Goal: Transaction & Acquisition: Purchase product/service

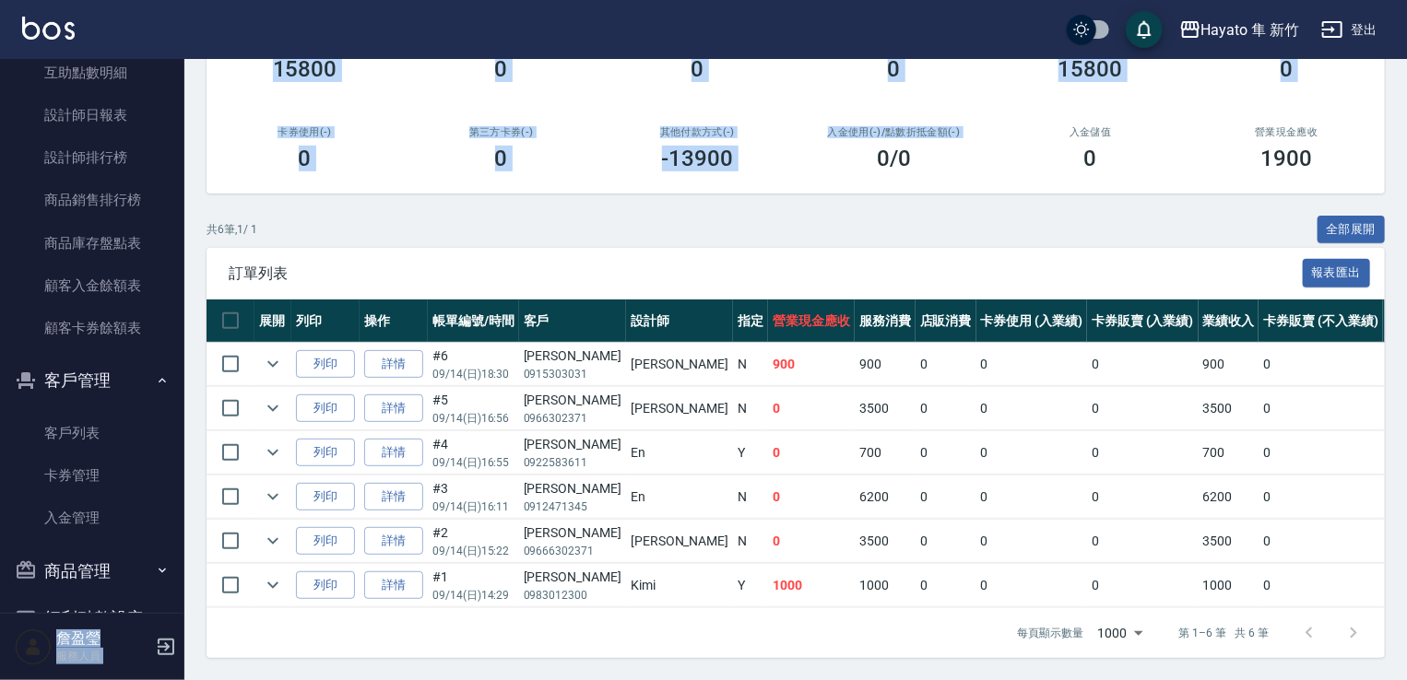
scroll to position [553, 0]
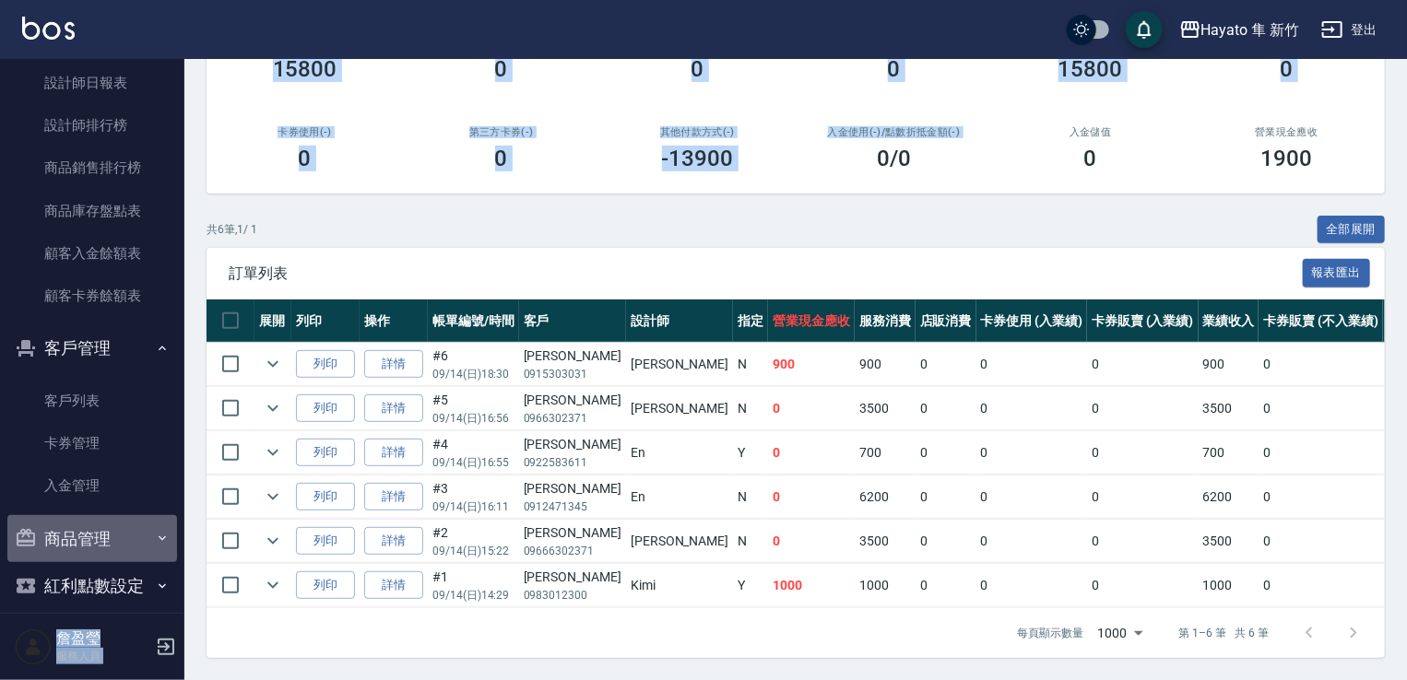
click at [98, 541] on button "商品管理" at bounding box center [92, 539] width 170 height 48
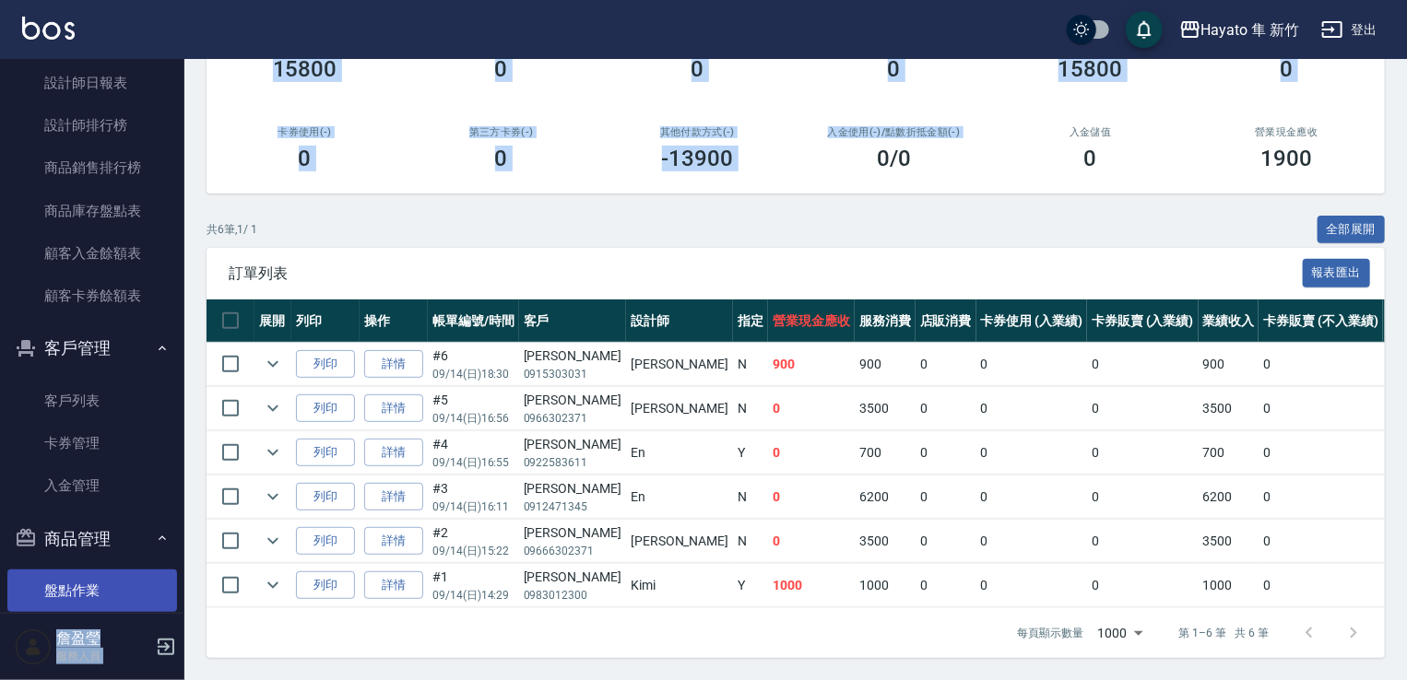
click at [96, 591] on link "盤點作業" at bounding box center [92, 591] width 170 height 42
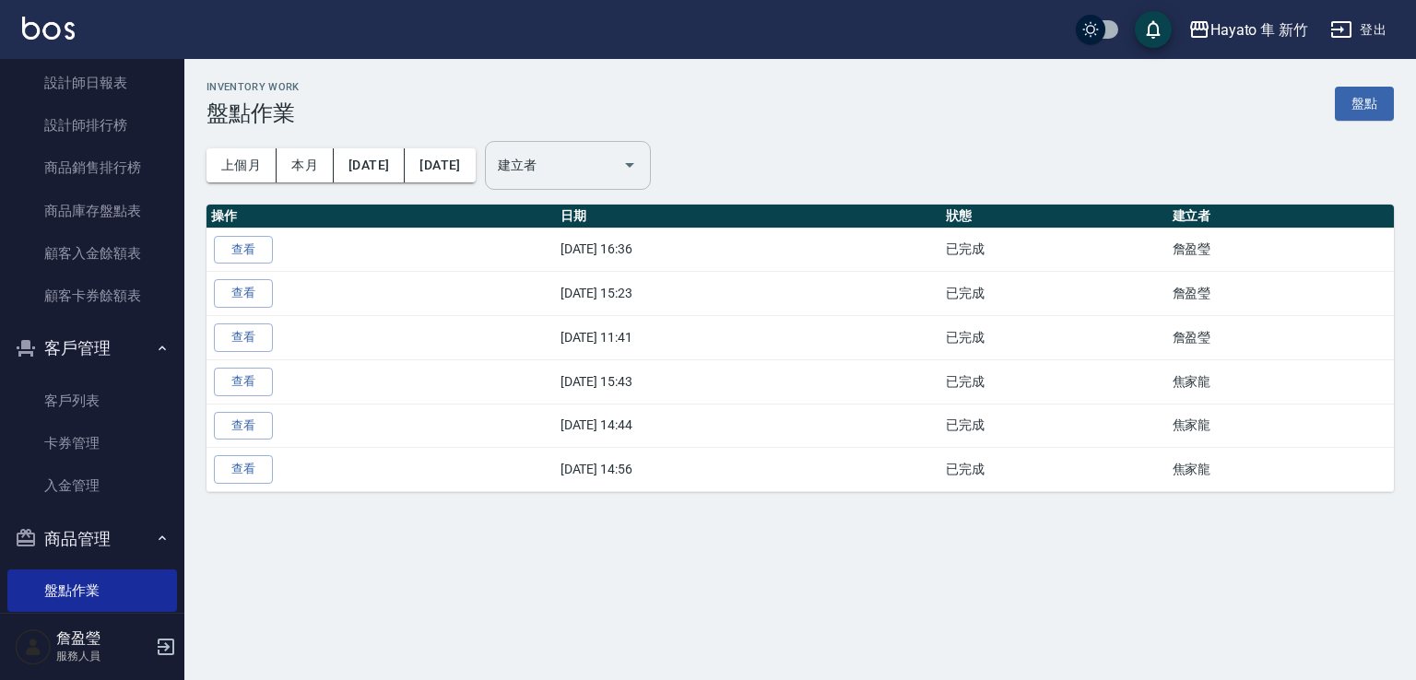
click at [615, 152] on input "建立者" at bounding box center [554, 165] width 122 height 32
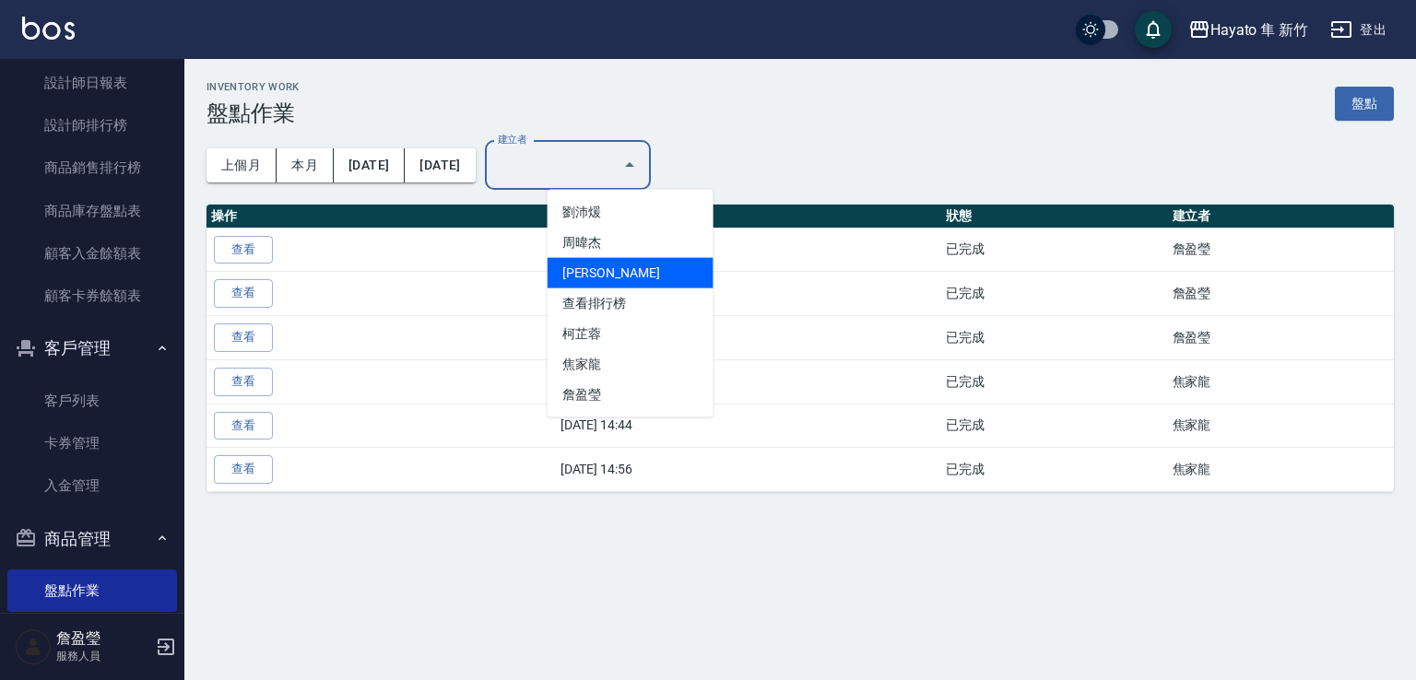
click at [594, 272] on li "[PERSON_NAME]" at bounding box center [631, 273] width 166 height 30
type input "[PERSON_NAME]"
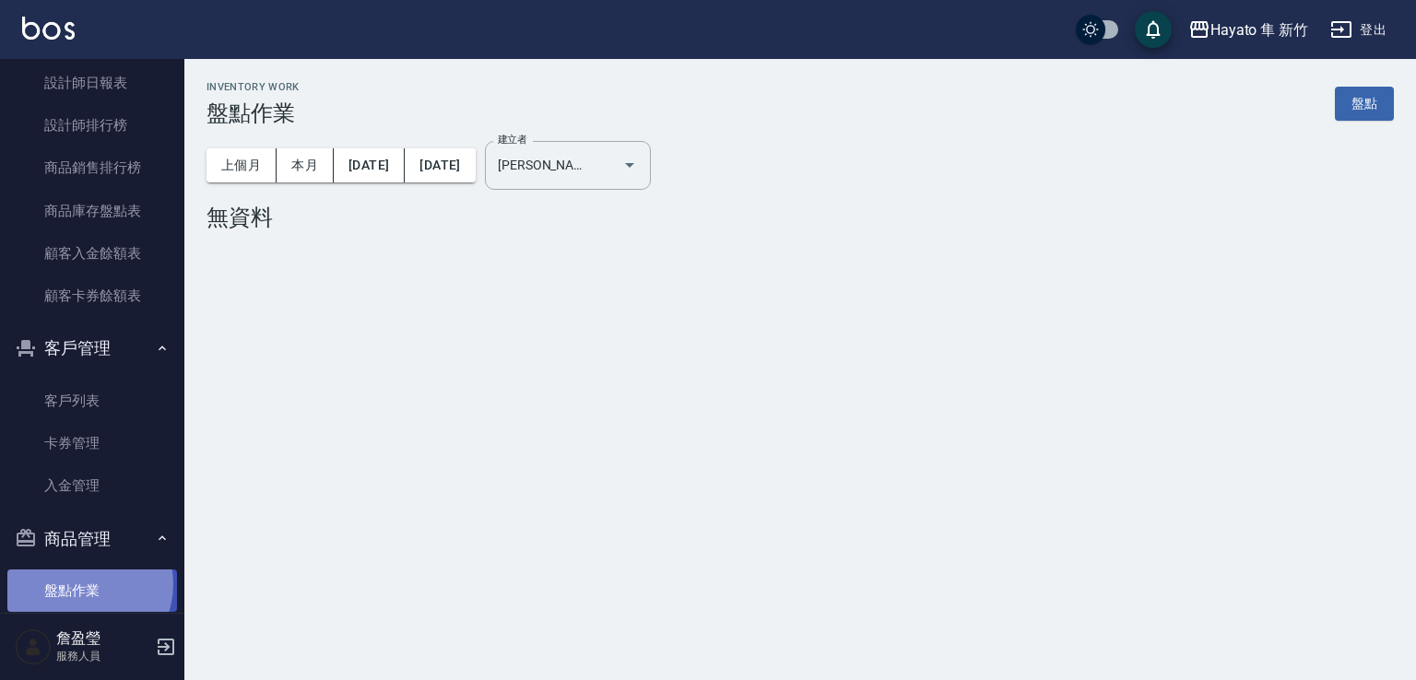
click at [82, 585] on link "盤點作業" at bounding box center [92, 591] width 170 height 42
click at [1351, 104] on link "盤點" at bounding box center [1364, 104] width 59 height 34
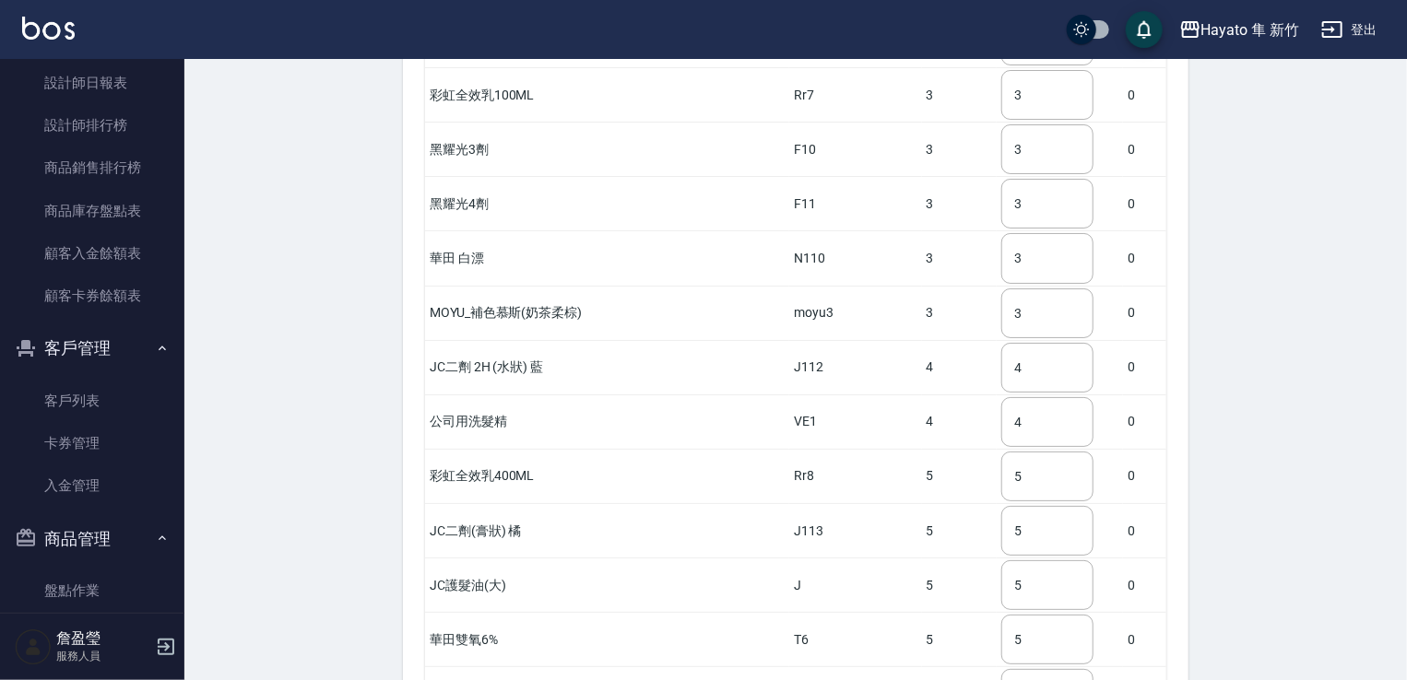
scroll to position [3503, 0]
click at [1014, 341] on input "4" at bounding box center [1047, 366] width 92 height 50
type input "3"
click at [1028, 504] on input "5" at bounding box center [1047, 529] width 92 height 50
type input "4"
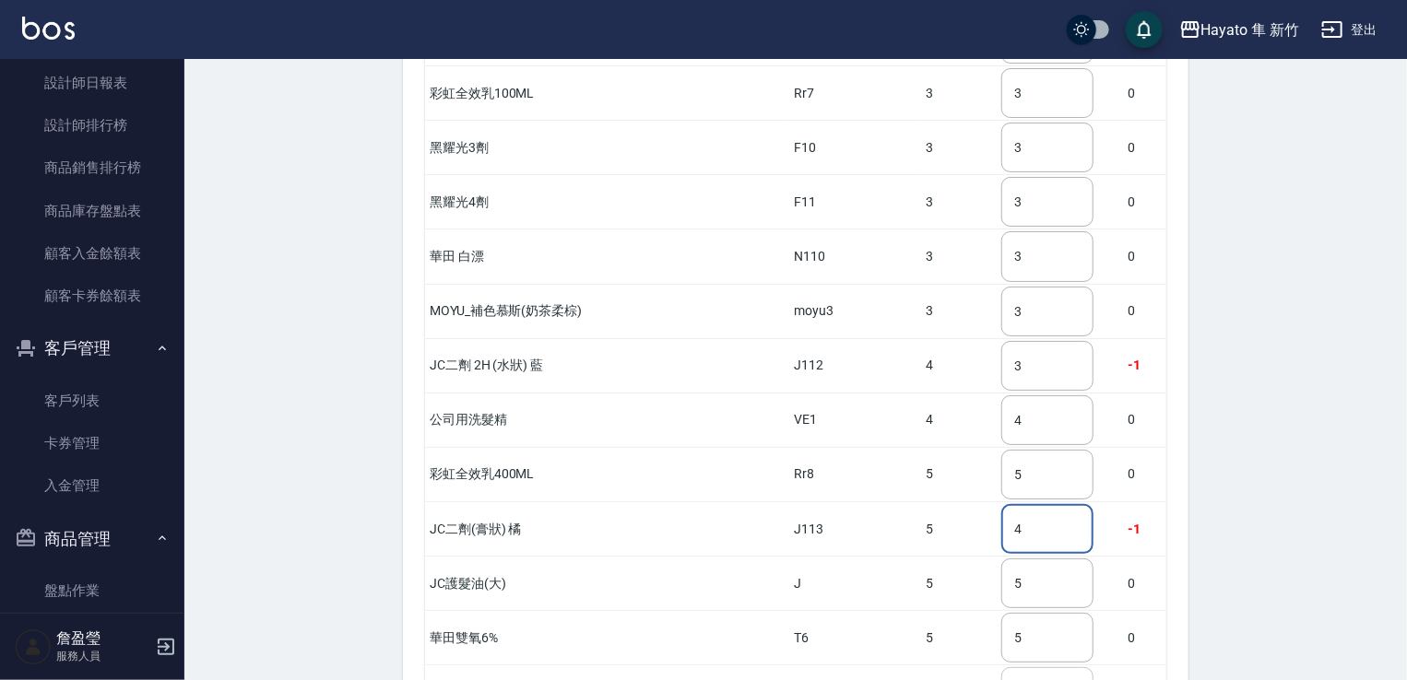
click at [1001, 667] on input "5" at bounding box center [1047, 692] width 92 height 50
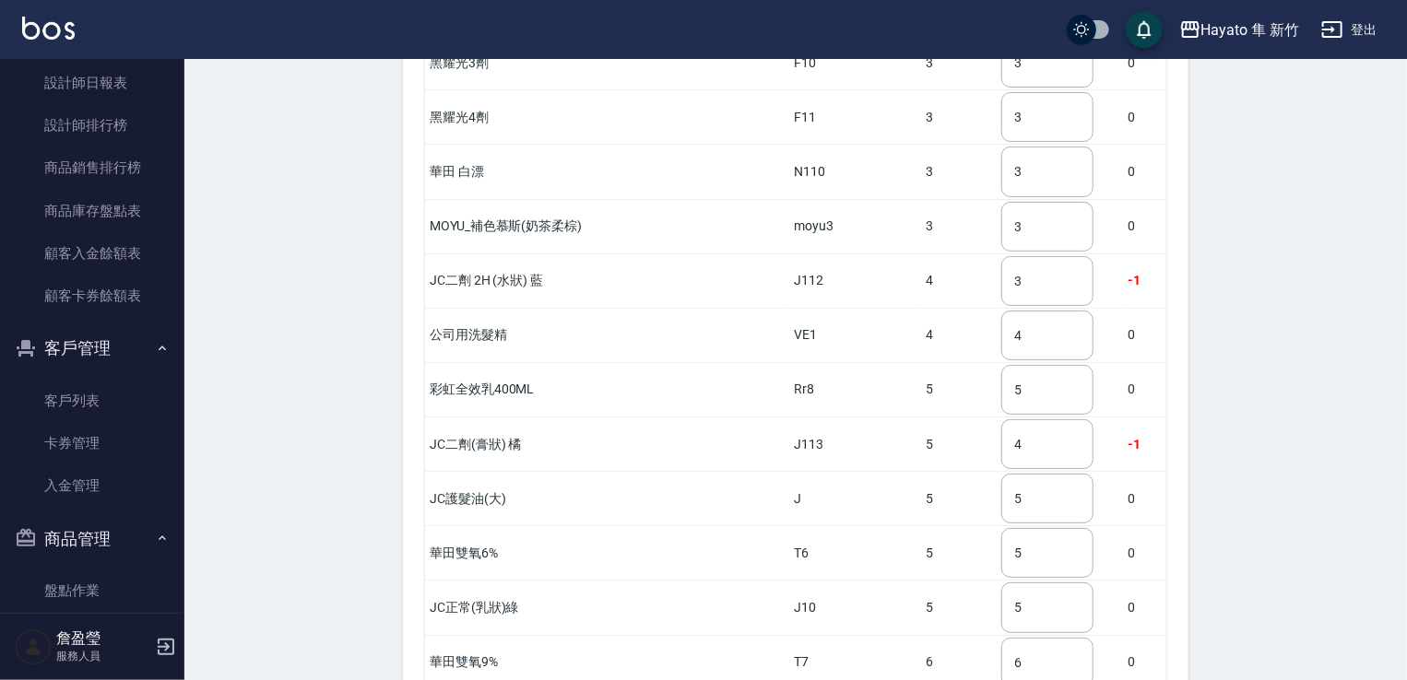
scroll to position [3688, 0]
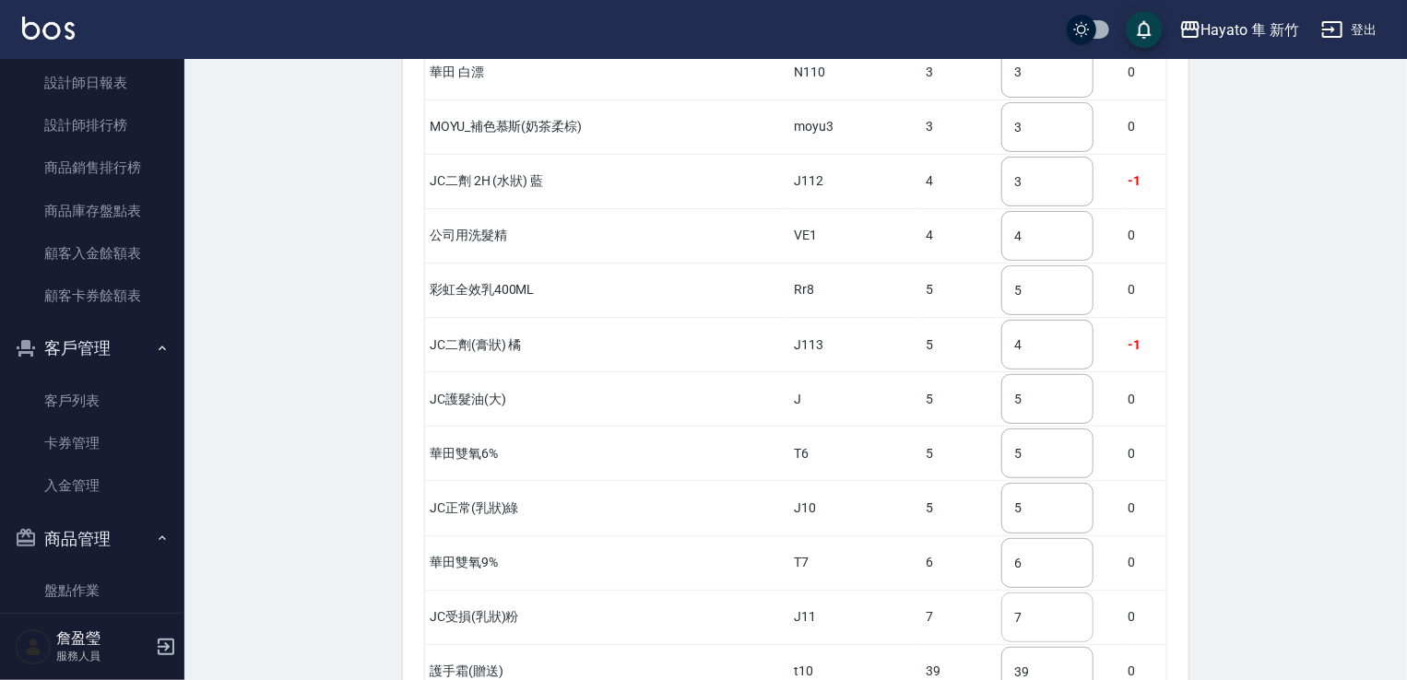
click at [1046, 593] on input "7" at bounding box center [1047, 618] width 92 height 50
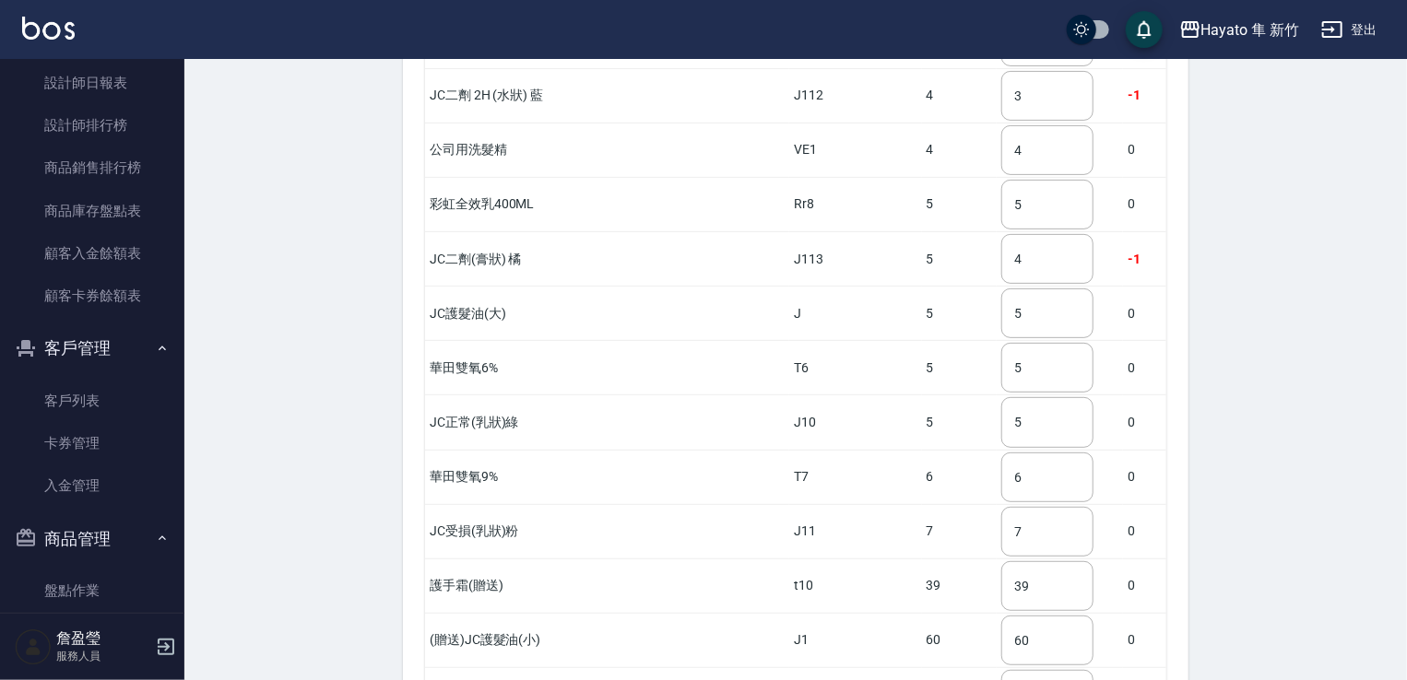
scroll to position [3861, 0]
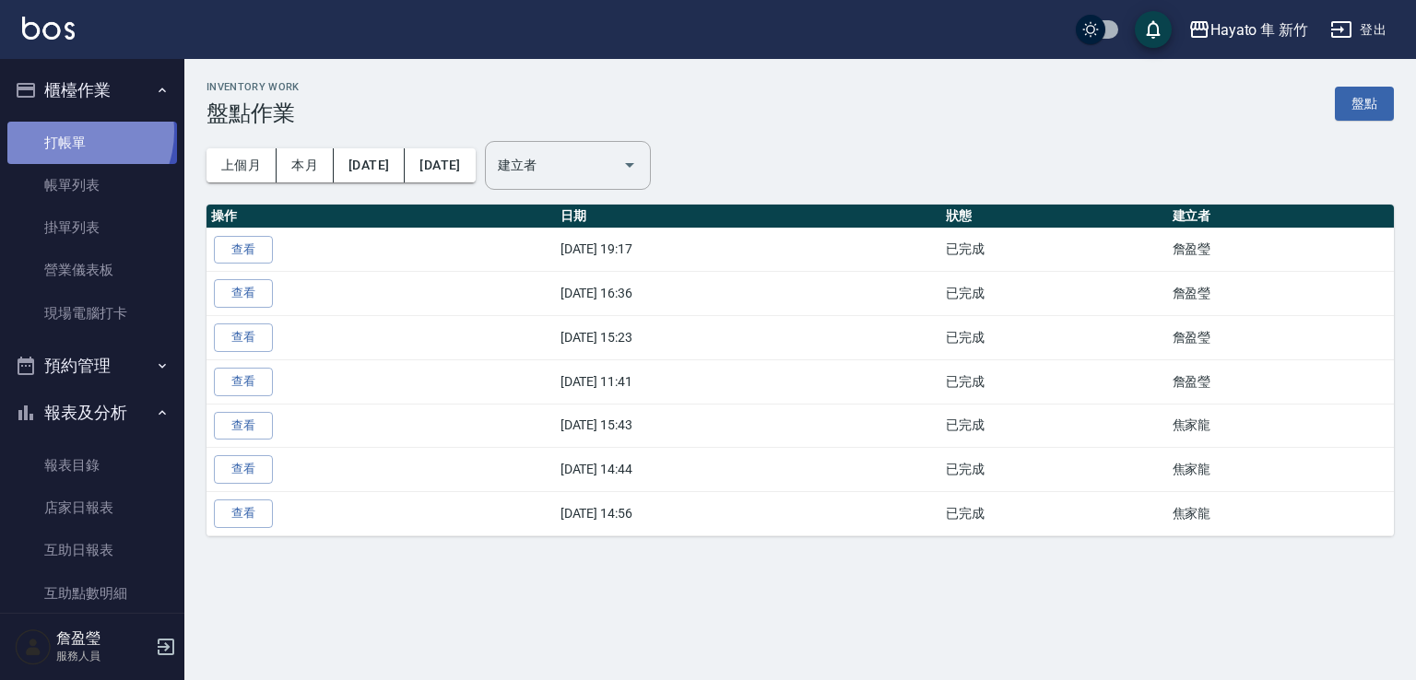
click at [66, 131] on link "打帳單" at bounding box center [92, 143] width 170 height 42
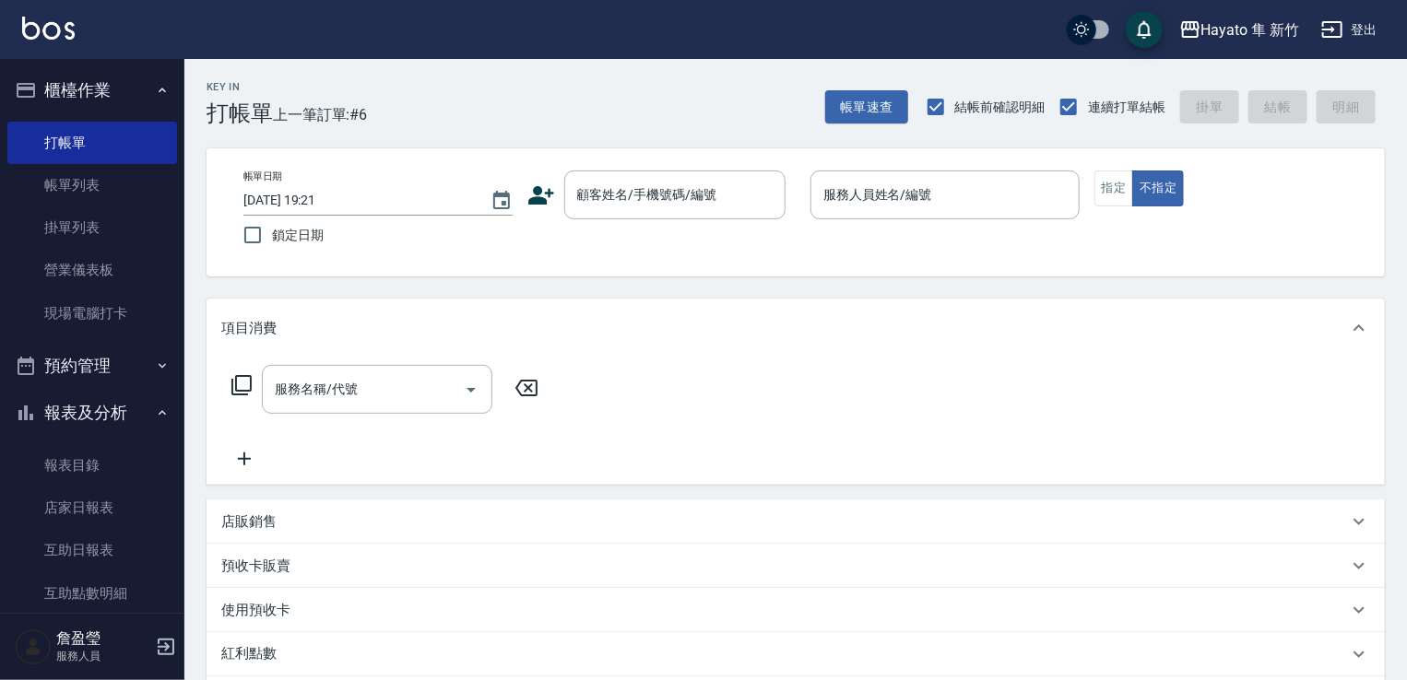
drag, startPoint x: 538, startPoint y: 198, endPoint x: 592, endPoint y: 225, distance: 59.8
click at [573, 225] on div "帳單日期 [DATE] 19:21 鎖定日期 顧客姓名/手機號碼/編號 顧客姓名/手機號碼/編號 服務人員姓名/編號 服務人員姓名/編號 指定 不指定" at bounding box center [796, 213] width 1134 height 84
click at [546, 194] on icon at bounding box center [541, 196] width 28 height 28
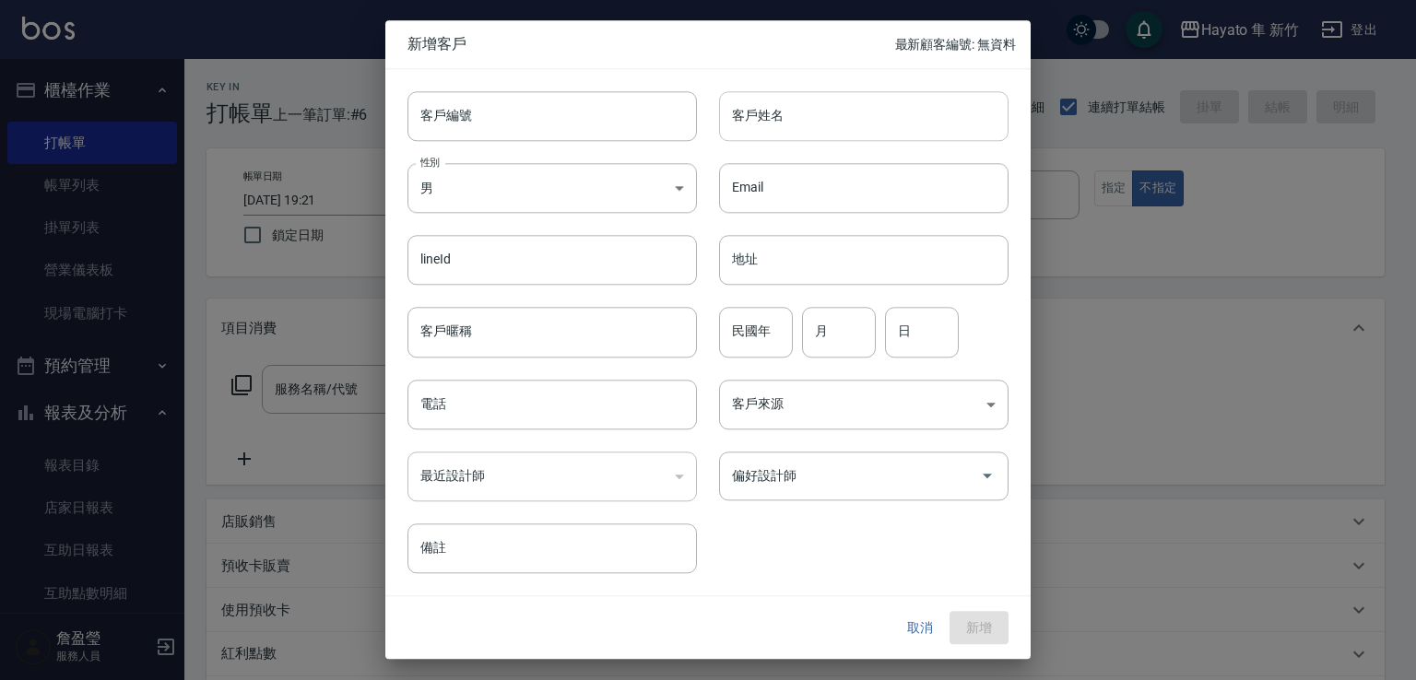
click at [799, 128] on input "客戶姓名" at bounding box center [863, 116] width 289 height 50
click at [790, 111] on input "[PERSON_NAME]" at bounding box center [863, 116] width 289 height 50
drag, startPoint x: 728, startPoint y: 112, endPoint x: 907, endPoint y: 111, distance: 178.9
click at [907, 111] on input "[PERSON_NAME]" at bounding box center [863, 116] width 289 height 50
type input "[PERSON_NAME]"
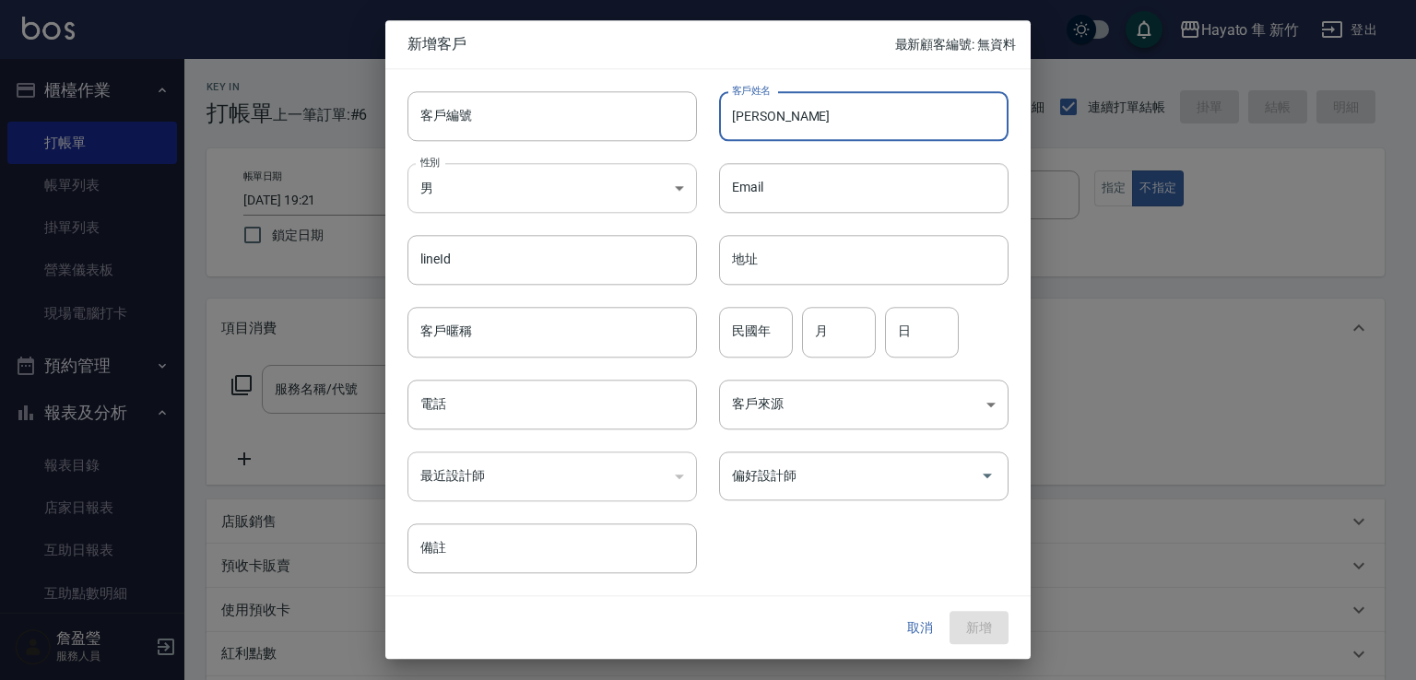
click at [530, 177] on body "Hayato 隼 新竹 登出 櫃檯作業 打帳單 帳單列表 掛單列表 營業儀表板 現場電腦打卡 預約管理 預約管理 報表及分析 報表目錄 店家日報表 互助日報表…" at bounding box center [708, 482] width 1416 height 965
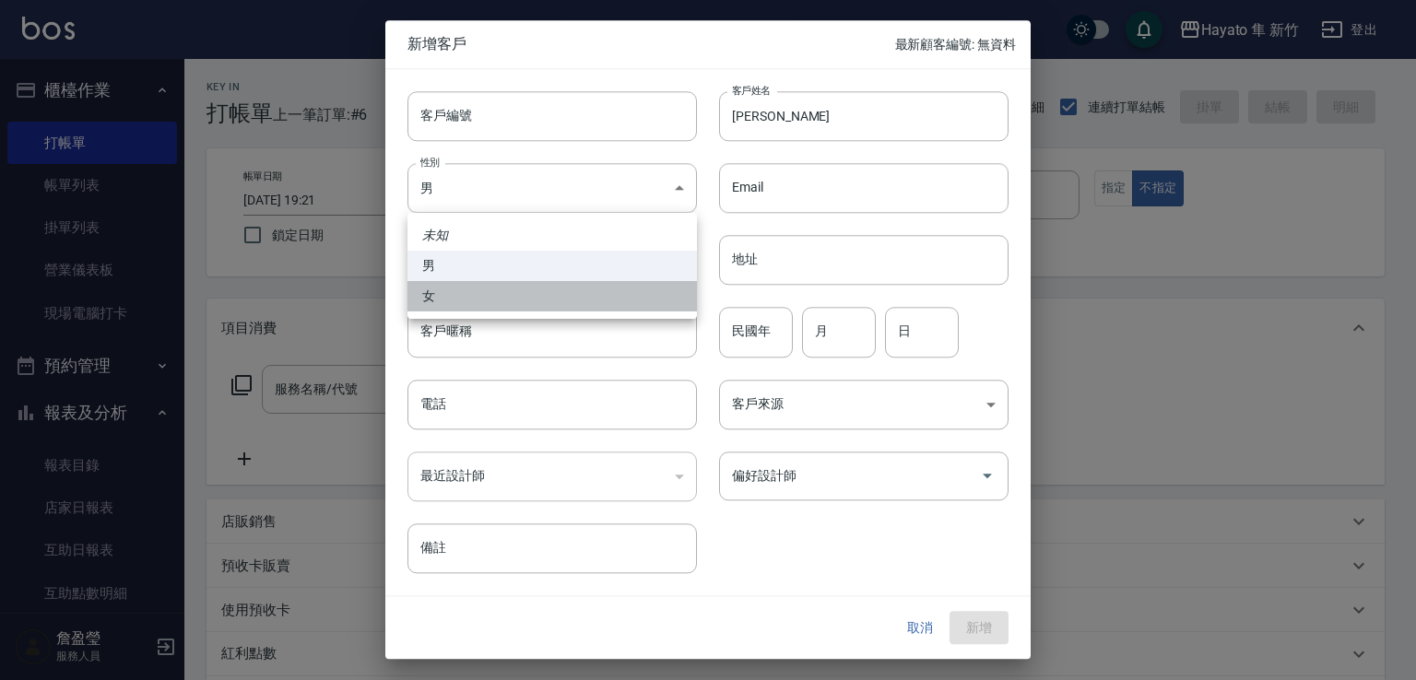
drag, startPoint x: 561, startPoint y: 299, endPoint x: 590, endPoint y: 388, distance: 93.9
click at [564, 301] on li "女" at bounding box center [551, 296] width 289 height 30
type input "[DEMOGRAPHIC_DATA]"
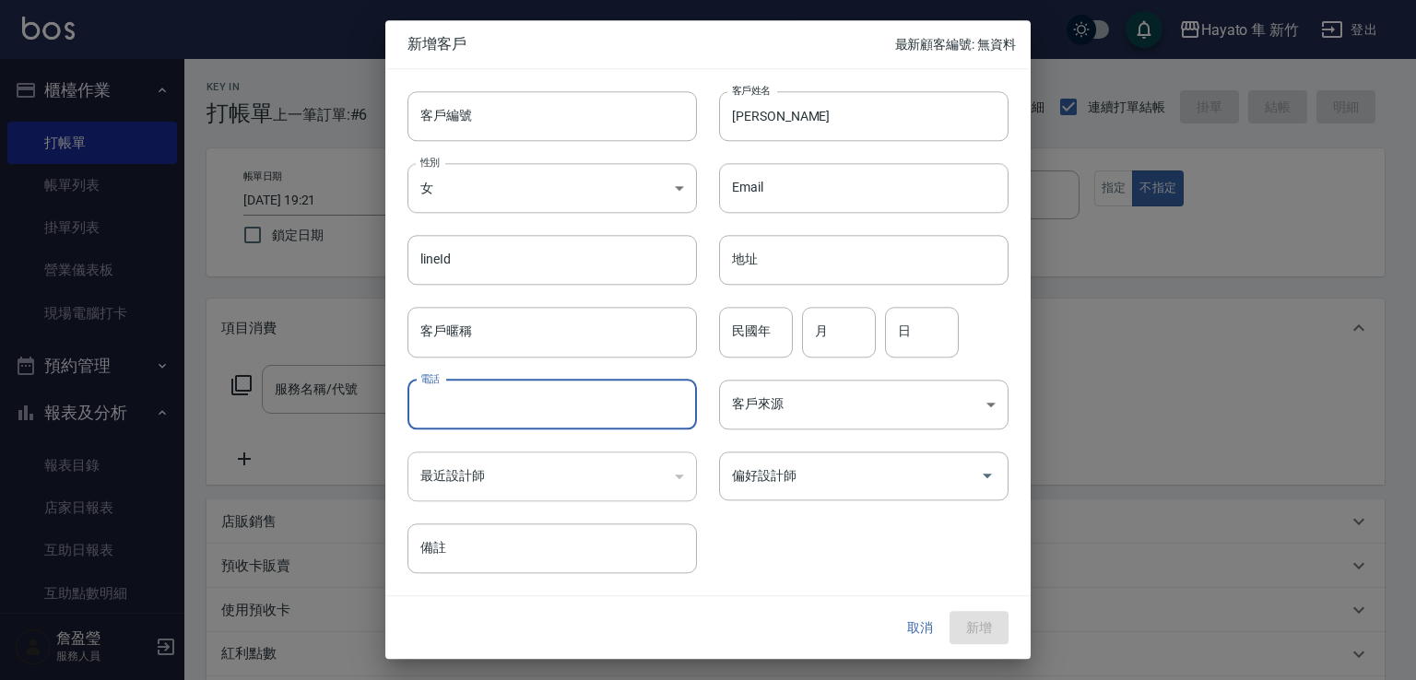
click at [581, 396] on input "電話" at bounding box center [551, 405] width 289 height 50
type input "0919044177"
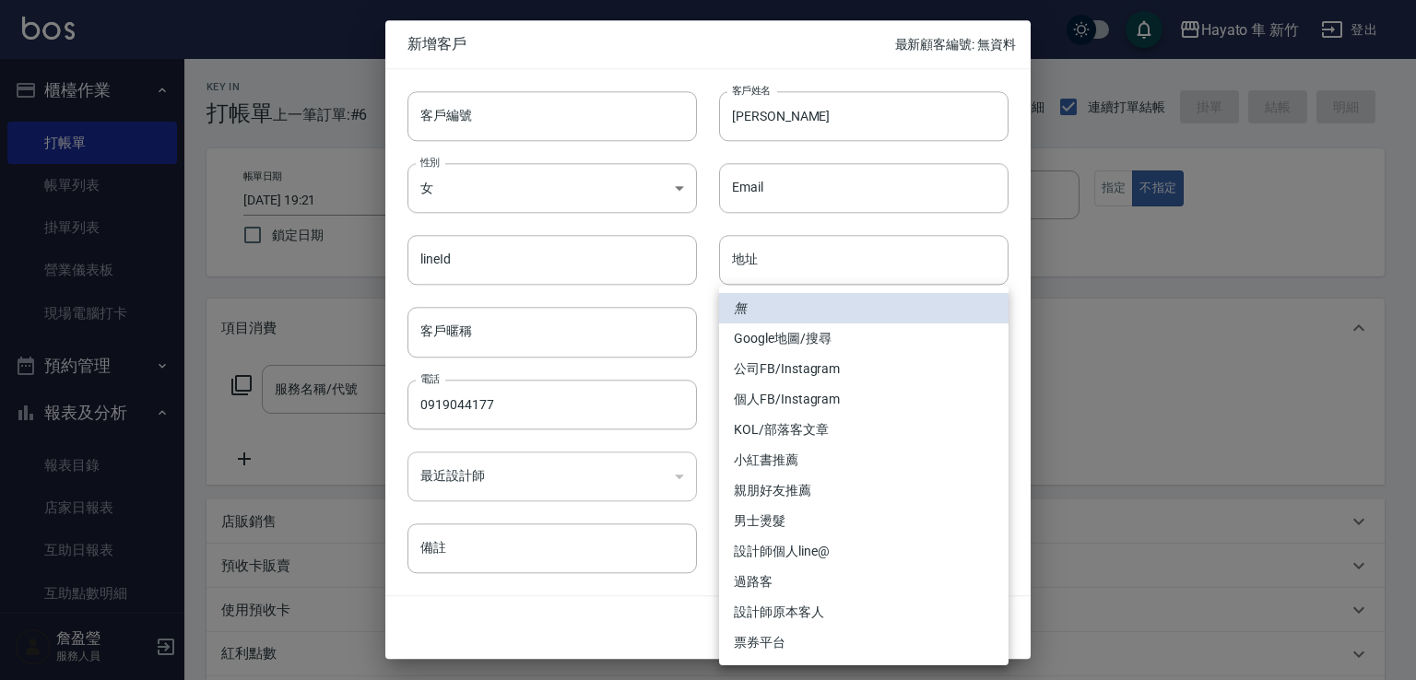
drag, startPoint x: 874, startPoint y: 429, endPoint x: 871, endPoint y: 418, distance: 11.4
click at [871, 426] on body "Hayato 隼 新竹 登出 櫃檯作業 打帳單 帳單列表 掛單列表 營業儀表板 現場電腦打卡 預約管理 預約管理 報表及分析 報表目錄 店家日報表 互助日報表…" at bounding box center [708, 482] width 1416 height 965
click at [788, 399] on li "個人FB/Instagram" at bounding box center [863, 399] width 289 height 30
type input "個人FB/Instagram"
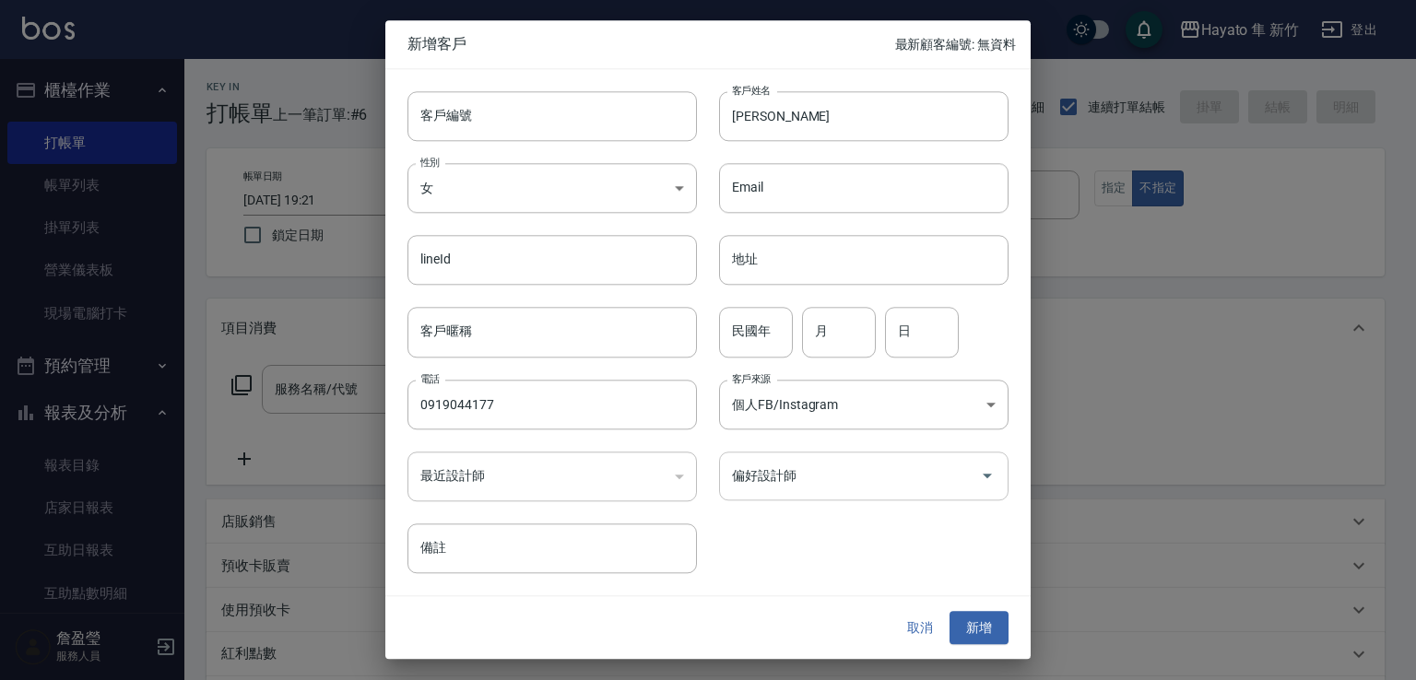
click at [790, 492] on div "偏好設計師" at bounding box center [863, 476] width 289 height 49
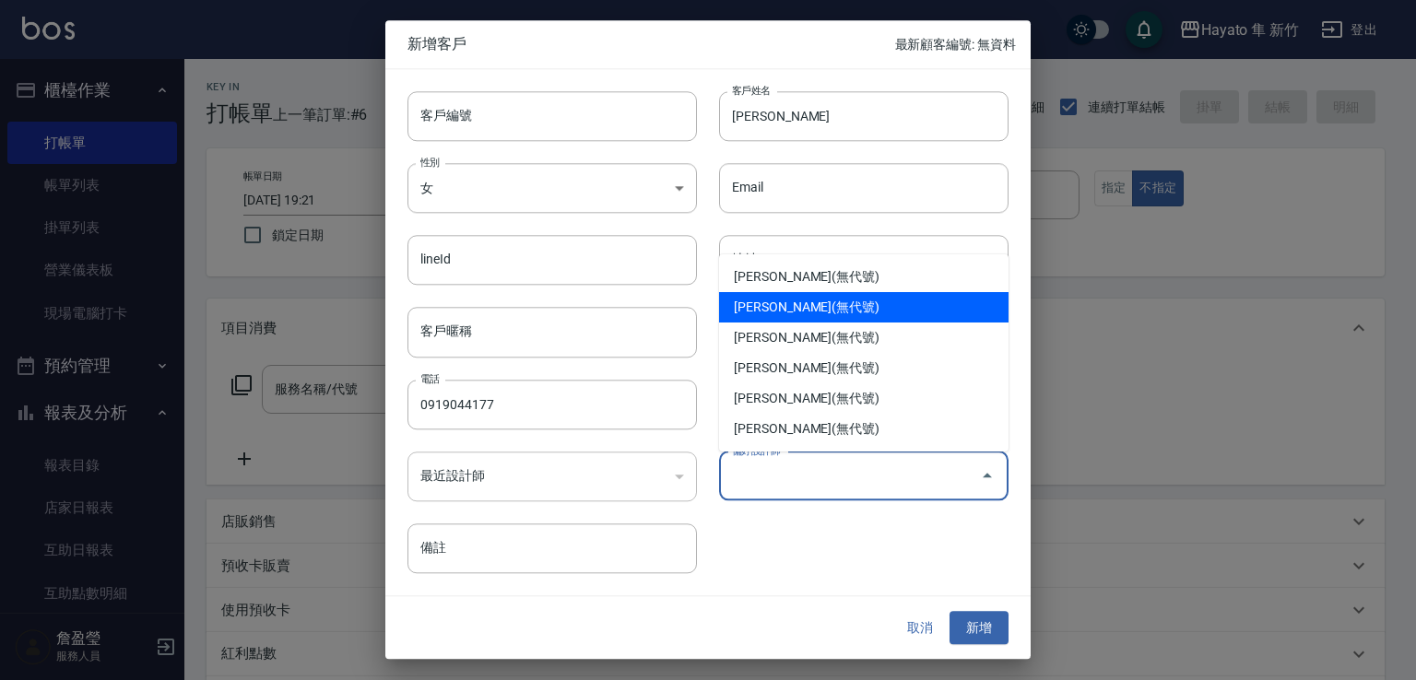
click at [756, 304] on li "[PERSON_NAME](無代號)" at bounding box center [863, 307] width 289 height 30
type input "[PERSON_NAME]"
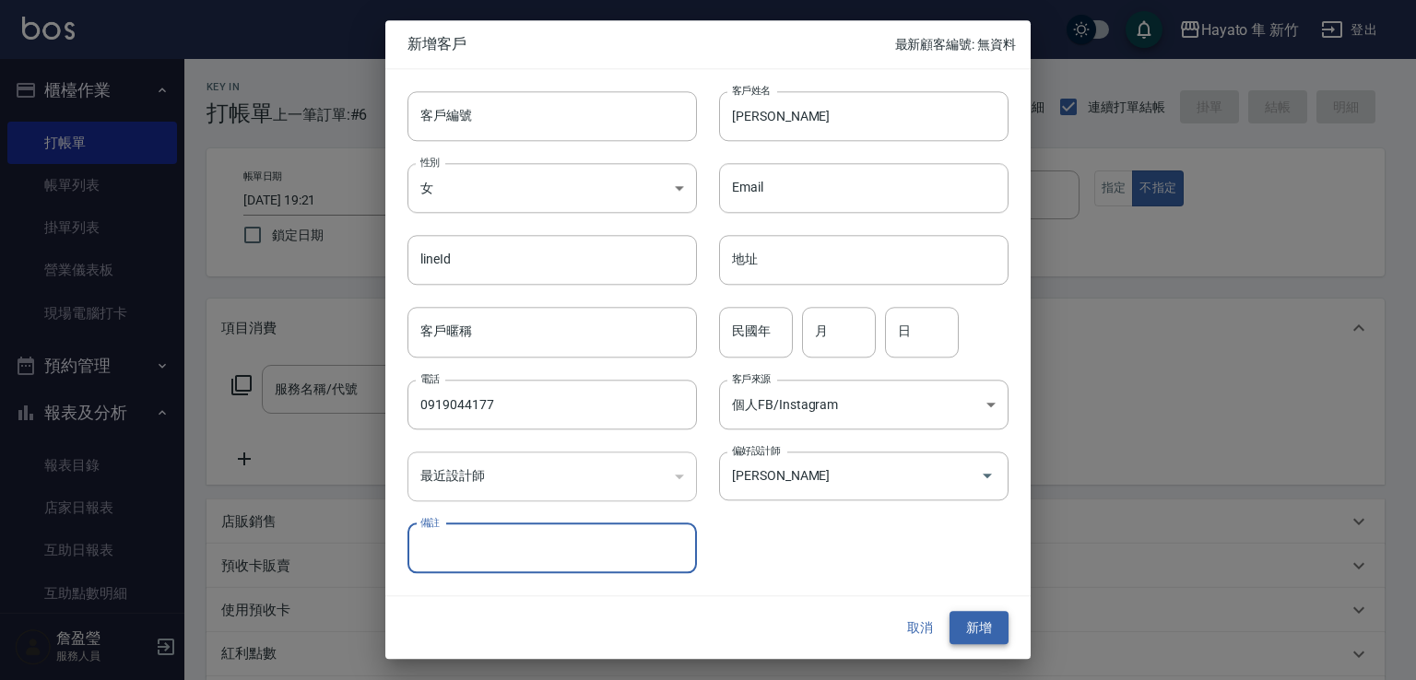
click at [967, 617] on button "新增" at bounding box center [979, 628] width 59 height 34
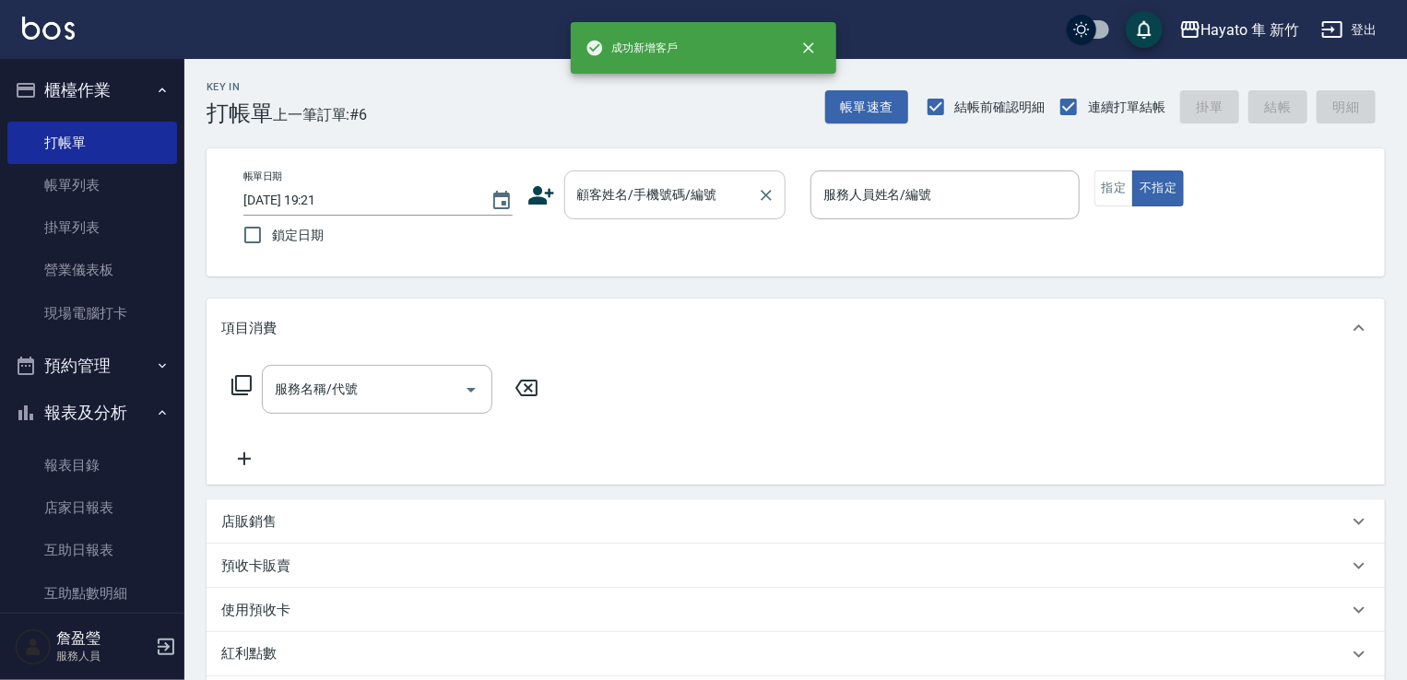
click at [640, 174] on div "顧客姓名/手機號碼/編號" at bounding box center [674, 195] width 221 height 49
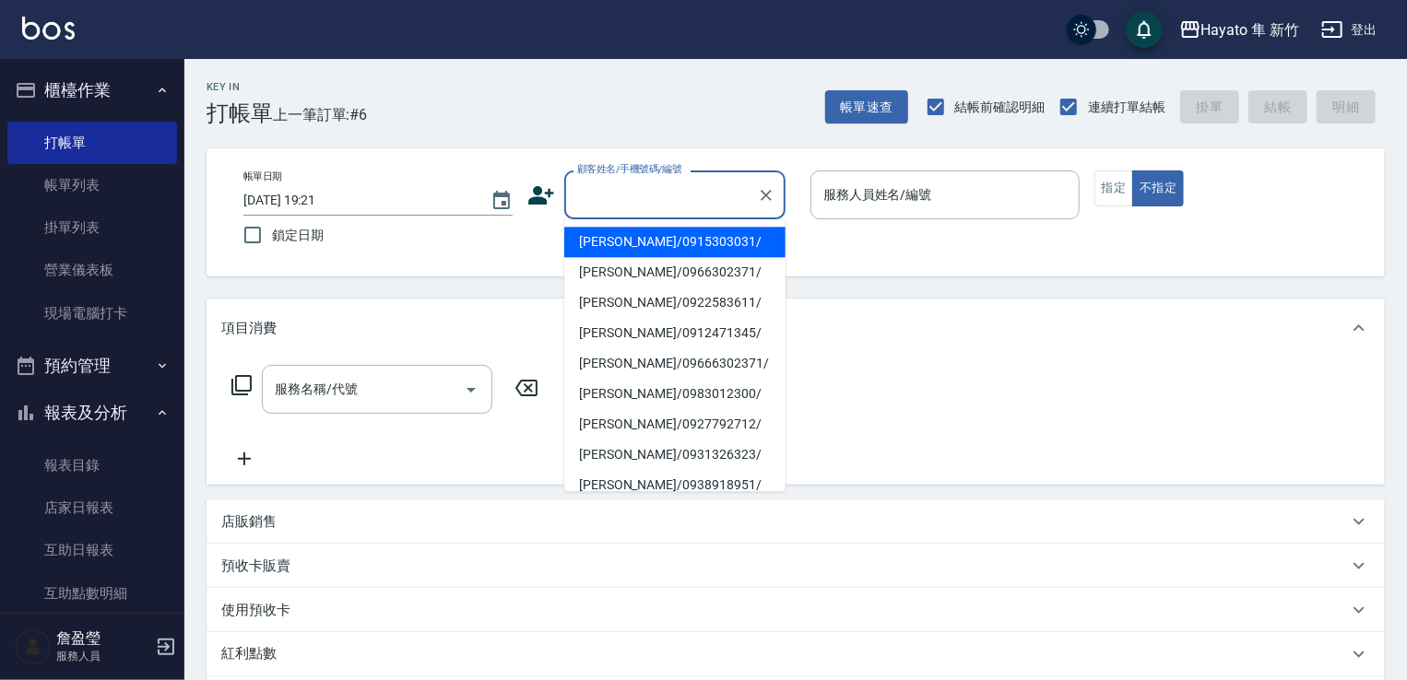
paste input "[PERSON_NAME]"
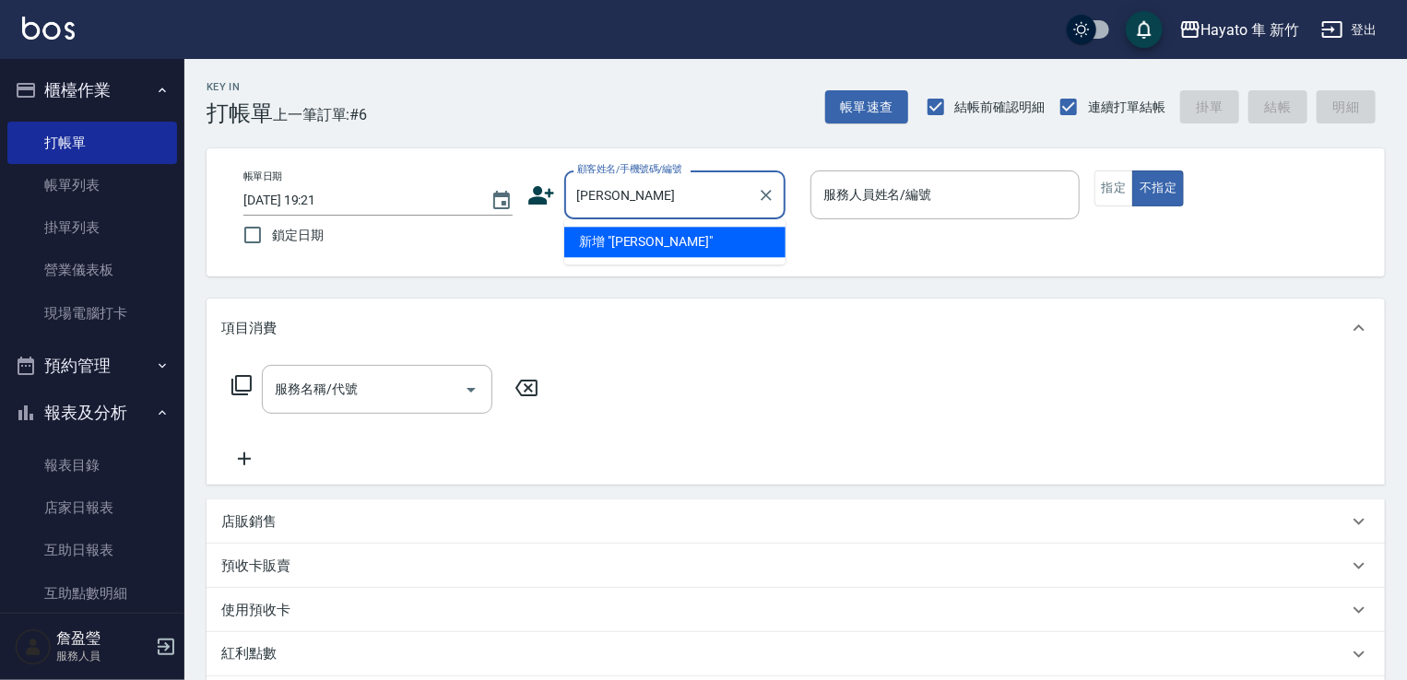
drag, startPoint x: 624, startPoint y: 224, endPoint x: 616, endPoint y: 256, distance: 33.3
click at [620, 233] on body "Hayato 隼 新竹 登出 櫃檯作業 打帳單 帳單列表 掛單列表 營業儀表板 現場電腦打卡 預約管理 預約管理 報表及分析 報表目錄 店家日報表 互助日報表…" at bounding box center [703, 482] width 1407 height 965
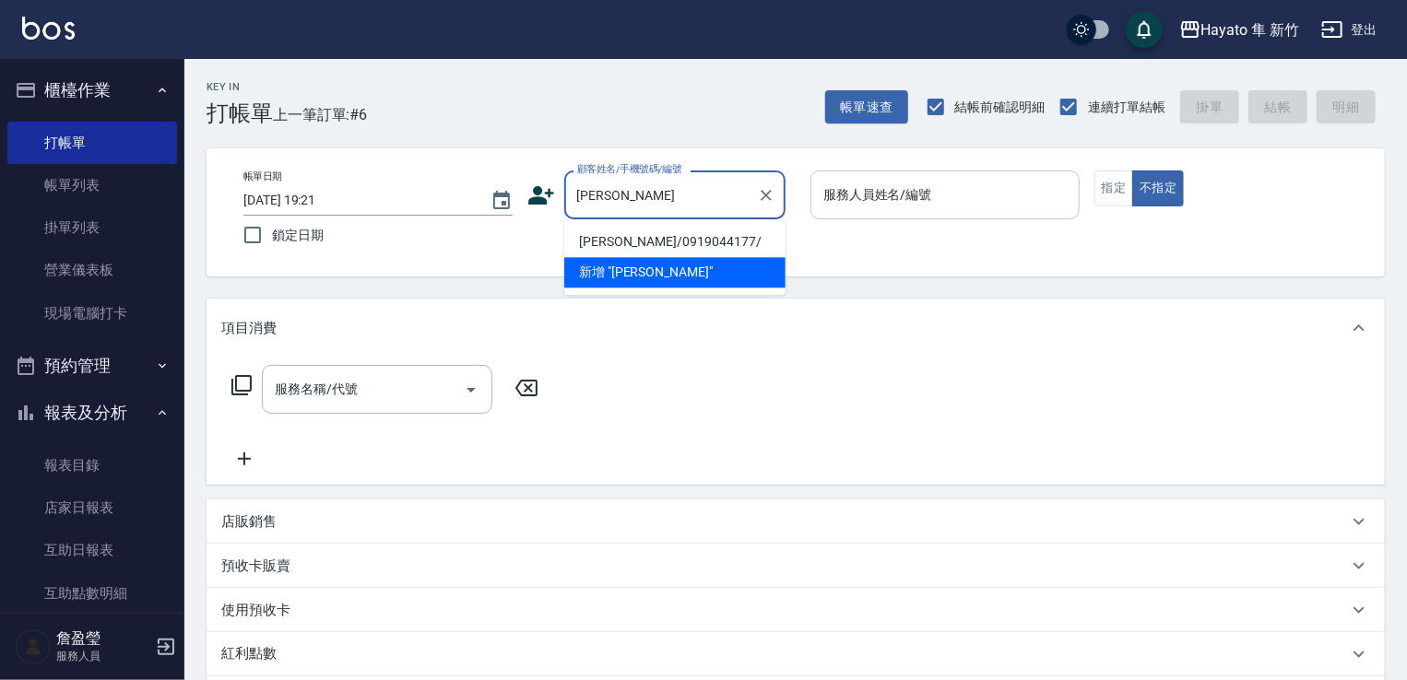
drag, startPoint x: 664, startPoint y: 241, endPoint x: 992, endPoint y: 207, distance: 330.0
click at [675, 239] on li "[PERSON_NAME]/0919044177/" at bounding box center [674, 242] width 221 height 30
type input "[PERSON_NAME]/0919044177/"
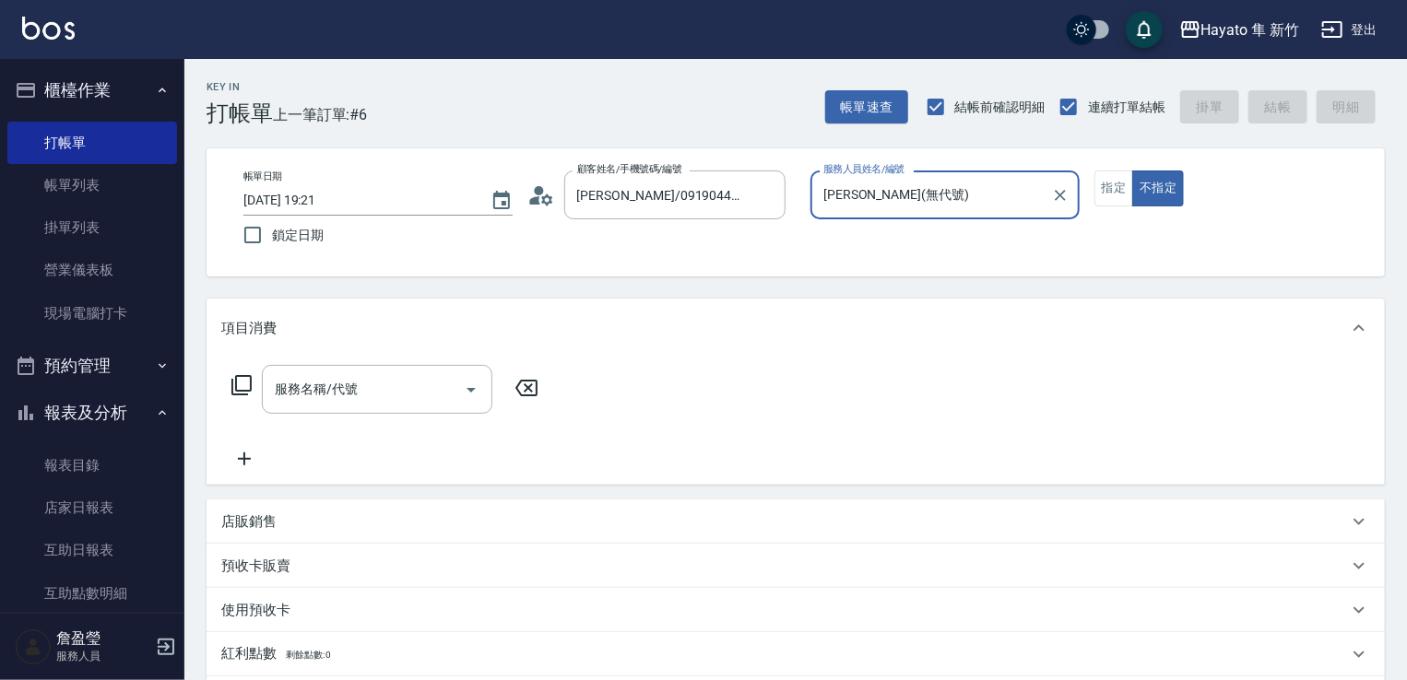
type input "[PERSON_NAME](無代號)"
click at [461, 396] on icon "Open" at bounding box center [471, 390] width 22 height 22
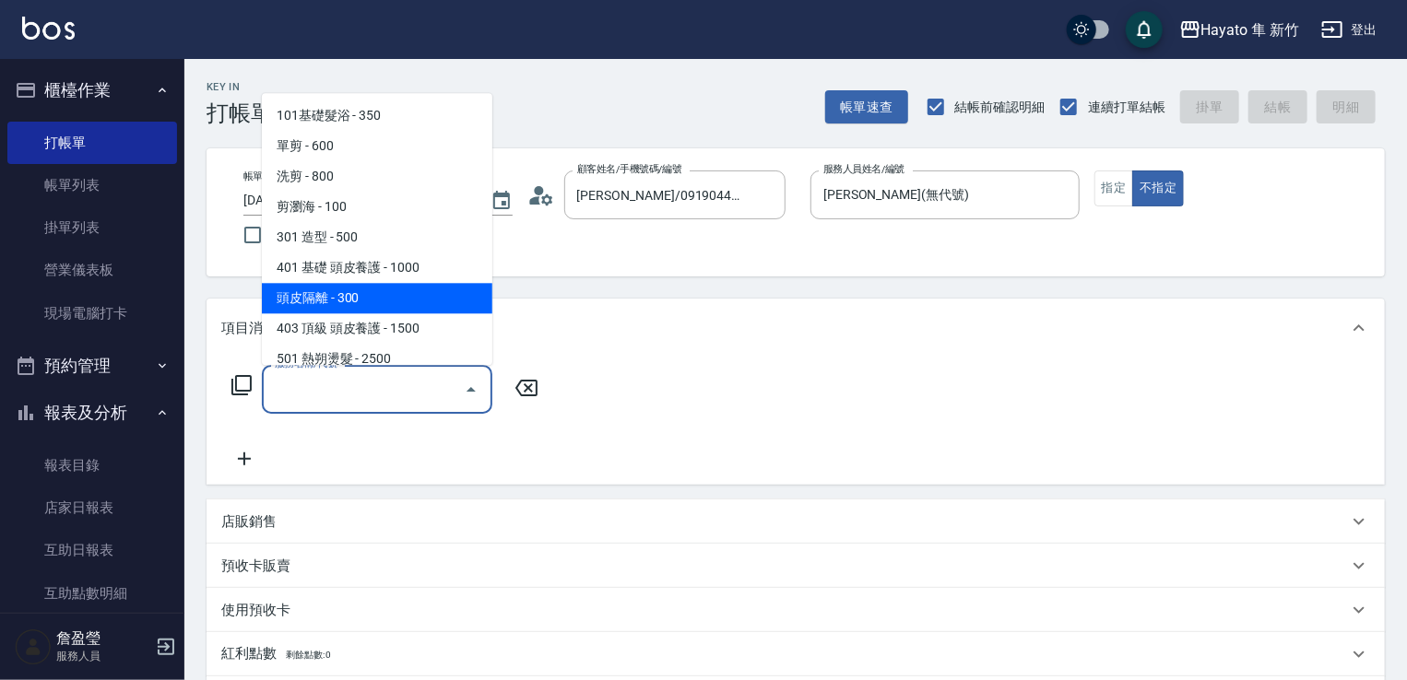
scroll to position [184, 0]
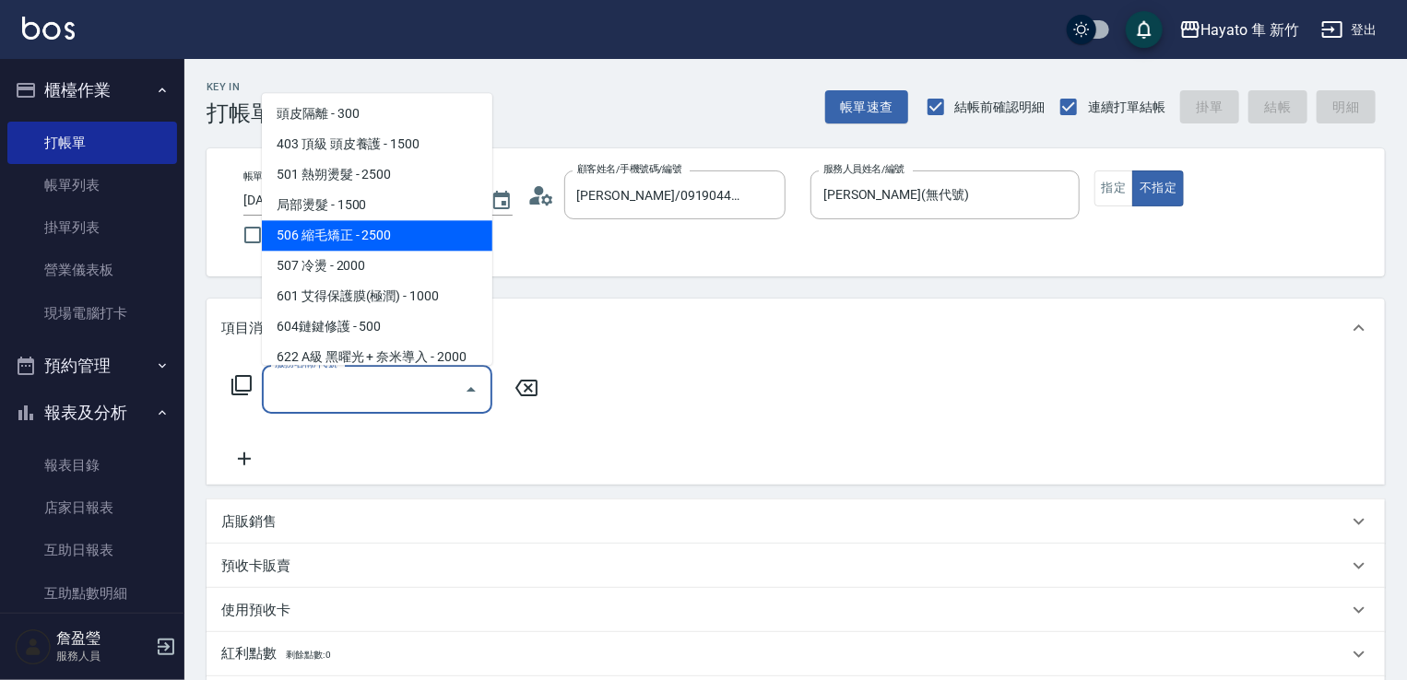
click at [350, 239] on span "506 縮毛矯正 - 2500" at bounding box center [377, 235] width 230 height 30
type input "506 縮毛矯正 (506)"
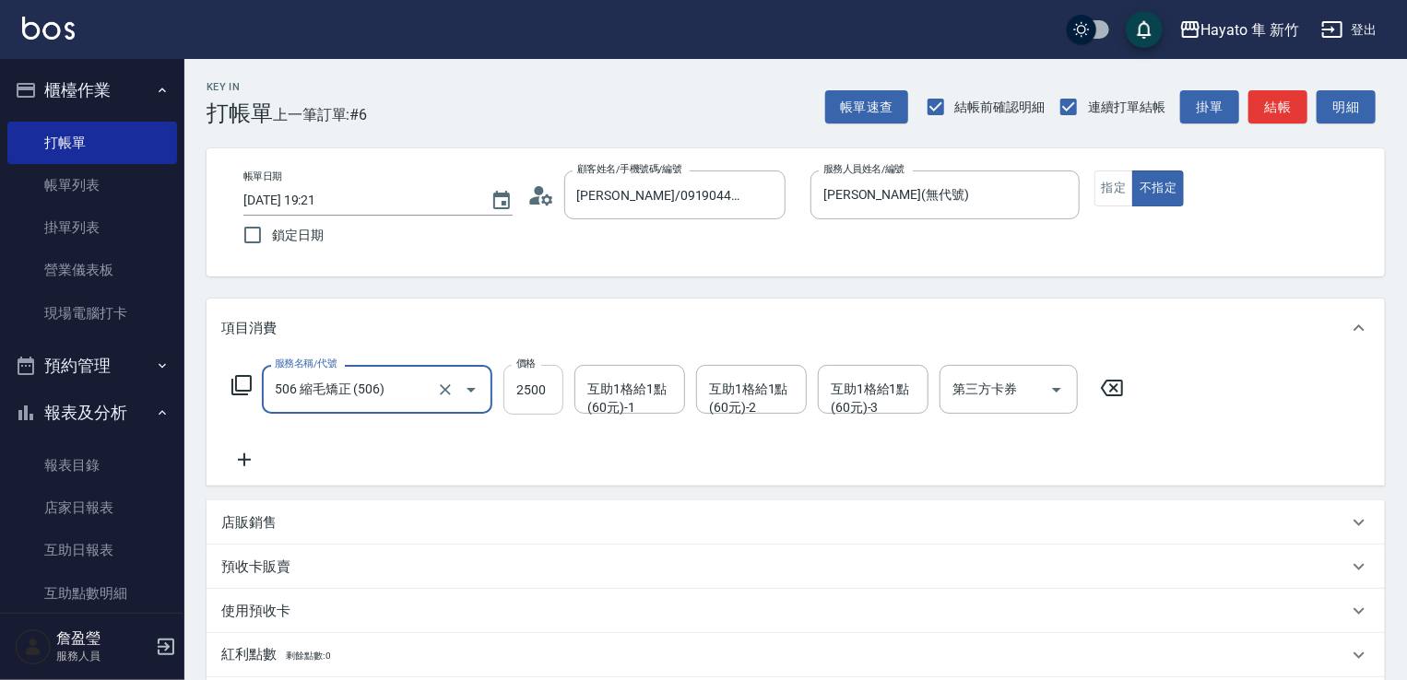
click at [537, 398] on input "2500" at bounding box center [533, 390] width 60 height 50
type input "2480"
drag, startPoint x: 343, startPoint y: 425, endPoint x: 221, endPoint y: 462, distance: 127.2
click at [336, 425] on div "服務名稱/代號 506 縮毛矯正 (506) 服務名稱/代號 價格 2480 價格 互助1格給1點(60元)-1 互助1格給1點(60元)-1 互助1格給1點…" at bounding box center [678, 418] width 914 height 106
click at [241, 455] on icon at bounding box center [244, 460] width 46 height 22
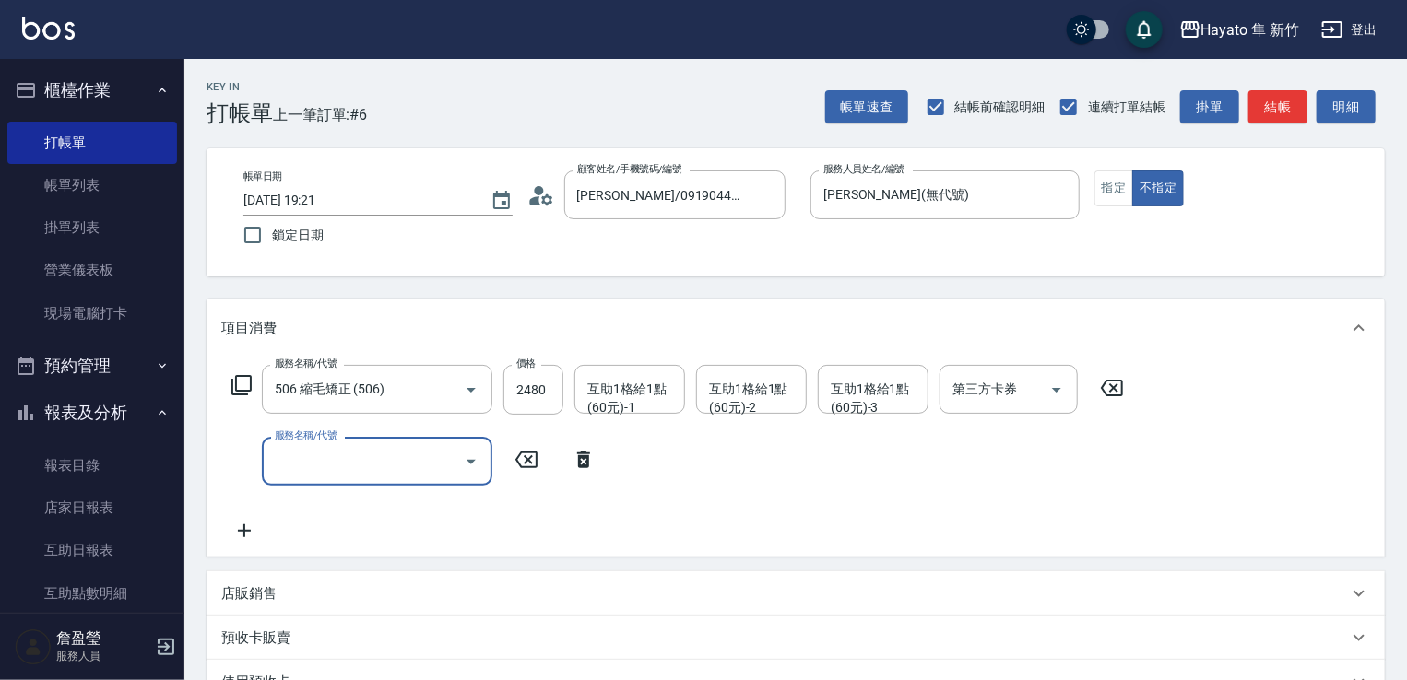
click at [337, 455] on input "服務名稱/代號" at bounding box center [363, 461] width 186 height 32
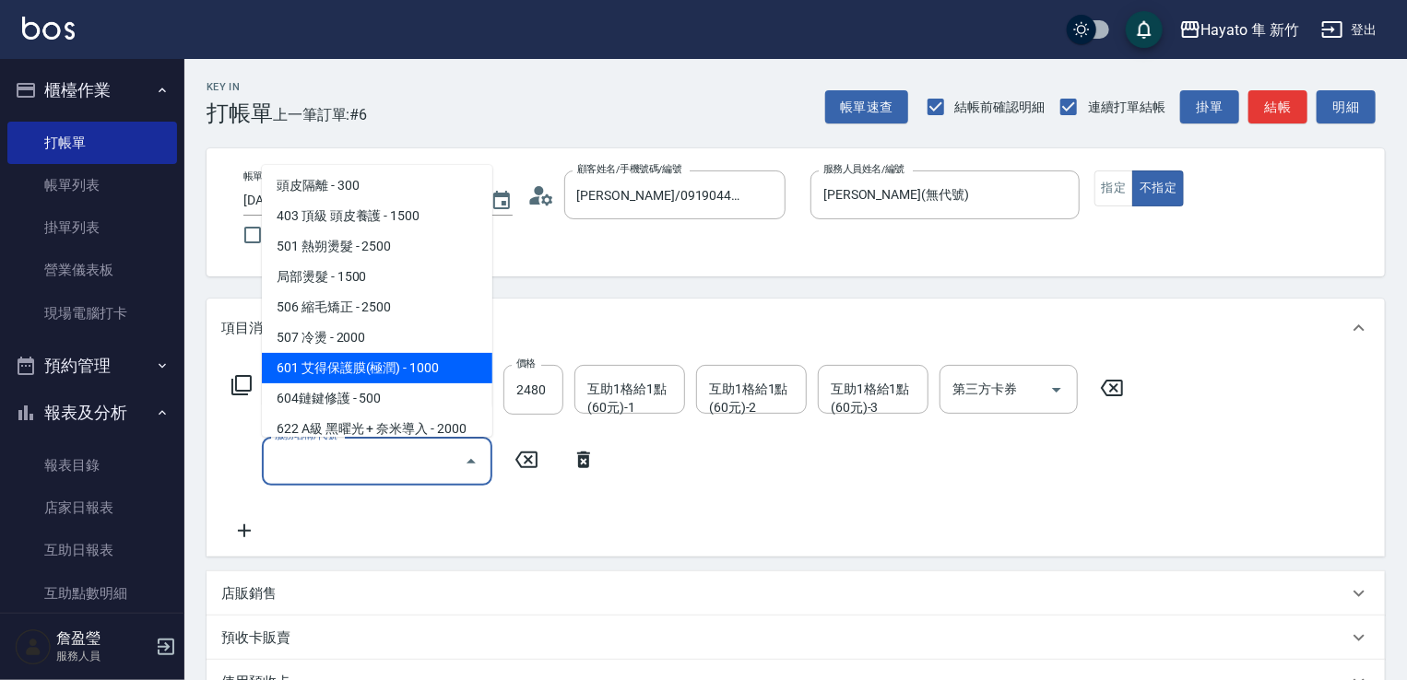
scroll to position [277, 0]
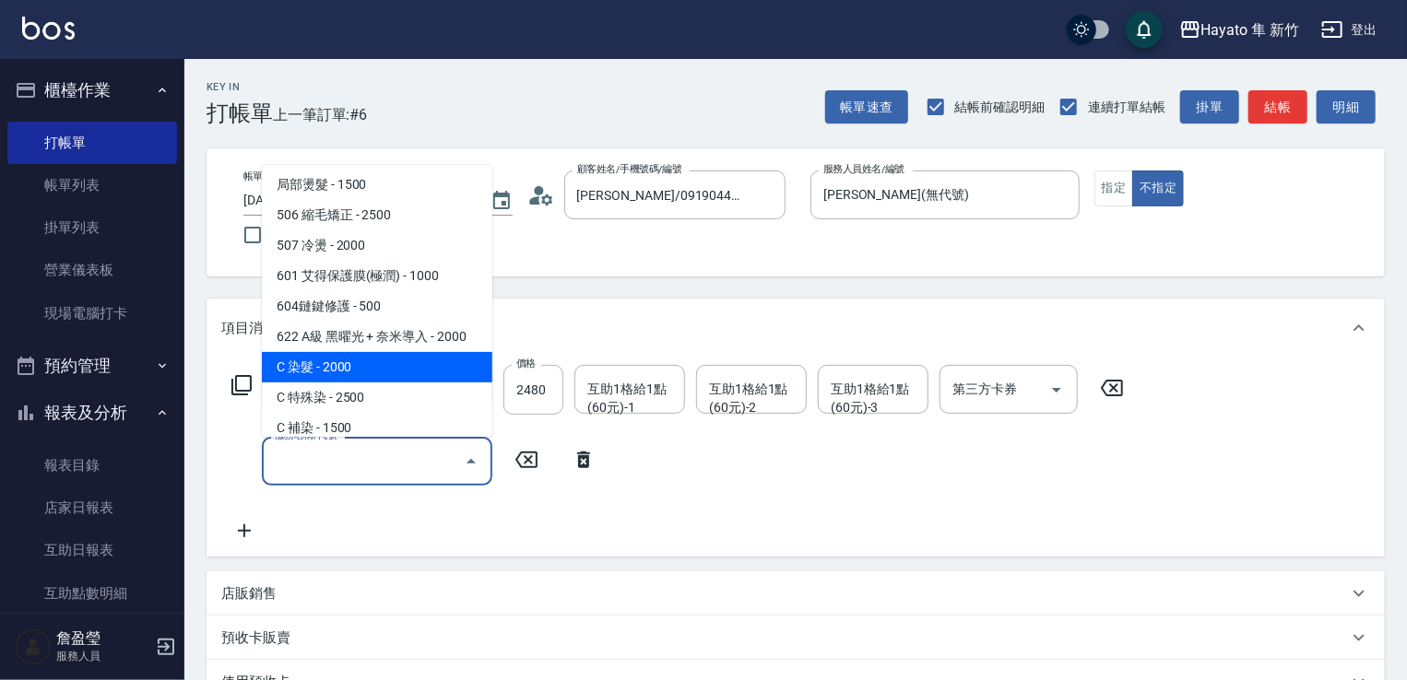
click at [332, 374] on span "C 染髮 - 2000" at bounding box center [377, 367] width 230 height 30
type input "C 染髮(701)"
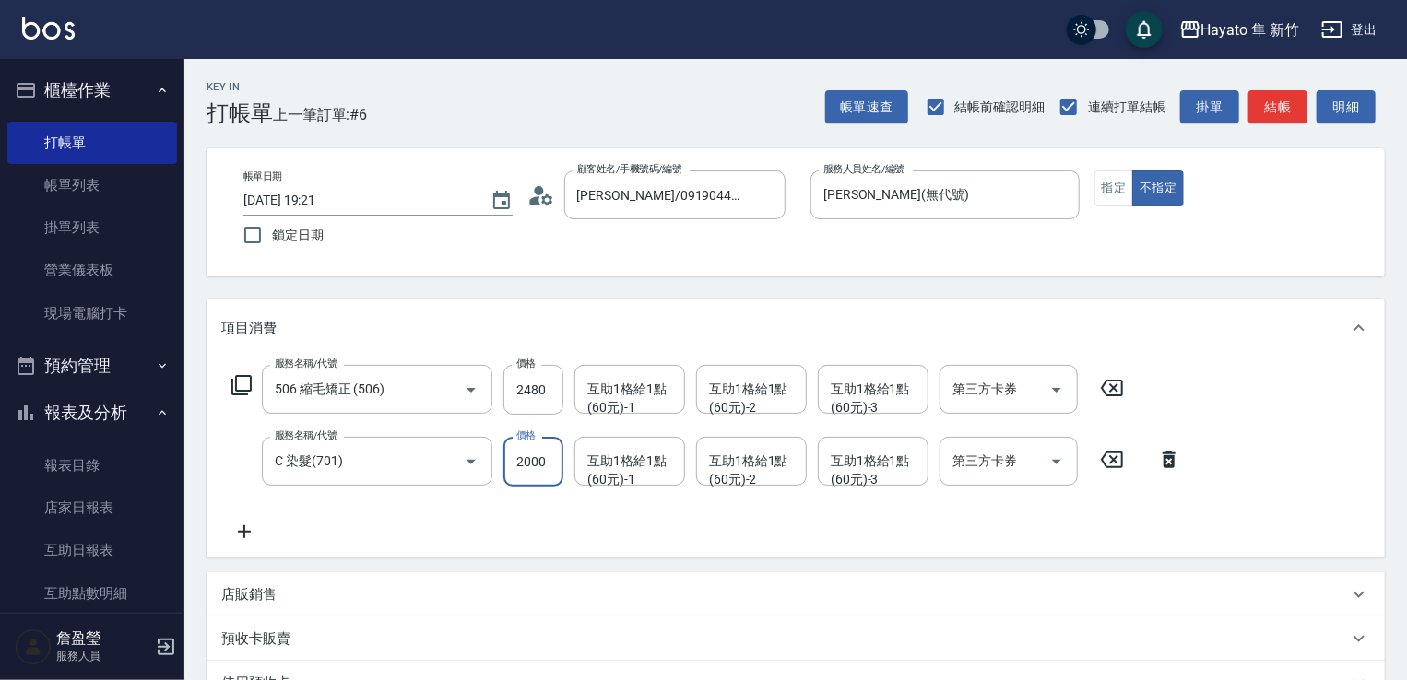
click at [527, 460] on input "2000" at bounding box center [533, 462] width 60 height 50
type input "2300"
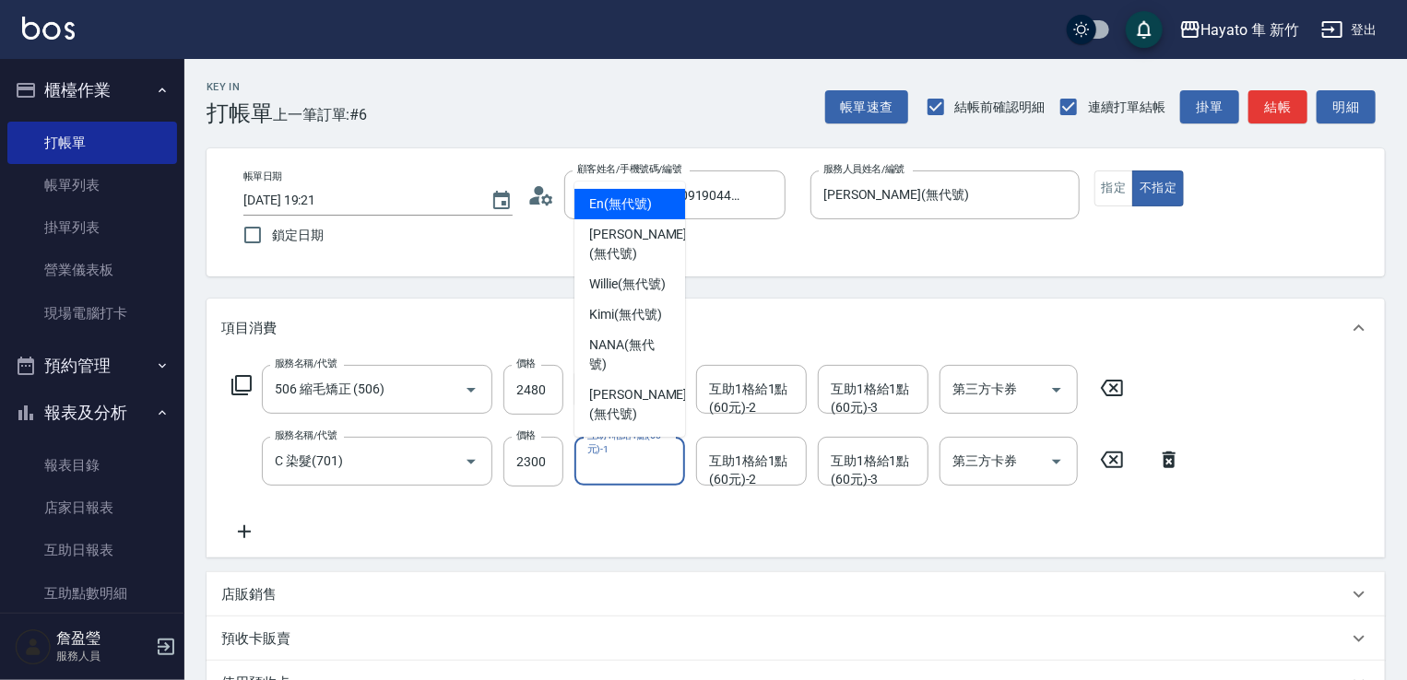
click at [652, 477] on input "互助1格給1點(60元)-1" at bounding box center [630, 461] width 94 height 32
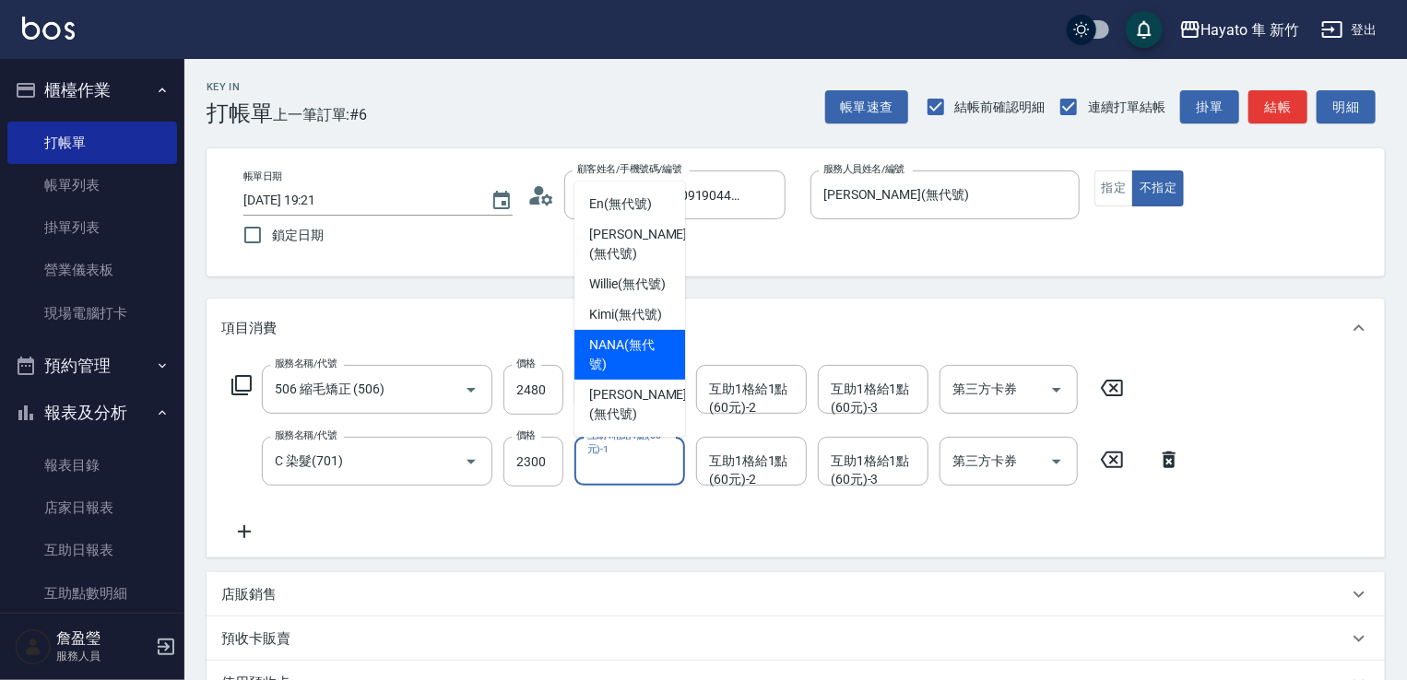
click at [649, 359] on span "NANA (無代號)" at bounding box center [629, 355] width 81 height 39
type input "NANA(無代號)"
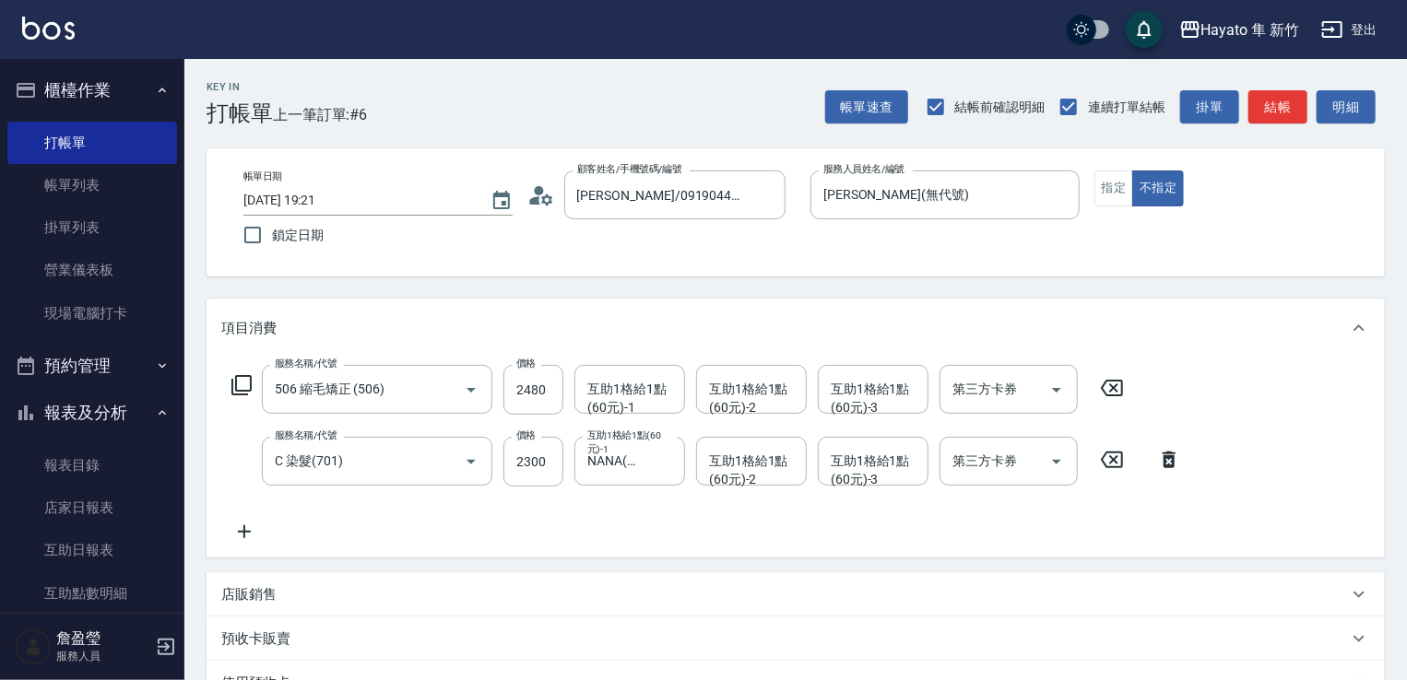
click at [236, 533] on icon at bounding box center [244, 532] width 46 height 22
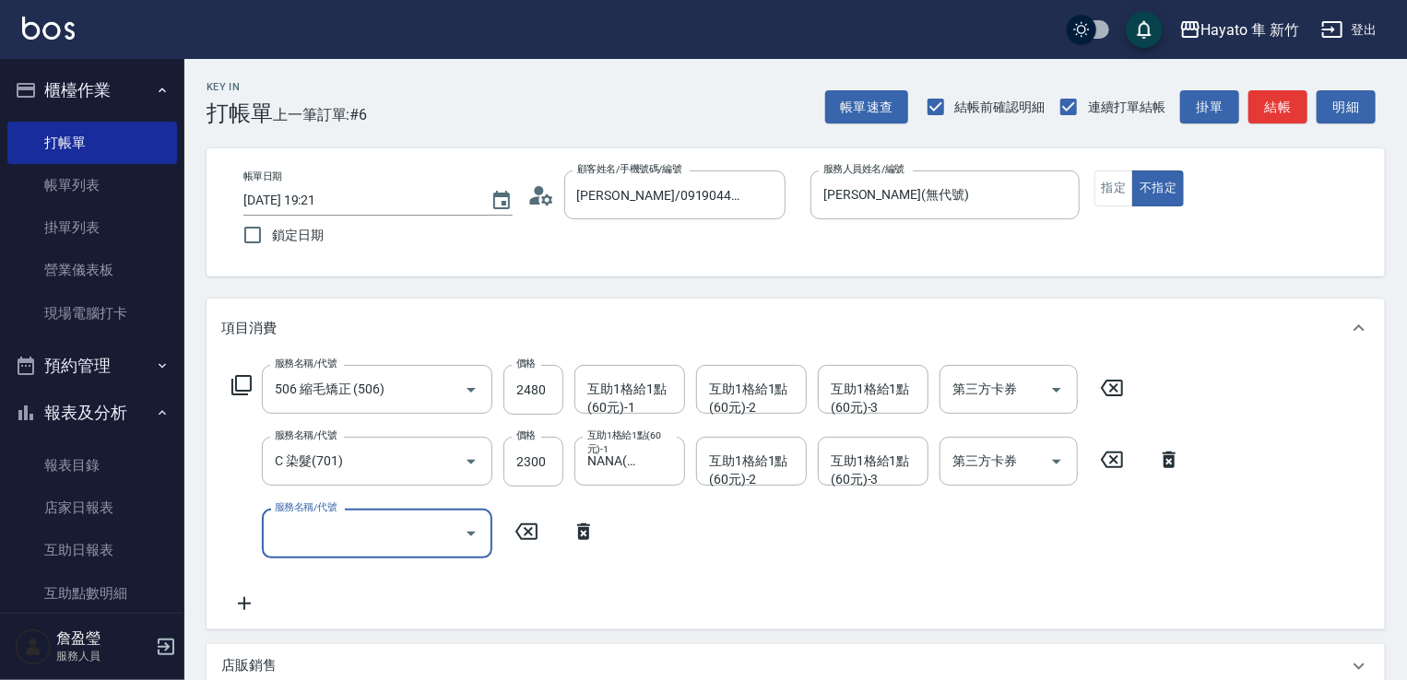
click at [374, 540] on input "服務名稱/代號" at bounding box center [363, 533] width 186 height 32
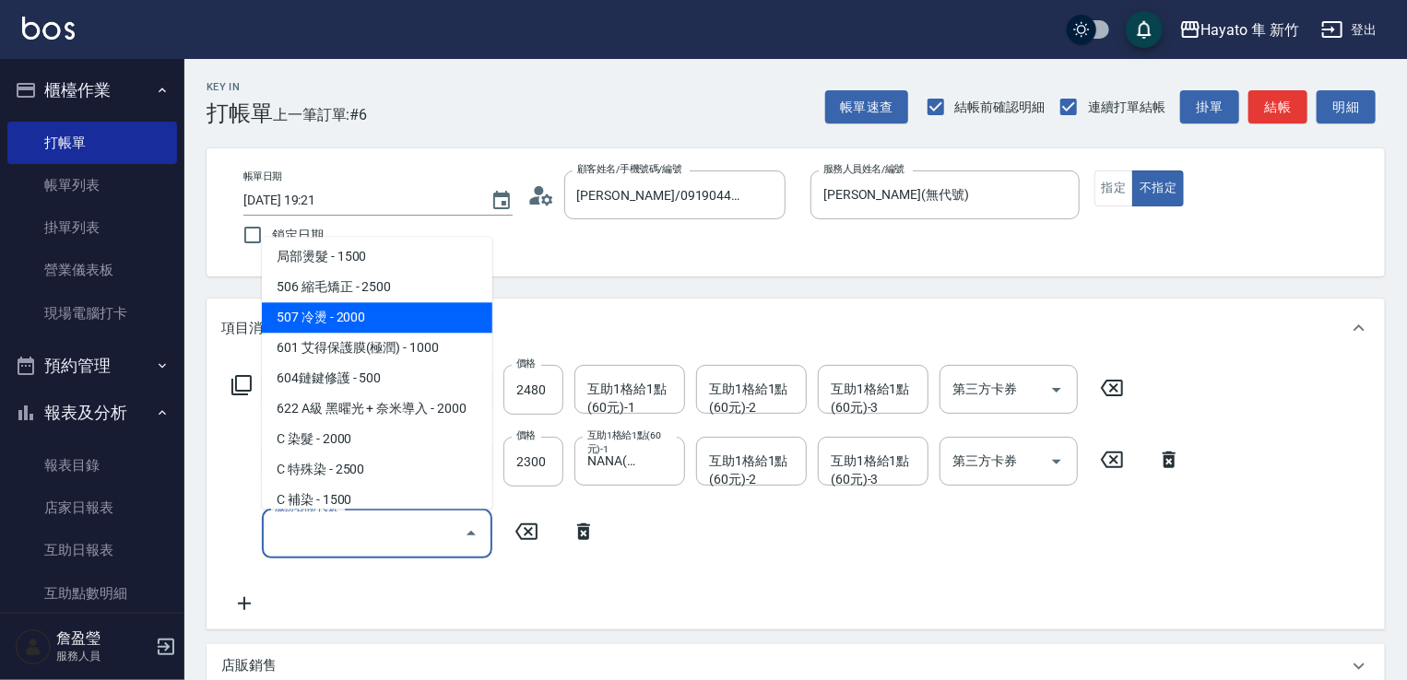
scroll to position [321, 0]
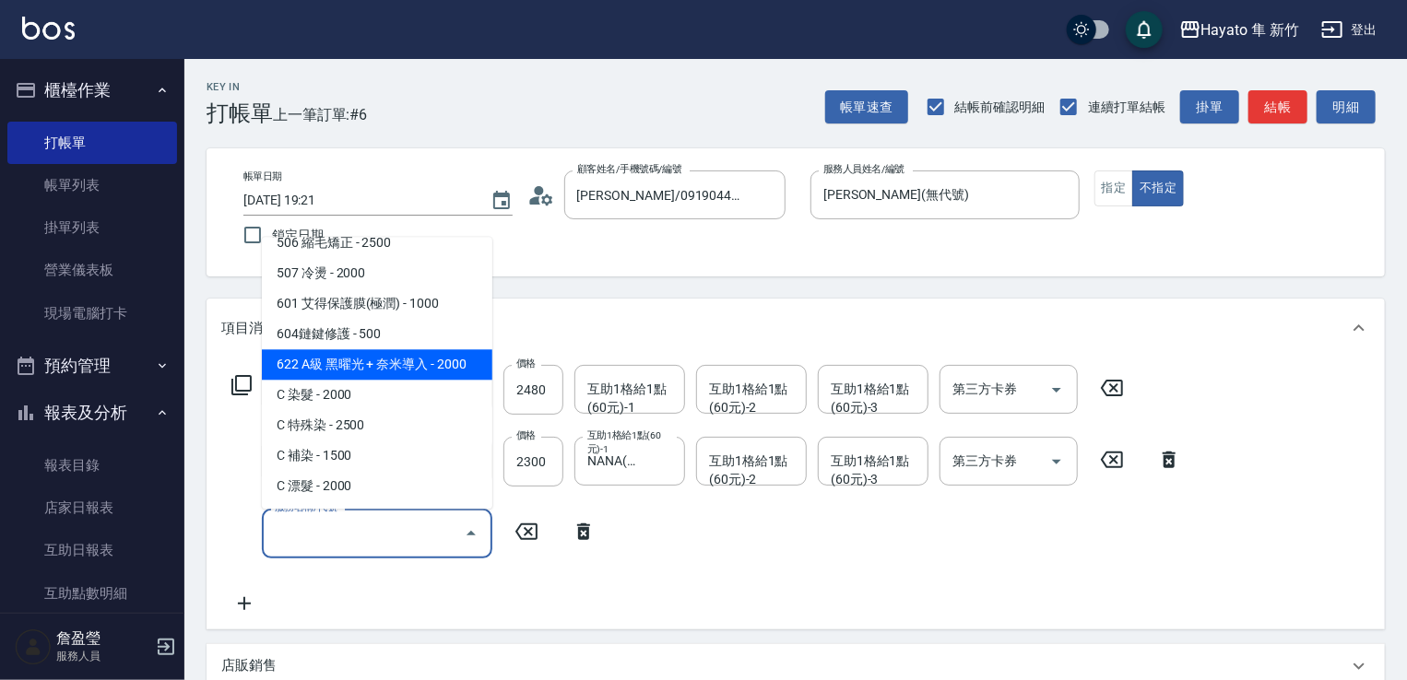
click at [374, 368] on span "622 A級 黑曜光 + 奈米導入 - 2000" at bounding box center [377, 364] width 230 height 30
type input "622 A級 黑曜光 + 奈米導入(622)"
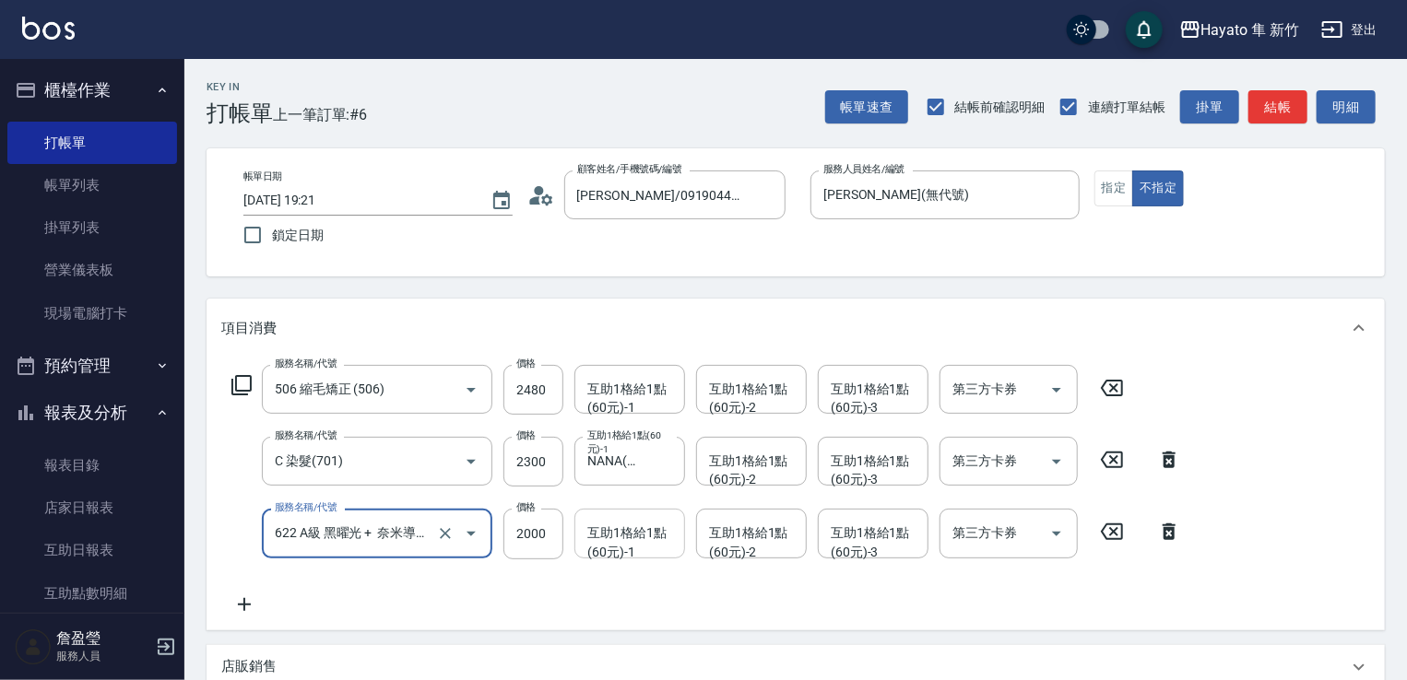
click at [605, 525] on div "互助1格給1點(60元)-1 互助1格給1點(60元)-1" at bounding box center [629, 533] width 111 height 49
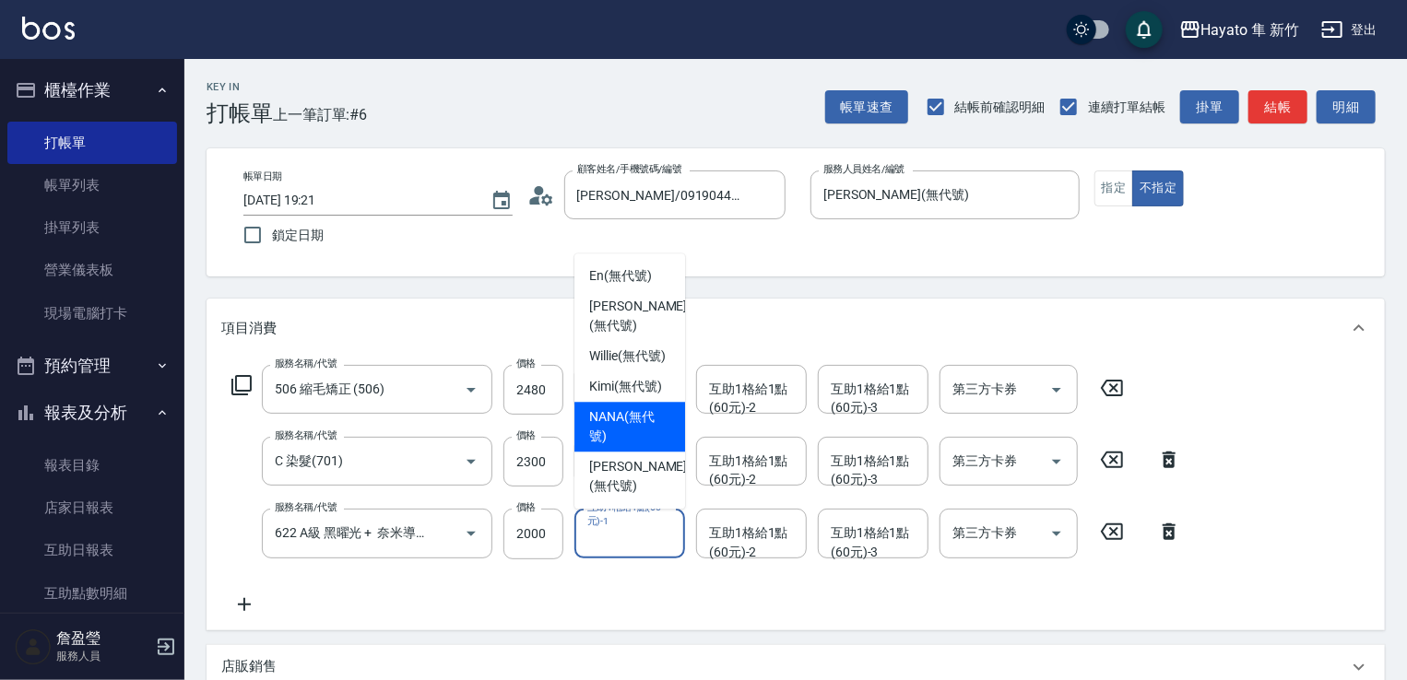
drag, startPoint x: 638, startPoint y: 440, endPoint x: 752, endPoint y: 506, distance: 132.2
click at [646, 439] on span "NANA (無代號)" at bounding box center [629, 426] width 81 height 39
type input "NANA(無代號)"
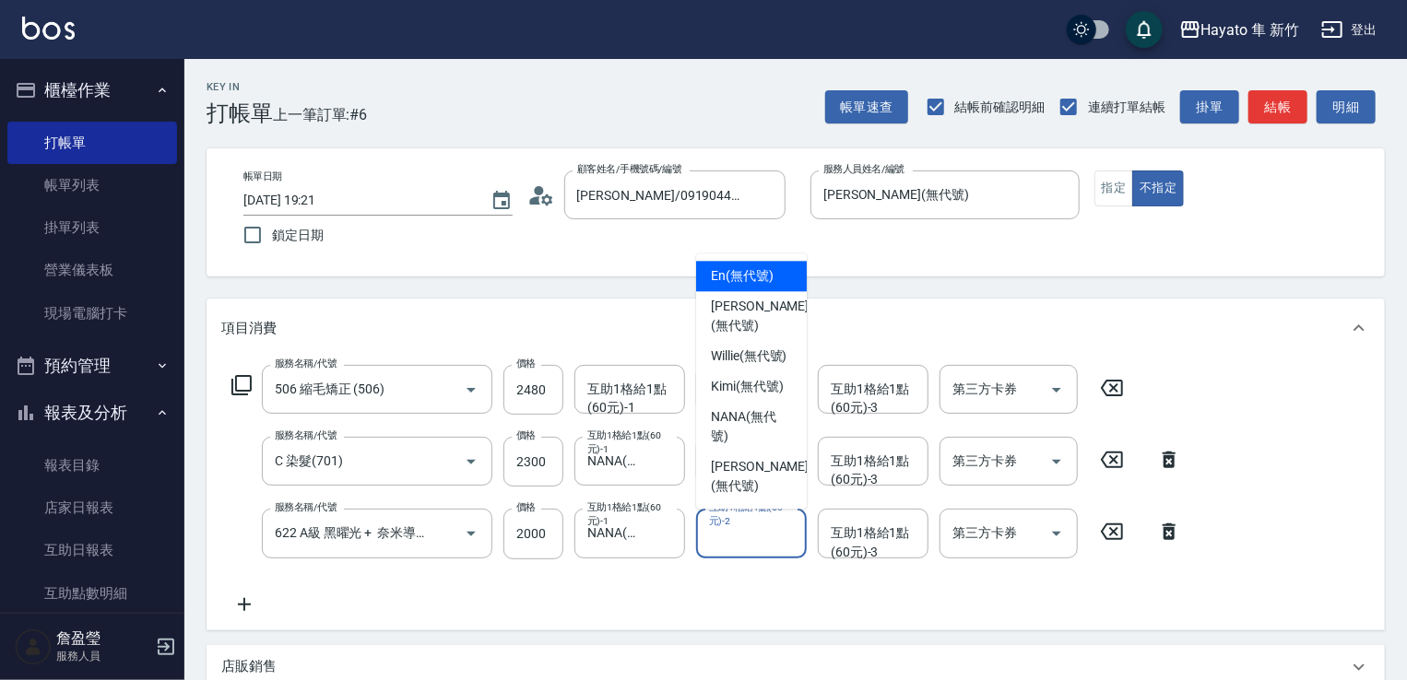
click at [755, 526] on div "互助1格給1點(60元)-2 互助1格給1點(60元)-2" at bounding box center [751, 533] width 111 height 49
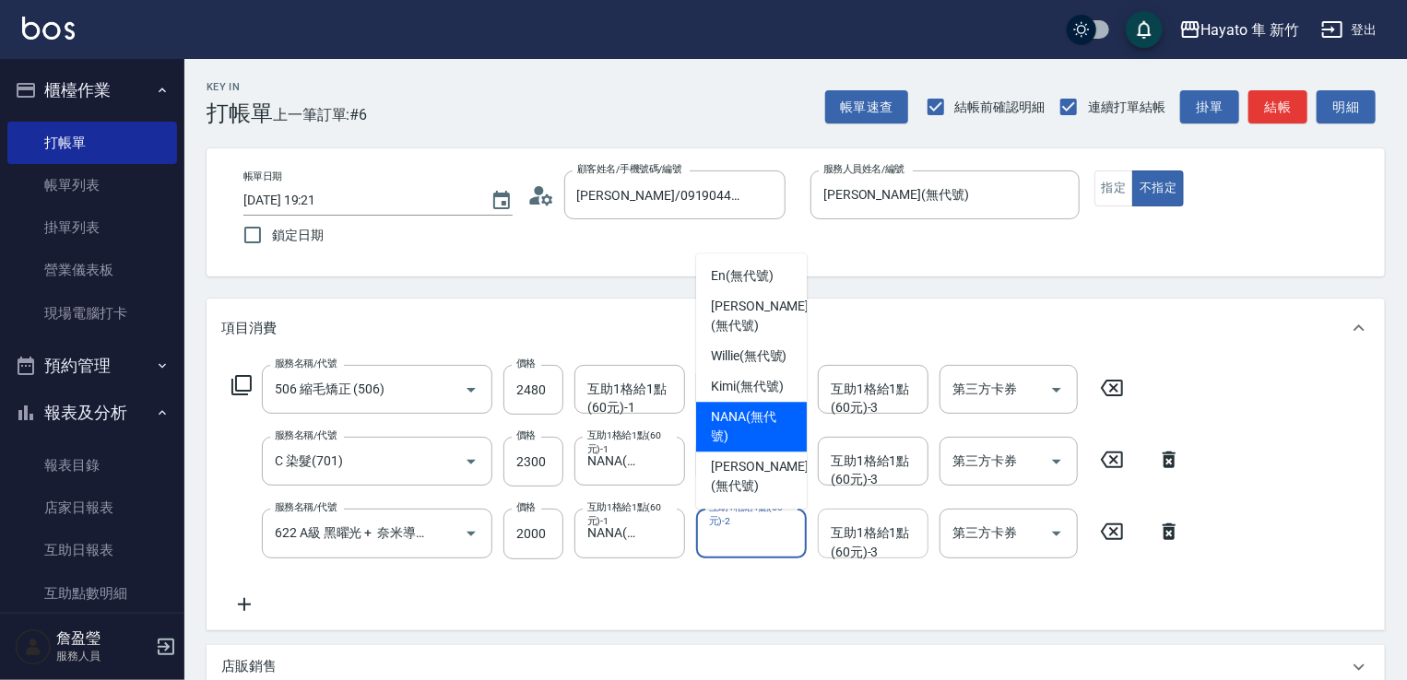
drag, startPoint x: 741, startPoint y: 440, endPoint x: 870, endPoint y: 533, distance: 159.2
click at [743, 441] on span "NANA (無代號)" at bounding box center [751, 426] width 81 height 39
type input "NANA(無代號)"
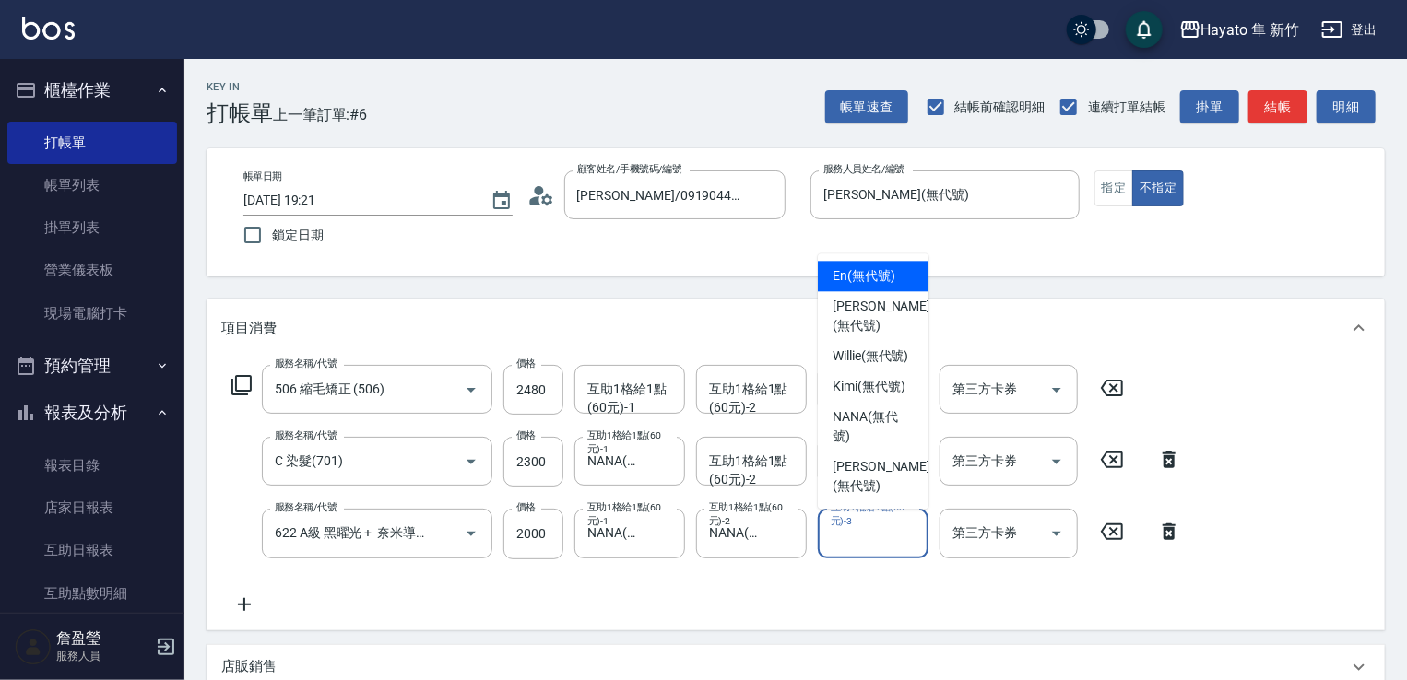
click at [875, 534] on div "互助1格給1點(60元)-3 互助1格給1點(60元)-3" at bounding box center [873, 533] width 111 height 49
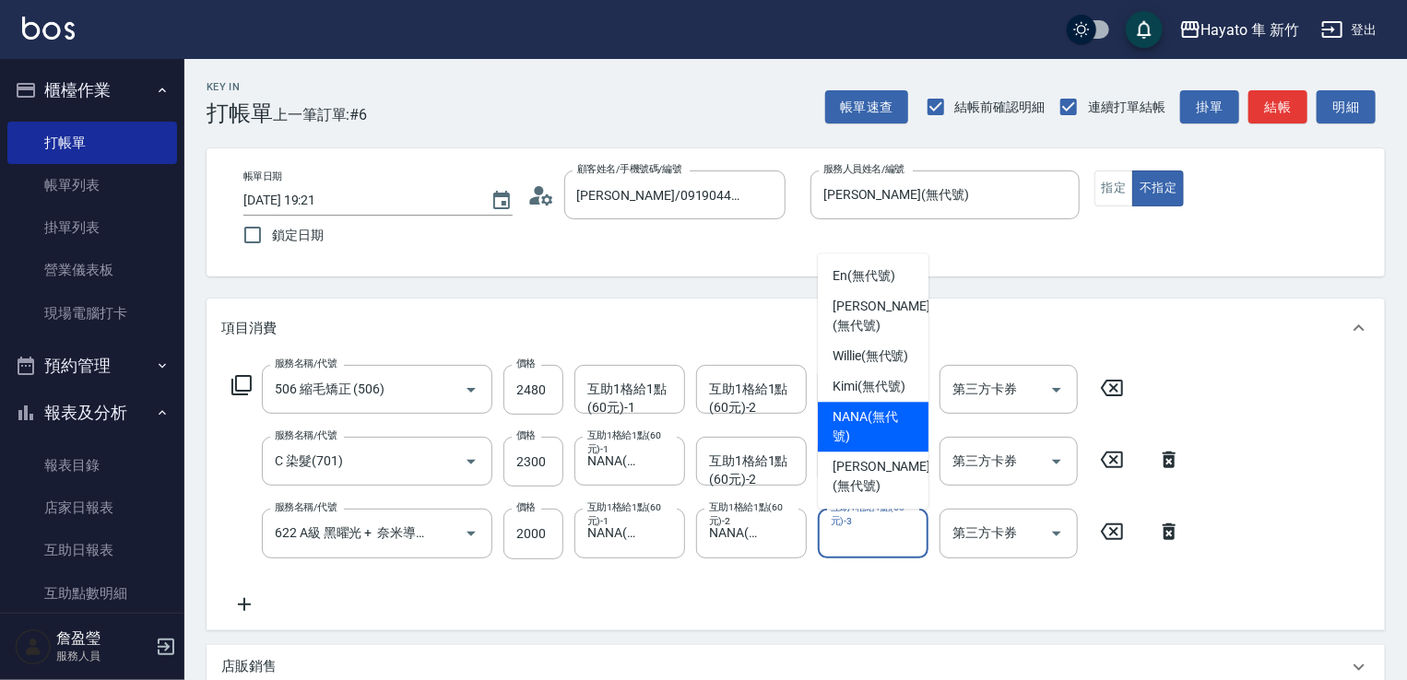
click at [845, 446] on span "NANA (無代號)" at bounding box center [873, 426] width 81 height 39
type input "NANA(無代號)"
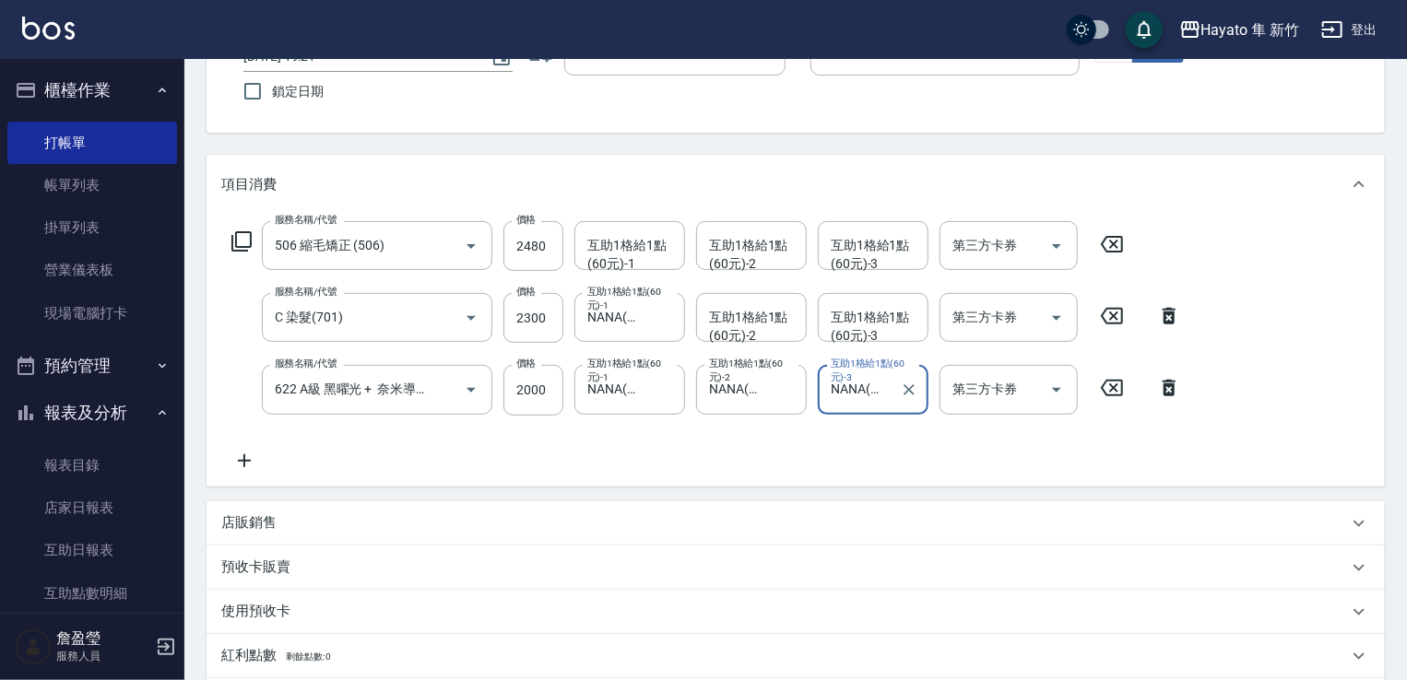
scroll to position [277, 0]
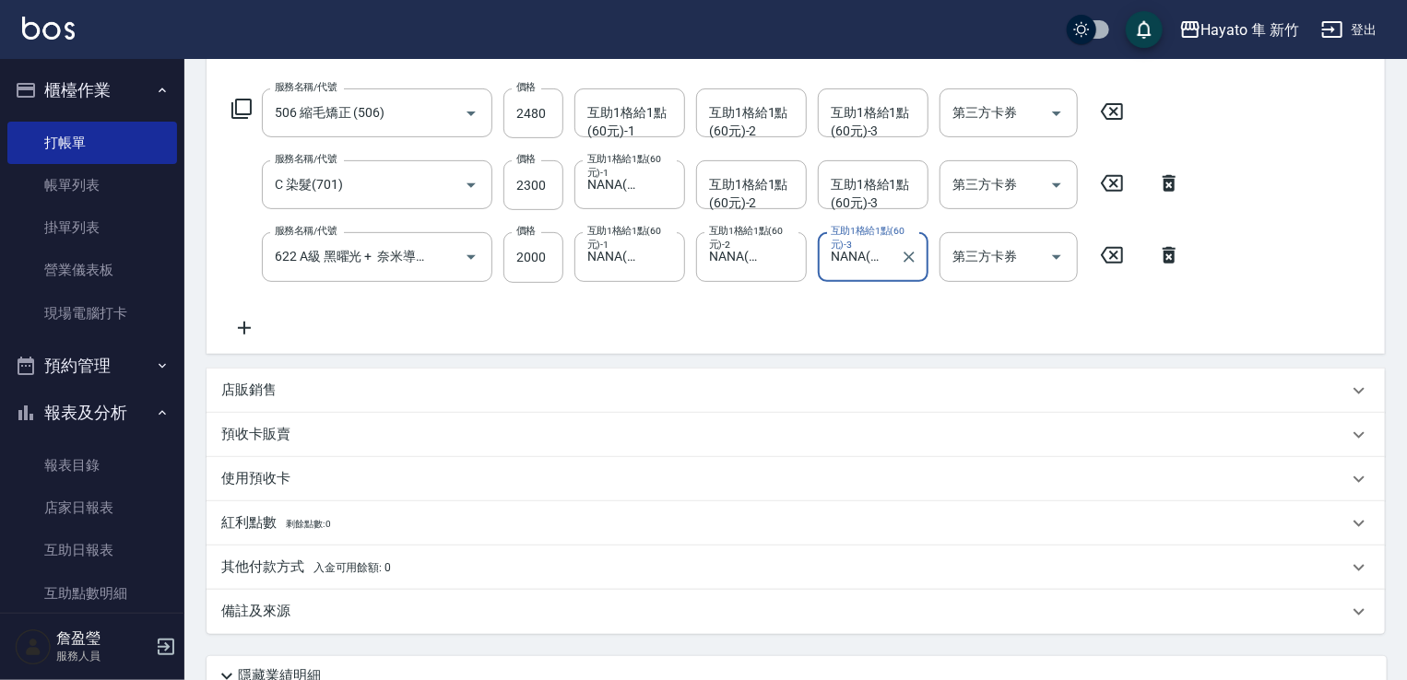
click at [283, 393] on div "店販銷售" at bounding box center [784, 390] width 1127 height 19
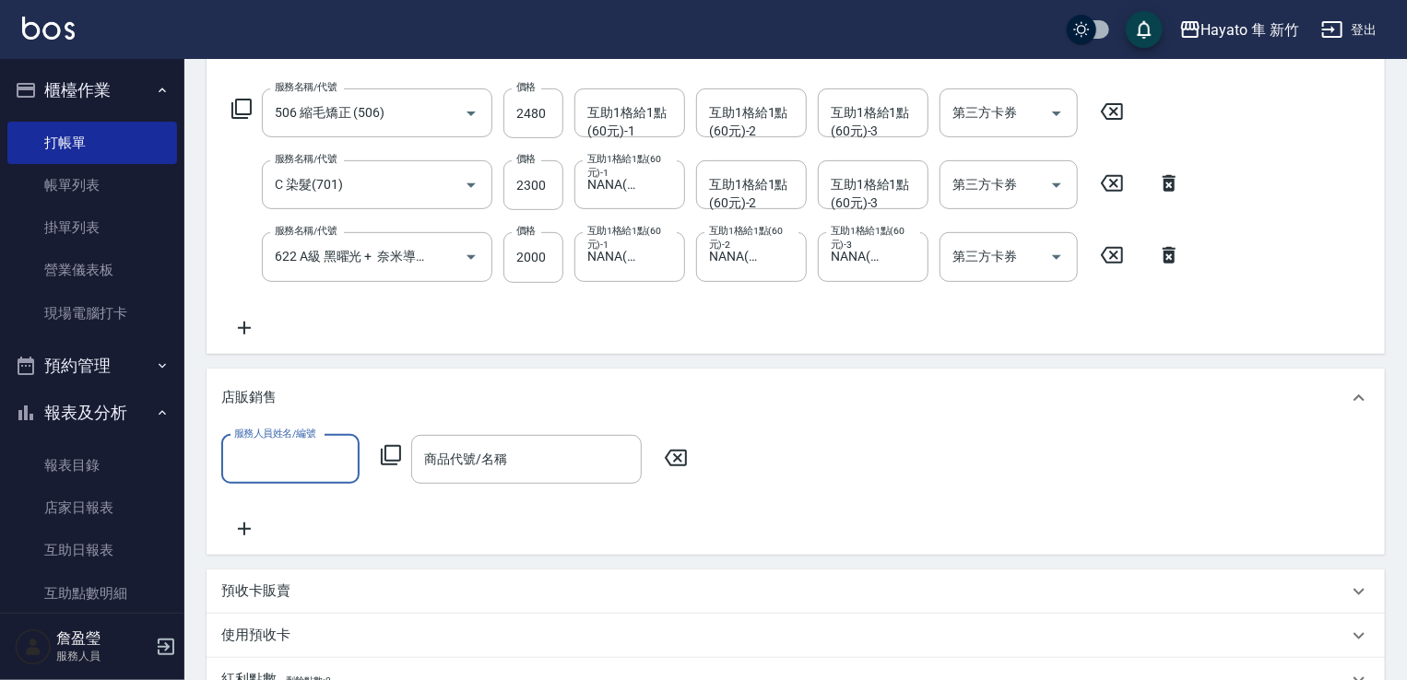
scroll to position [0, 0]
click at [314, 476] on div "服務人員姓名/編號" at bounding box center [290, 459] width 138 height 49
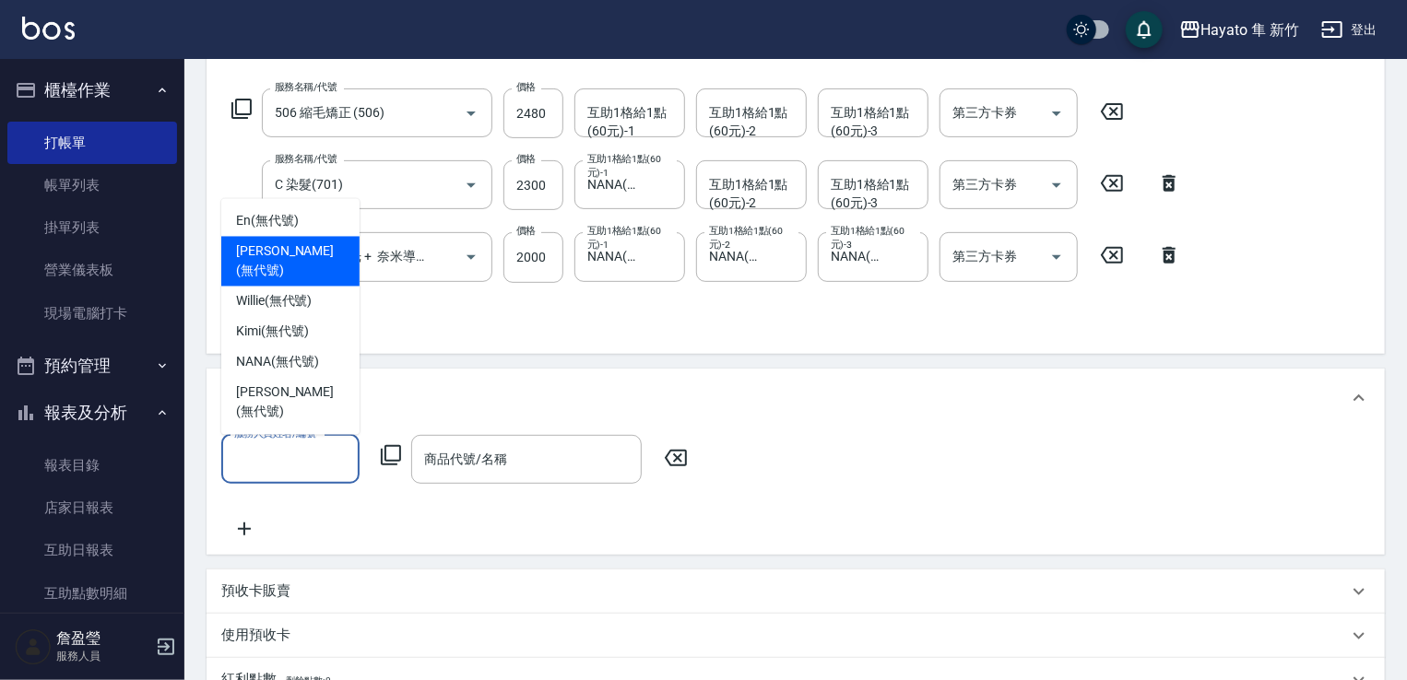
drag, startPoint x: 283, startPoint y: 285, endPoint x: 439, endPoint y: 404, distance: 196.0
click at [285, 281] on span "[PERSON_NAME] (無代號)" at bounding box center [290, 261] width 109 height 39
type input "[PERSON_NAME](無代號)"
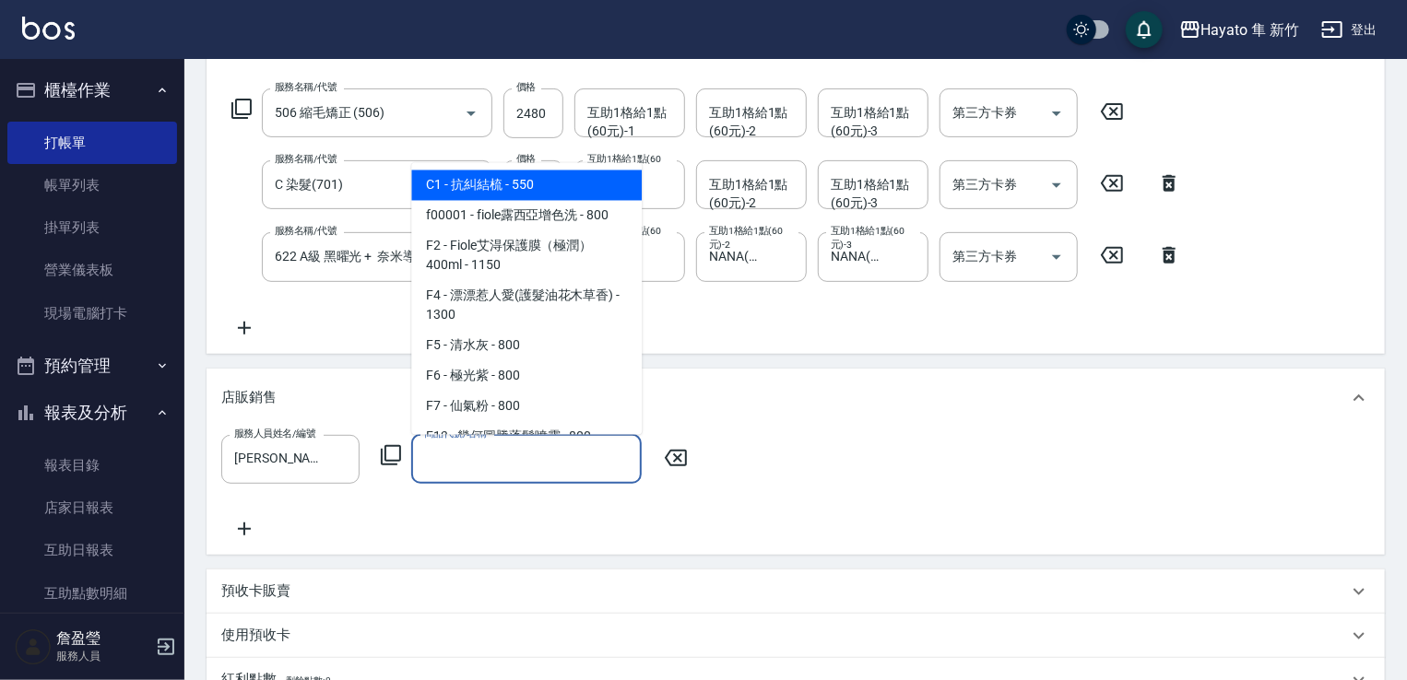
drag, startPoint x: 517, startPoint y: 473, endPoint x: 522, endPoint y: 417, distance: 56.4
click at [522, 469] on input "商品代號/名稱" at bounding box center [526, 459] width 214 height 32
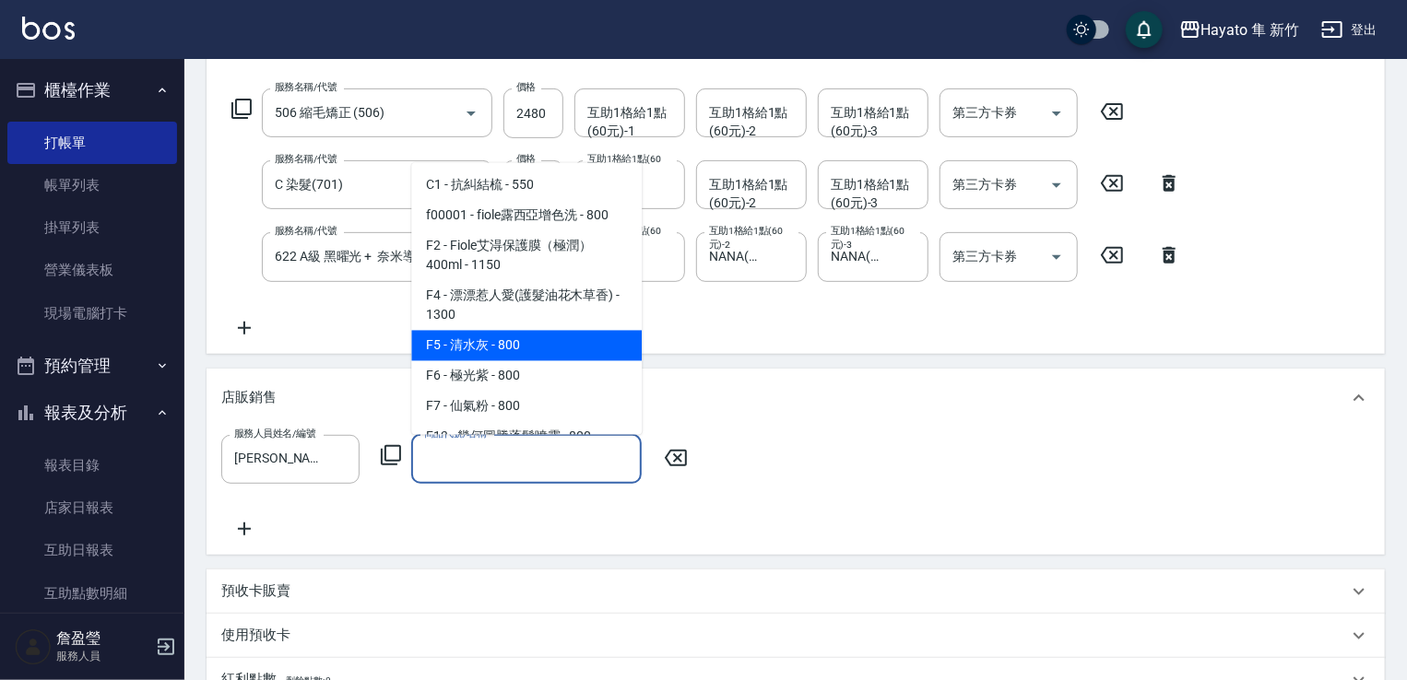
scroll to position [184, 0]
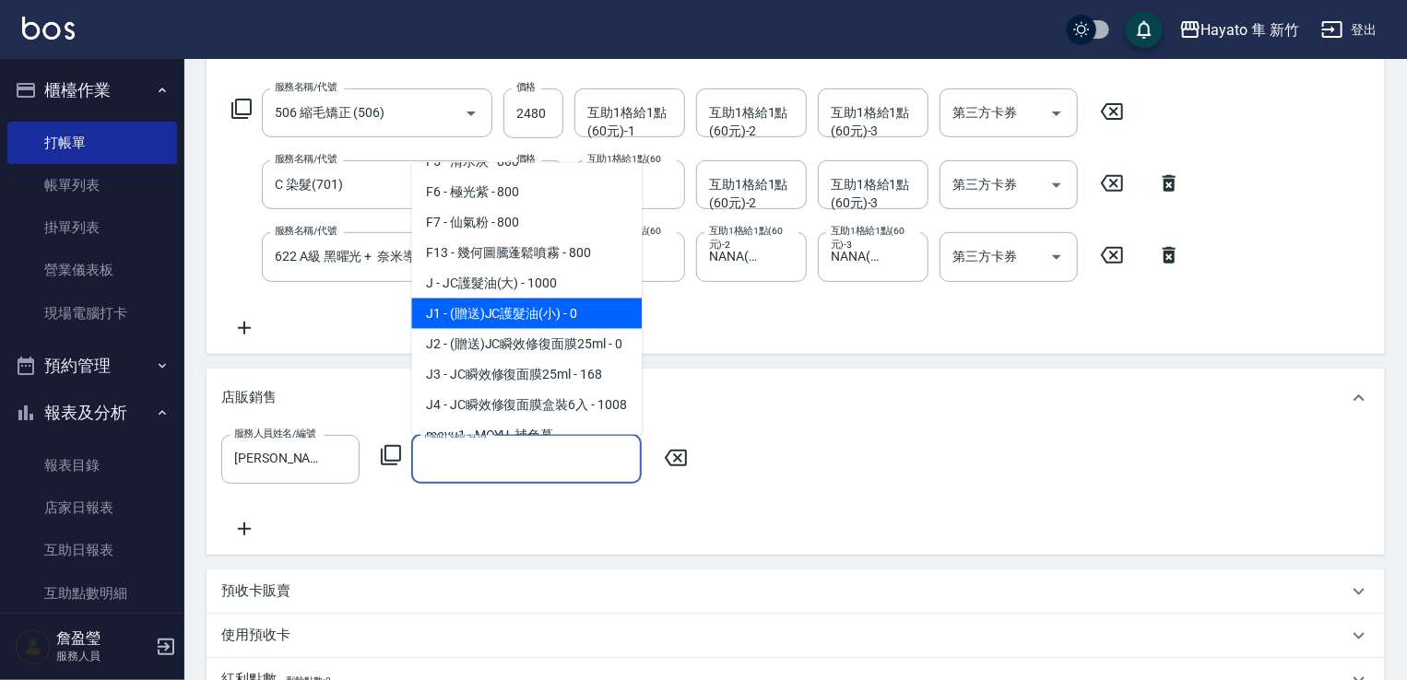
click at [529, 311] on span "J1 - (贈送)JC護髮油(小) - 0" at bounding box center [526, 313] width 230 height 30
type input "(贈送)JC護髮油(小)"
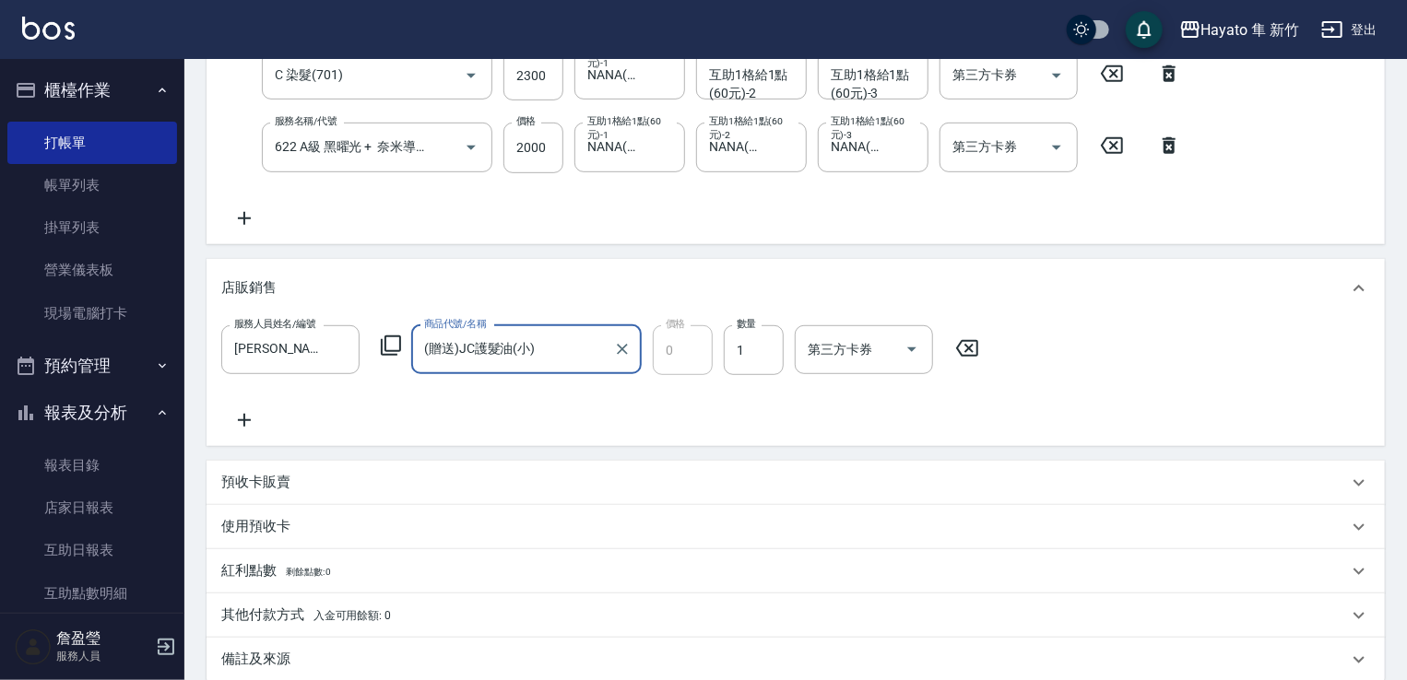
scroll to position [553, 0]
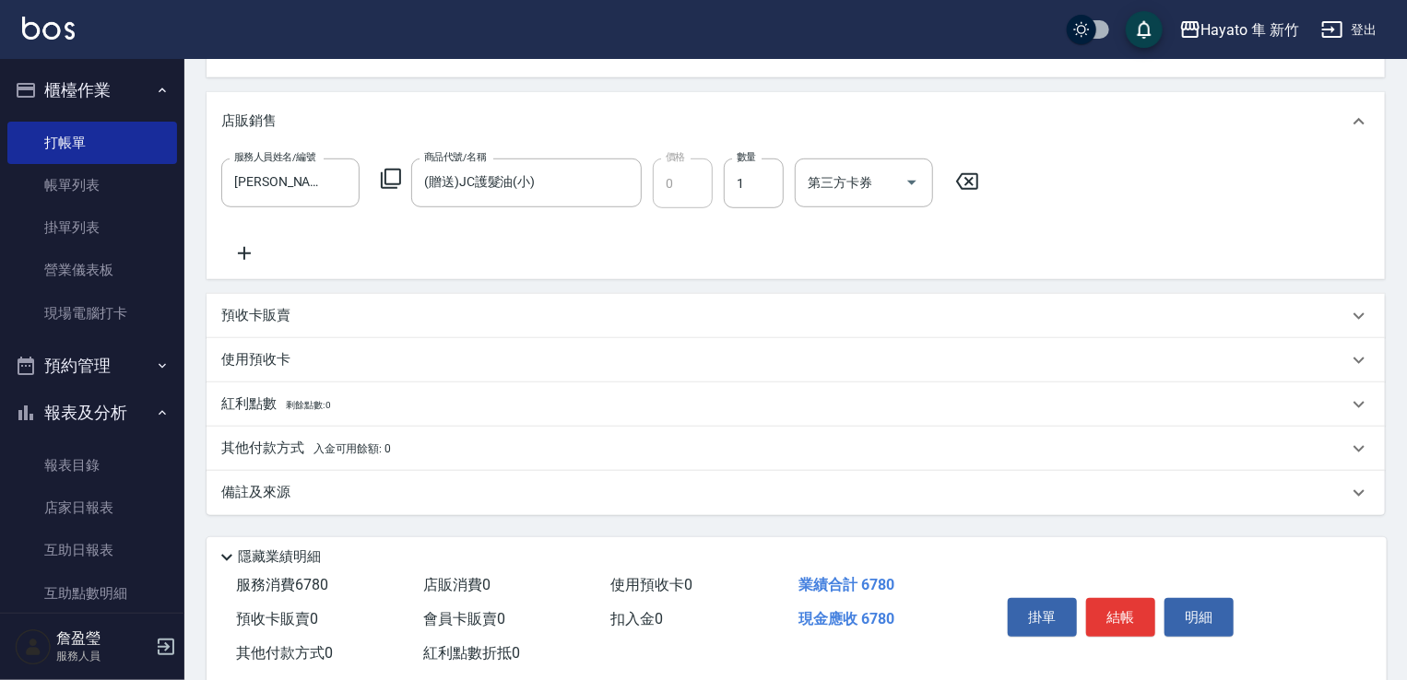
drag, startPoint x: 322, startPoint y: 503, endPoint x: 527, endPoint y: 559, distance: 212.9
click at [325, 502] on div "備註及來源" at bounding box center [796, 493] width 1178 height 44
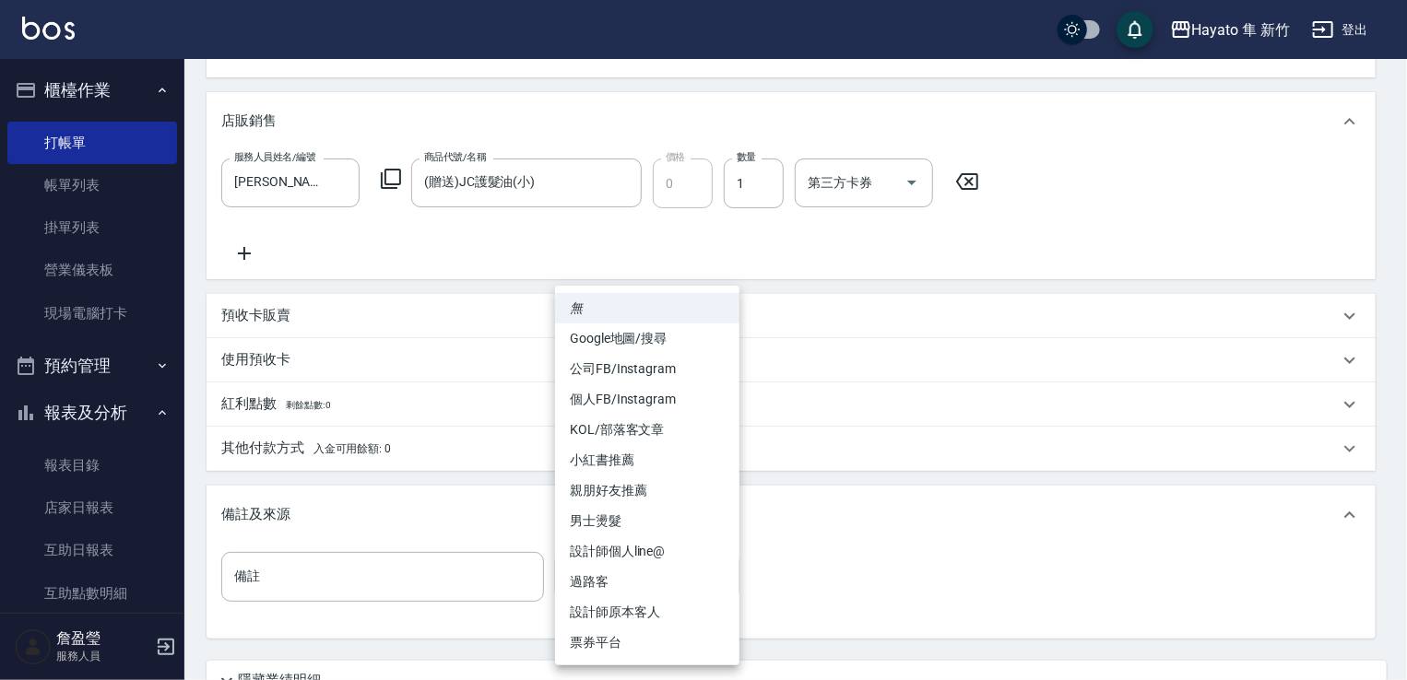
click at [591, 559] on body "Hayato 隼 新竹 登出 櫃檯作業 打帳單 帳單列表 掛單列表 營業儀表板 現場電腦打卡 預約管理 預約管理 報表及分析 報表目錄 店家日報表 互助日報表…" at bounding box center [703, 143] width 1407 height 1392
click at [645, 396] on li "個人FB/Instagram" at bounding box center [647, 399] width 184 height 30
type input "個人FB/Instagram"
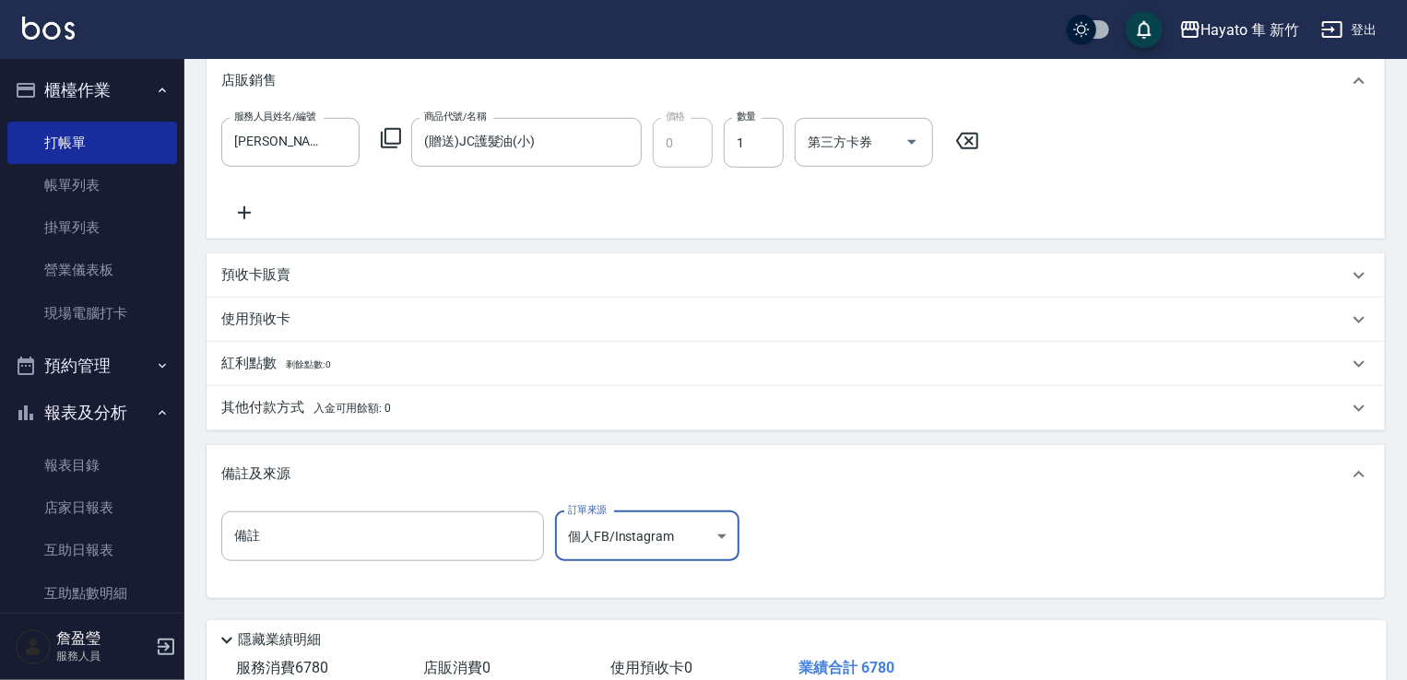
scroll to position [348, 0]
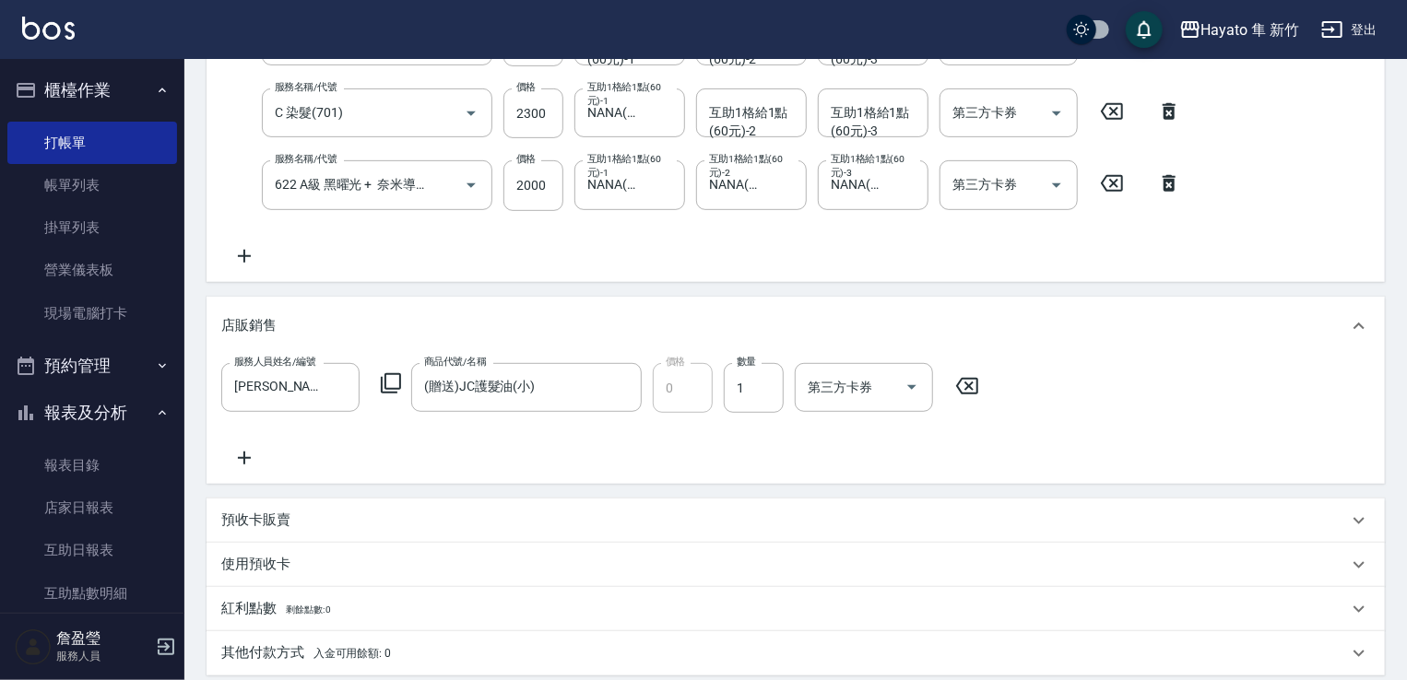
drag, startPoint x: 242, startPoint y: 254, endPoint x: 370, endPoint y: 298, distance: 135.3
click at [240, 256] on icon at bounding box center [244, 256] width 46 height 22
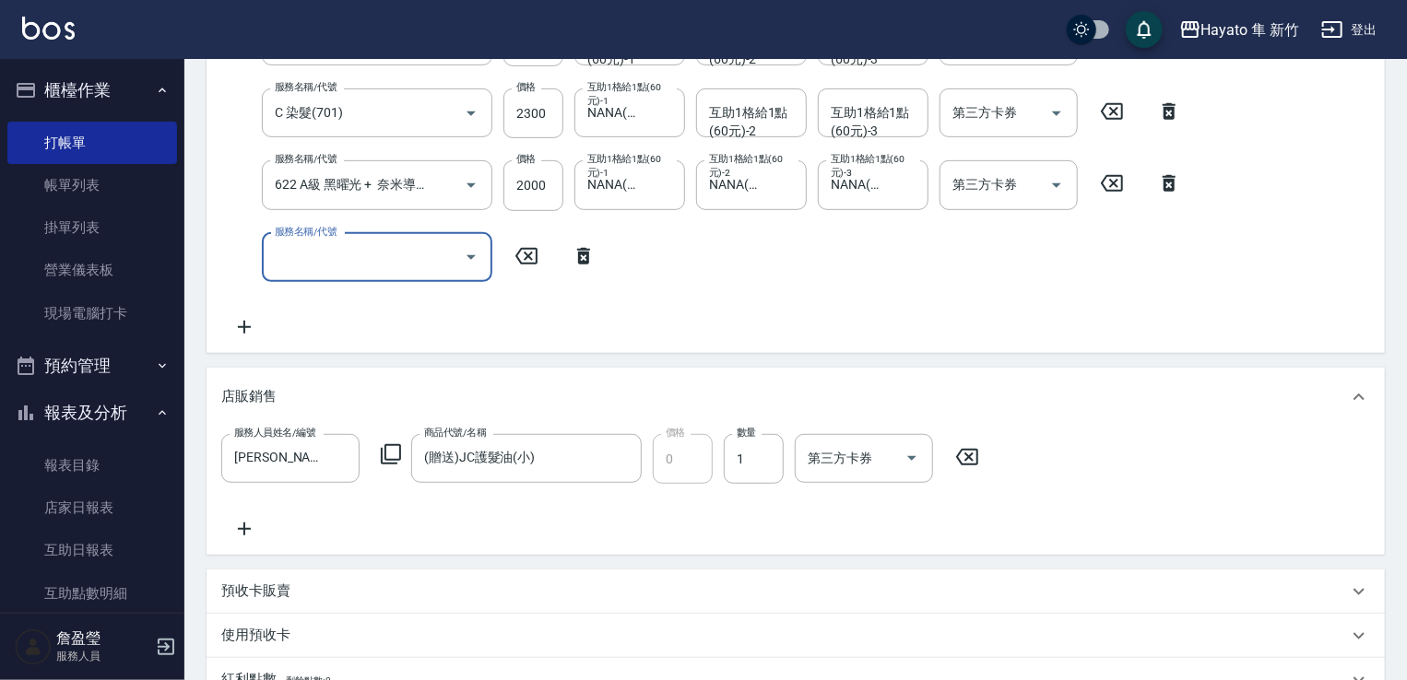
scroll to position [0, 0]
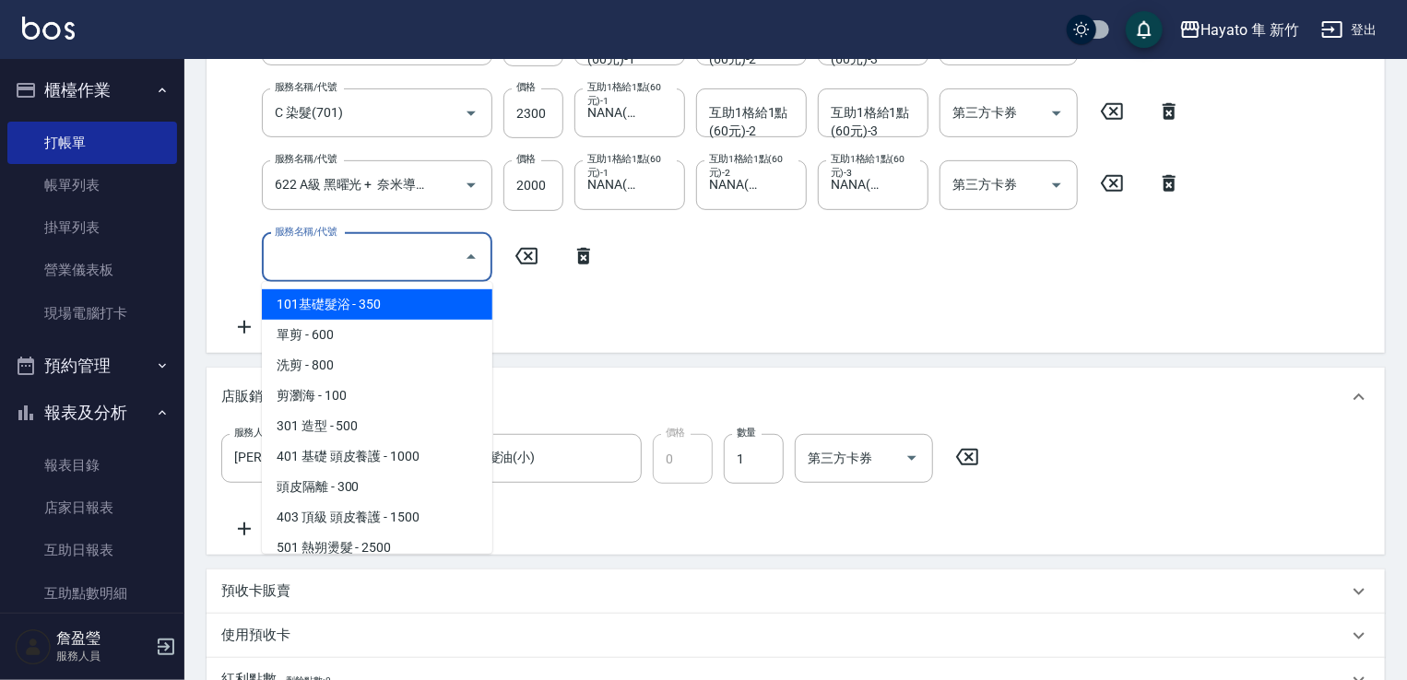
click at [382, 264] on input "服務名稱/代號" at bounding box center [363, 258] width 186 height 32
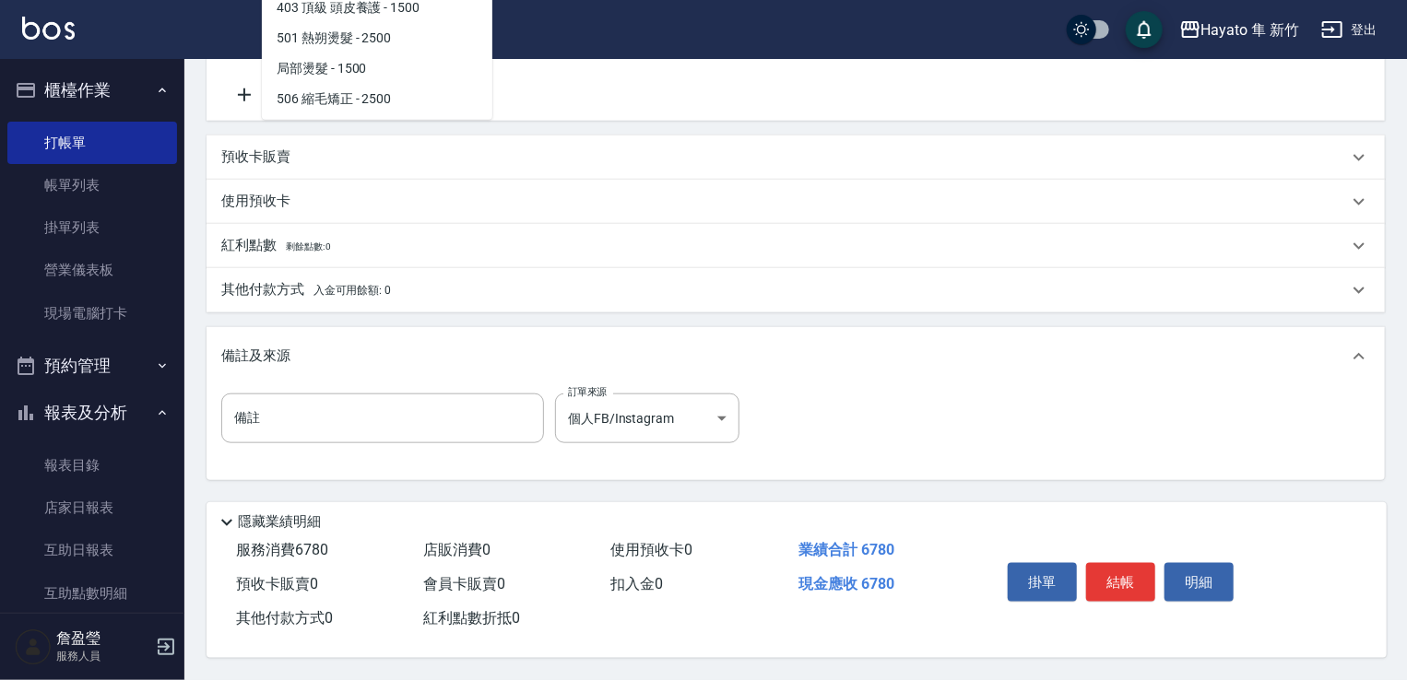
scroll to position [44, 0]
click at [315, 13] on span "頭皮隔離 - 300" at bounding box center [377, 9] width 230 height 30
type input "頭皮隔離(402)"
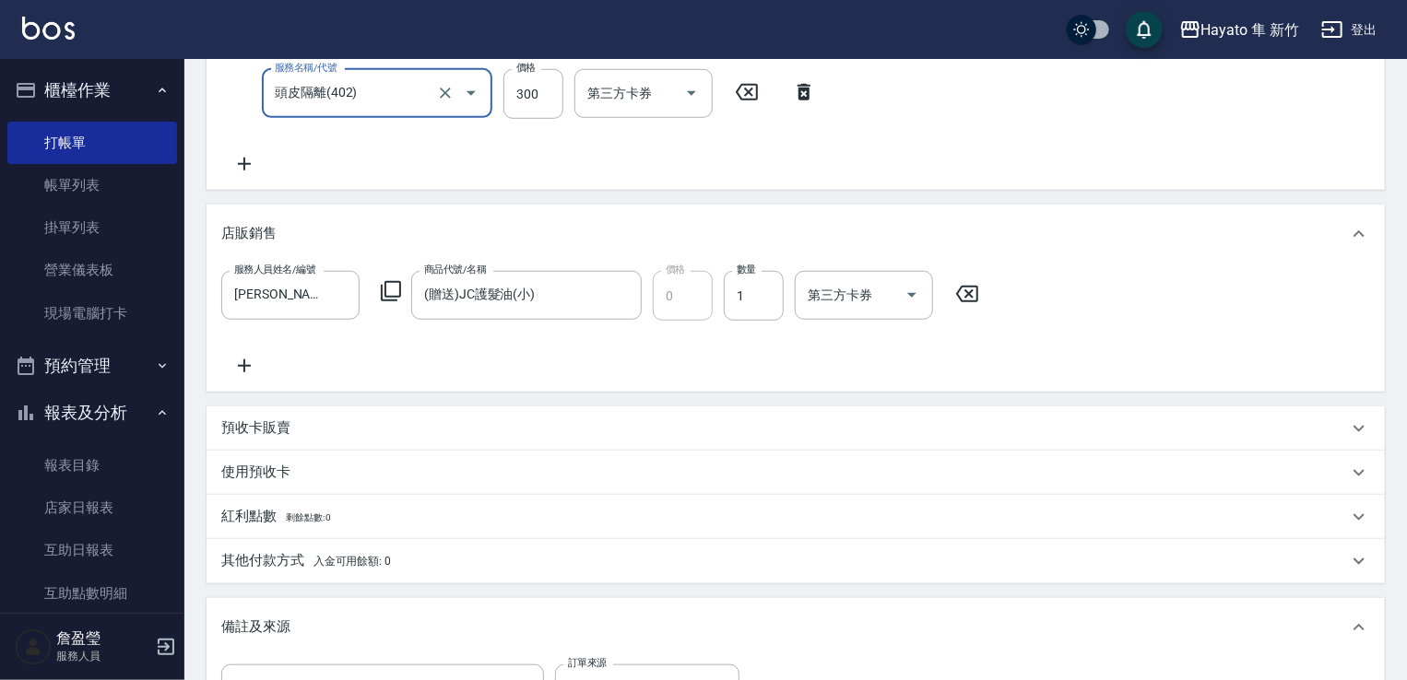
scroll to position [420, 0]
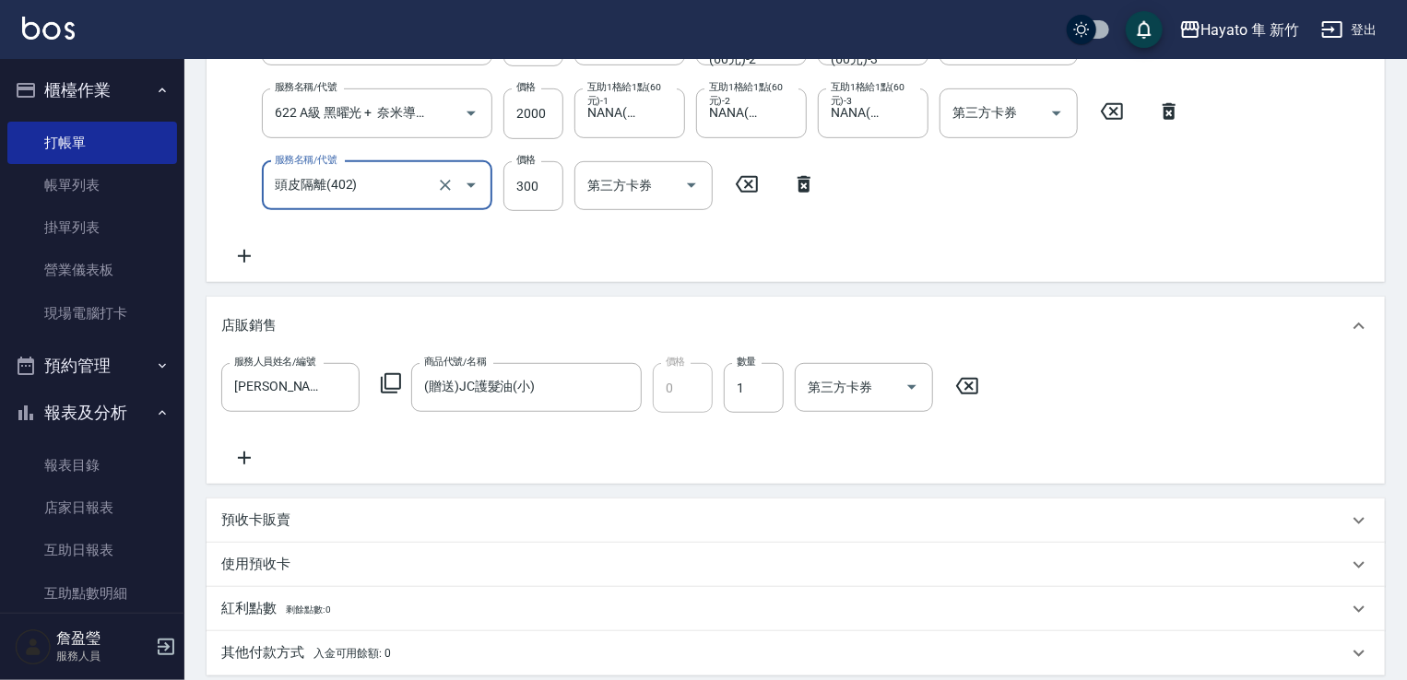
drag, startPoint x: 516, startPoint y: 195, endPoint x: 531, endPoint y: 211, distance: 21.5
click at [516, 195] on div "Key In 打帳單 上一筆訂單:#6 帳單速查 結帳前確認明細 連續打單結帳 掛單 結帳 明細 帳單日期 [DATE] 19:21 鎖定日期 顧客姓名/手機…" at bounding box center [795, 341] width 1222 height 1405
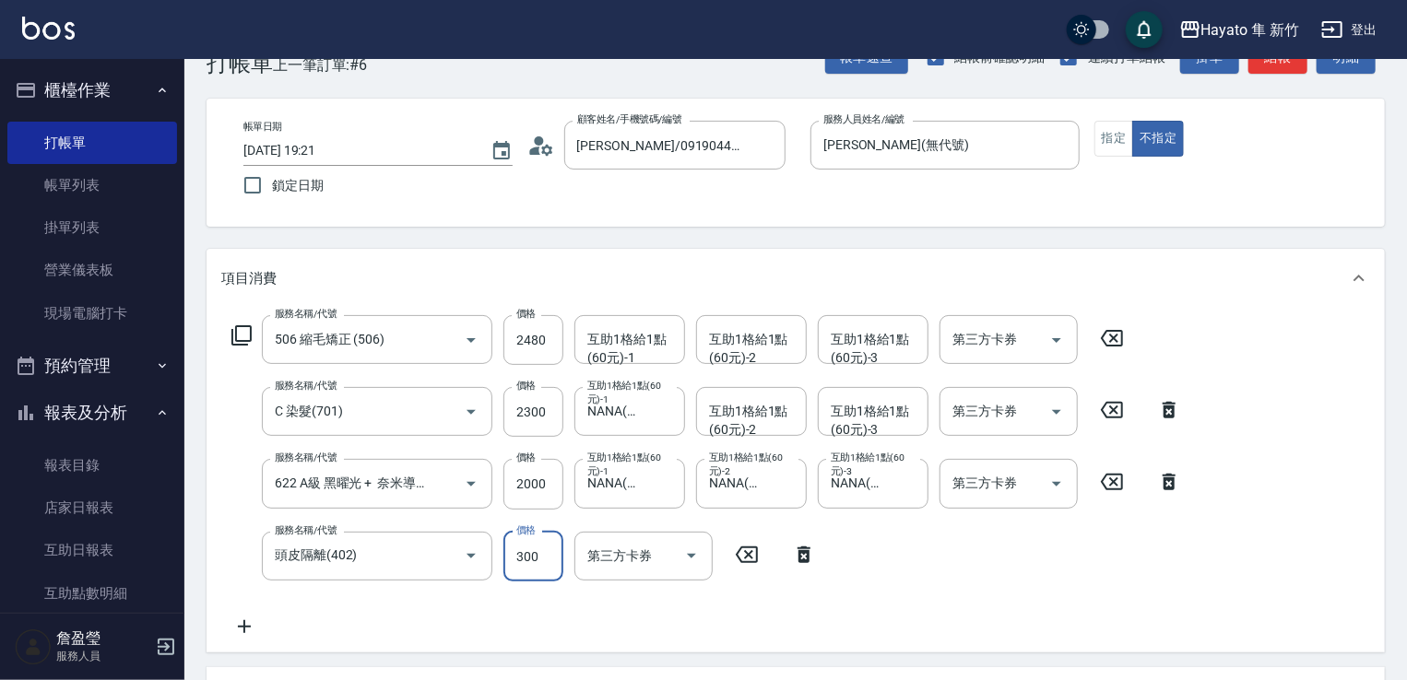
click at [538, 557] on input "300" at bounding box center [533, 557] width 60 height 50
type input "200"
drag, startPoint x: 467, startPoint y: 614, endPoint x: 474, endPoint y: 583, distance: 32.0
click at [461, 614] on div "服務名稱/代號 506 縮毛矯正 (506) 服務名稱/代號 價格 2480 價格 互助1格給1點(60元)-1 互助1格給1點(60元)-1 互助1格給1點…" at bounding box center [706, 476] width 971 height 323
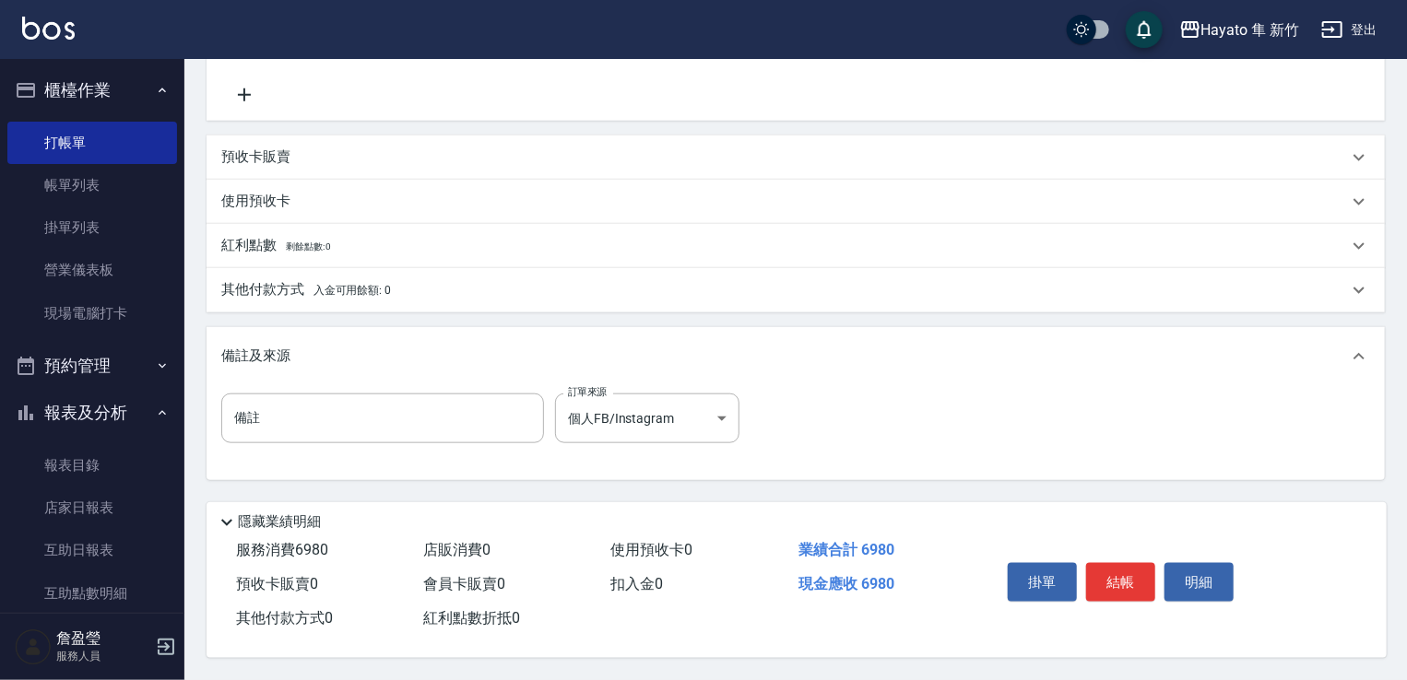
scroll to position [789, 0]
click at [389, 284] on span "入金可用餘額: 0" at bounding box center [352, 290] width 78 height 13
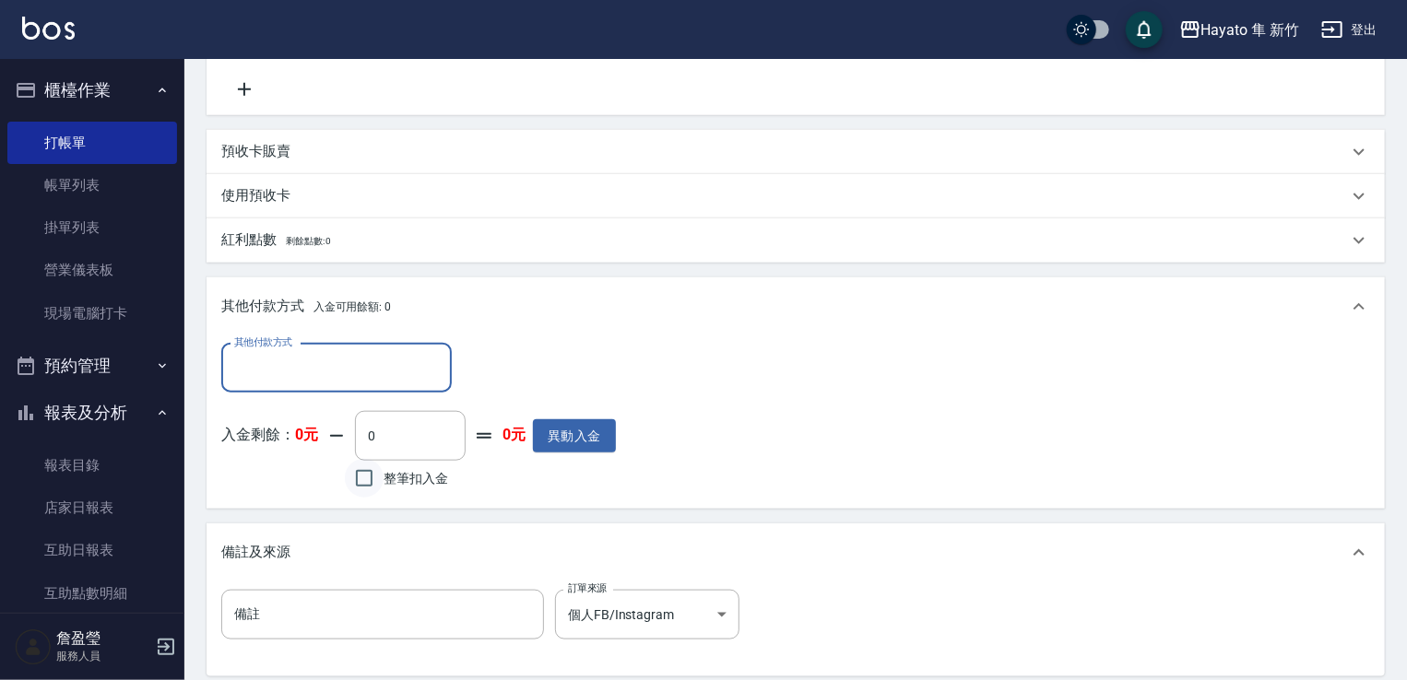
scroll to position [0, 0]
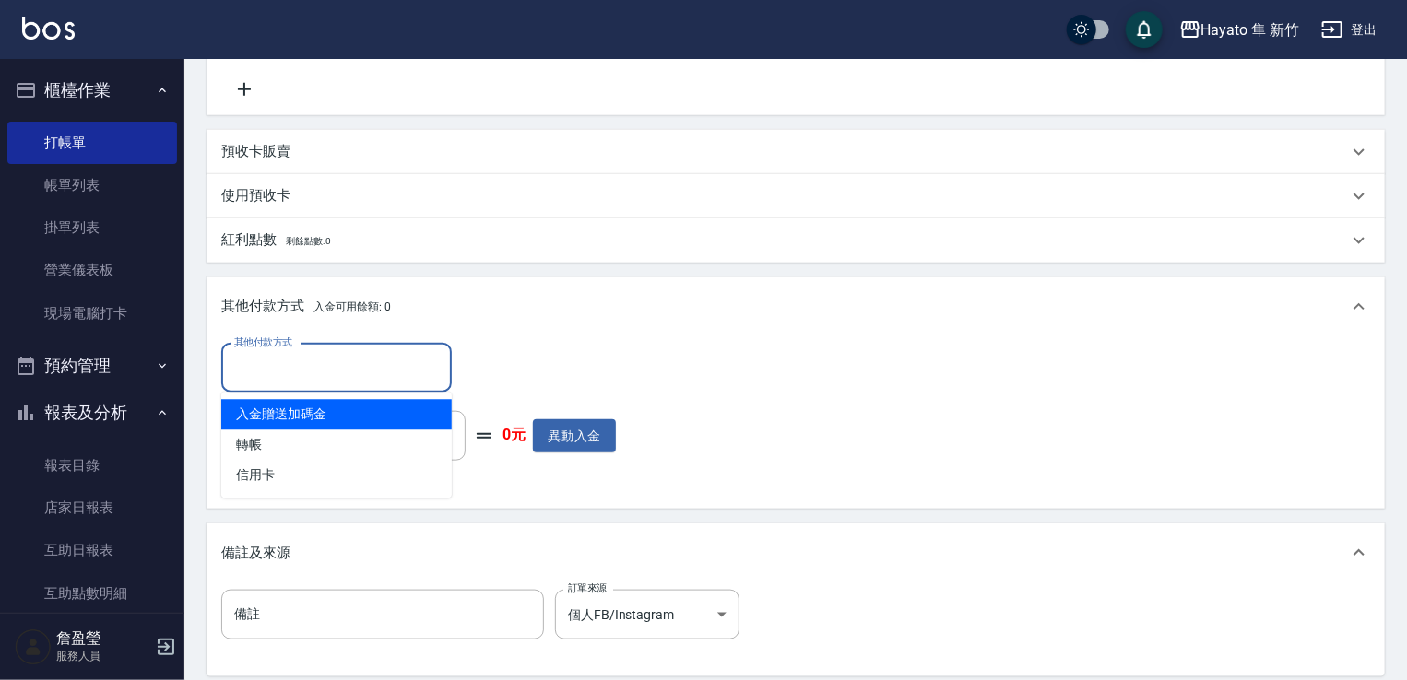
click at [354, 366] on input "其他付款方式" at bounding box center [337, 368] width 214 height 32
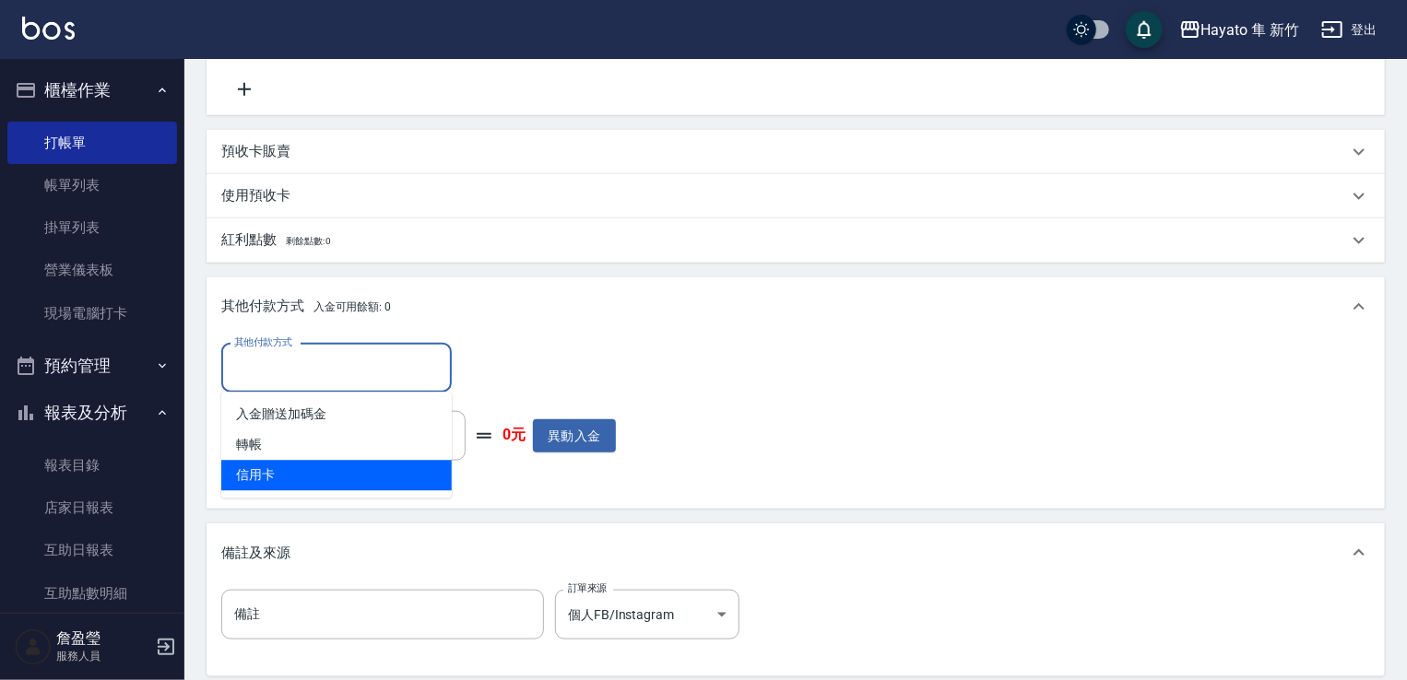
click at [322, 471] on span "信用卡" at bounding box center [336, 476] width 230 height 30
type input "信用卡"
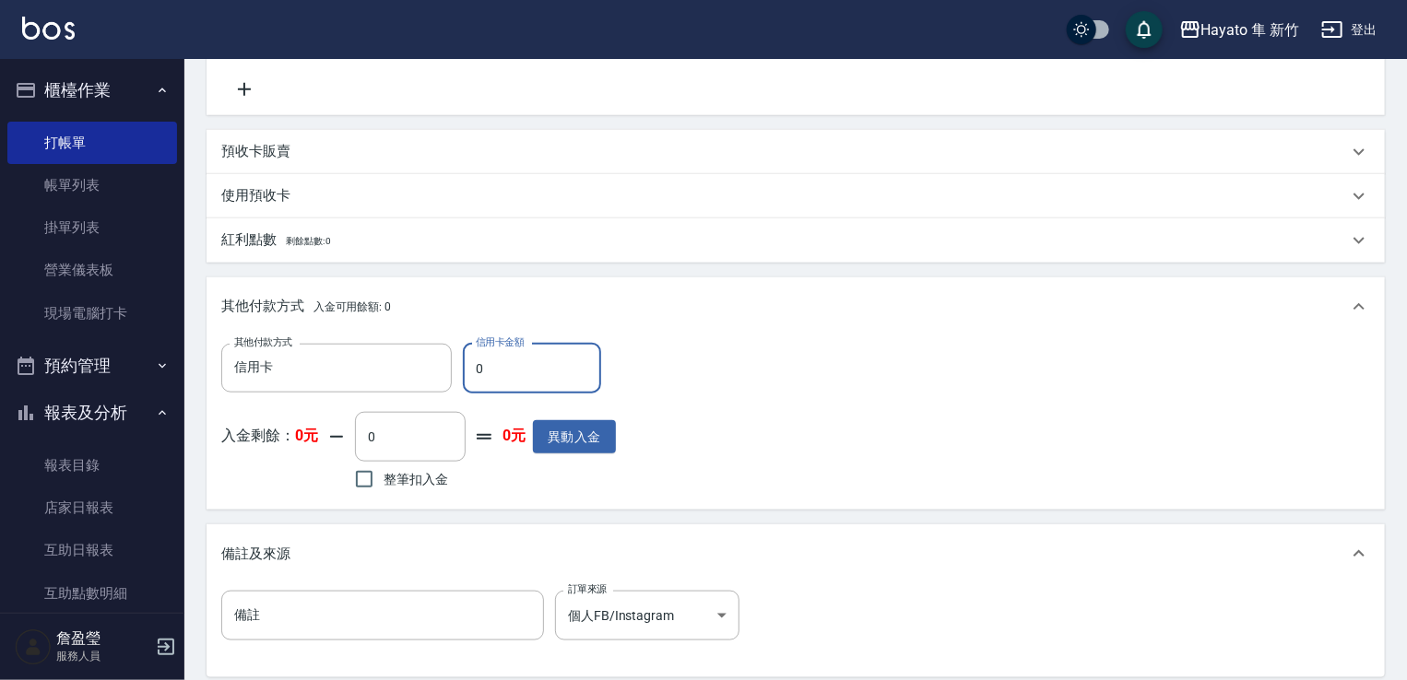
click at [566, 368] on input "0" at bounding box center [532, 369] width 138 height 50
type input "6980"
click at [817, 407] on div "其他付款方式 信用卡 其他付款方式 信用卡金額 6980 信用卡金額 入金剩餘： 0元 0 ​ 整筆扣入金 0元 異動入金" at bounding box center [795, 419] width 1149 height 151
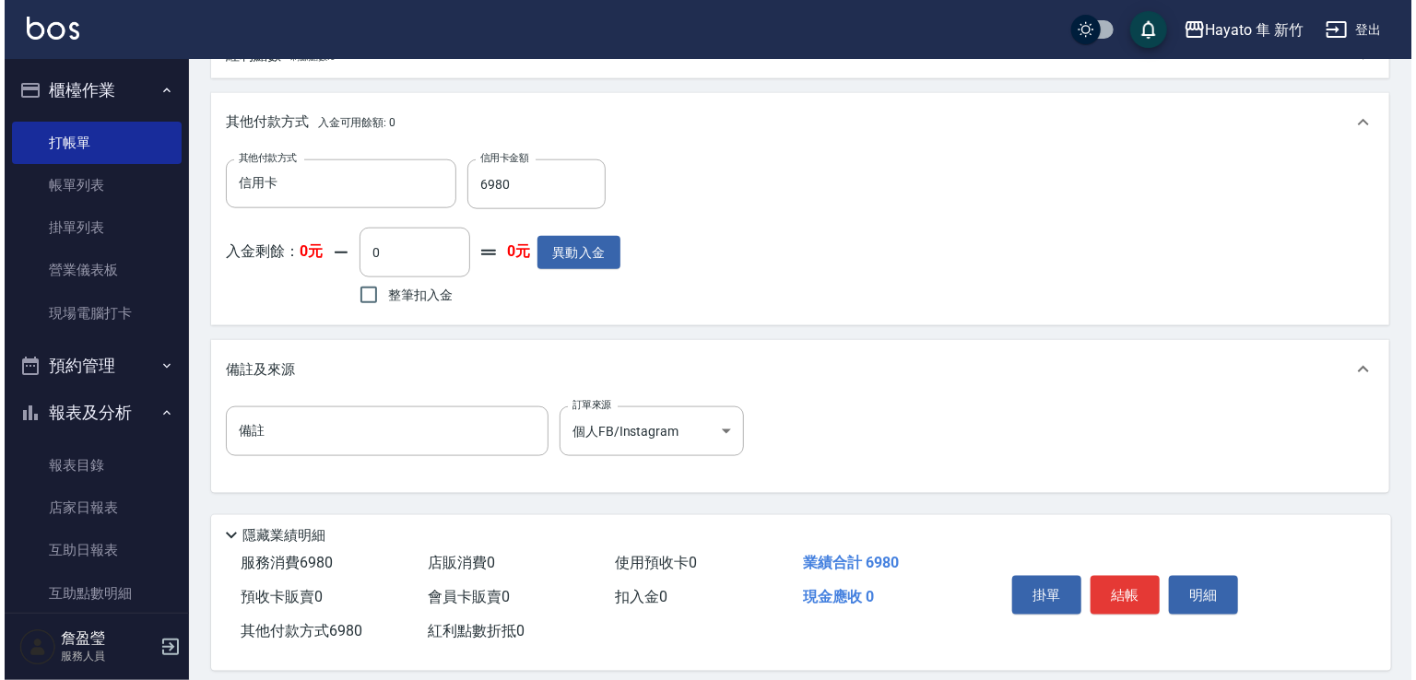
scroll to position [974, 0]
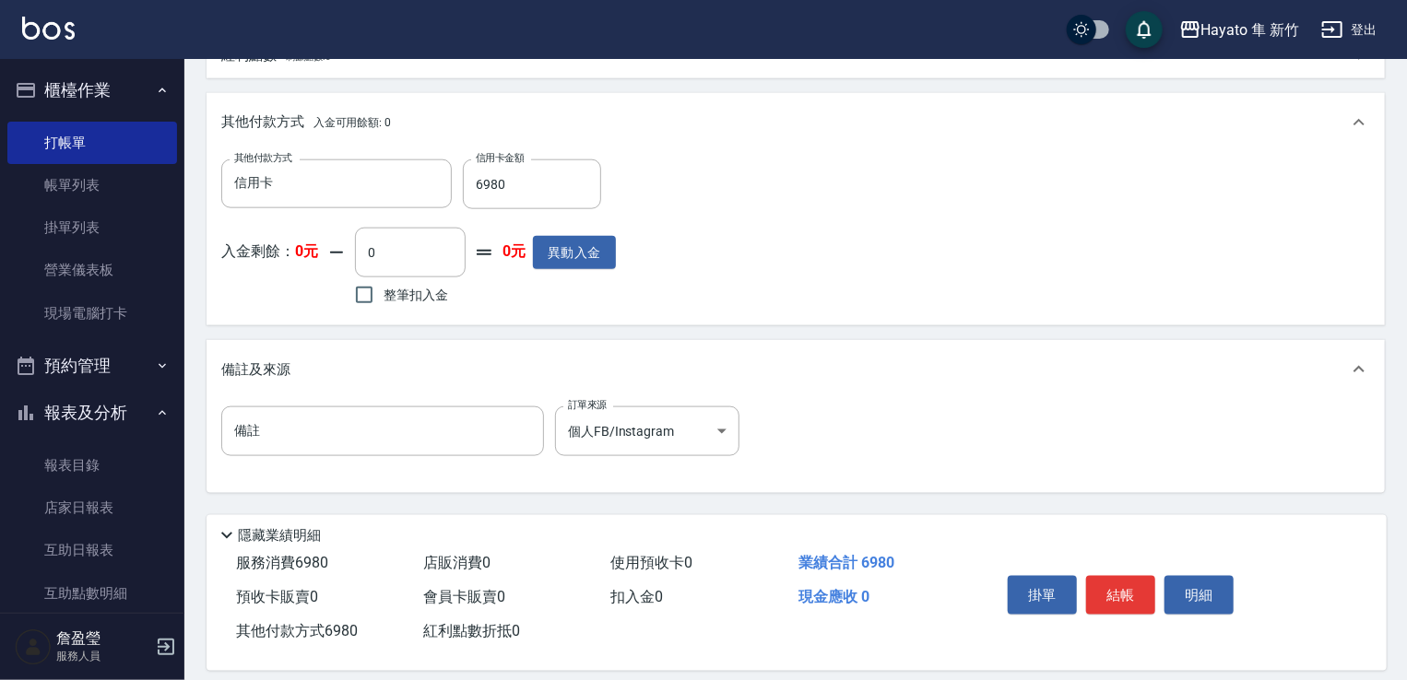
click at [1147, 573] on div "掛單 結帳 明細" at bounding box center [1120, 598] width 241 height 58
click at [1136, 591] on button "結帳" at bounding box center [1120, 595] width 69 height 39
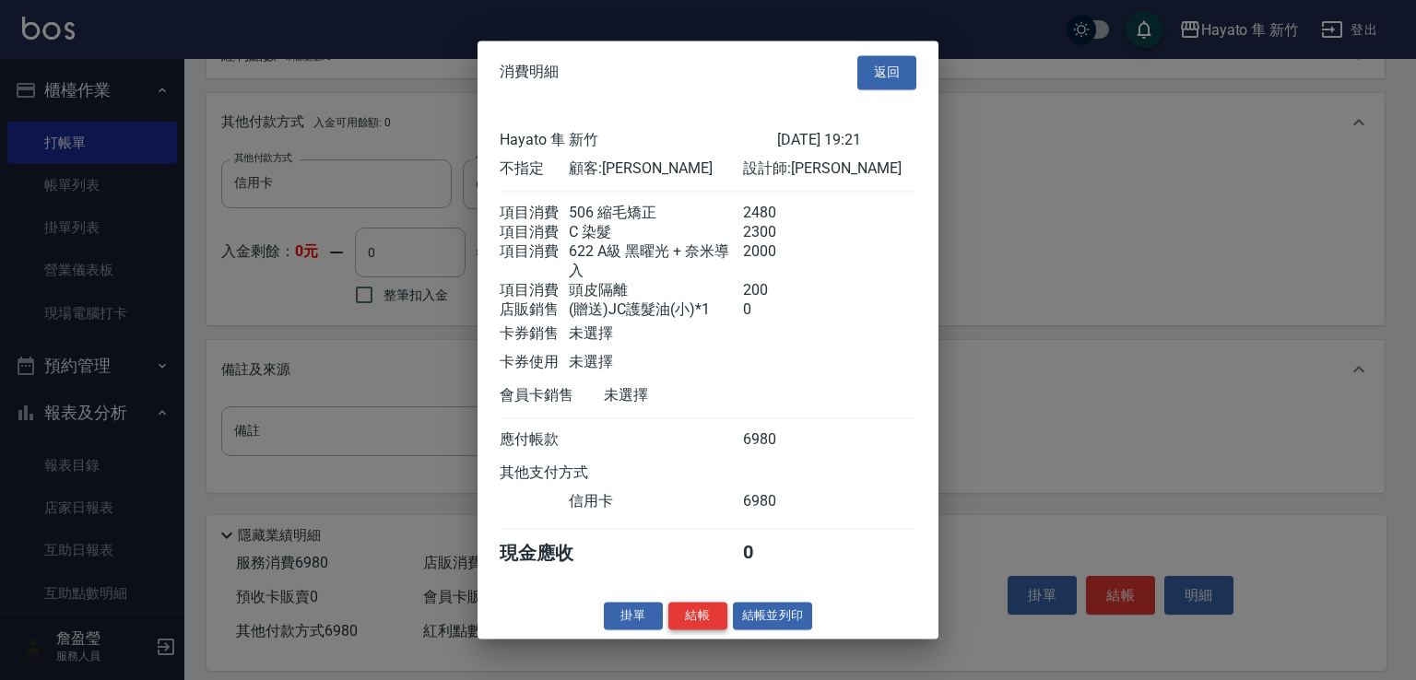
click at [689, 625] on button "結帳" at bounding box center [697, 616] width 59 height 29
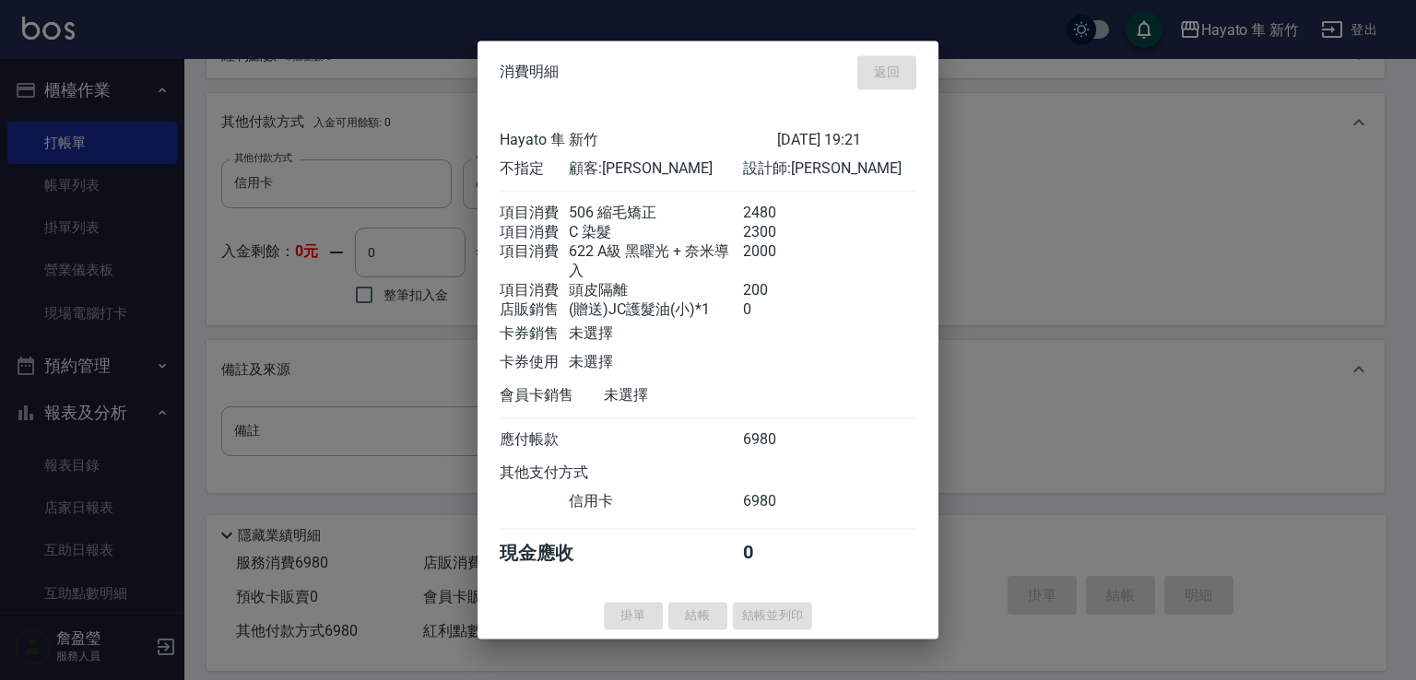
type input "[DATE] 19:27"
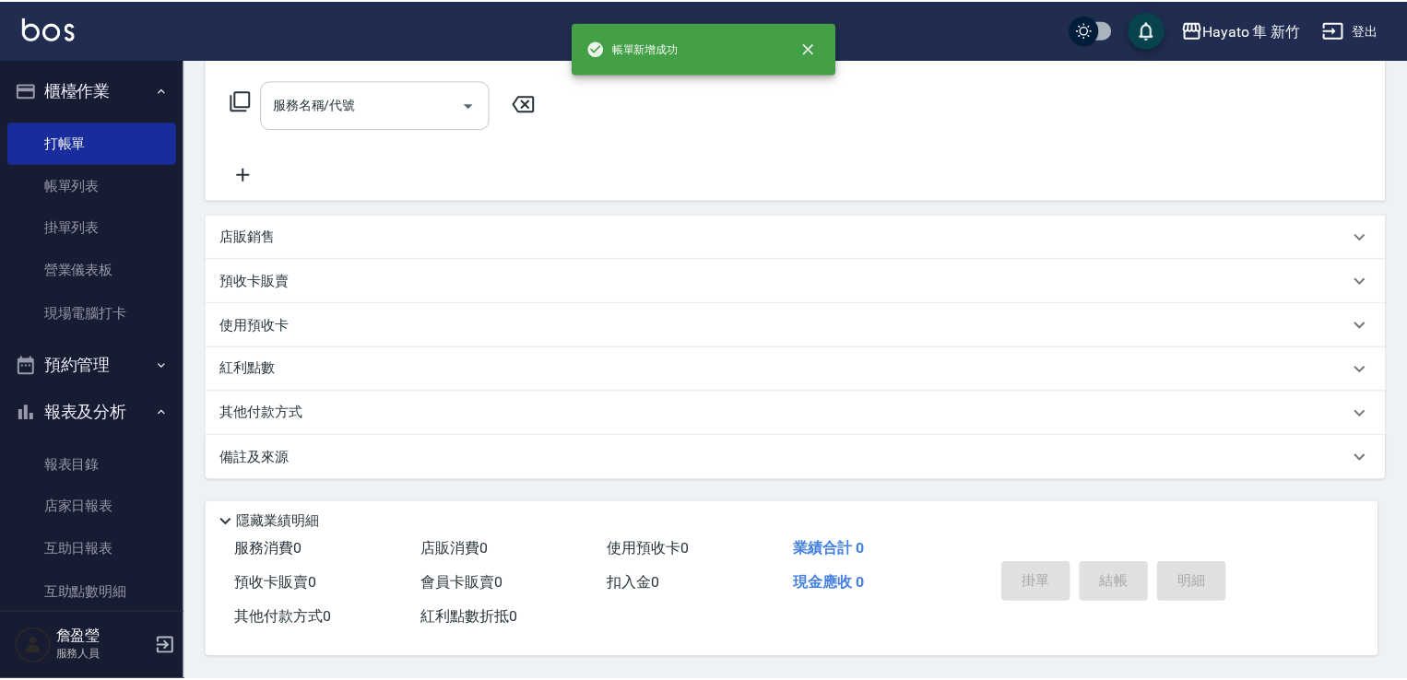
scroll to position [0, 0]
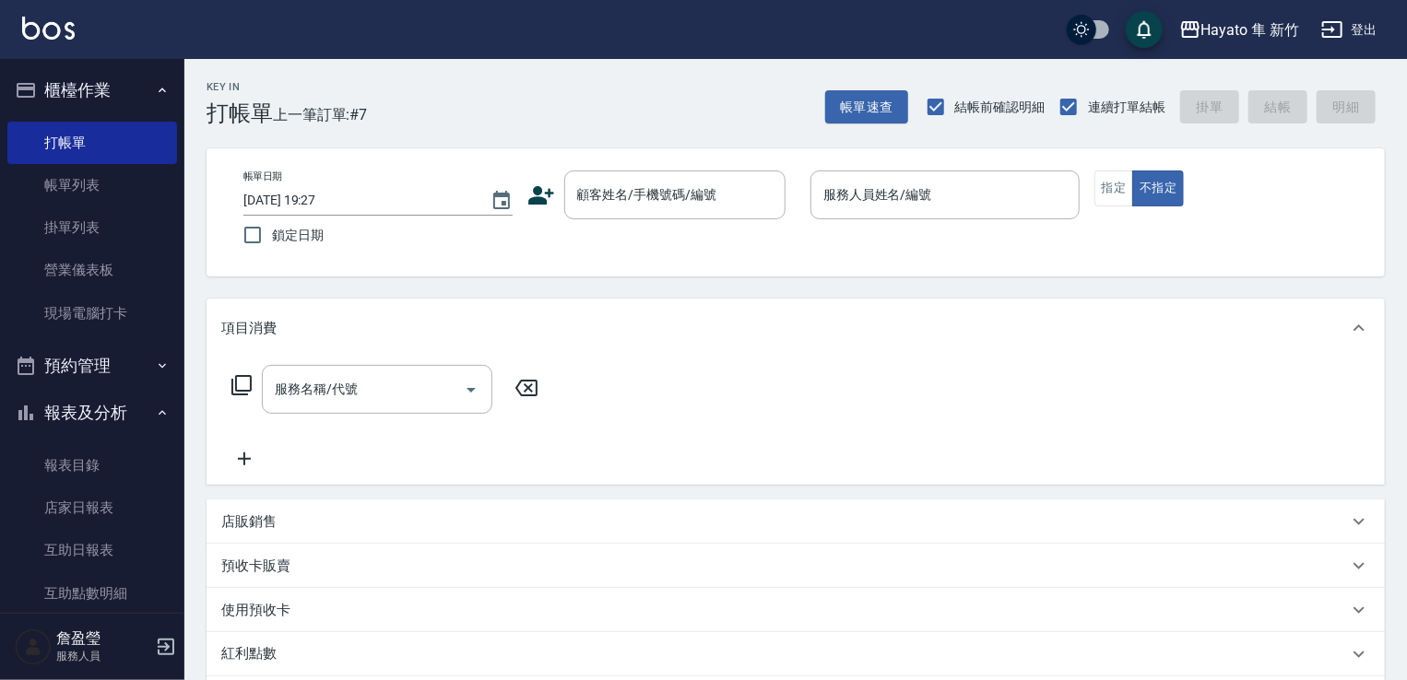
click at [549, 197] on icon at bounding box center [541, 196] width 28 height 28
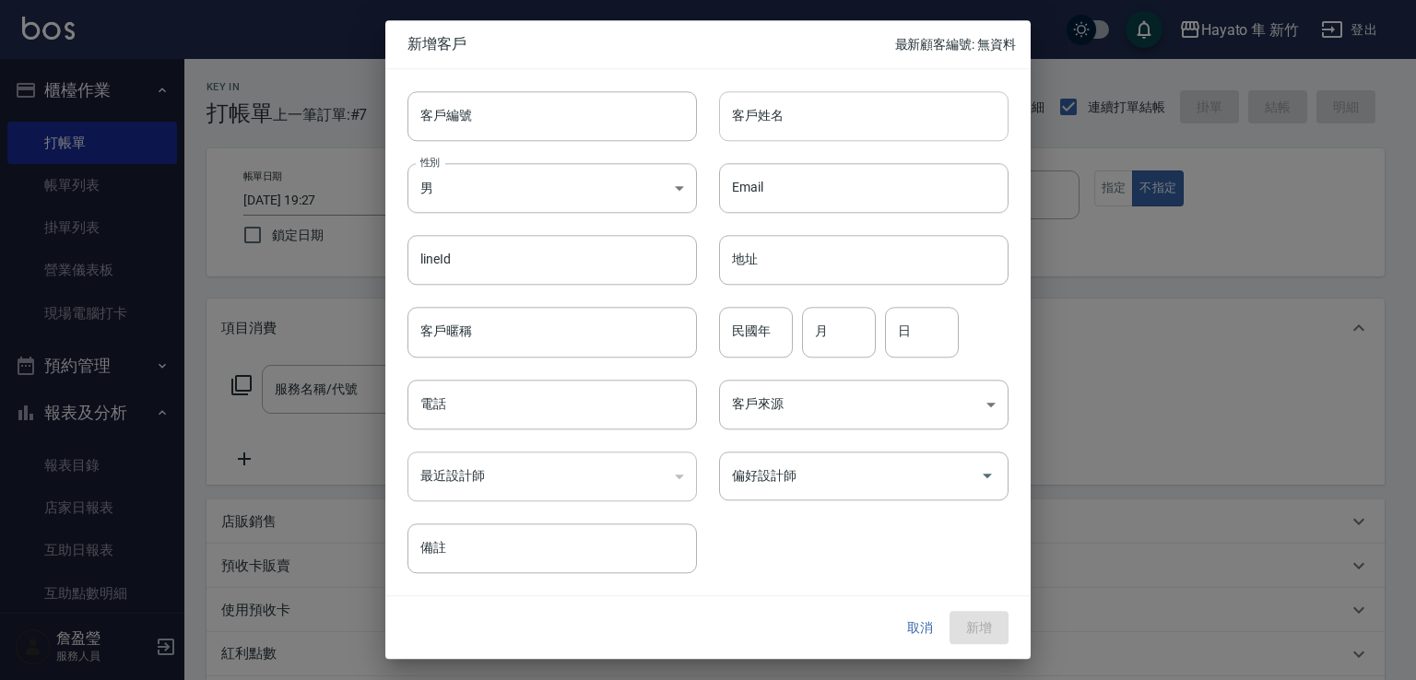
click at [787, 124] on input "客戶姓名" at bounding box center [863, 116] width 289 height 50
type input "療"
click at [741, 111] on input "[PERSON_NAME]" at bounding box center [863, 116] width 289 height 50
drag, startPoint x: 727, startPoint y: 123, endPoint x: 907, endPoint y: 133, distance: 180.1
click at [907, 133] on input "[PERSON_NAME]" at bounding box center [863, 116] width 289 height 50
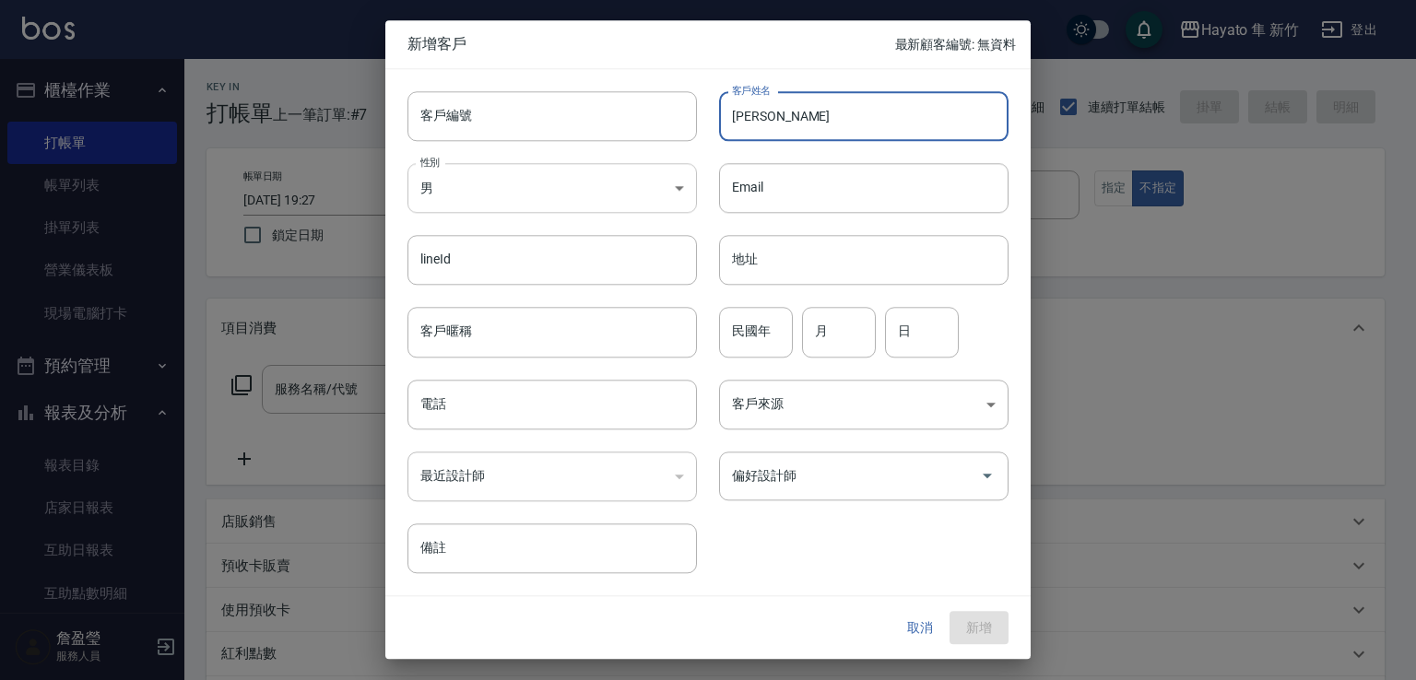
type input "[PERSON_NAME]"
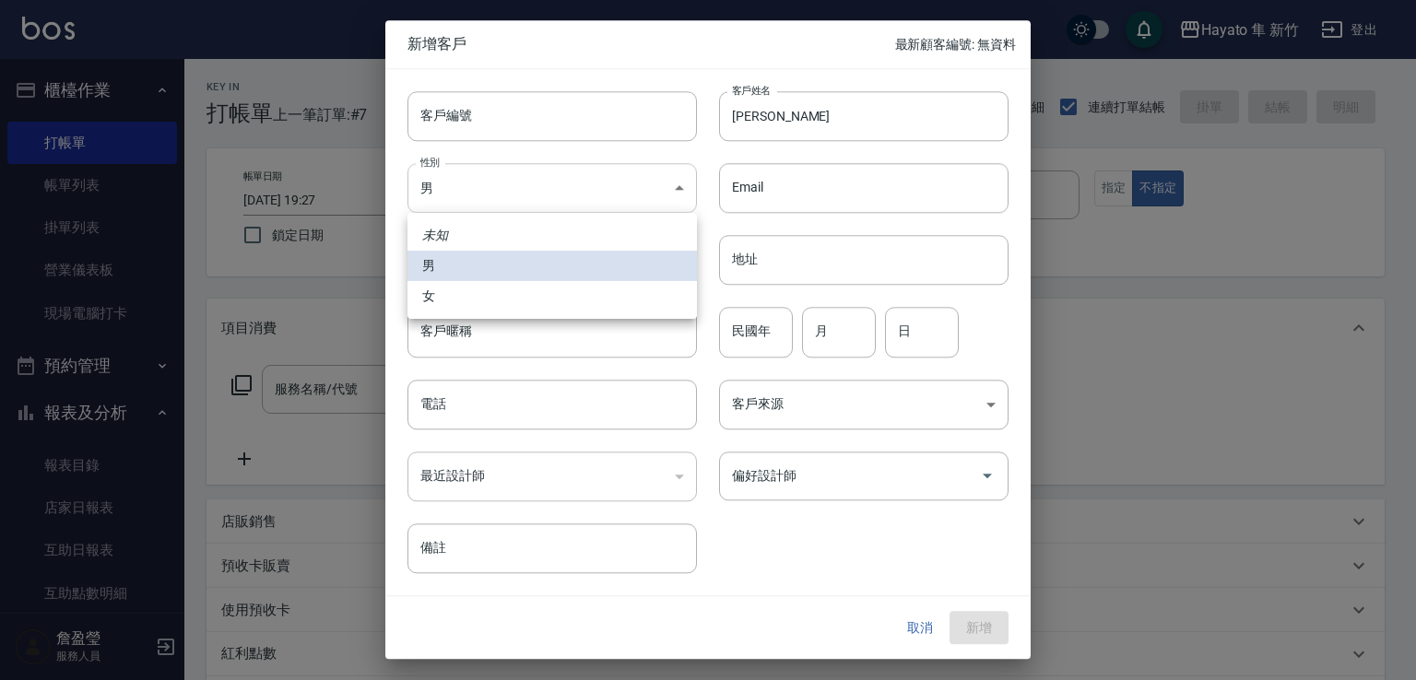
drag, startPoint x: 601, startPoint y: 183, endPoint x: 594, endPoint y: 251, distance: 67.7
click at [598, 185] on body "Hayato 隼 新竹 登出 櫃檯作業 打帳單 帳單列表 掛單列表 營業儀表板 現場電腦打卡 預約管理 預約管理 報表及分析 報表目錄 店家日報表 互助日報表…" at bounding box center [708, 482] width 1416 height 965
drag, startPoint x: 596, startPoint y: 288, endPoint x: 612, endPoint y: 331, distance: 46.4
click at [601, 294] on li "女" at bounding box center [551, 296] width 289 height 30
type input "[DEMOGRAPHIC_DATA]"
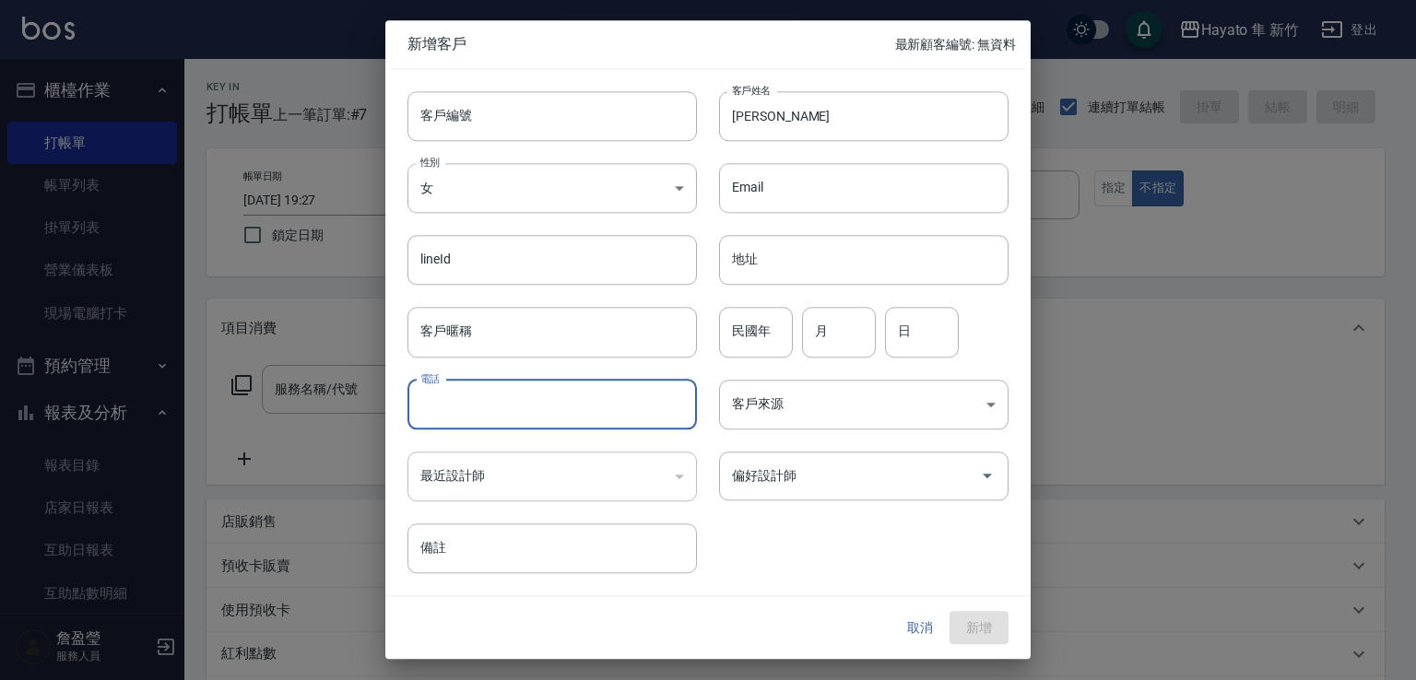
drag, startPoint x: 592, startPoint y: 417, endPoint x: 621, endPoint y: 401, distance: 33.4
click at [592, 417] on input "電話" at bounding box center [551, 405] width 289 height 50
type input "0930652026"
click at [804, 410] on body "Hayato 隼 新竹 登出 櫃檯作業 打帳單 帳單列表 掛單列表 營業儀表板 現場電腦打卡 預約管理 預約管理 報表及分析 報表目錄 店家日報表 互助日報表…" at bounding box center [708, 482] width 1416 height 965
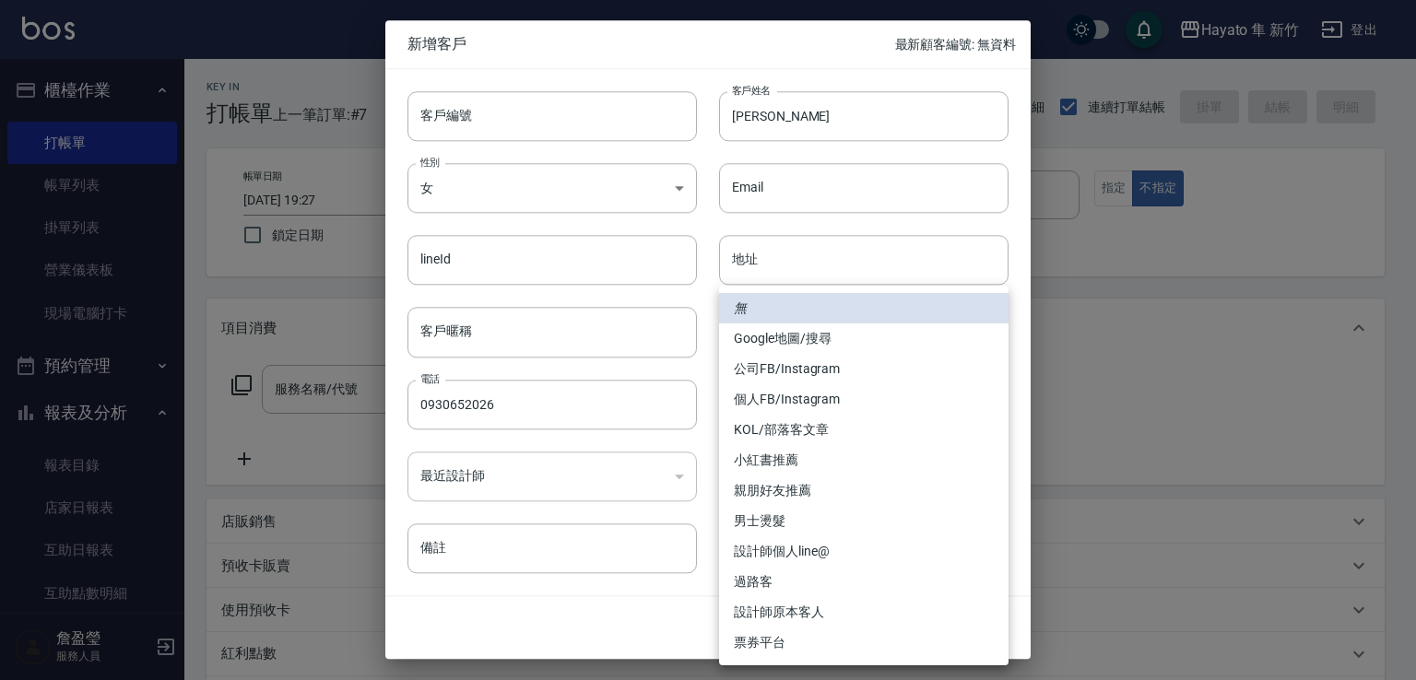
drag, startPoint x: 825, startPoint y: 401, endPoint x: 841, endPoint y: 460, distance: 61.0
click at [822, 411] on li "個人FB/Instagram" at bounding box center [863, 399] width 289 height 30
type input "個人FB/Instagram"
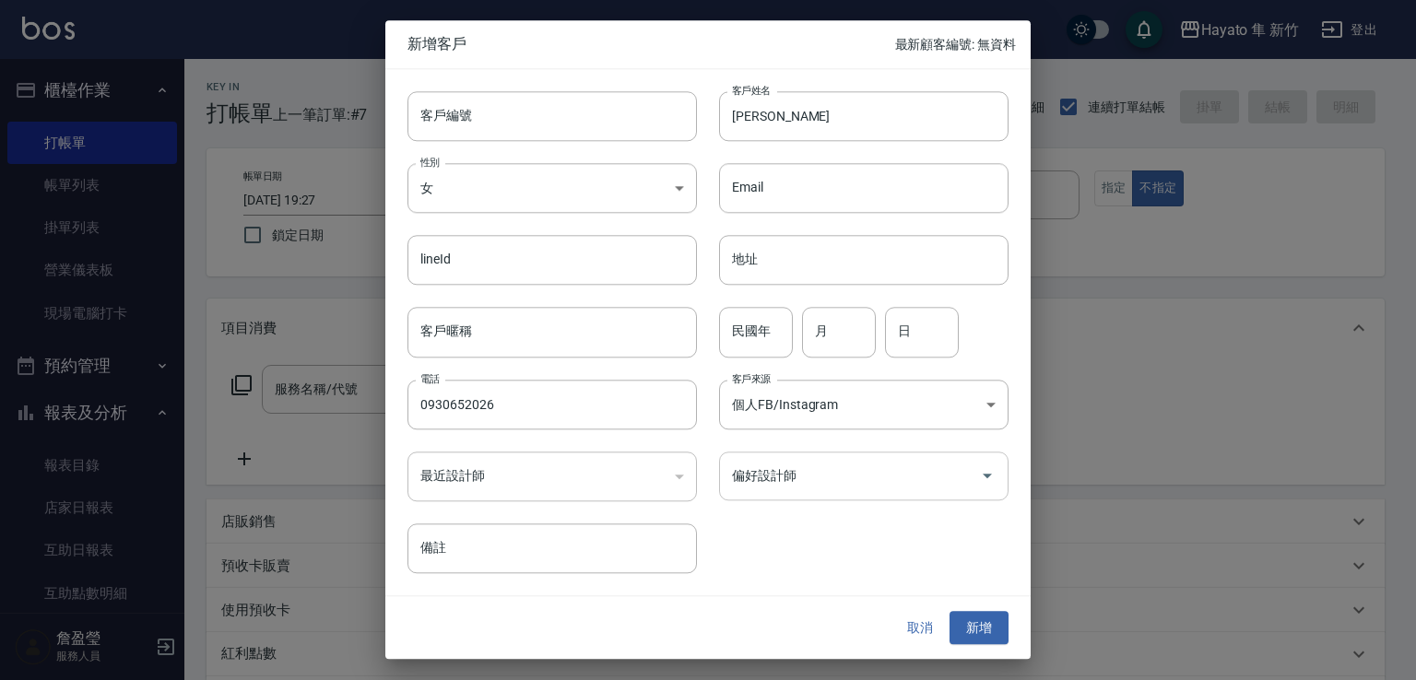
drag, startPoint x: 827, startPoint y: 472, endPoint x: 811, endPoint y: 469, distance: 15.9
click at [825, 474] on input "偏好設計師" at bounding box center [849, 476] width 245 height 32
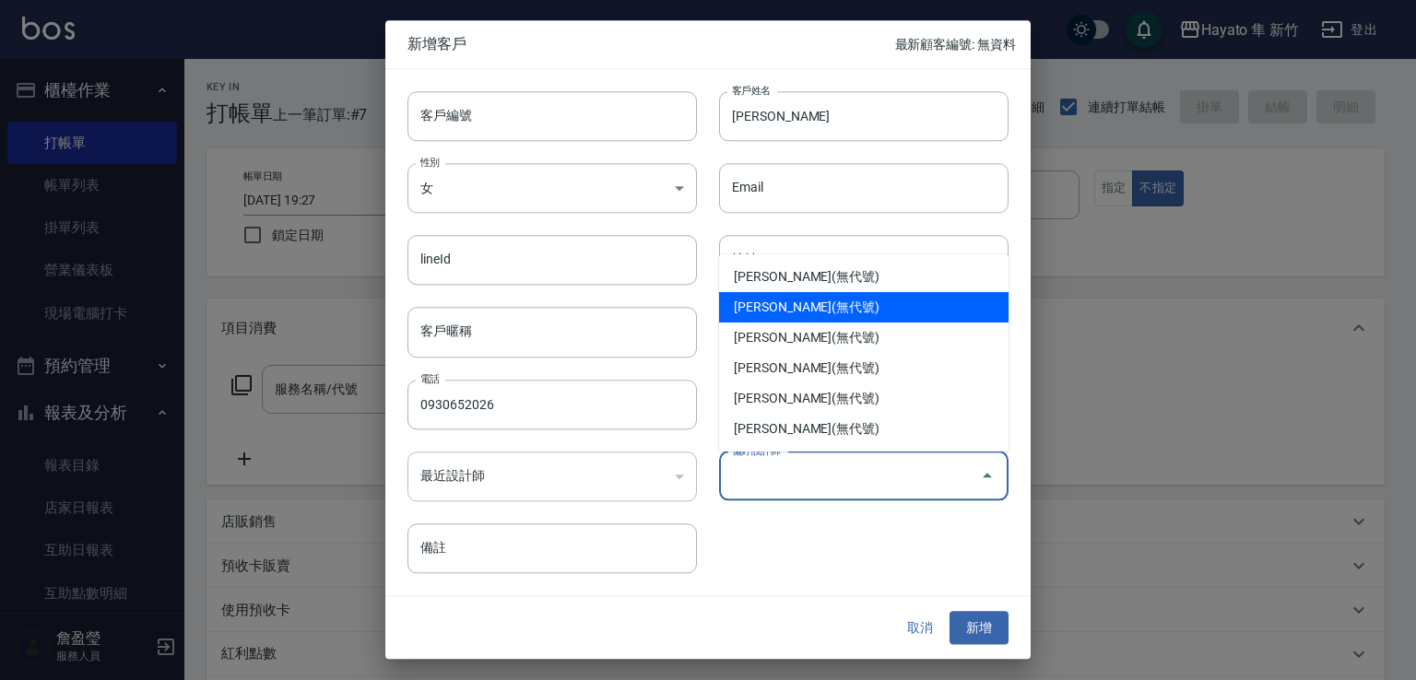
drag, startPoint x: 778, startPoint y: 318, endPoint x: 868, endPoint y: 465, distance: 171.7
click at [785, 336] on ul "[PERSON_NAME](無代號) [PERSON_NAME](無代號) [PERSON_NAME](無代號) [PERSON_NAME](無代號) [PE…" at bounding box center [863, 352] width 289 height 197
click at [771, 314] on li "[PERSON_NAME](無代號)" at bounding box center [863, 307] width 289 height 30
type input "[PERSON_NAME]"
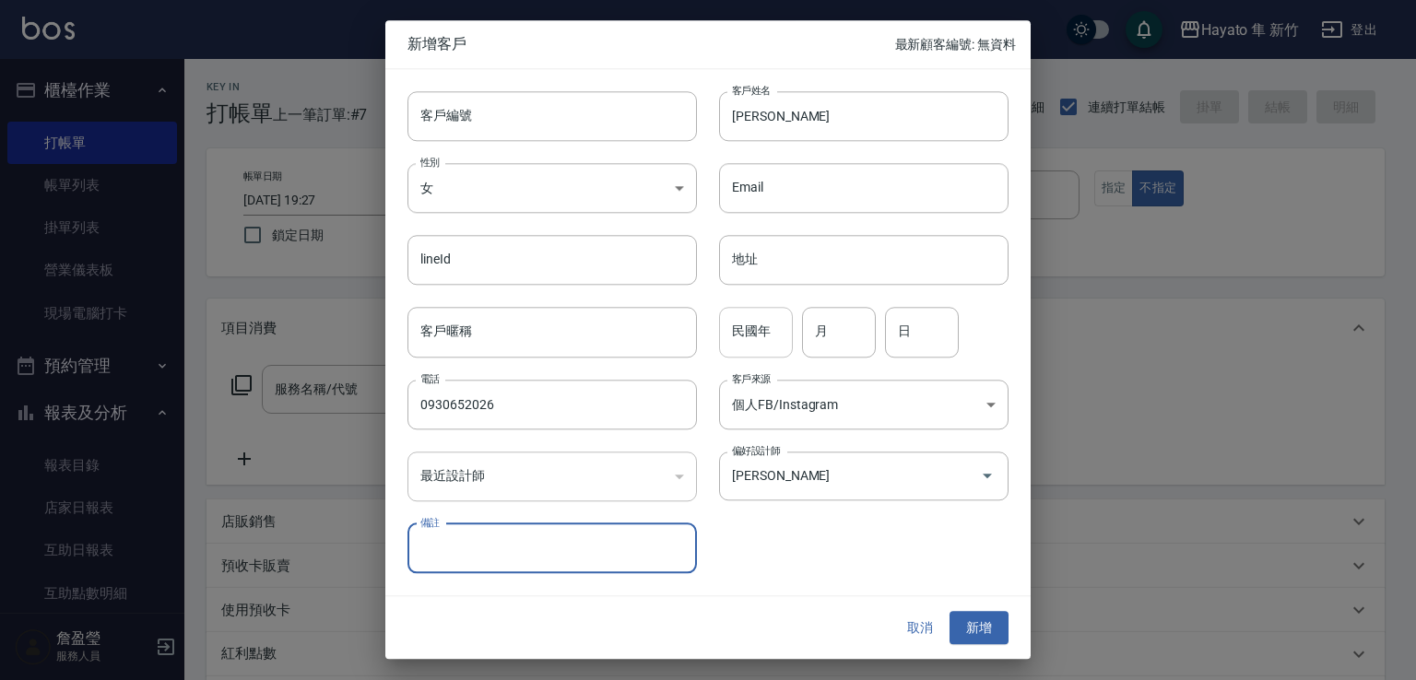
click at [772, 340] on input "民國年" at bounding box center [756, 333] width 74 height 50
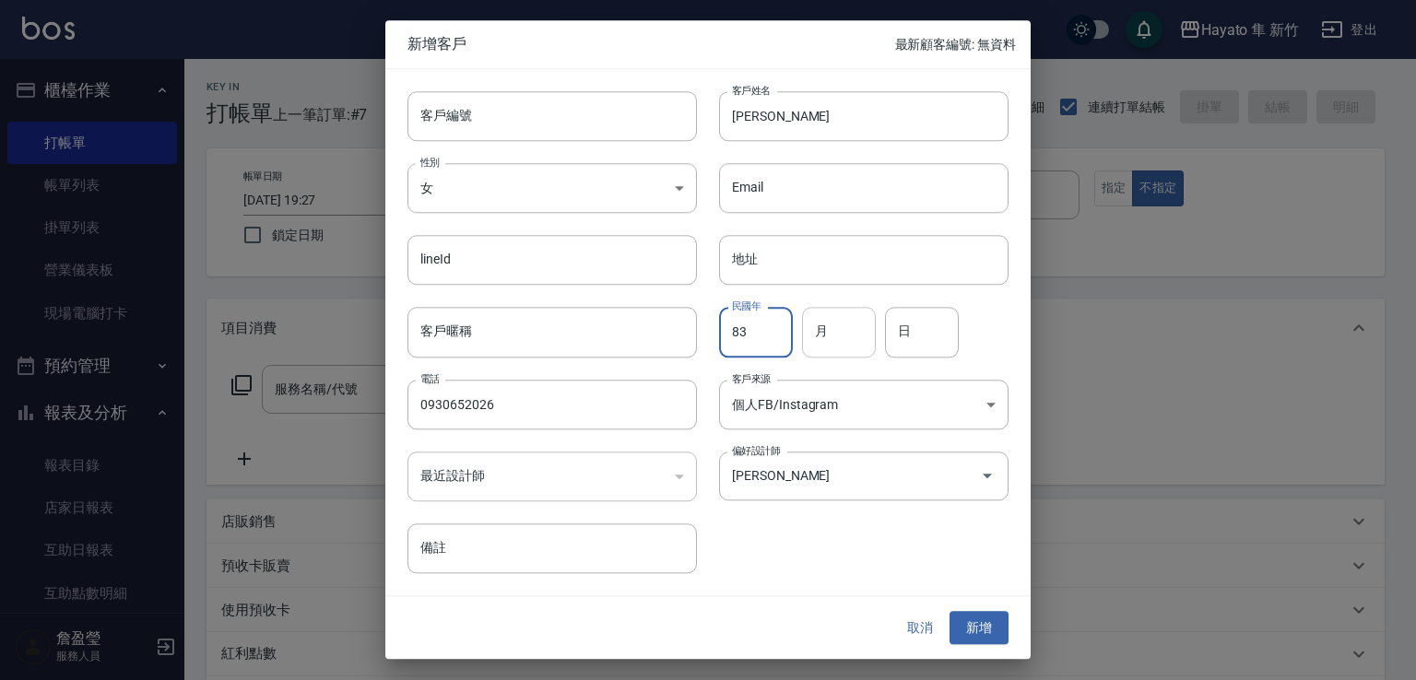
type input "83"
drag, startPoint x: 859, startPoint y: 332, endPoint x: 845, endPoint y: 332, distance: 13.8
click at [859, 332] on input "月" at bounding box center [839, 333] width 74 height 50
type input "10"
click at [912, 334] on input "日" at bounding box center [922, 333] width 74 height 50
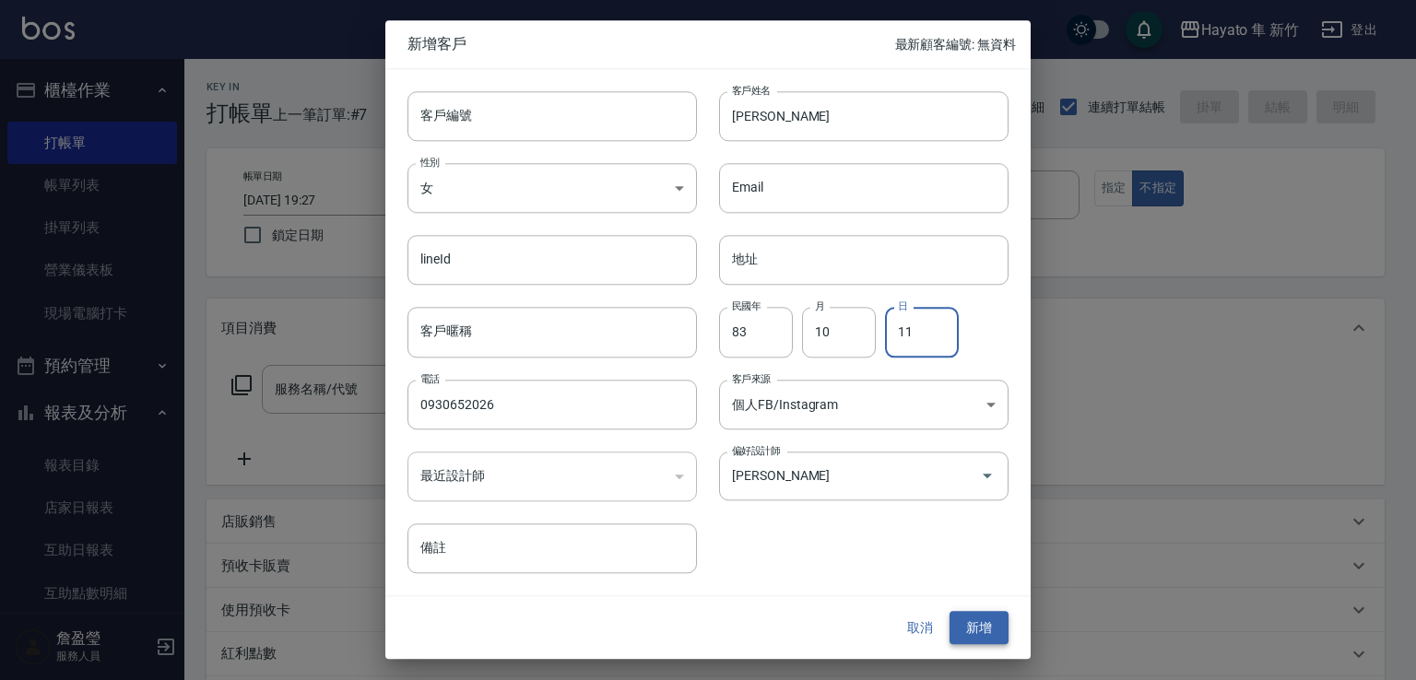
type input "11"
click at [970, 632] on button "新增" at bounding box center [979, 628] width 59 height 34
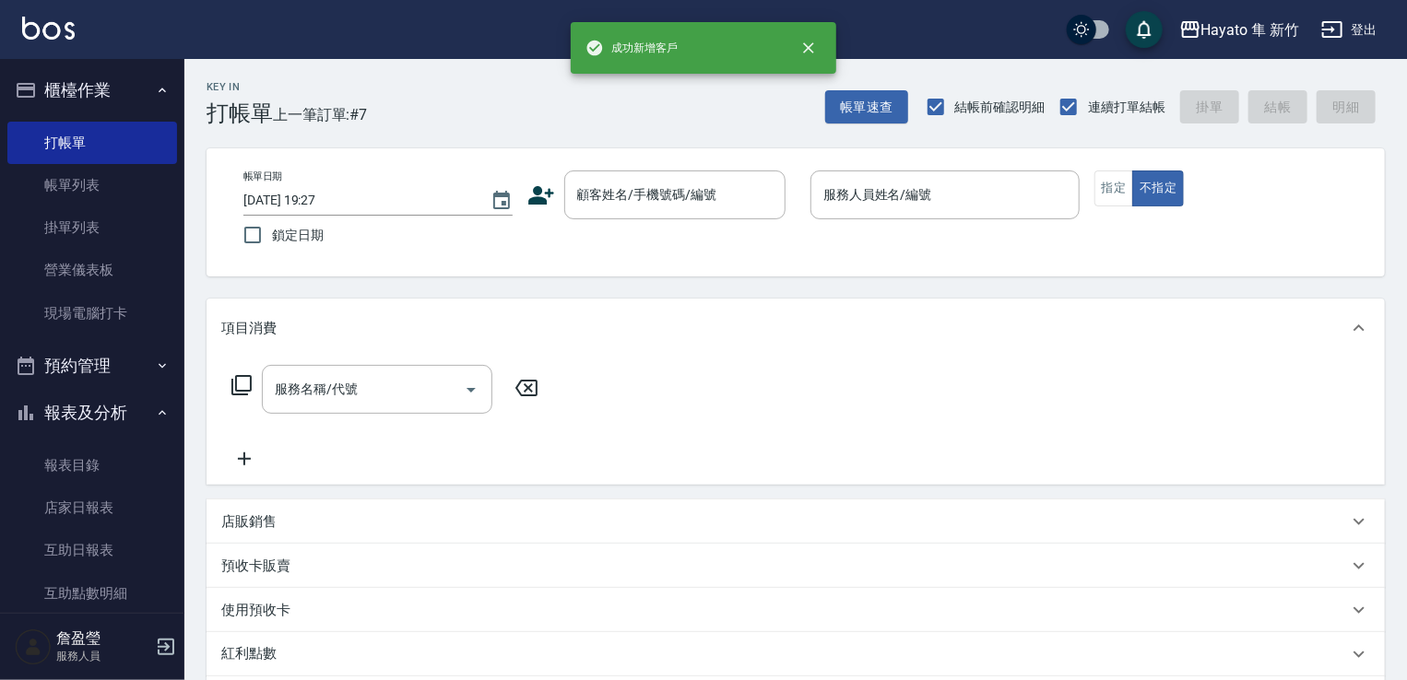
click at [589, 166] on div "帳單日期 [DATE] 19:27 鎖定日期 顧客姓名/手機號碼/編號 顧客姓名/手機號碼/編號 服務人員姓名/編號 服務人員姓名/編號 指定 不指定" at bounding box center [796, 212] width 1178 height 128
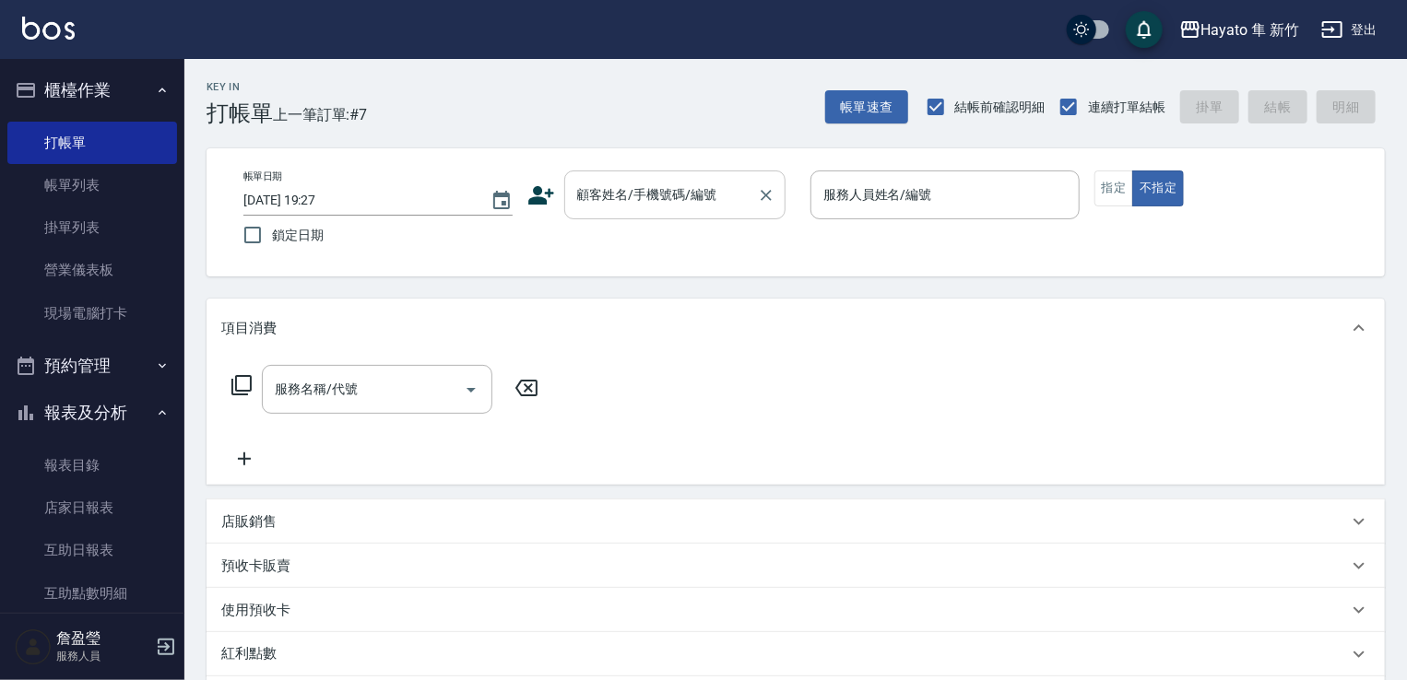
click at [635, 193] on input "顧客姓名/手機號碼/編號" at bounding box center [661, 195] width 177 height 32
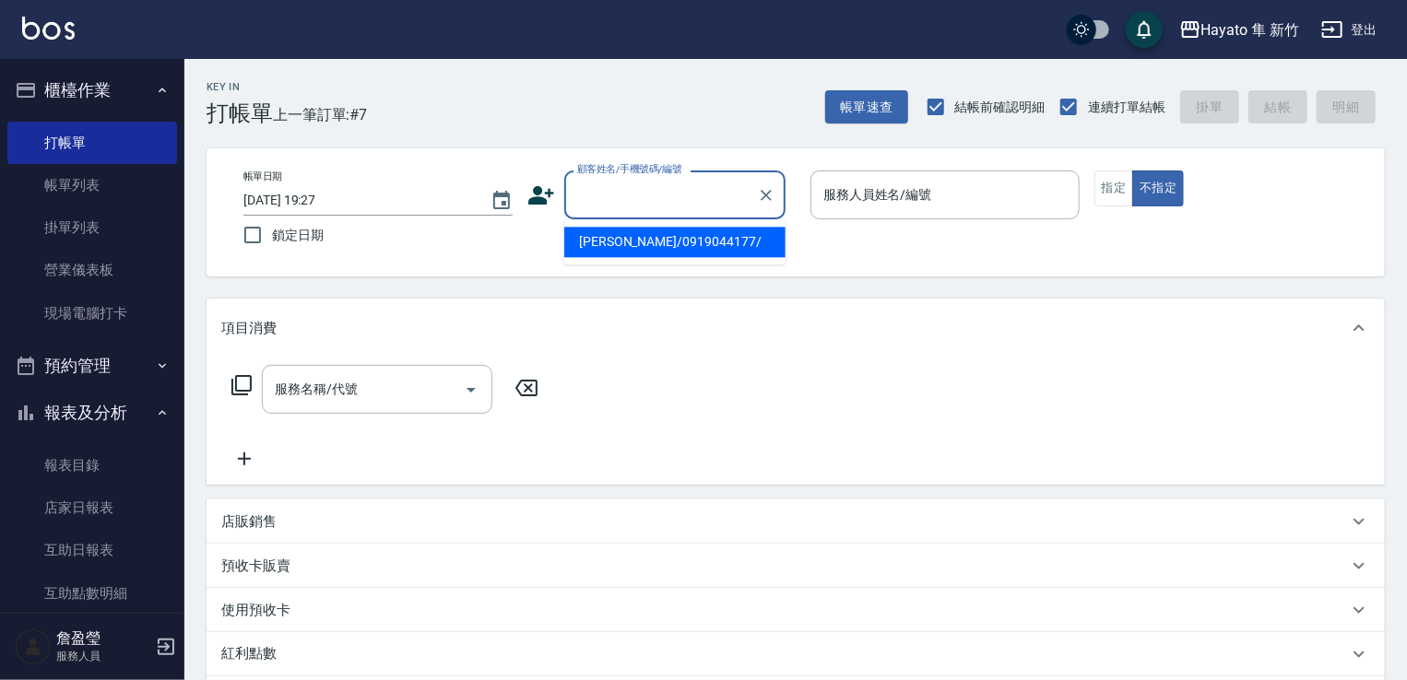
paste input "[PERSON_NAME]"
drag, startPoint x: 620, startPoint y: 179, endPoint x: 608, endPoint y: 182, distance: 11.4
click at [615, 179] on input "[PERSON_NAME]" at bounding box center [661, 195] width 177 height 32
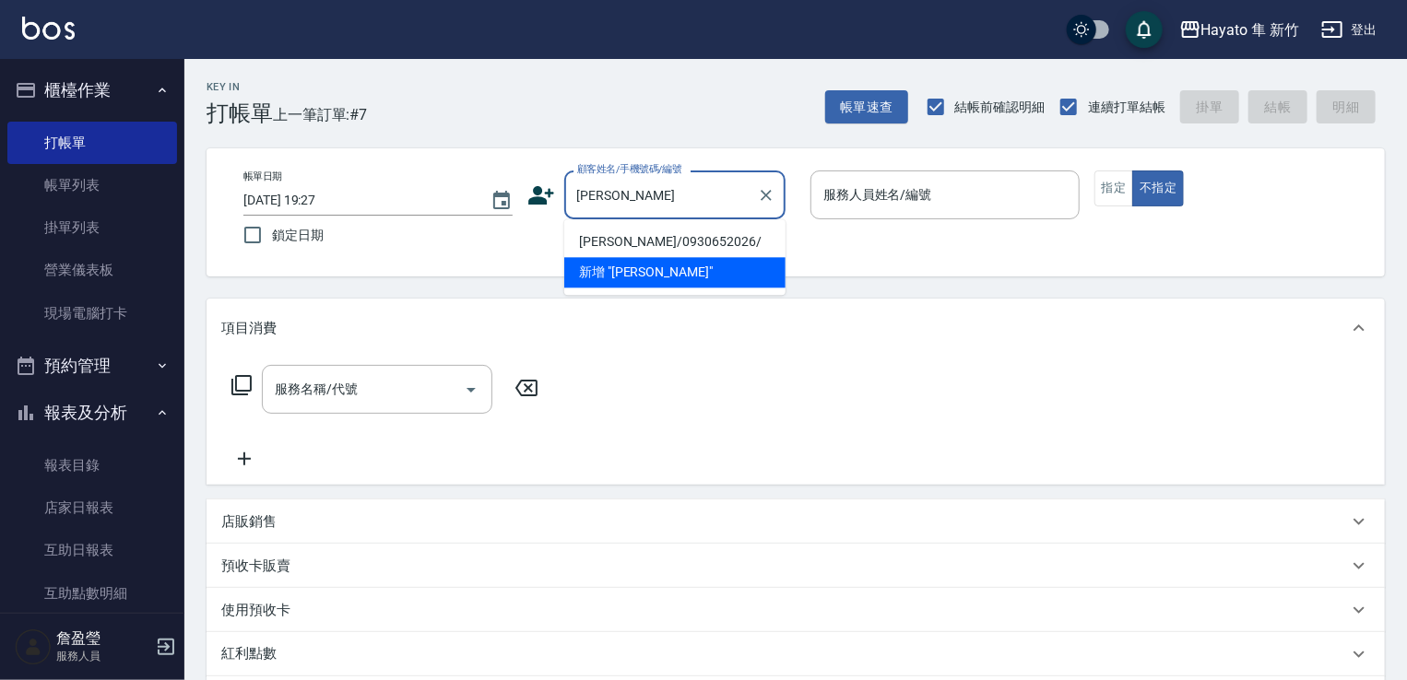
click at [620, 237] on li "[PERSON_NAME]/0930652026/" at bounding box center [674, 242] width 221 height 30
type input "[PERSON_NAME]/0930652026/"
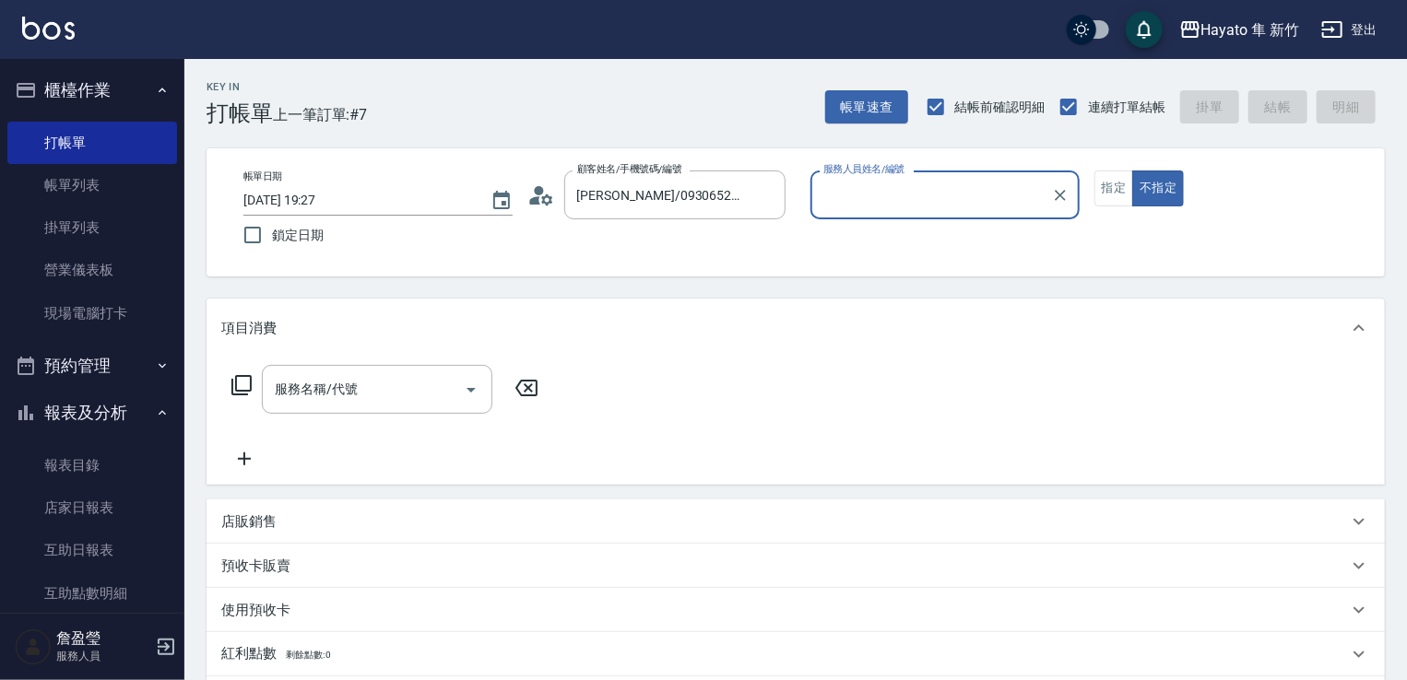
type input "[PERSON_NAME](無代號)"
click at [833, 345] on div "項目消費" at bounding box center [796, 328] width 1178 height 59
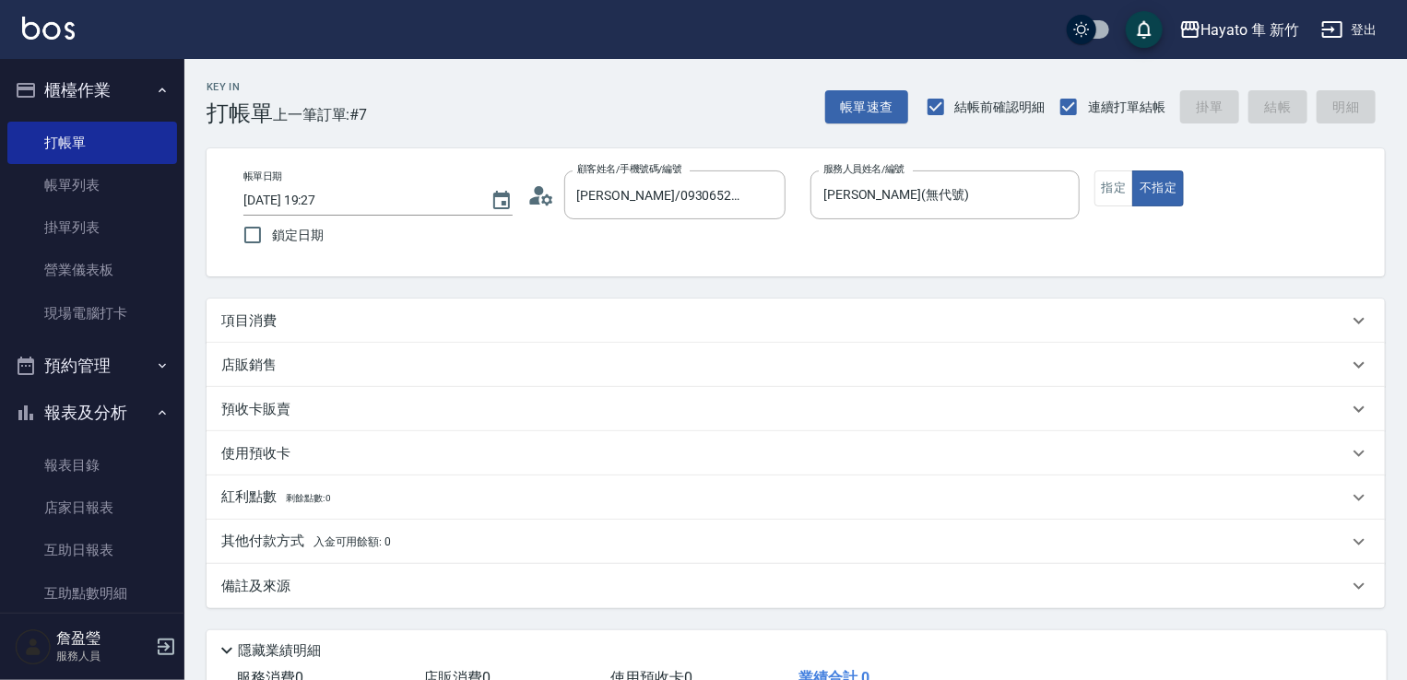
click at [273, 325] on p "項目消費" at bounding box center [248, 321] width 55 height 19
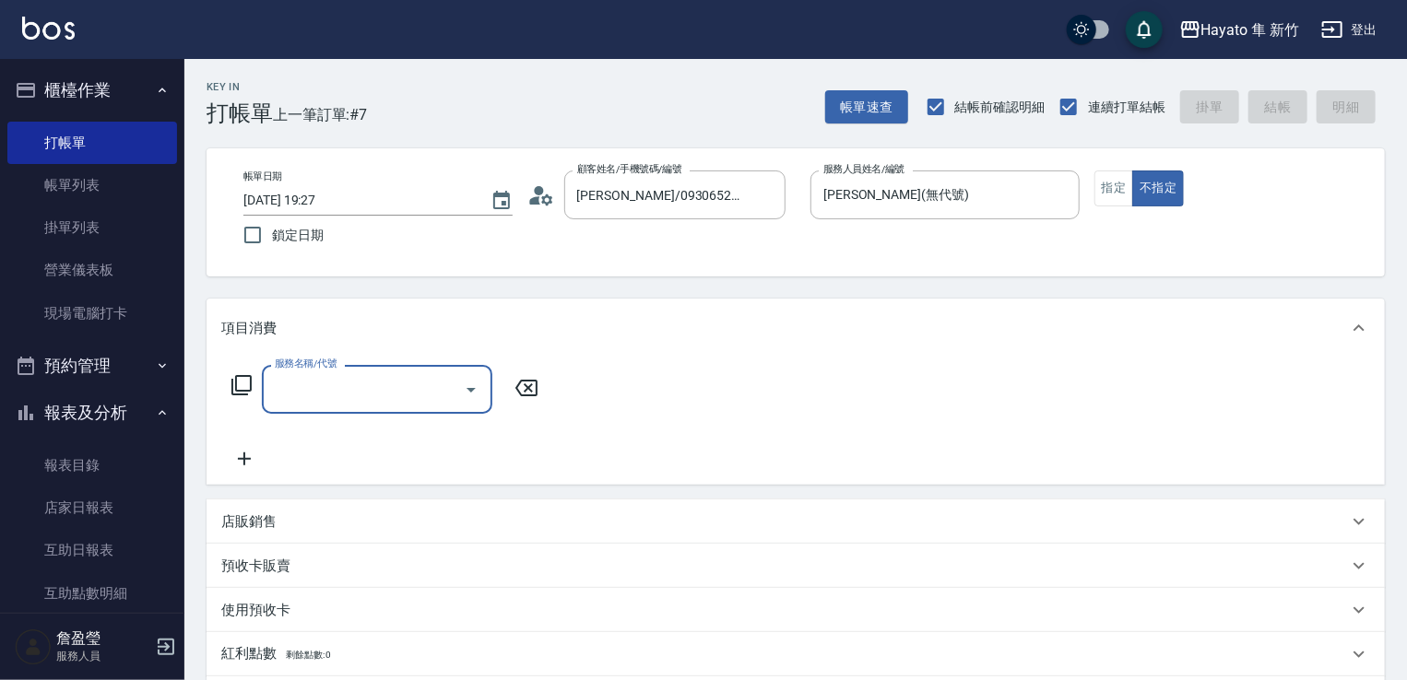
click at [467, 384] on icon "Open" at bounding box center [471, 390] width 22 height 22
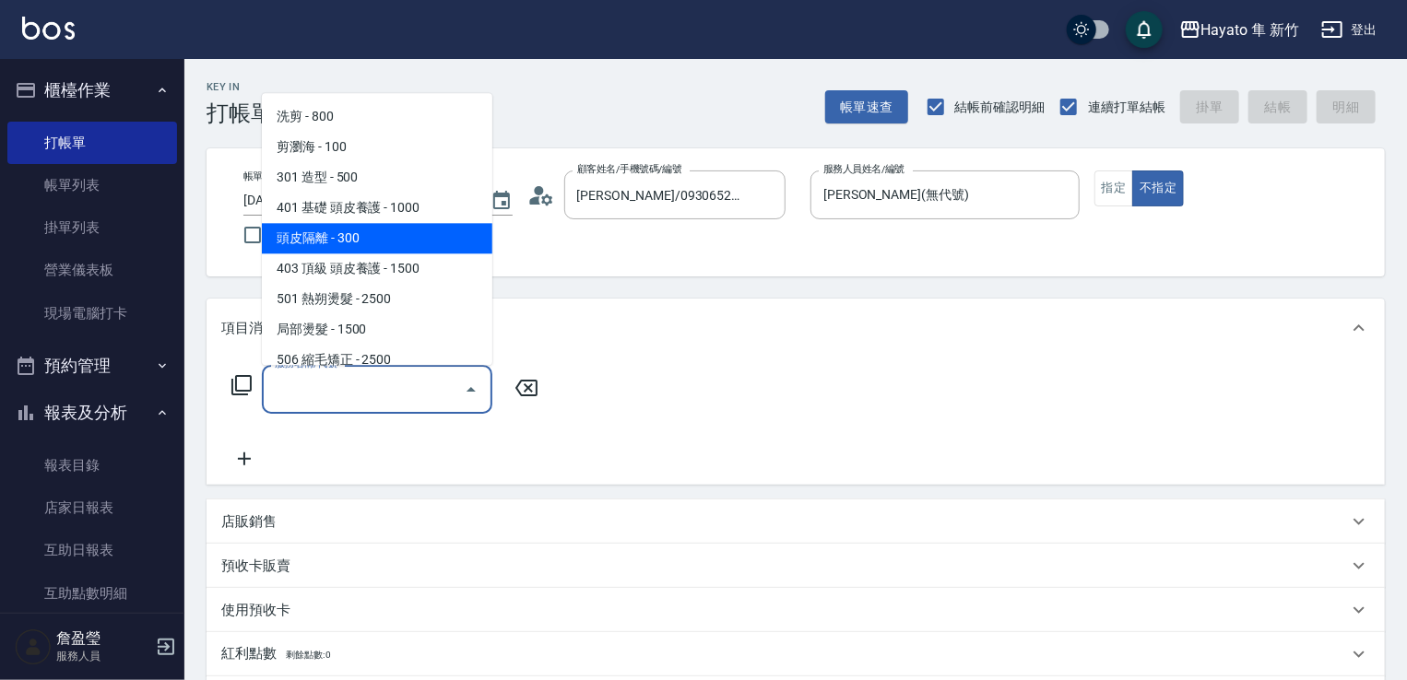
scroll to position [92, 0]
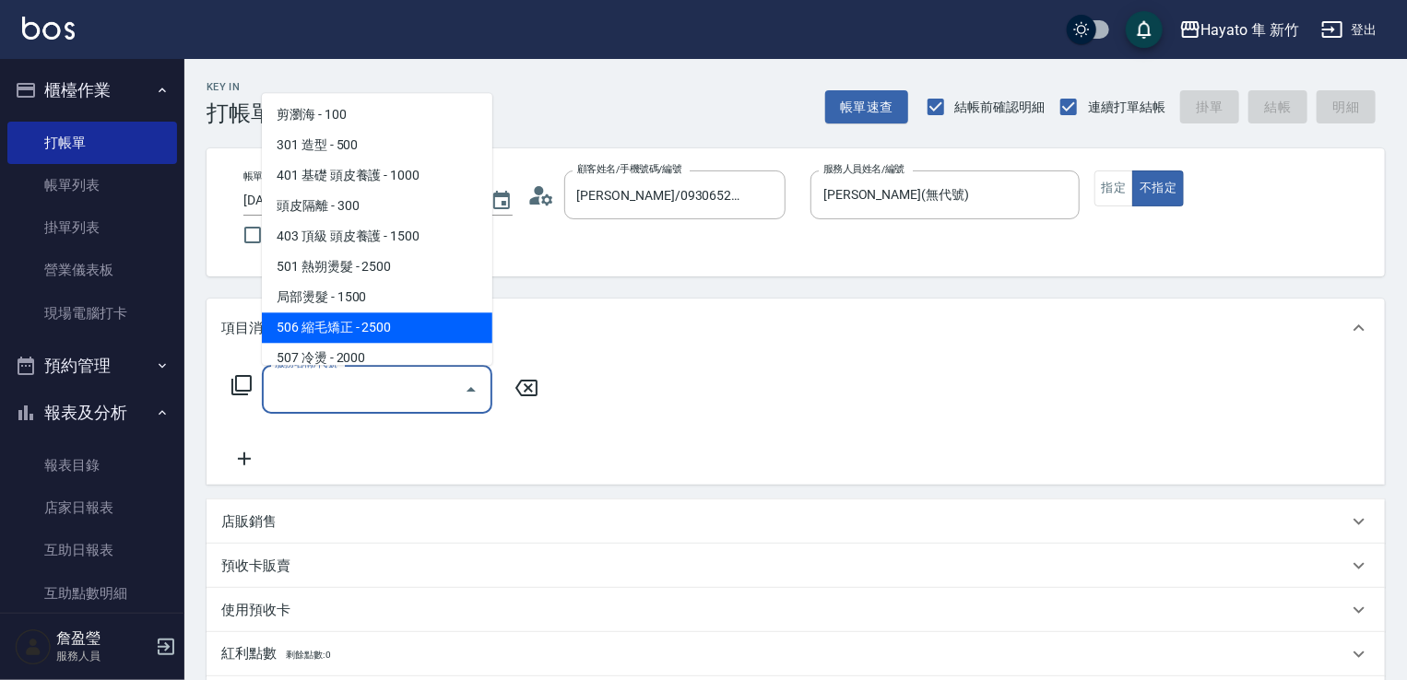
click at [337, 330] on span "506 縮毛矯正 - 2500" at bounding box center [377, 328] width 230 height 30
type input "506 縮毛矯正 (506)"
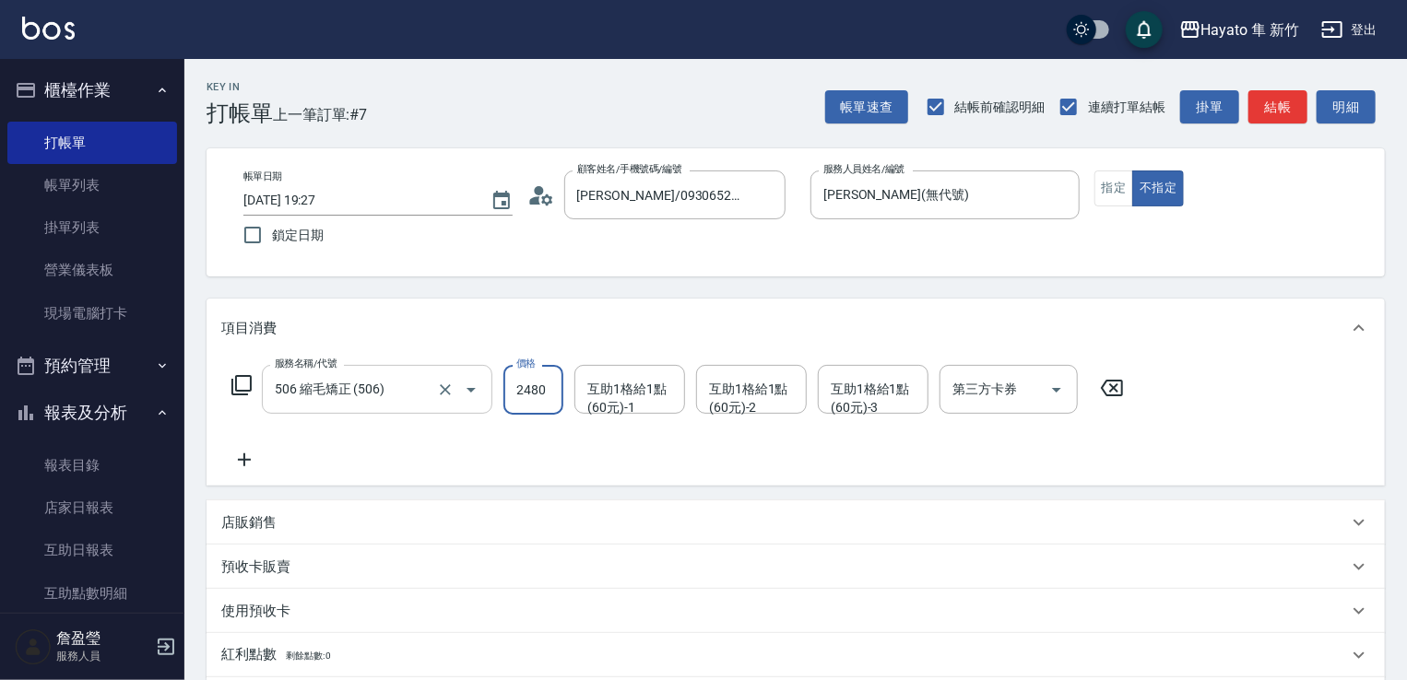
type input "2480"
click at [670, 385] on input "互助1格給1點(60元)-1" at bounding box center [630, 389] width 94 height 32
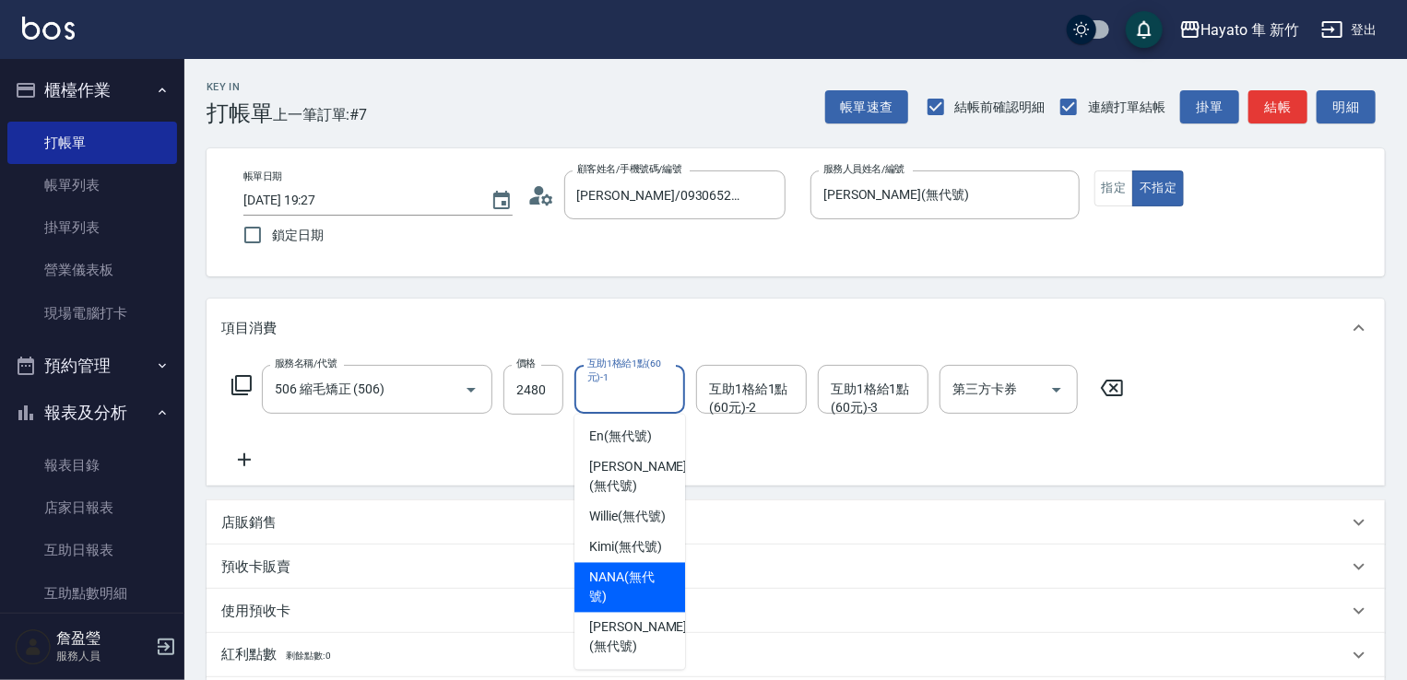
click at [635, 569] on span "NANA (無代號)" at bounding box center [629, 588] width 81 height 39
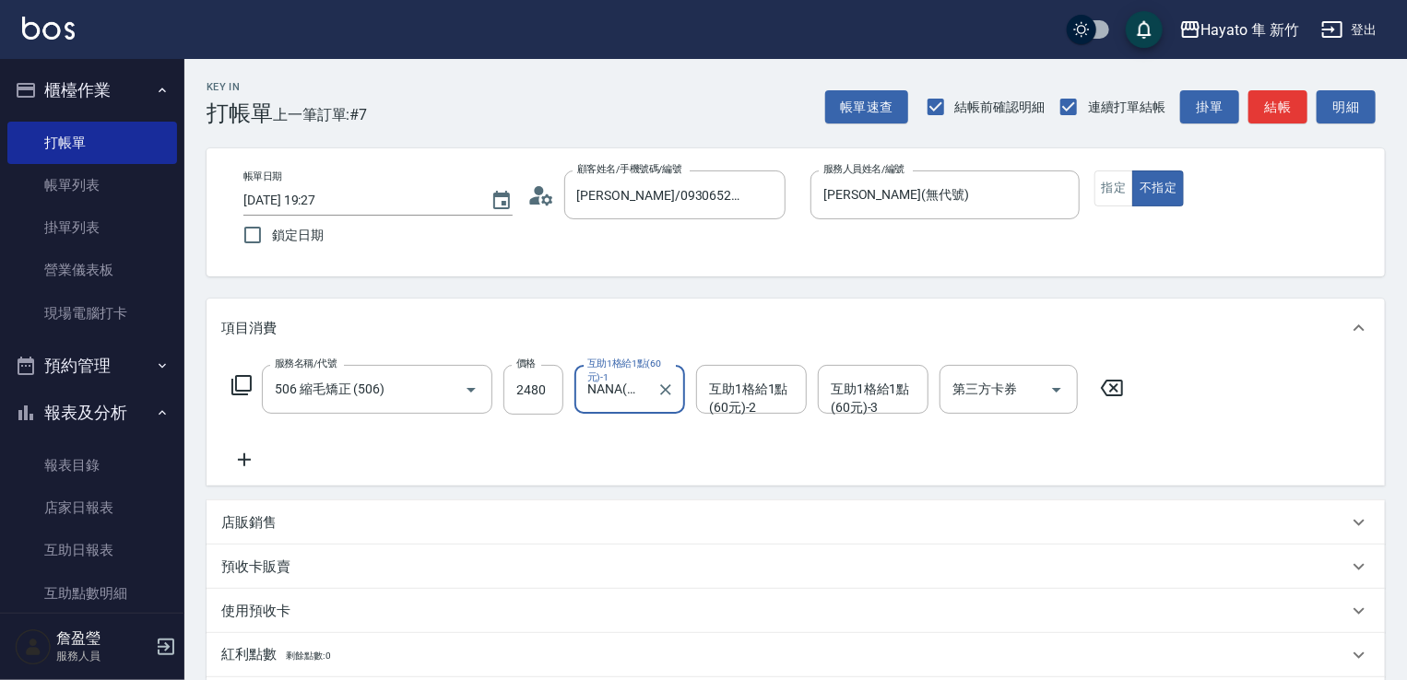
type input "NANA(無代號)"
click at [750, 392] on div "互助1格給1點(60元)-2 互助1格給1點(60元)-2" at bounding box center [751, 389] width 111 height 49
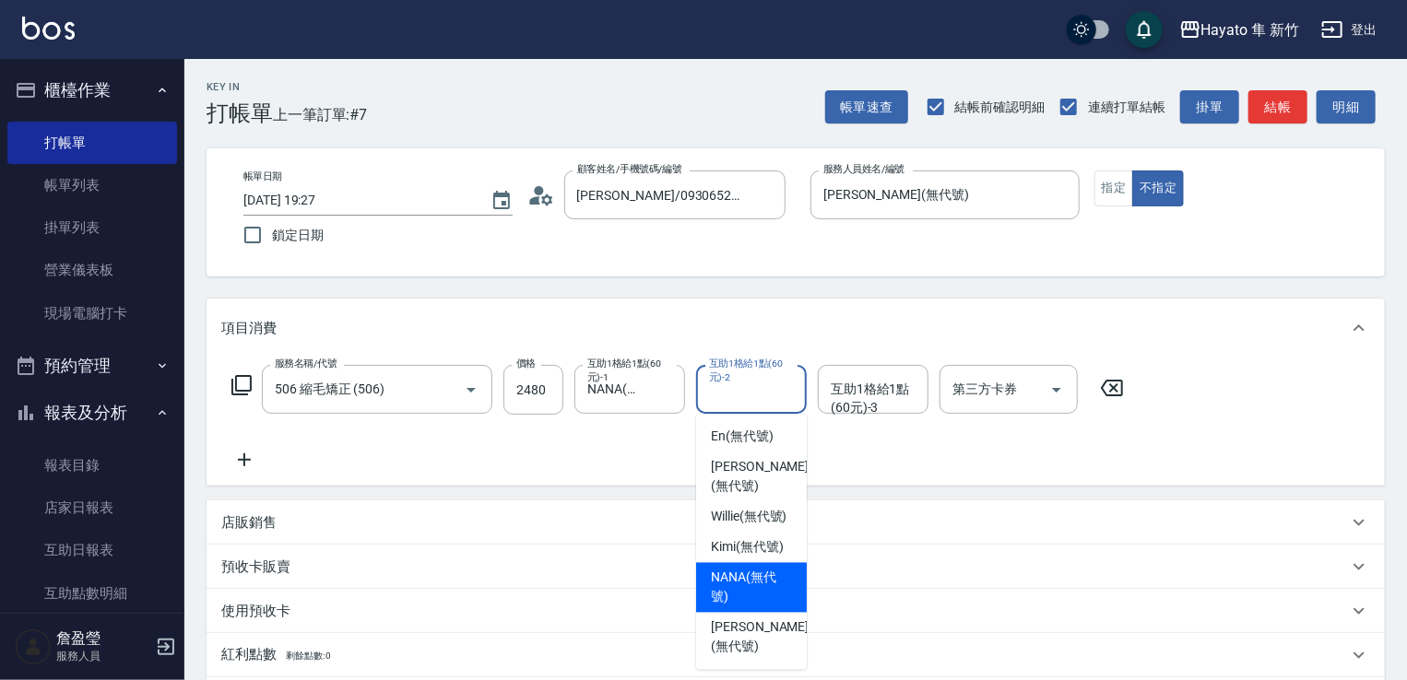
click at [743, 569] on span "NANA (無代號)" at bounding box center [751, 588] width 81 height 39
type input "NANA(無代號)"
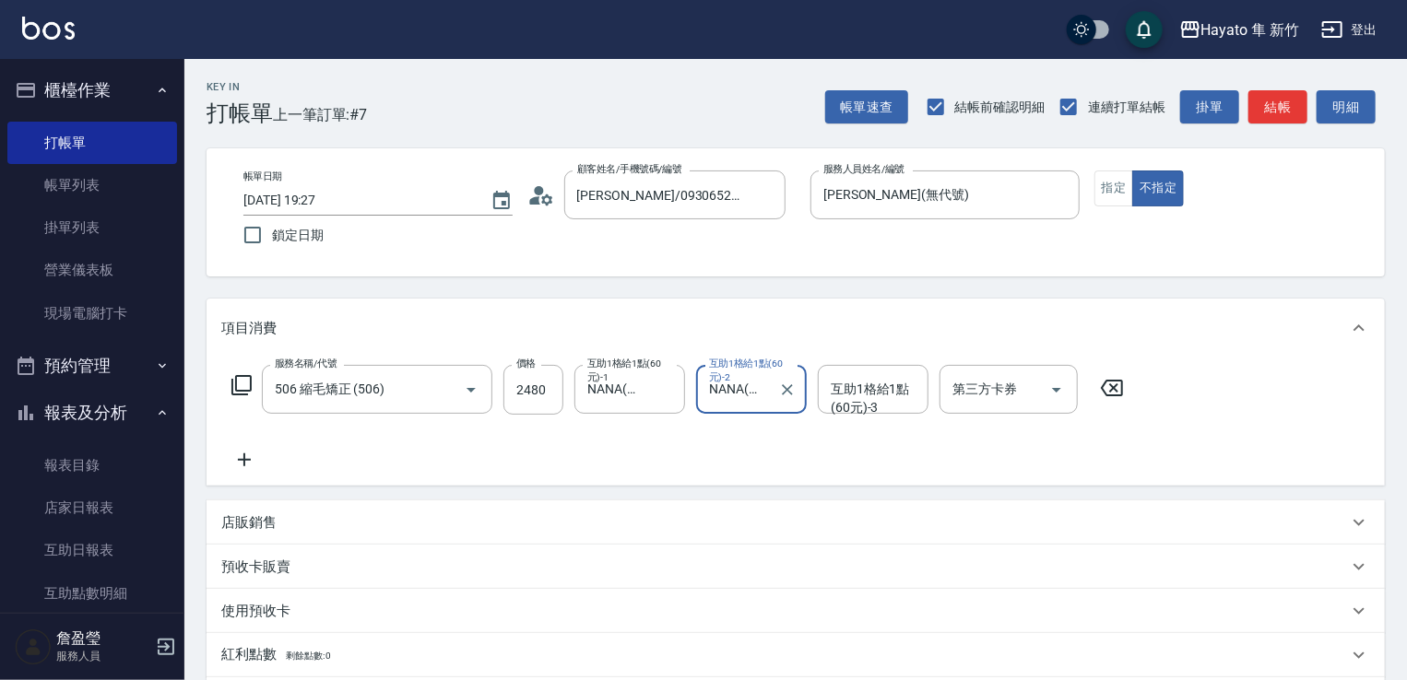
click at [246, 465] on icon at bounding box center [244, 460] width 46 height 22
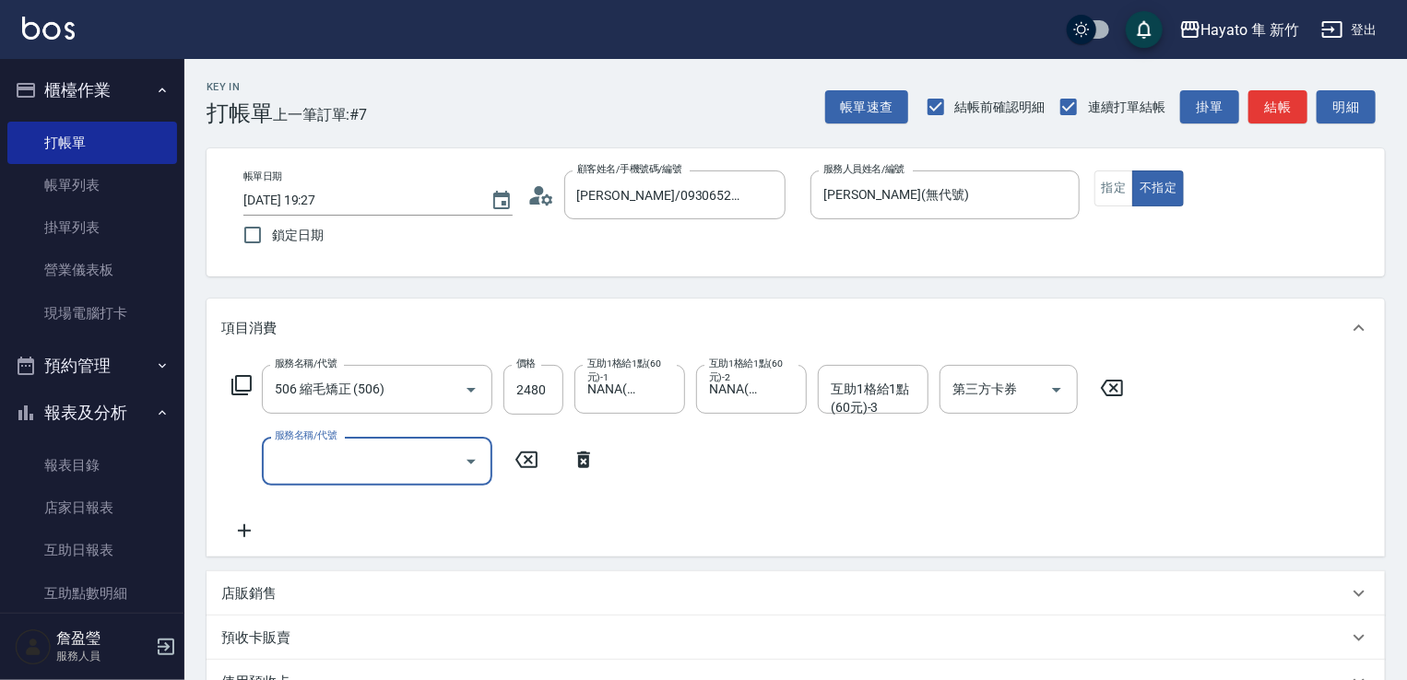
click at [473, 455] on icon "Open" at bounding box center [471, 462] width 22 height 22
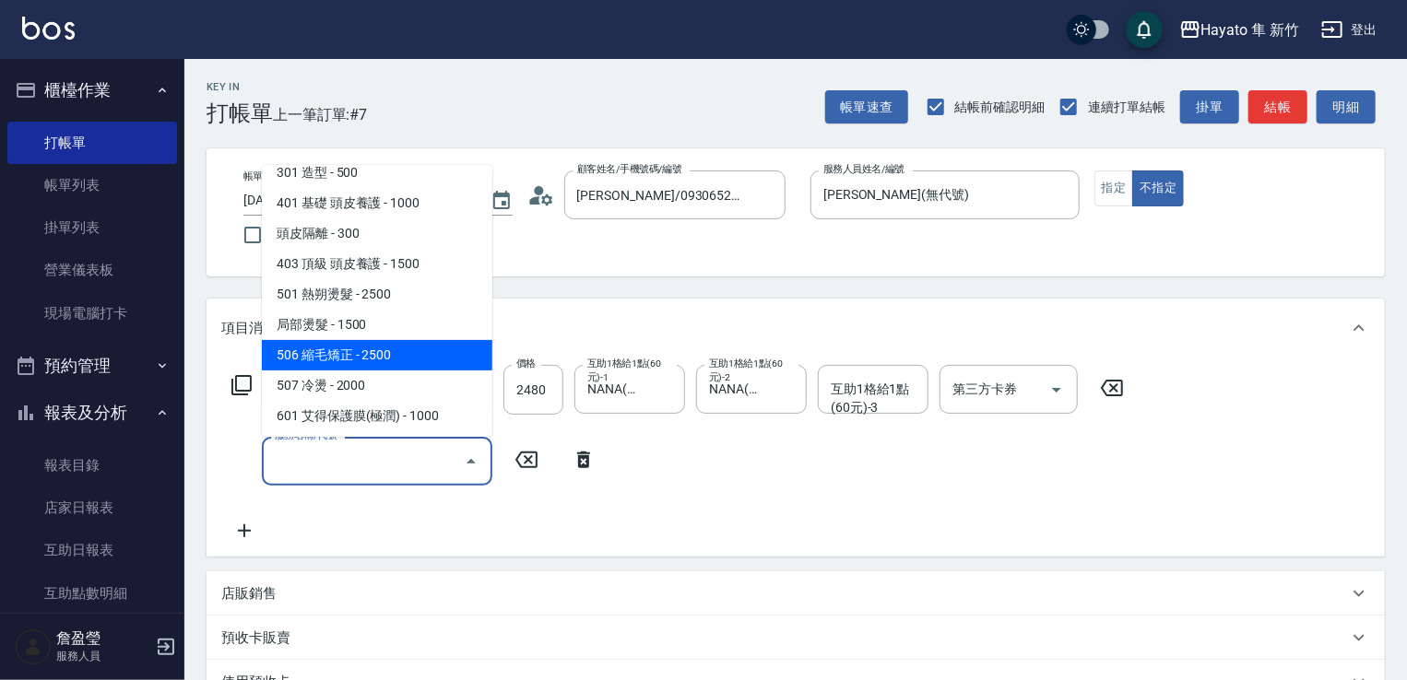
scroll to position [229, 0]
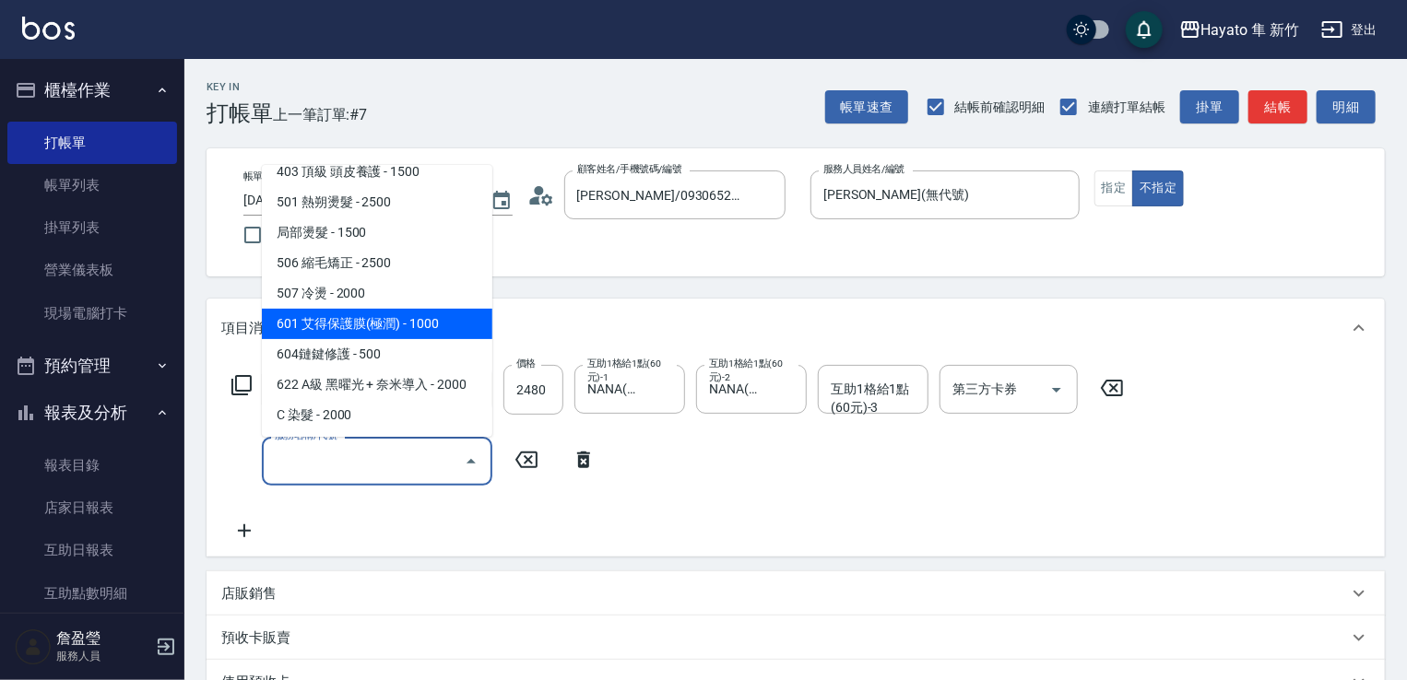
click at [380, 319] on span "601 艾得保護膜(極潤) - 1000" at bounding box center [377, 324] width 230 height 30
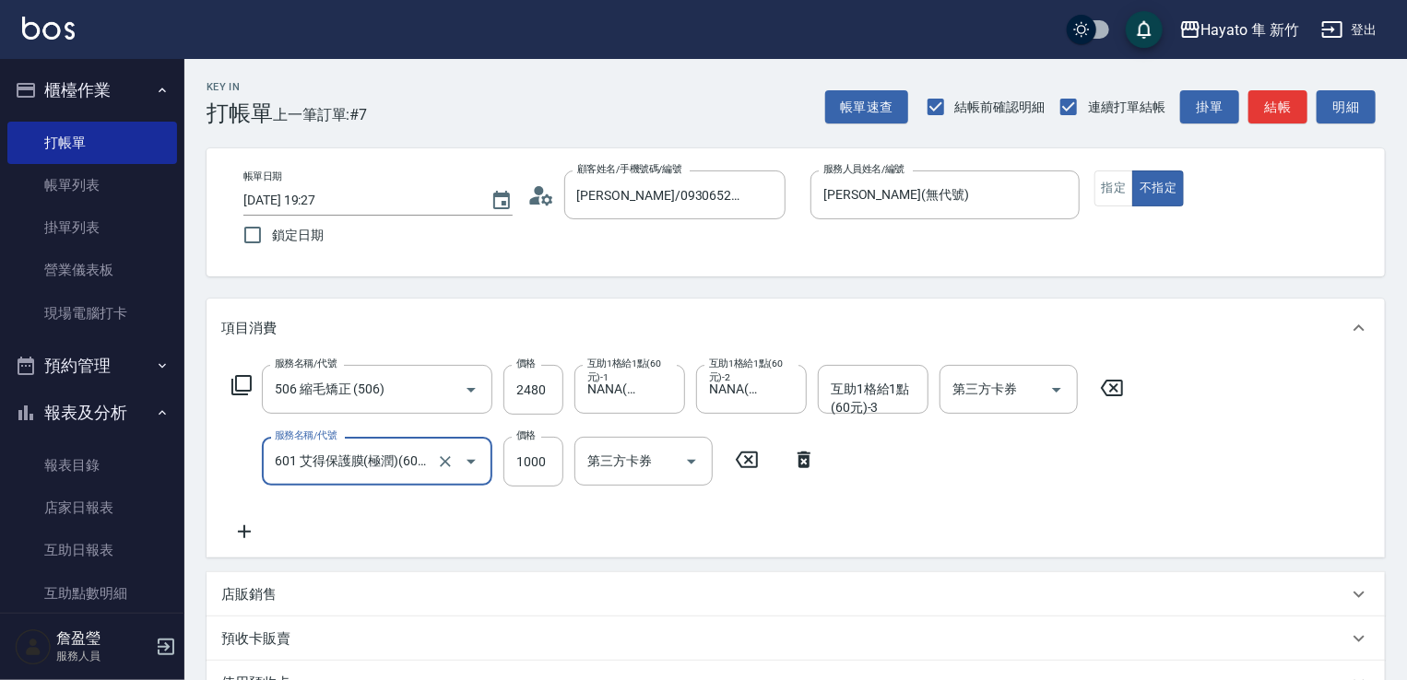
type input "601 艾得保護膜(極潤)(601)"
click at [627, 460] on div "互助1格給1點(60元)-1 互助1格給1點(60元)-1" at bounding box center [629, 461] width 111 height 49
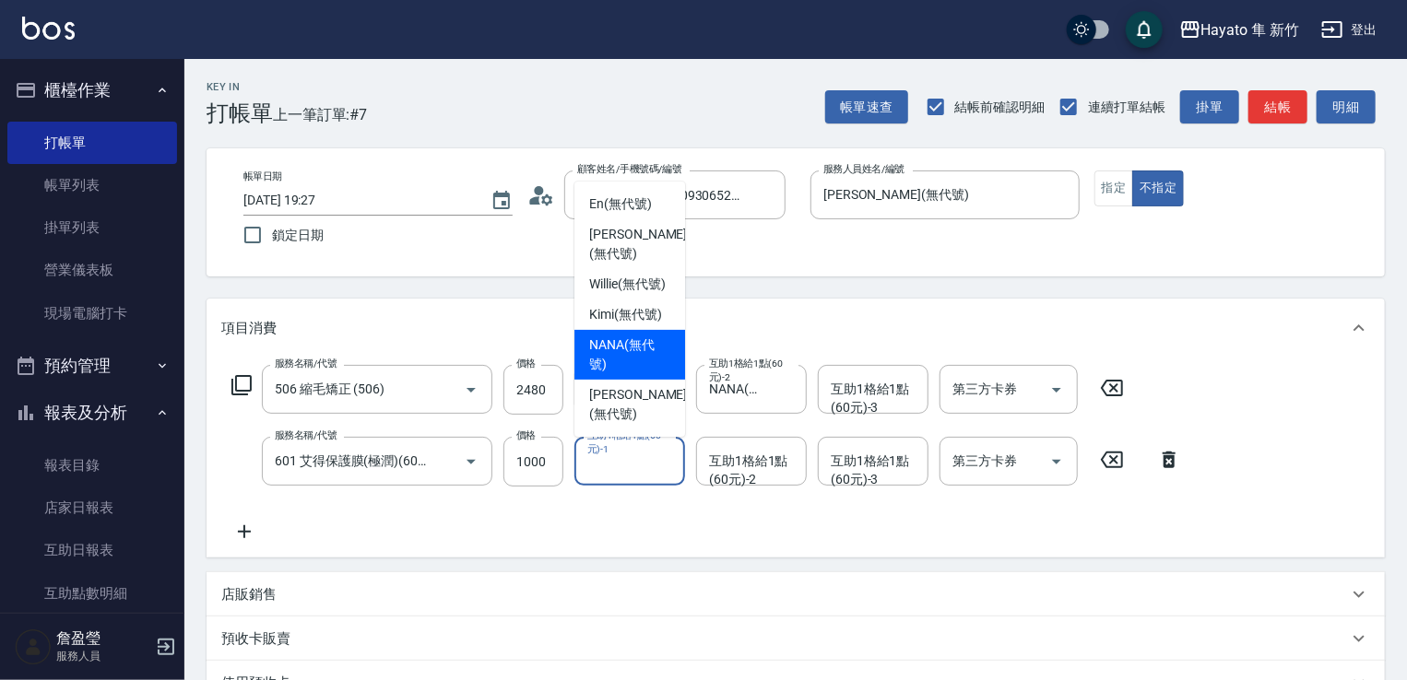
click at [594, 374] on span "NANA (無代號)" at bounding box center [629, 355] width 81 height 39
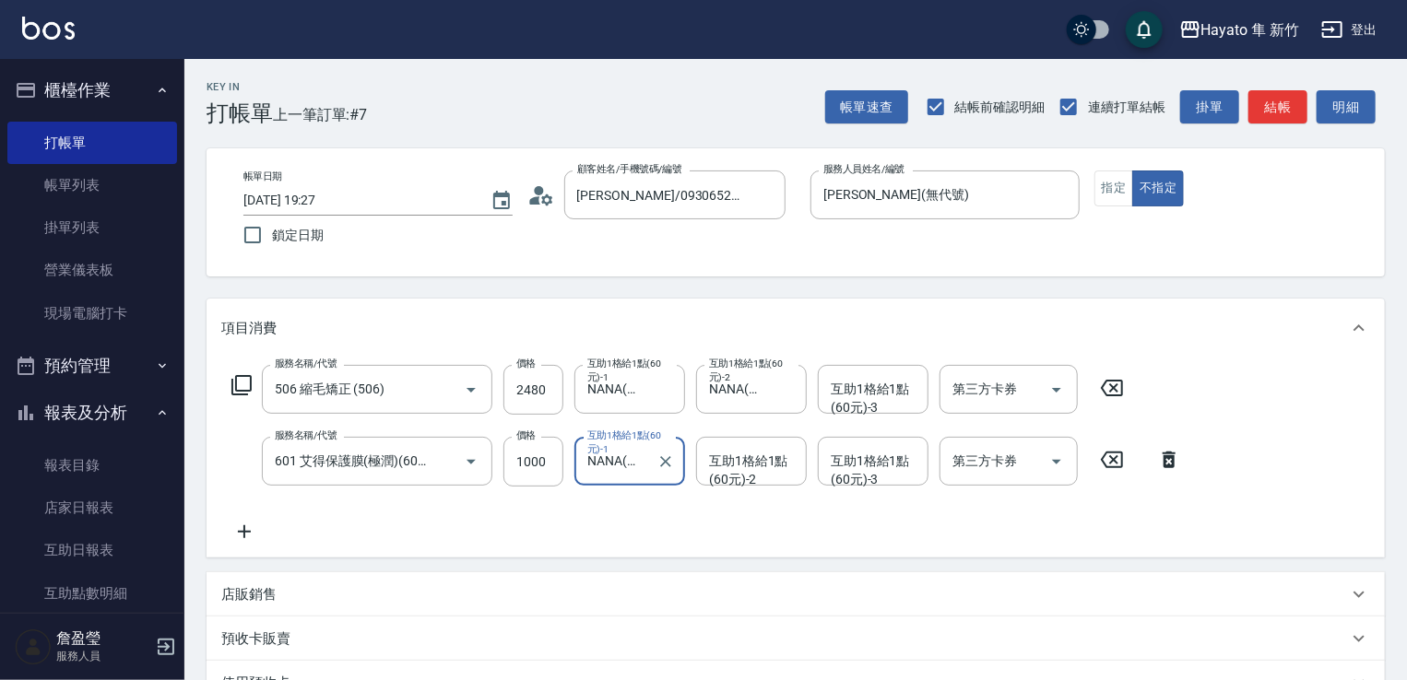
type input "NANA(無代號)"
click at [730, 467] on div "互助1格給1點(60元)-2 互助1格給1點(60元)-2" at bounding box center [751, 461] width 111 height 49
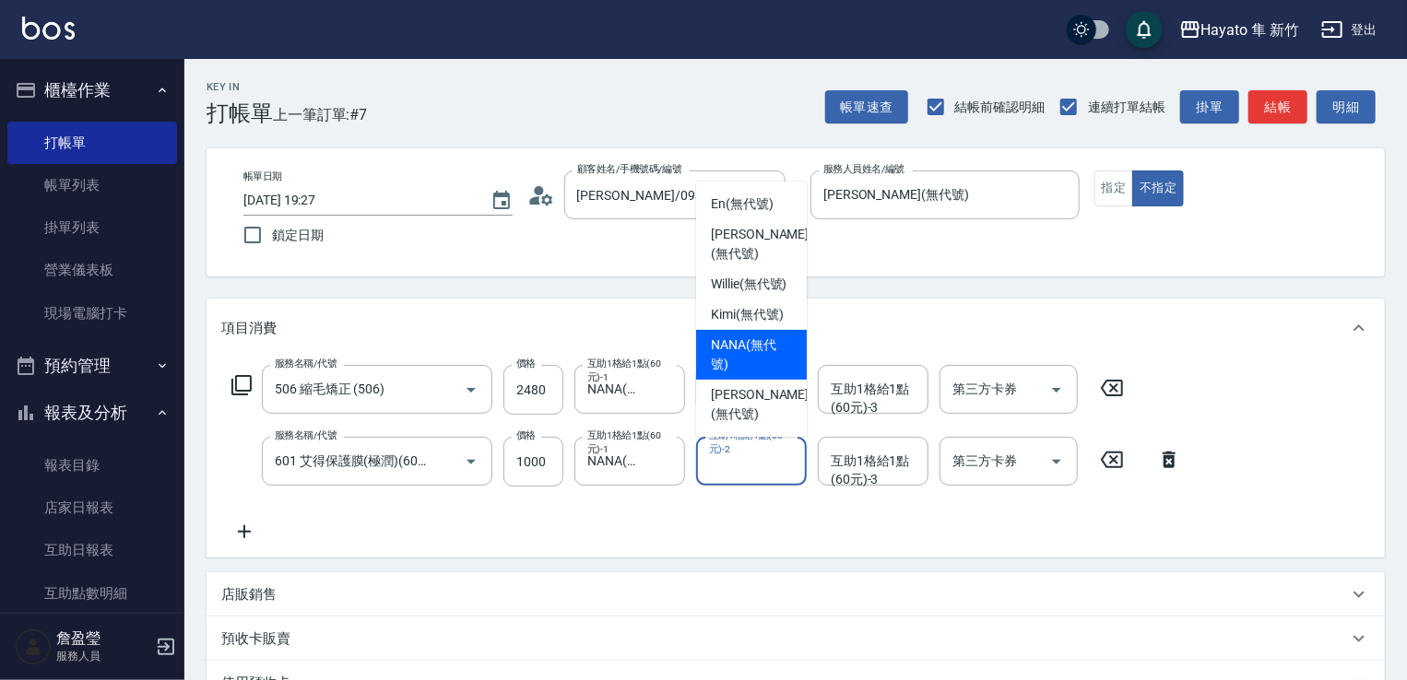
click at [748, 374] on span "NANA (無代號)" at bounding box center [751, 355] width 81 height 39
type input "NANA(無代號)"
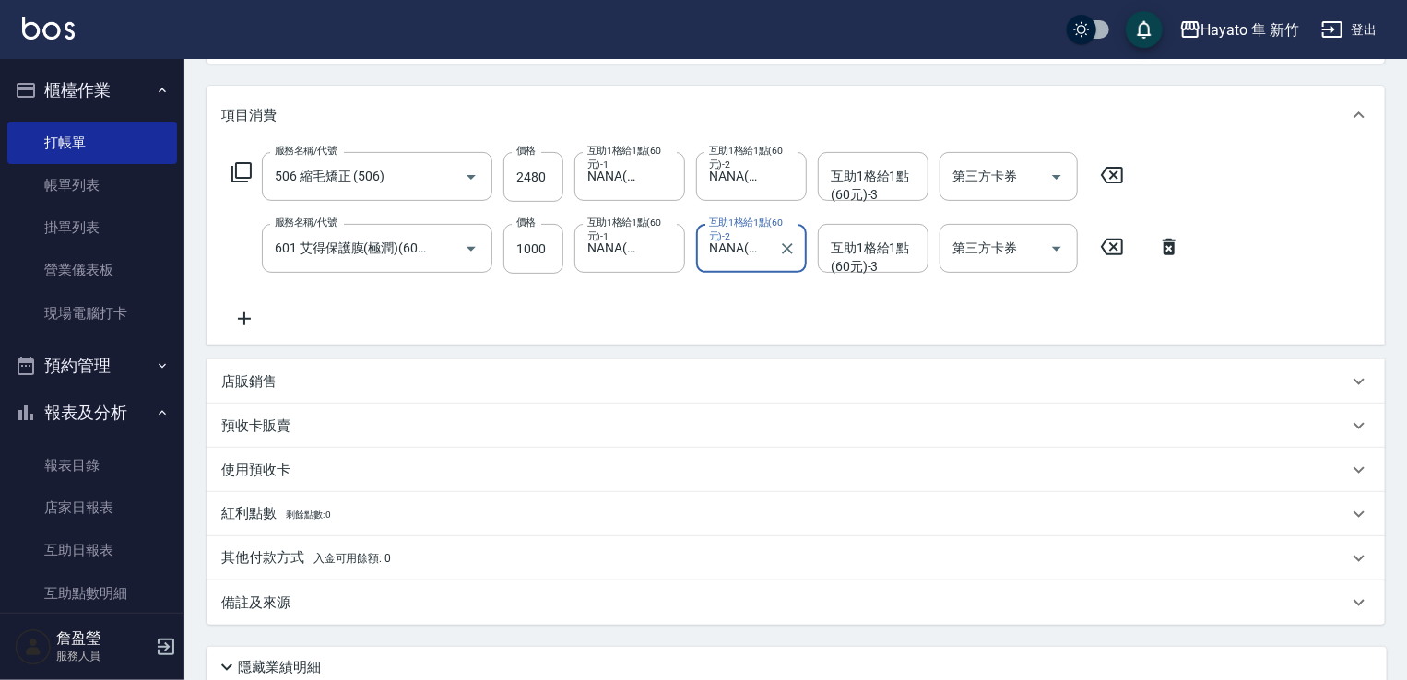
scroll to position [364, 0]
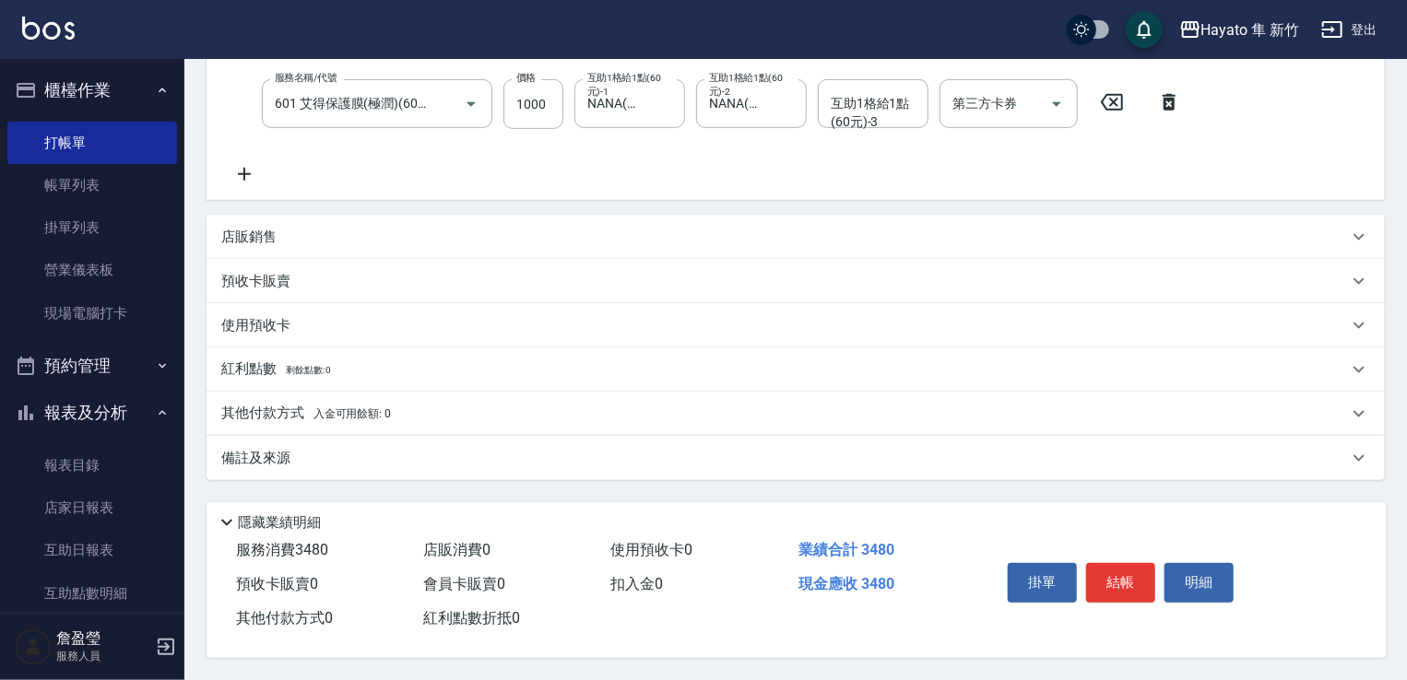
click at [239, 215] on div "店販銷售" at bounding box center [796, 237] width 1178 height 44
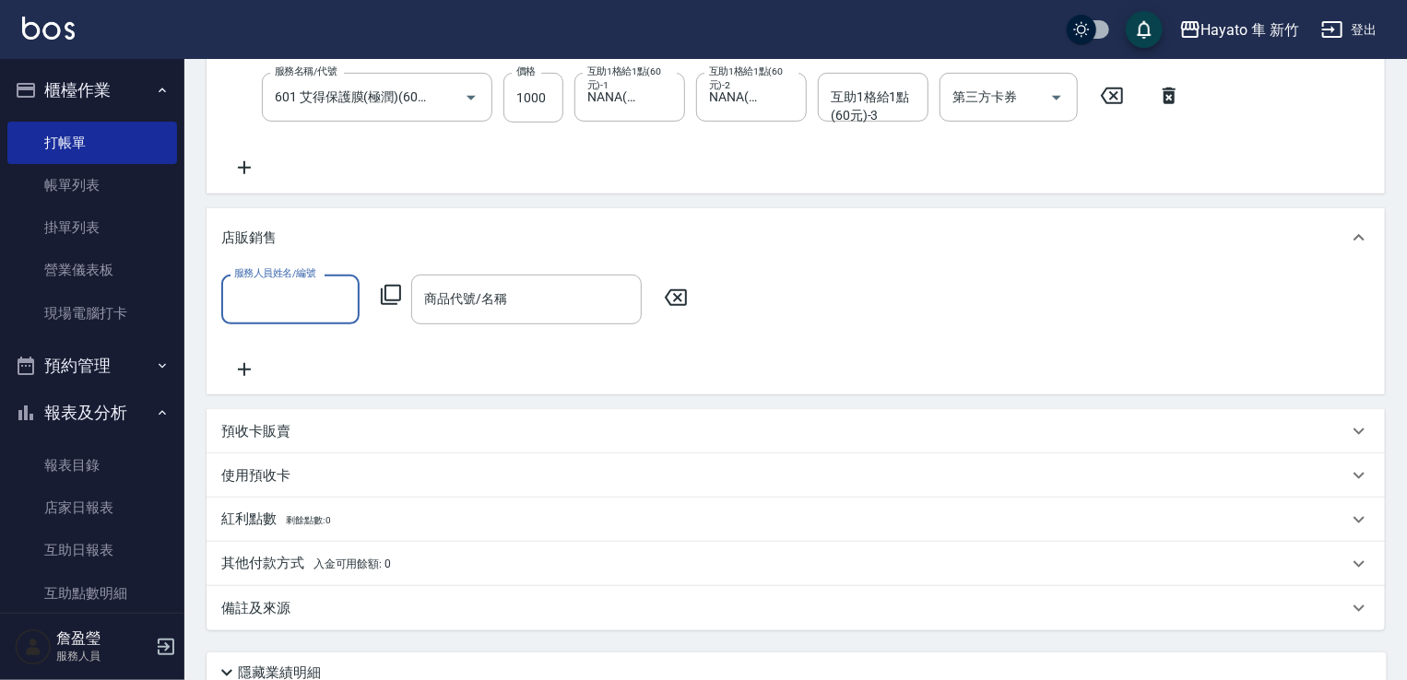
scroll to position [0, 0]
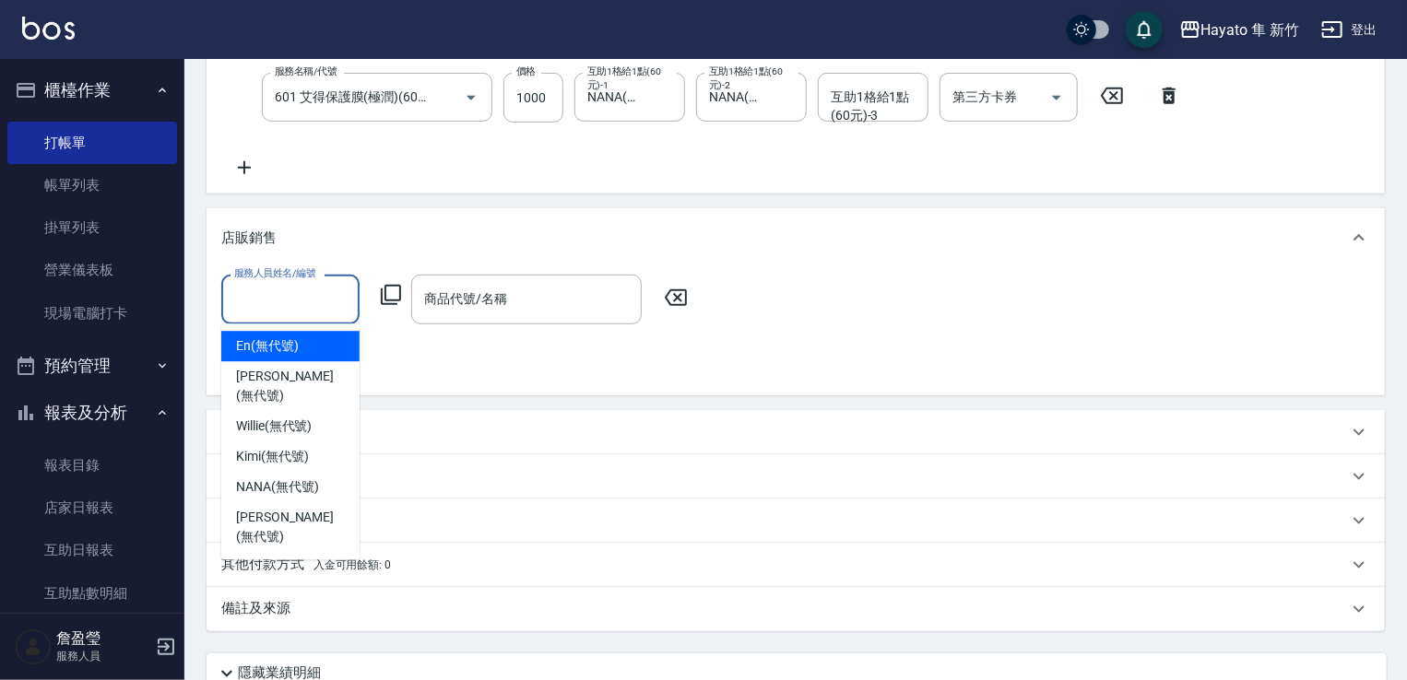
click at [297, 305] on input "服務人員姓名/編號" at bounding box center [291, 299] width 122 height 32
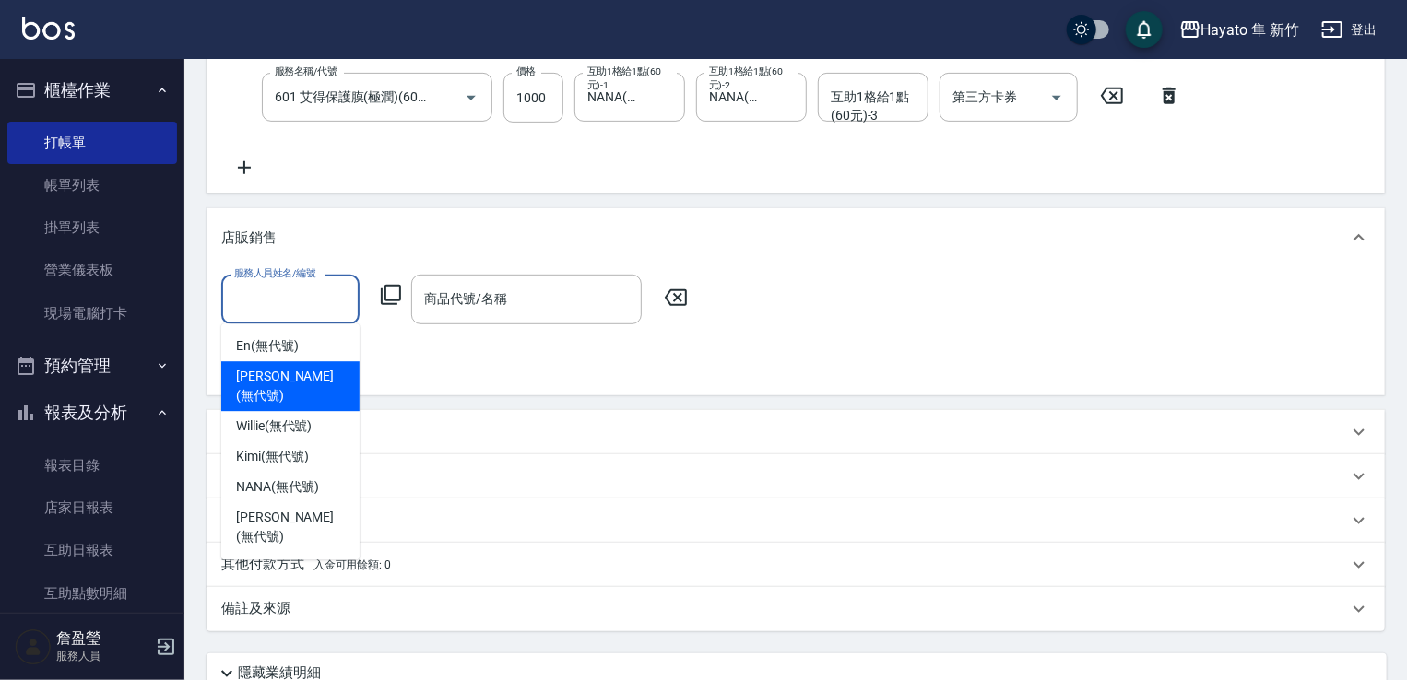
click at [311, 372] on div "[PERSON_NAME] (無代號)" at bounding box center [290, 386] width 138 height 50
type input "[PERSON_NAME](無代號)"
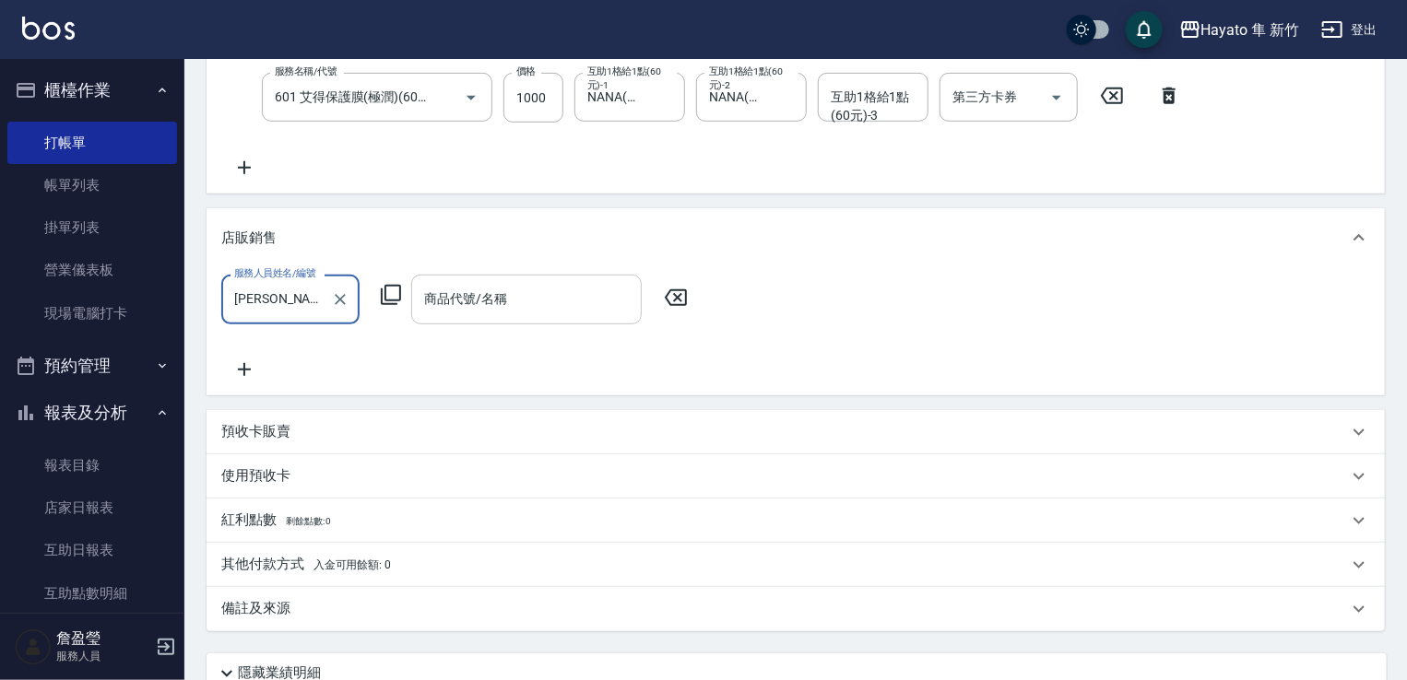
click at [506, 296] on input "商品代號/名稱" at bounding box center [526, 299] width 214 height 32
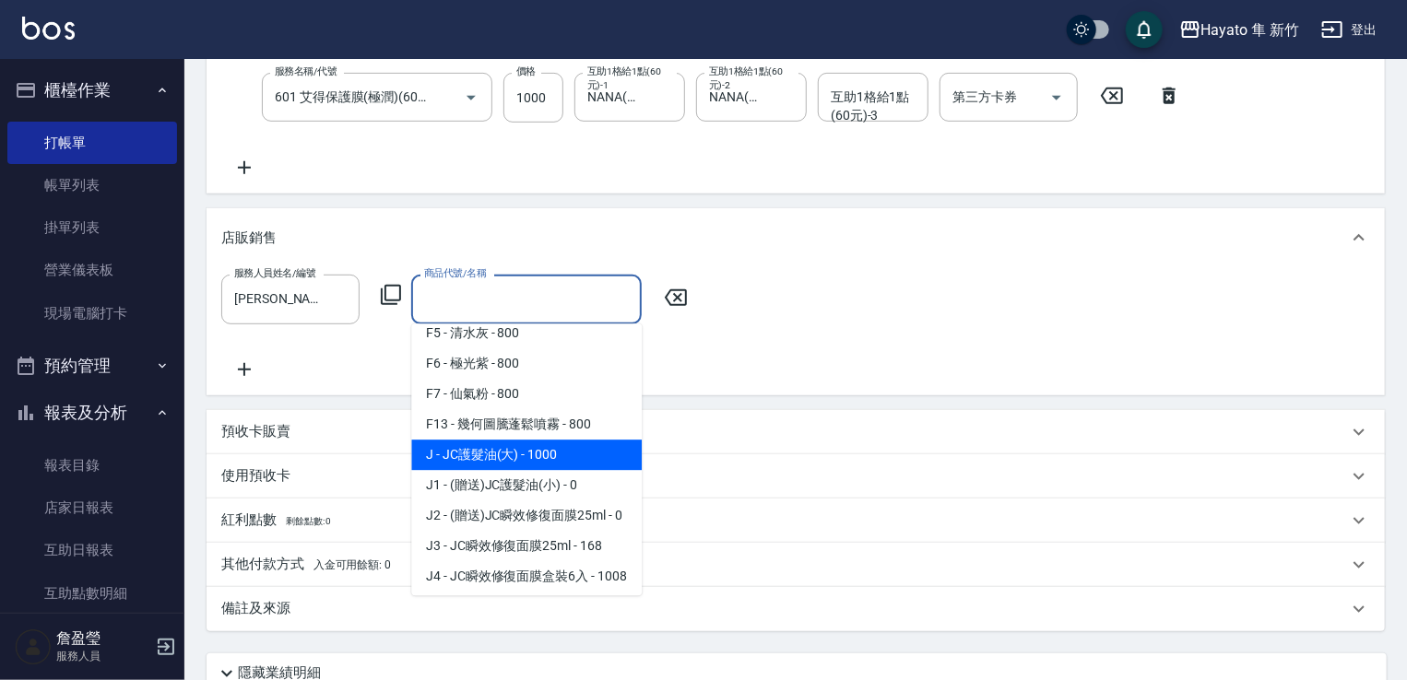
scroll to position [184, 0]
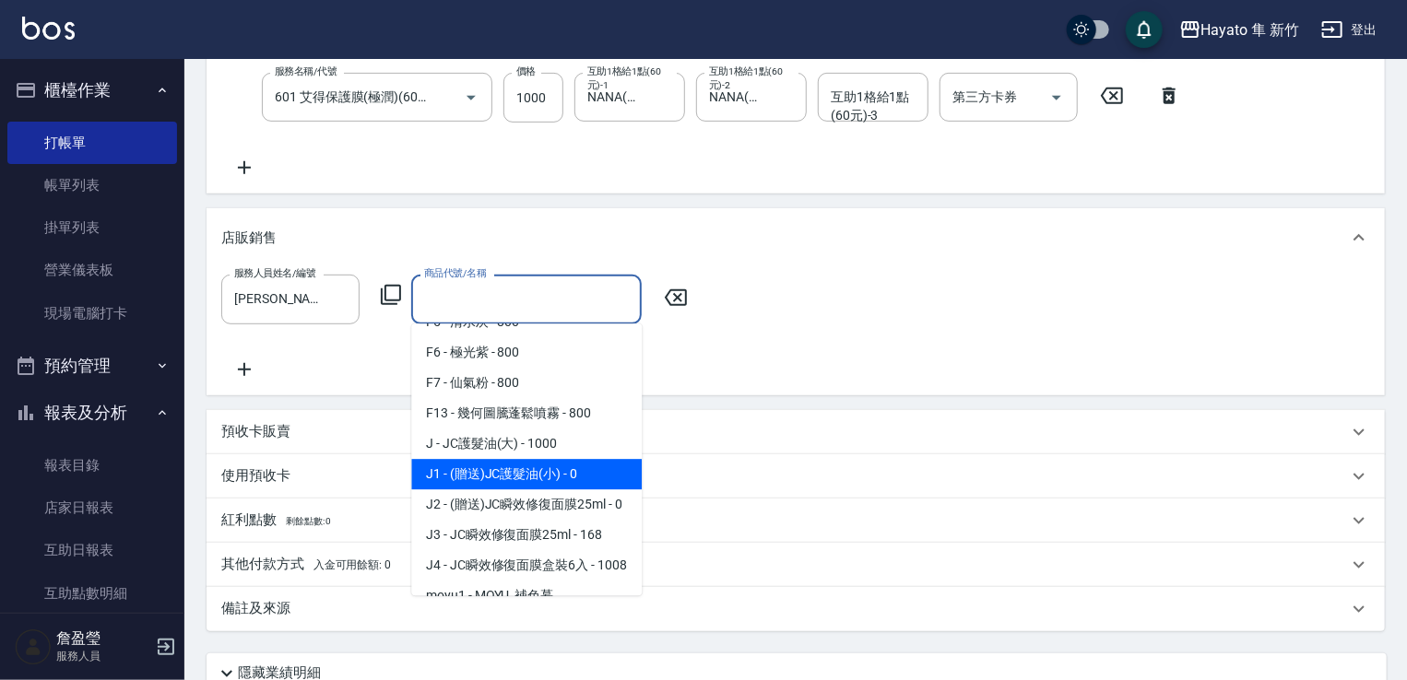
click at [578, 469] on span "J1 - (贈送)JC護髮油(小) - 0" at bounding box center [526, 474] width 230 height 30
type input "(贈送)JC護髮油(小)"
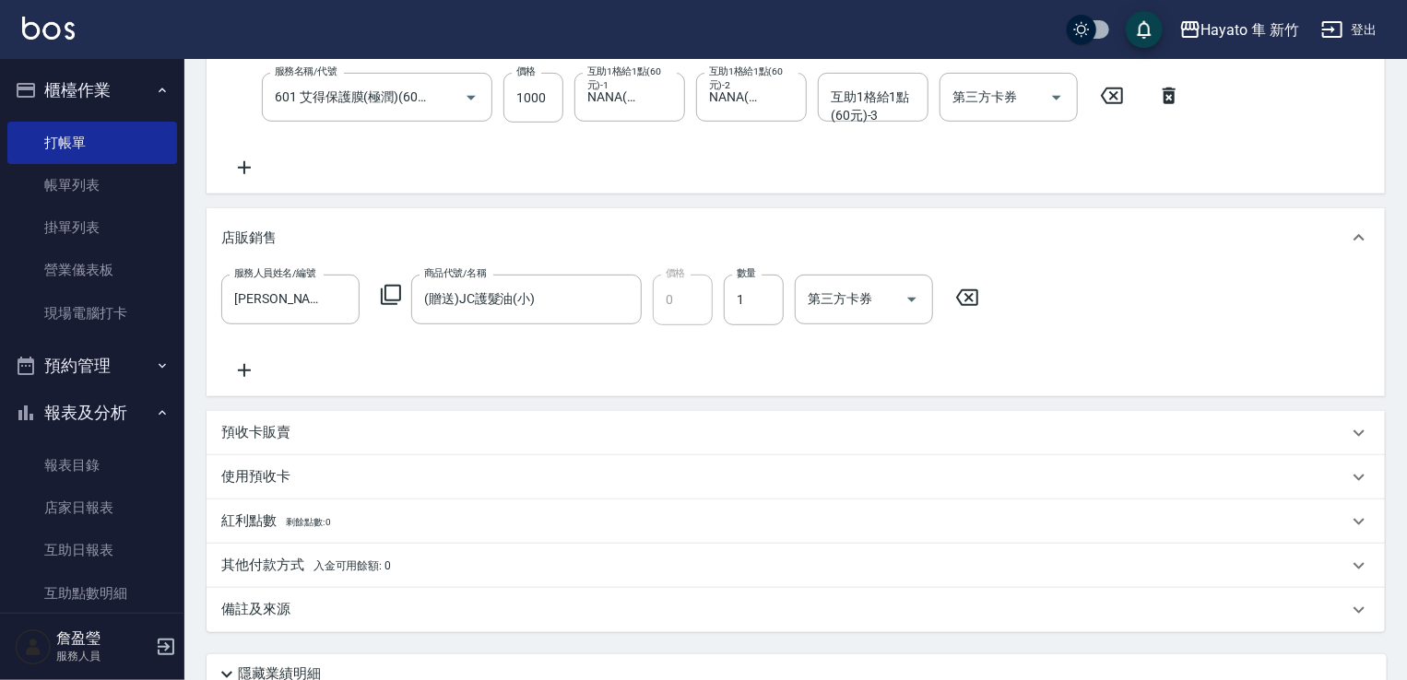
click at [396, 617] on div "備註及來源" at bounding box center [784, 609] width 1127 height 19
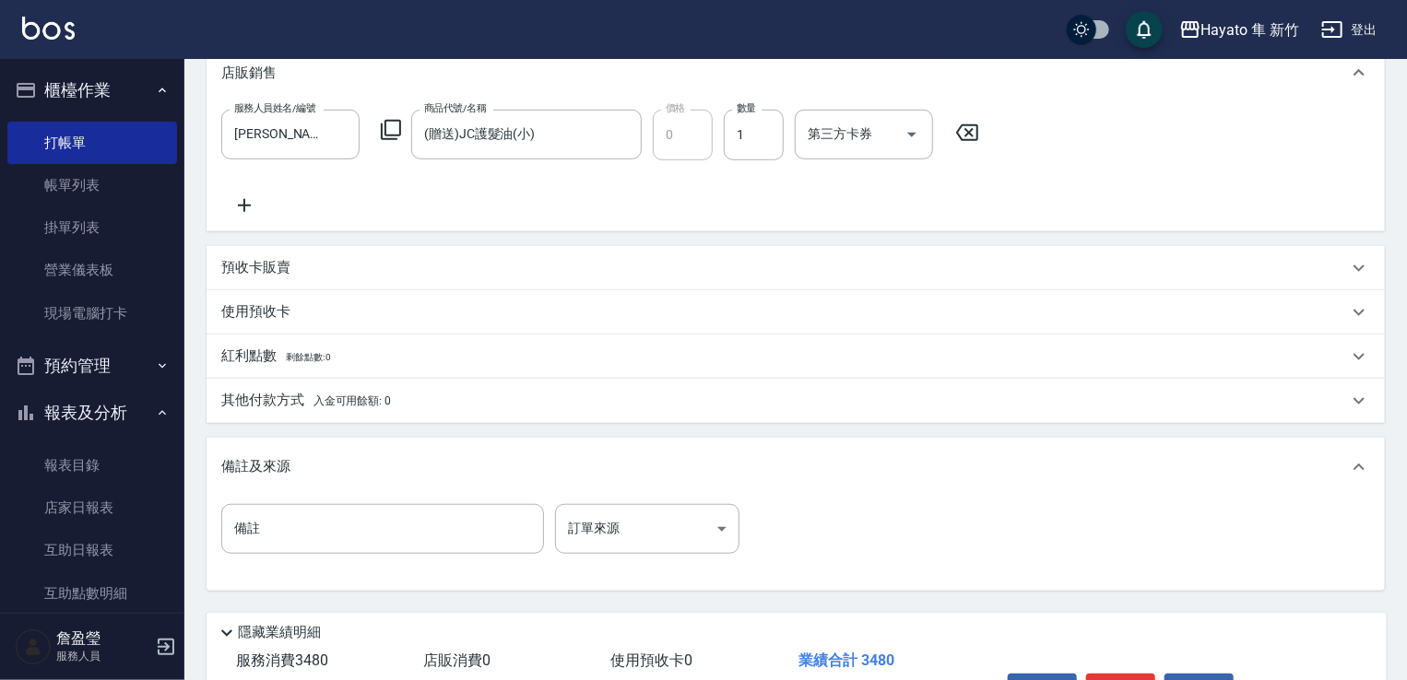
scroll to position [641, 0]
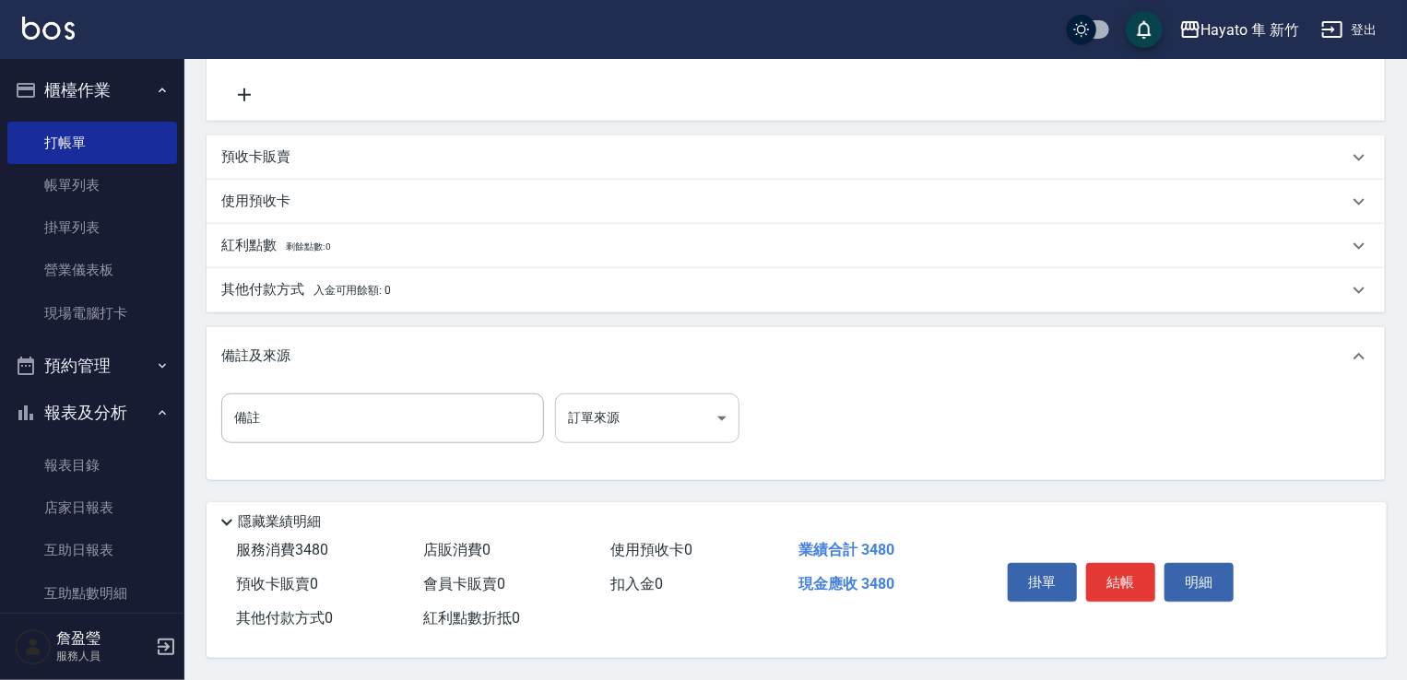
click at [649, 421] on body "Hayato 隼 新竹 登出 櫃檯作業 打帳單 帳單列表 掛單列表 營業儀表板 現場電腦打卡 預約管理 預約管理 報表及分析 報表目錄 店家日報表 互助日報表…" at bounding box center [703, 20] width 1407 height 1320
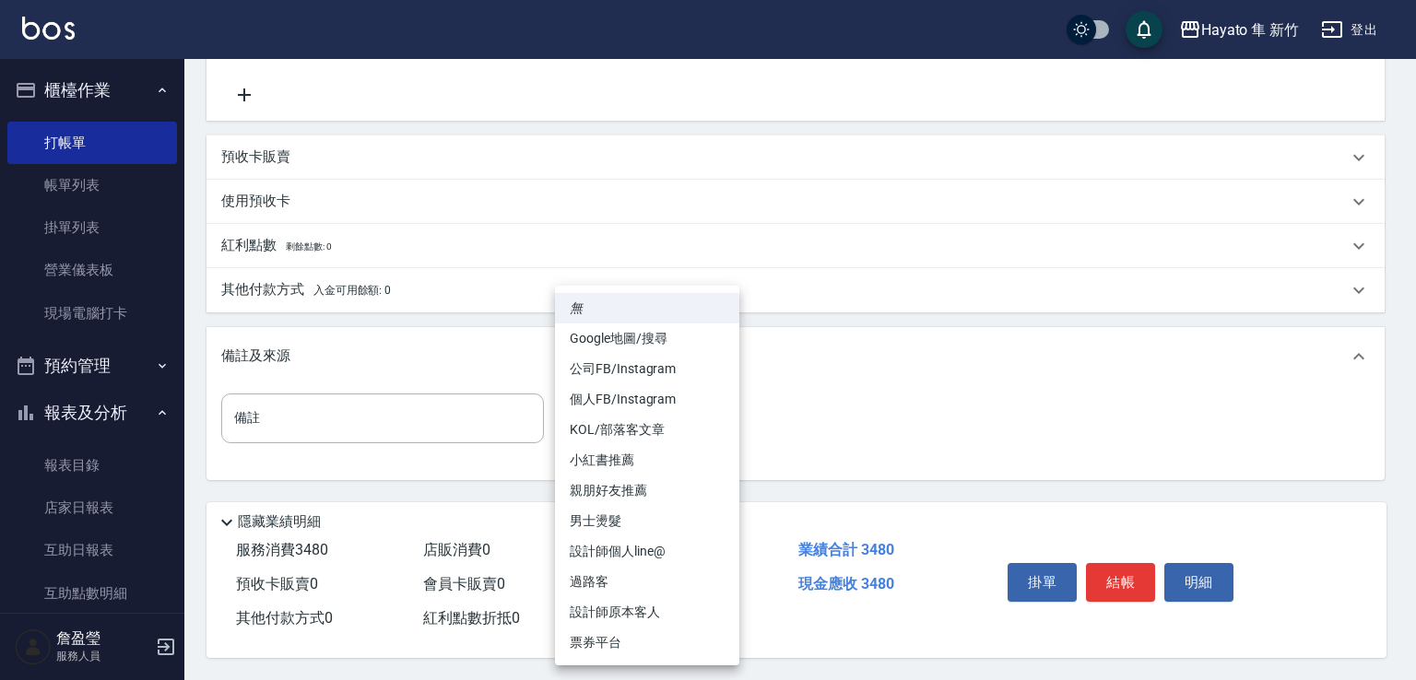
click at [638, 396] on li "個人FB/Instagram" at bounding box center [647, 399] width 184 height 30
type input "個人FB/Instagram"
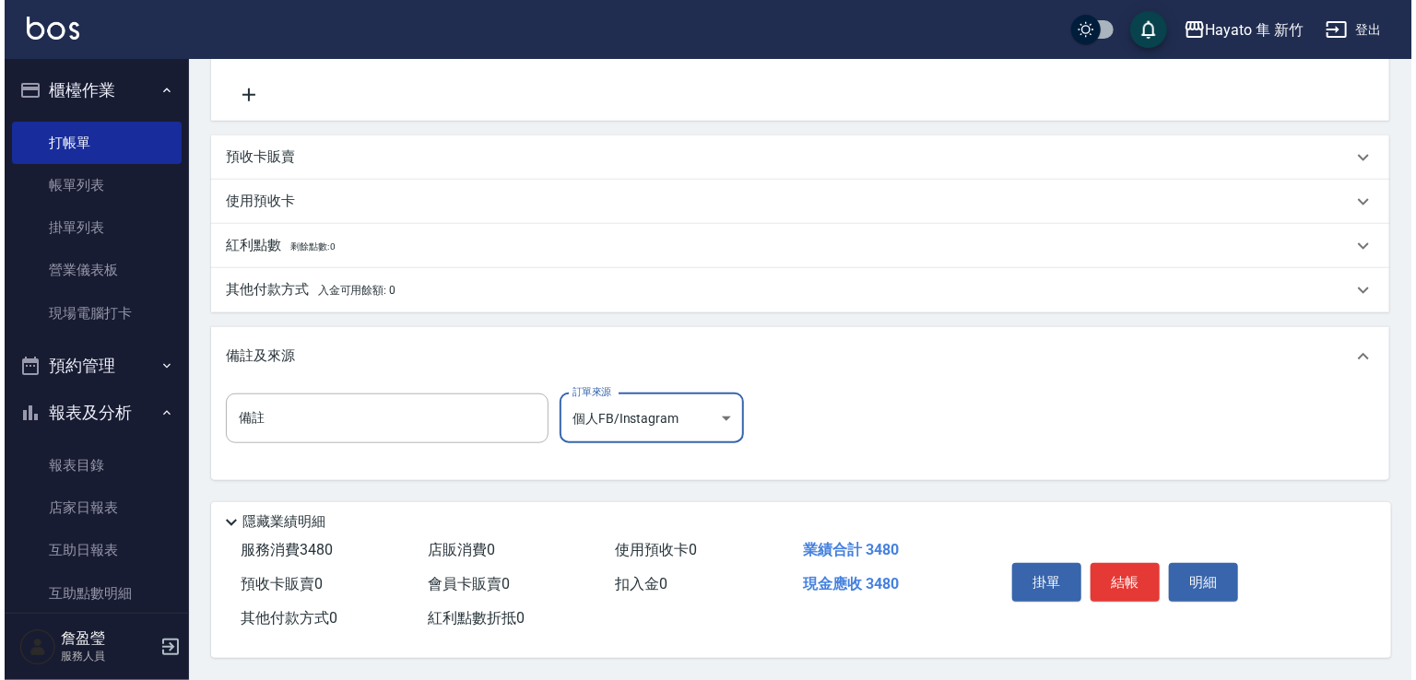
scroll to position [645, 0]
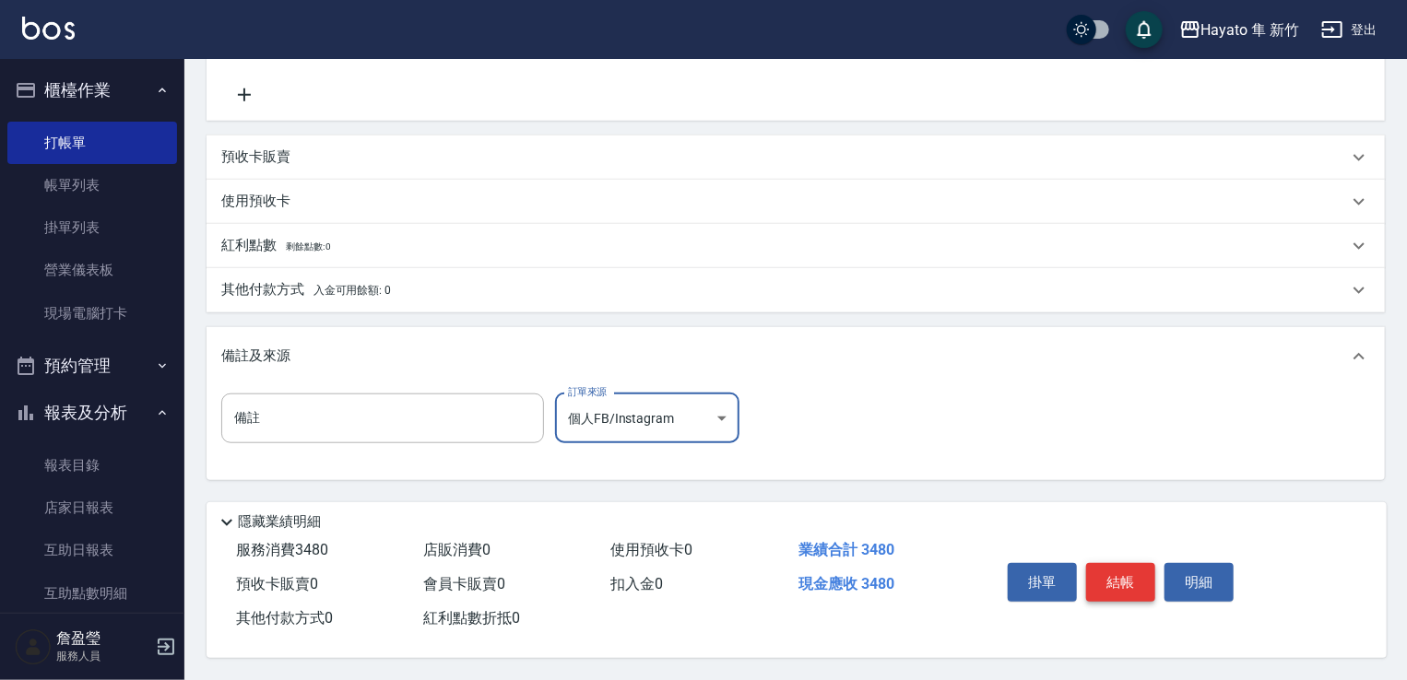
click at [1117, 576] on button "結帳" at bounding box center [1120, 582] width 69 height 39
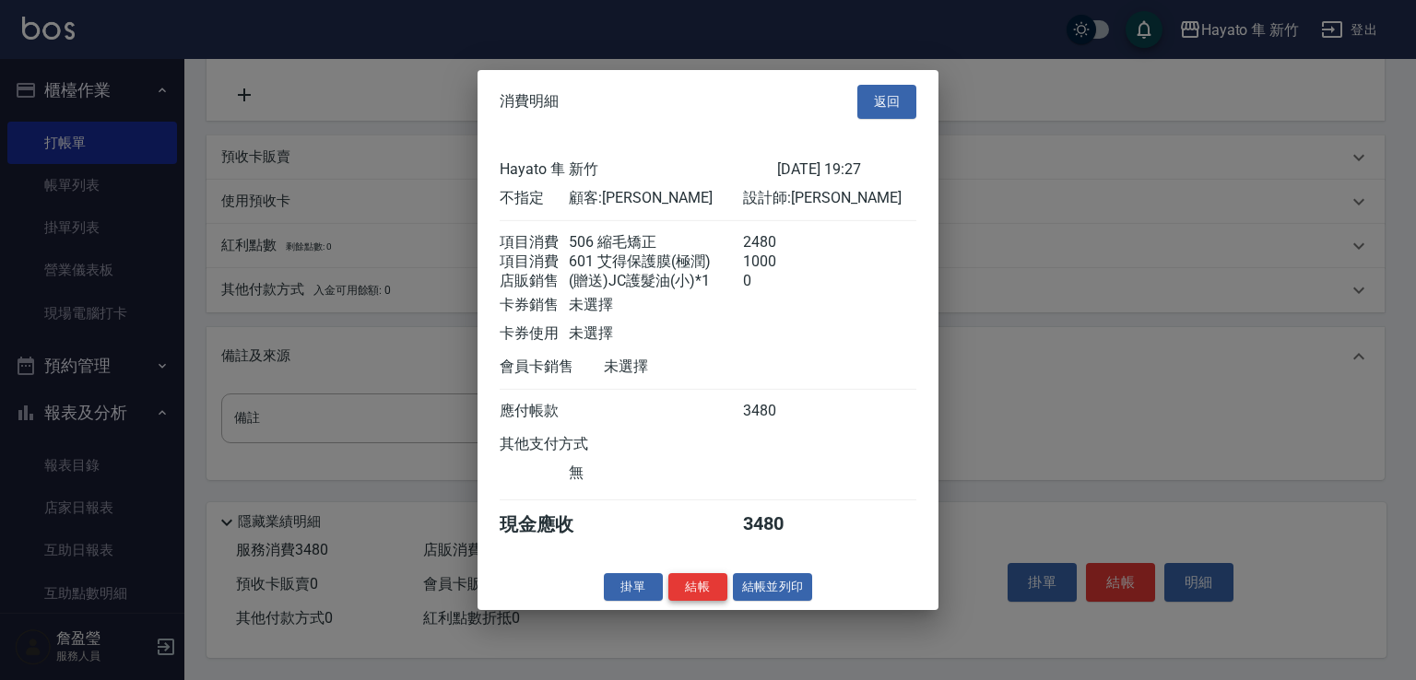
click at [695, 601] on button "結帳" at bounding box center [697, 587] width 59 height 29
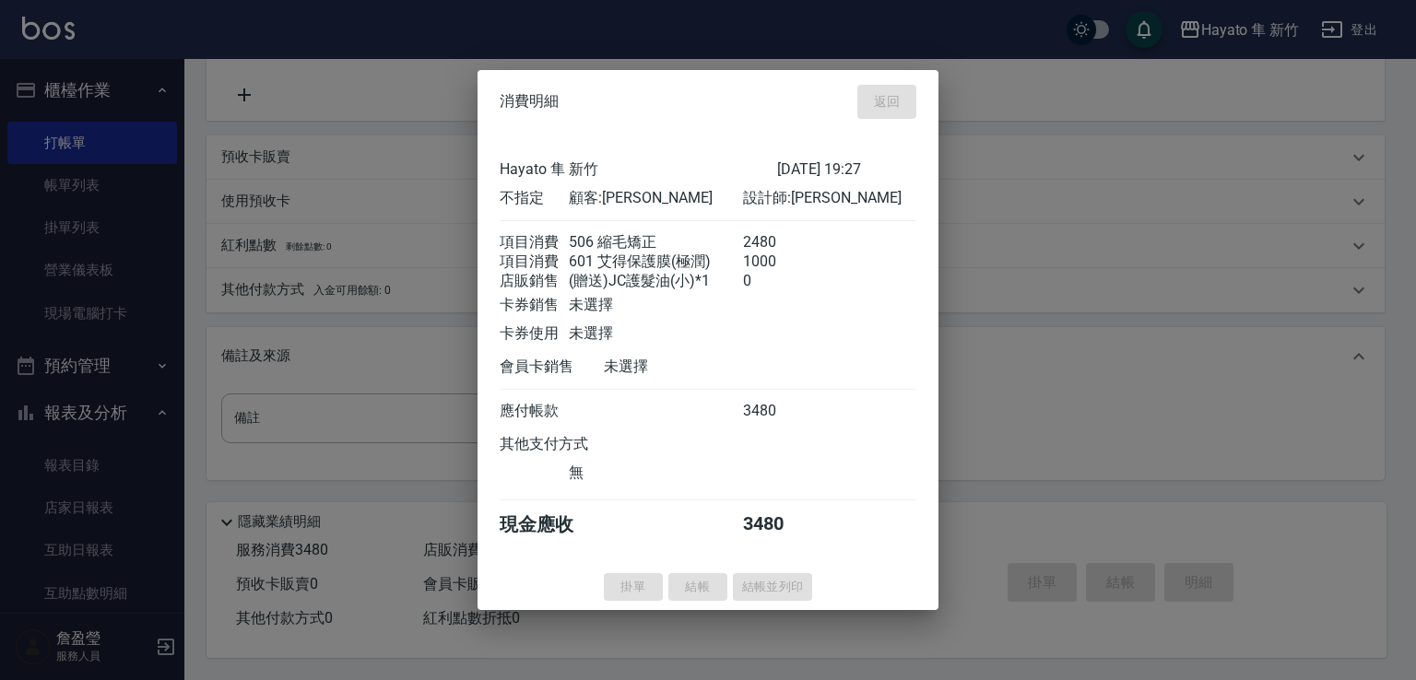
type input "[DATE] 19:29"
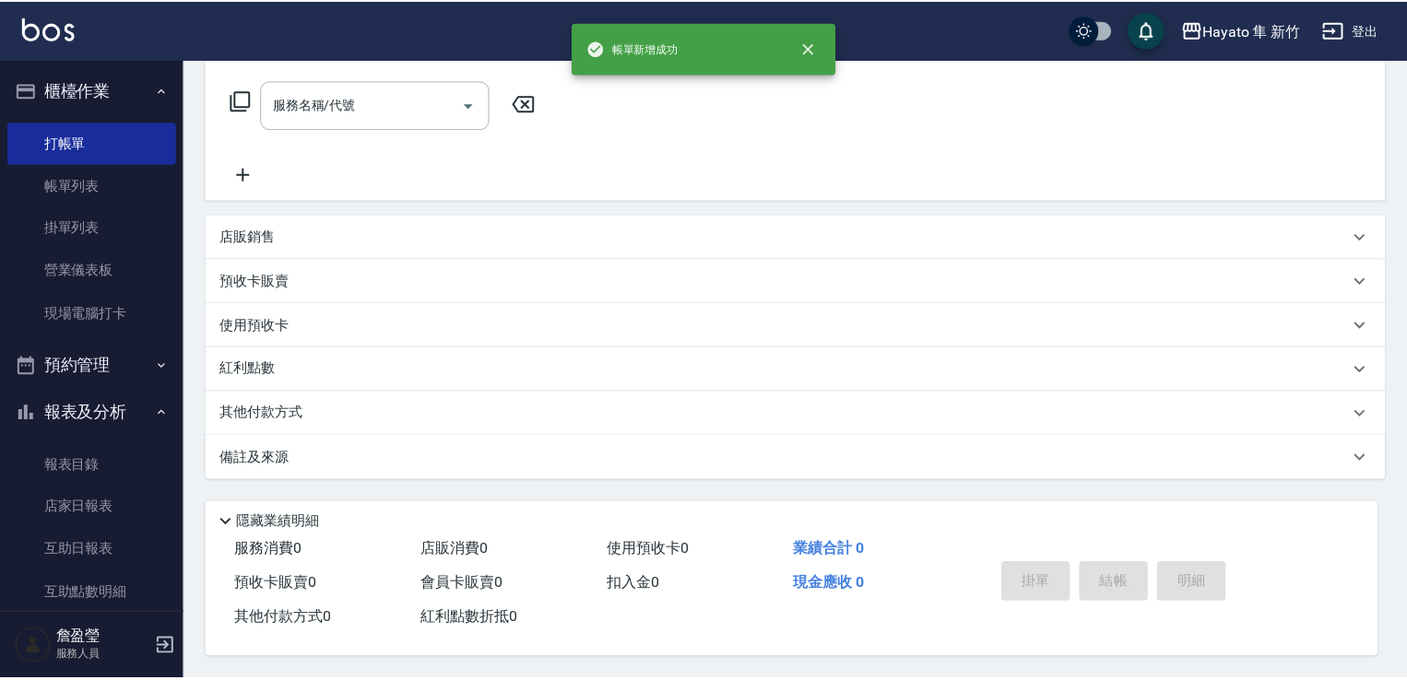
scroll to position [0, 0]
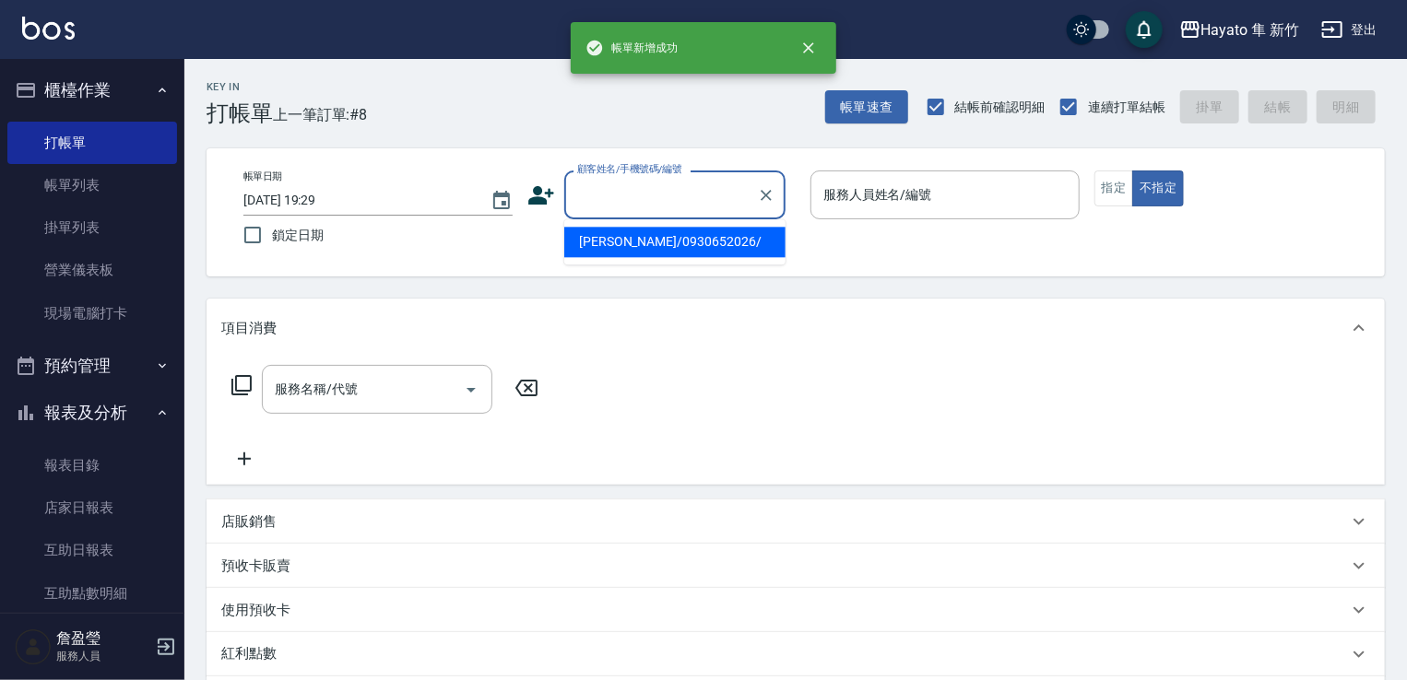
click at [636, 209] on input "顧客姓名/手機號碼/編號" at bounding box center [661, 195] width 177 height 32
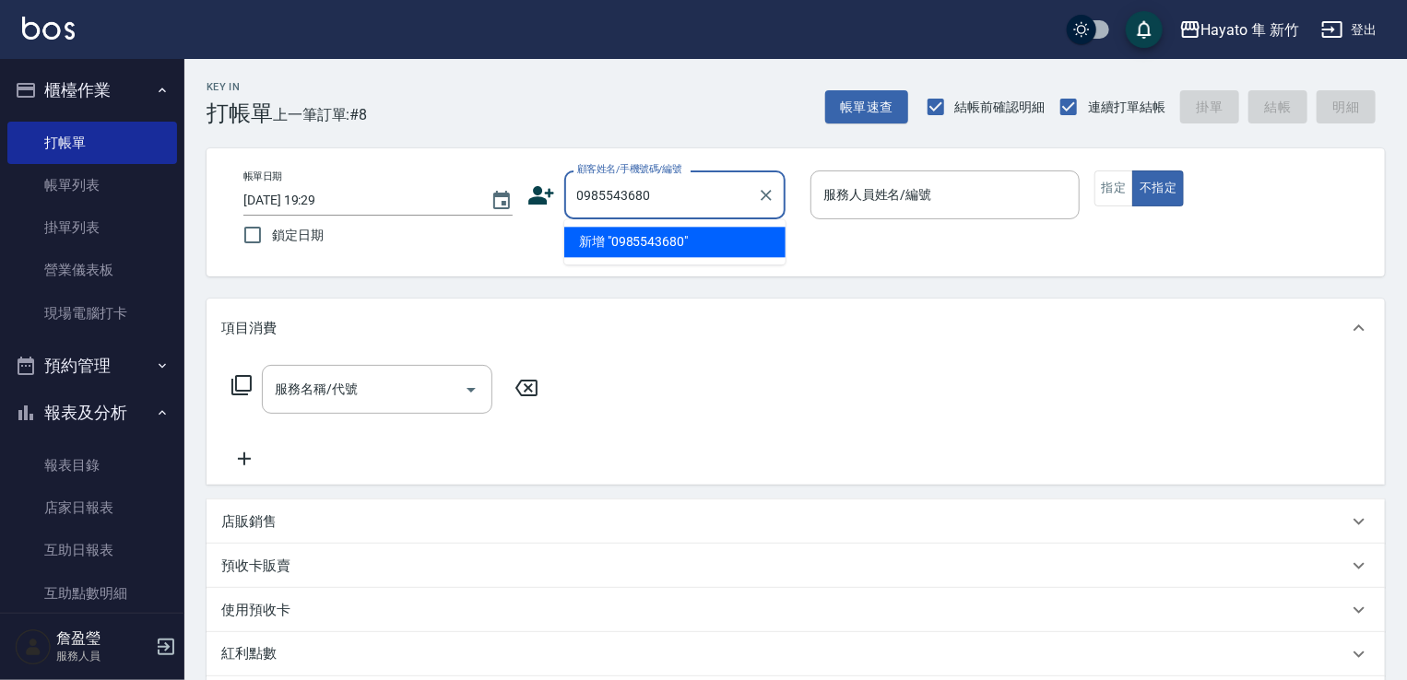
click at [616, 193] on input "0985543680" at bounding box center [661, 195] width 177 height 32
drag, startPoint x: 673, startPoint y: 251, endPoint x: 1062, endPoint y: 202, distance: 392.1
click at [675, 251] on li "[PERSON_NAME]/0985043680/" at bounding box center [674, 242] width 221 height 30
type input "[PERSON_NAME]/0985043680/"
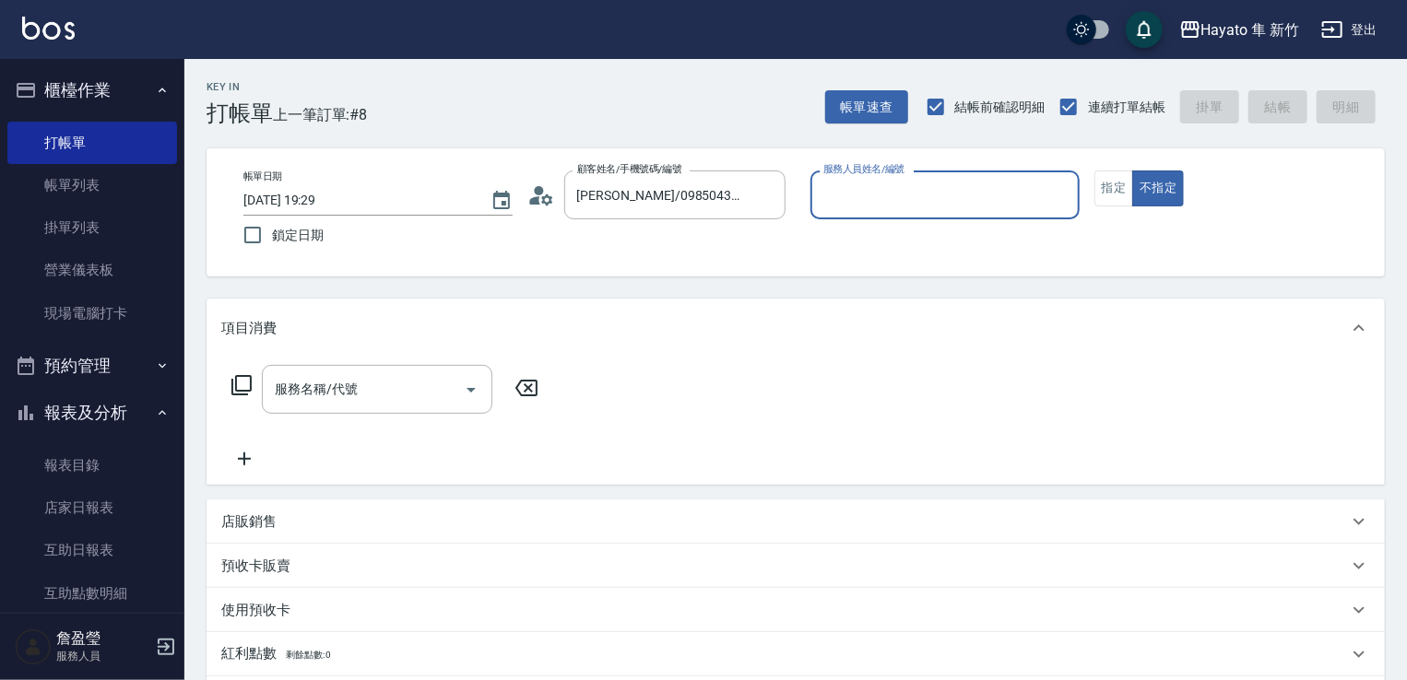
type input "[PERSON_NAME](無代號)"
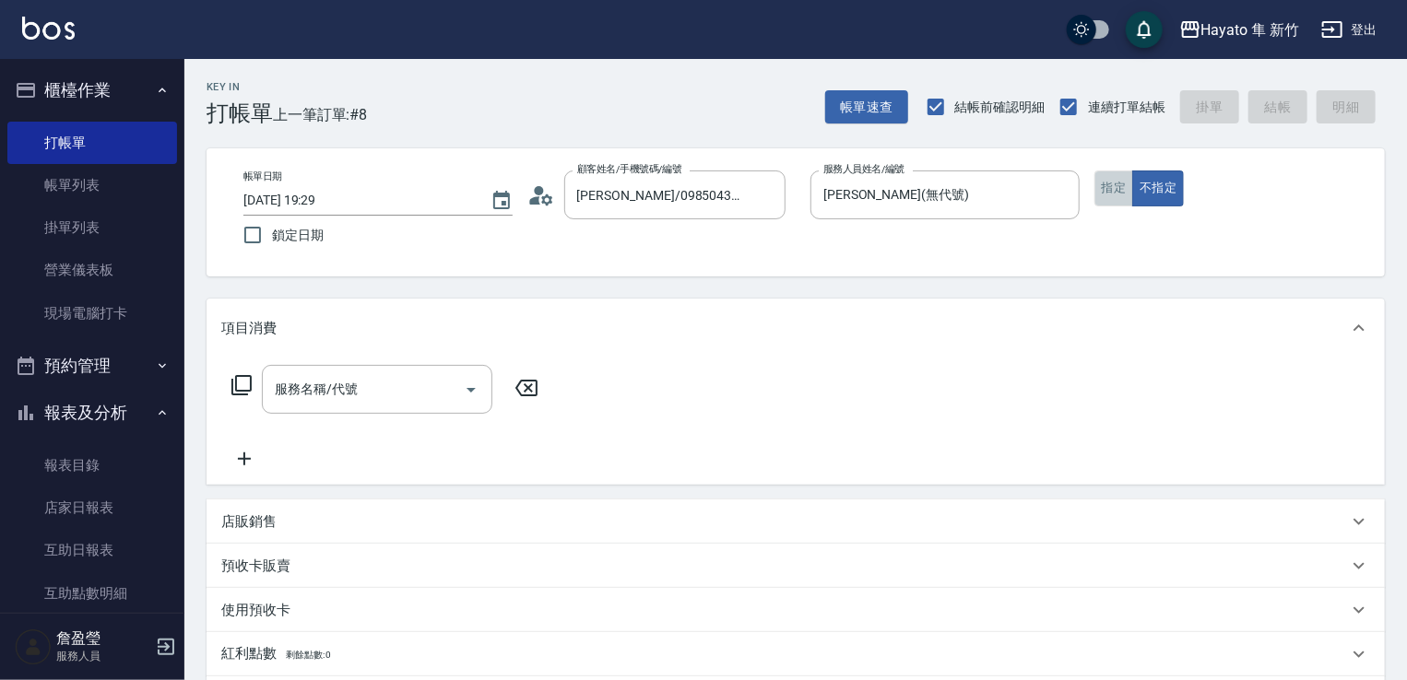
drag, startPoint x: 1110, startPoint y: 193, endPoint x: 684, endPoint y: 370, distance: 461.2
click at [1099, 211] on div "帳單日期 [DATE] 19:29 鎖定日期 顧客姓名/手機號碼/編號 [PERSON_NAME]/0985043680/ 顧客姓名/手機號碼/編號 服務人員…" at bounding box center [796, 213] width 1134 height 84
click at [1120, 189] on button "指定" at bounding box center [1114, 189] width 40 height 36
click at [391, 392] on input "服務名稱/代號" at bounding box center [363, 389] width 186 height 32
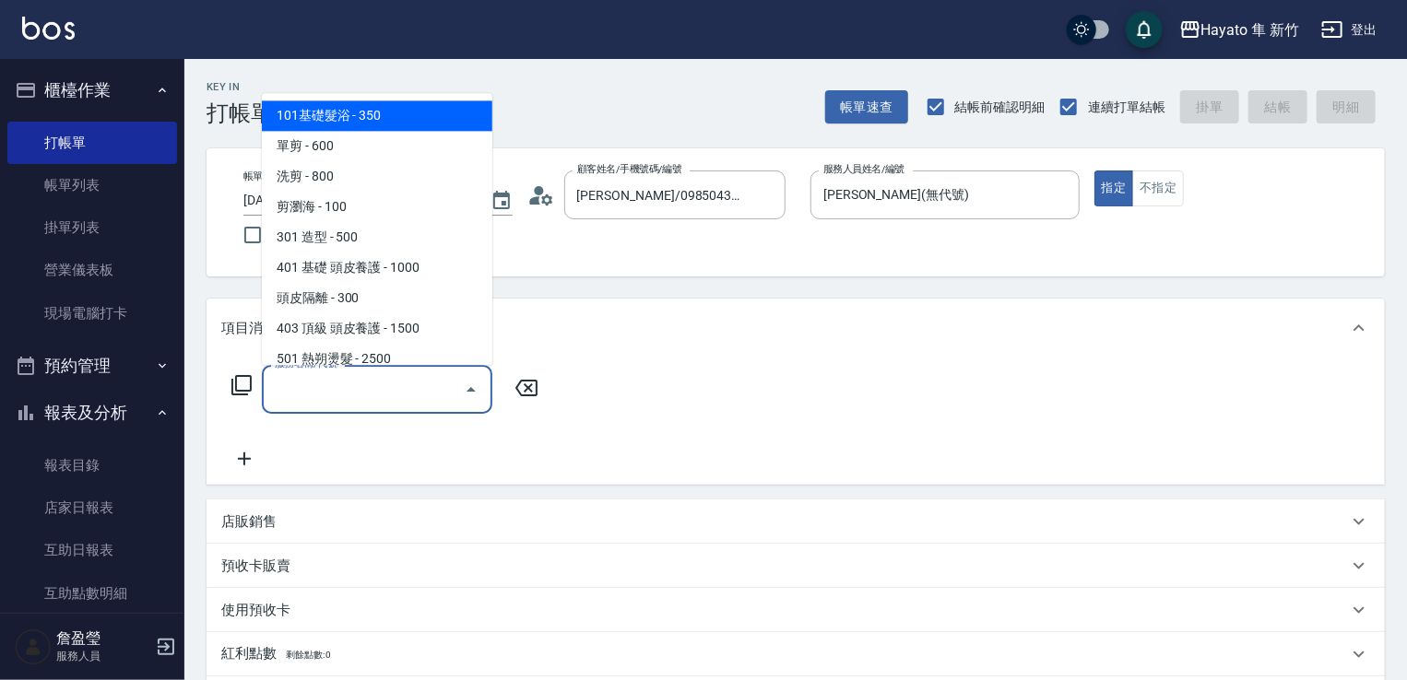
click at [303, 117] on span "101基礎髮浴 - 350" at bounding box center [377, 115] width 230 height 30
type input "101基礎髮浴 (101)"
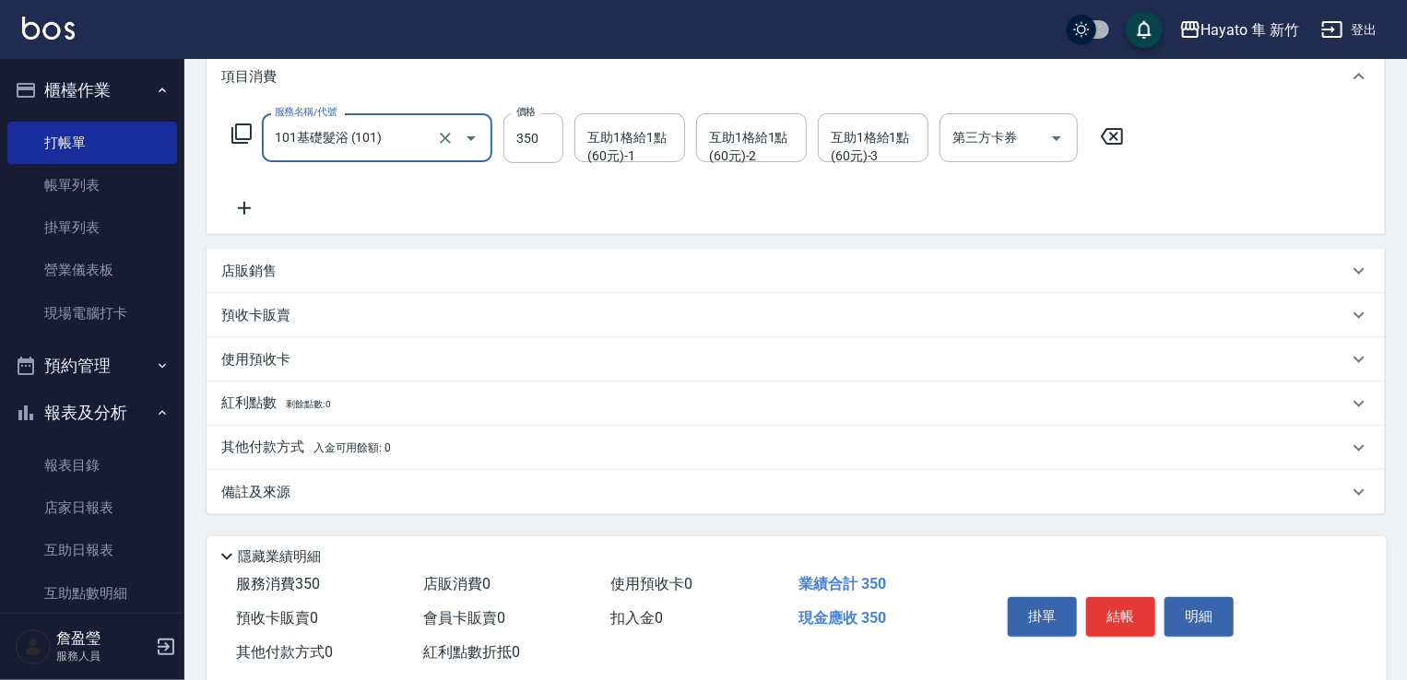
scroll to position [292, 0]
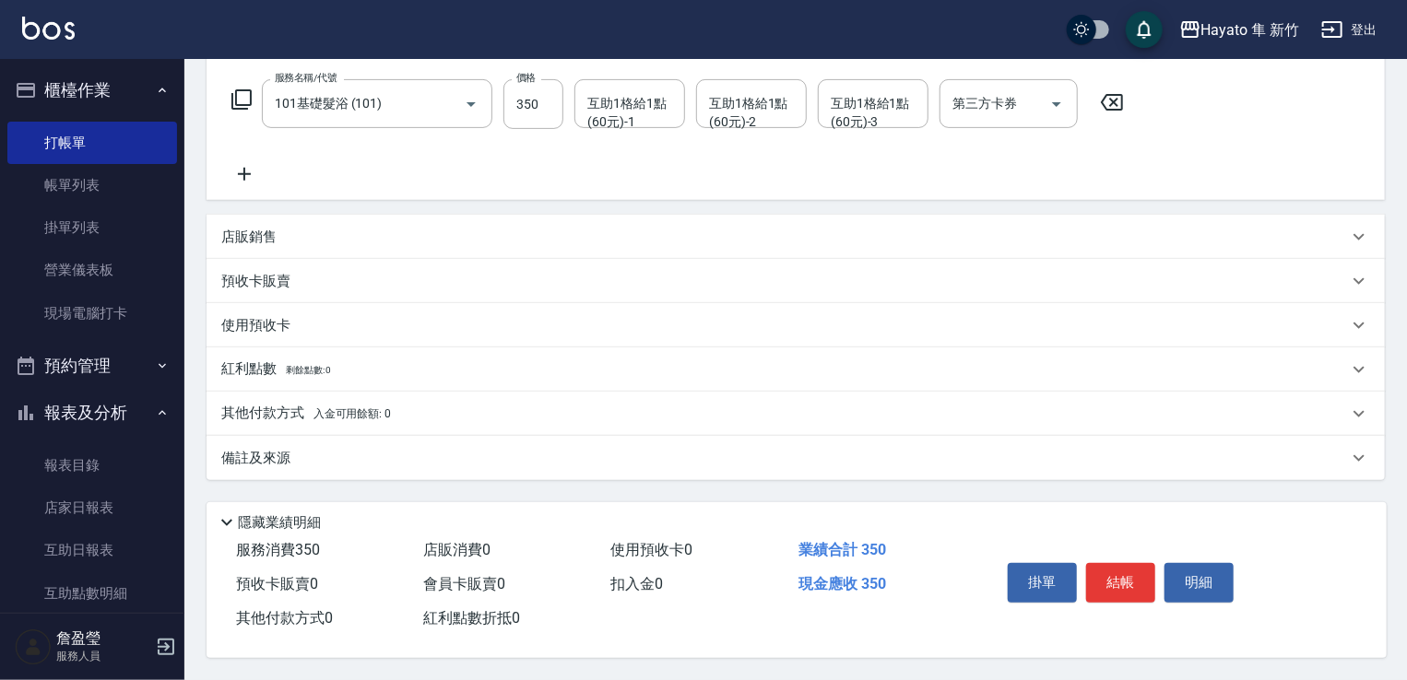
drag, startPoint x: 432, startPoint y: 440, endPoint x: 626, endPoint y: 533, distance: 214.8
click at [449, 465] on div "備註及來源" at bounding box center [796, 458] width 1178 height 44
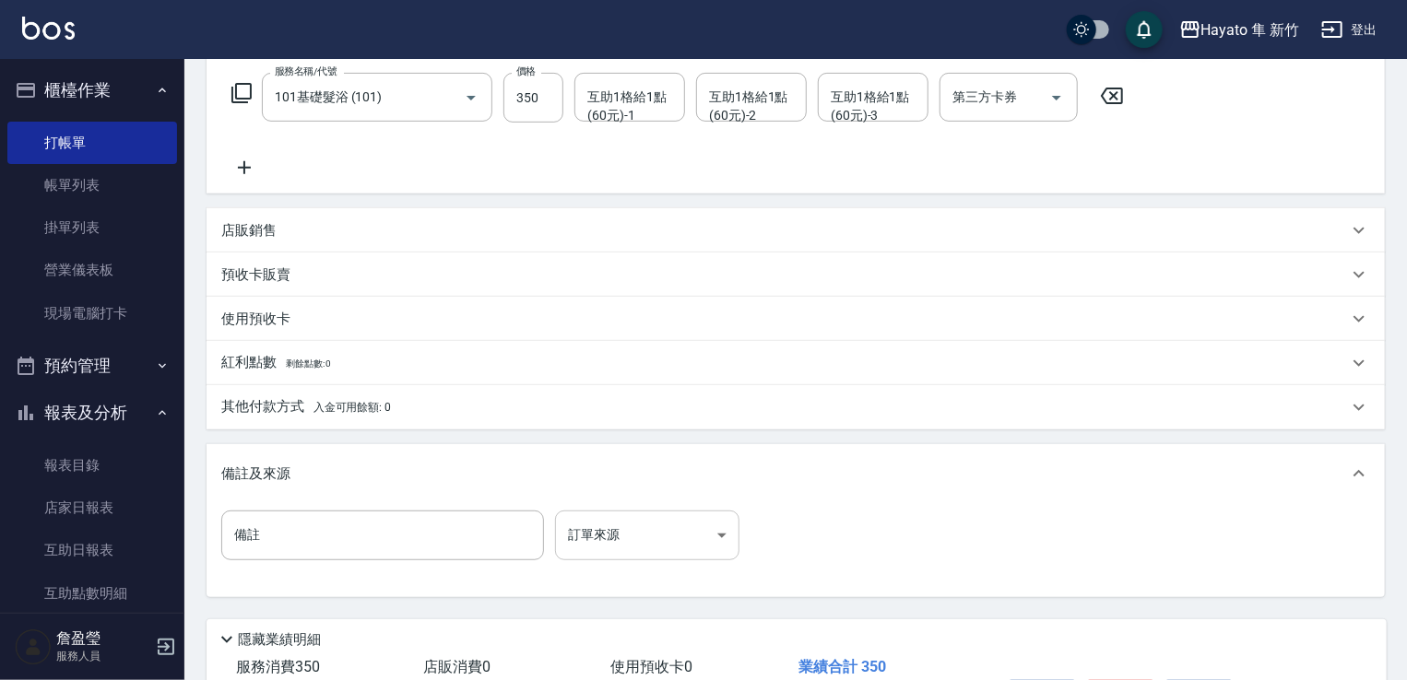
click at [697, 552] on body "Hayato 隼 新竹 登出 櫃檯作業 打帳單 帳單列表 掛單列表 營業儀表板 現場電腦打卡 預約管理 預約管理 報表及分析 報表目錄 店家日報表 互助日報表…" at bounding box center [703, 253] width 1407 height 1090
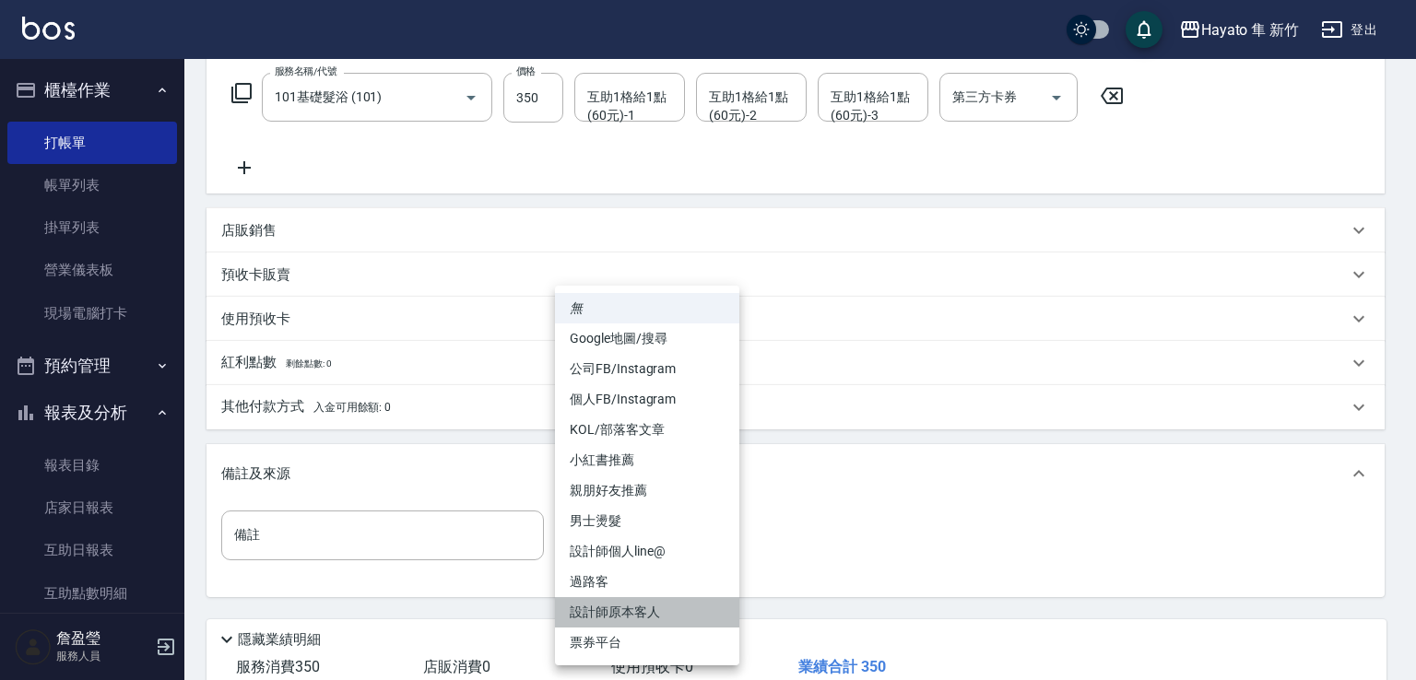
click at [643, 612] on li "設計師原本客人" at bounding box center [647, 612] width 184 height 30
type input "設計師原本客人"
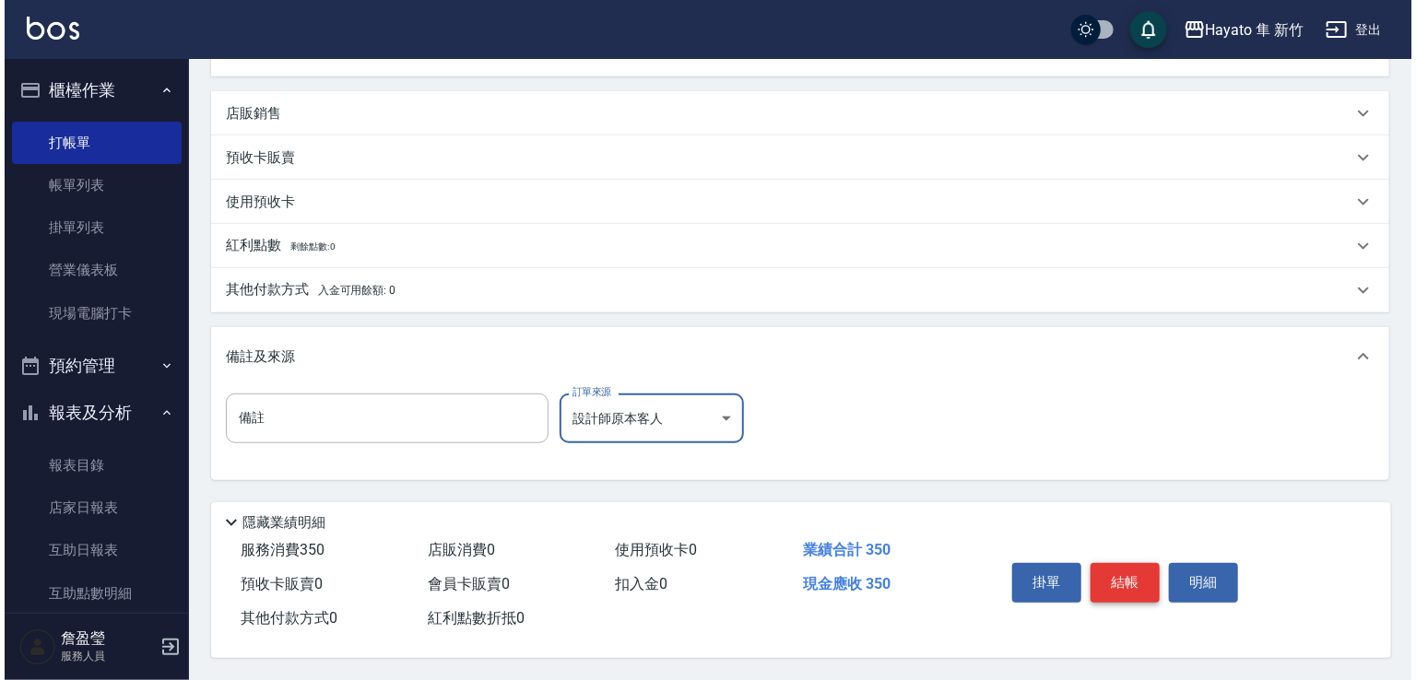
scroll to position [416, 0]
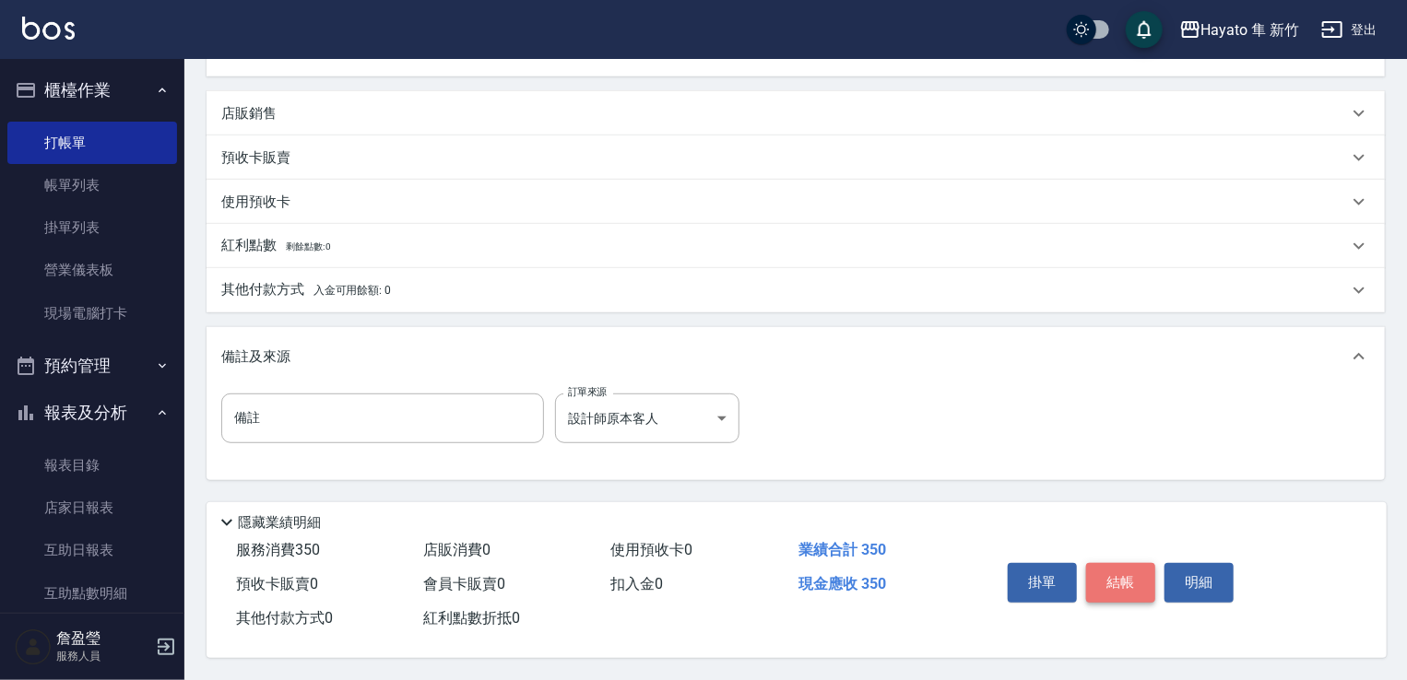
click at [1120, 577] on button "結帳" at bounding box center [1120, 582] width 69 height 39
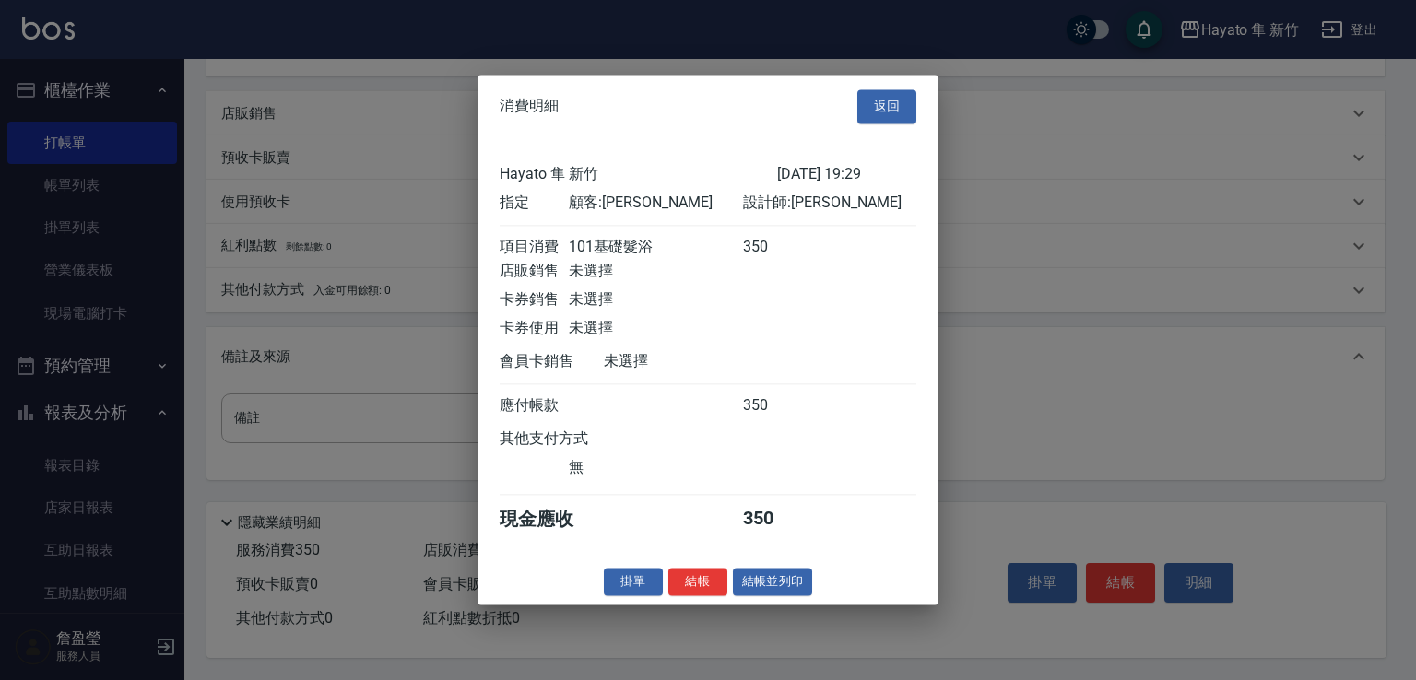
click at [695, 576] on div "消費明細 返回 Hayato 隼 新竹 [DATE] 19:29 指定 顧客: [PERSON_NAME] 設計師: [PERSON_NAME] 項目消費 1…" at bounding box center [708, 340] width 461 height 530
click at [700, 588] on button "結帳" at bounding box center [697, 582] width 59 height 29
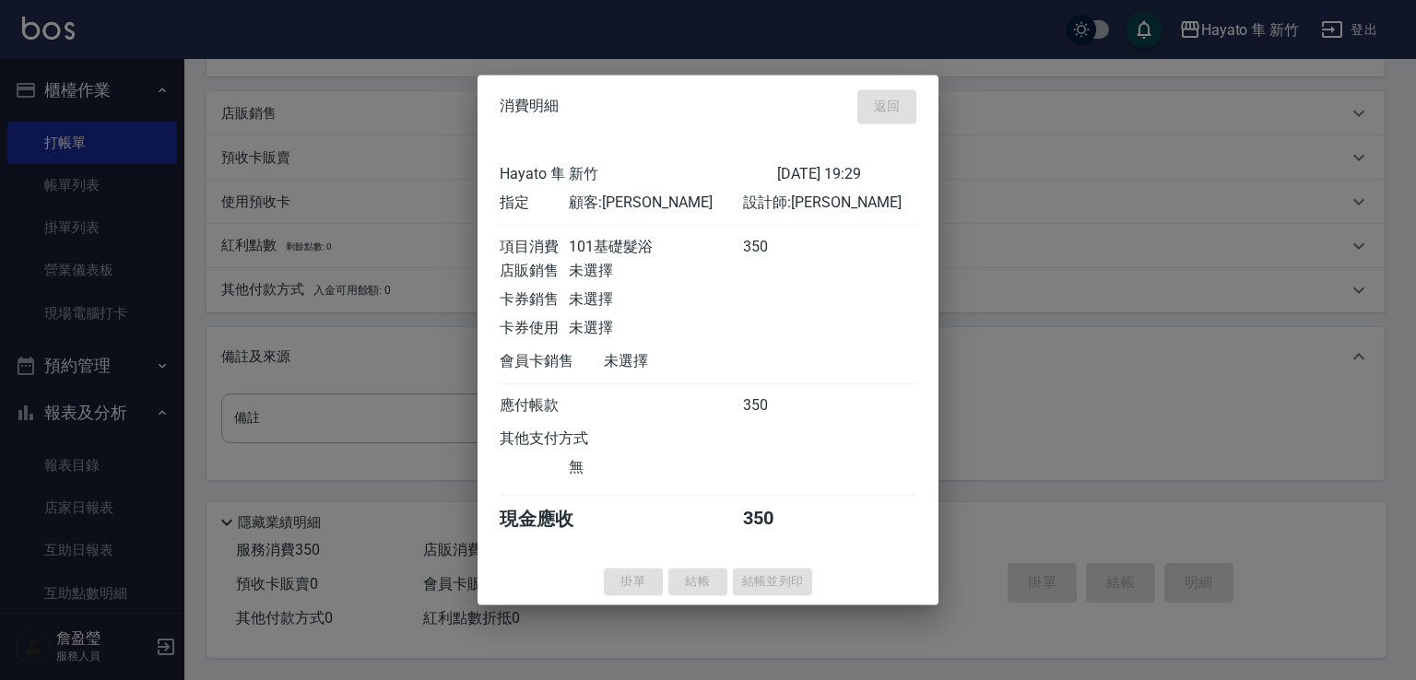
type input "[DATE] 19:33"
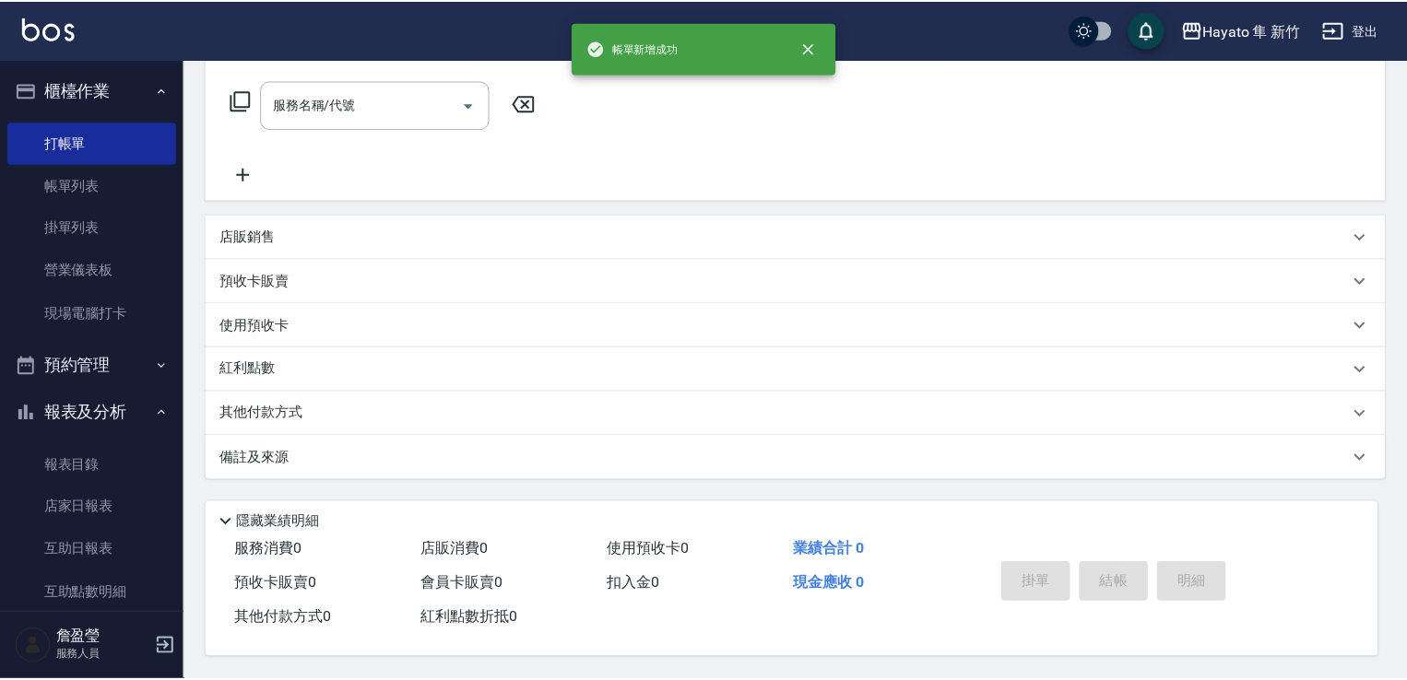
scroll to position [0, 0]
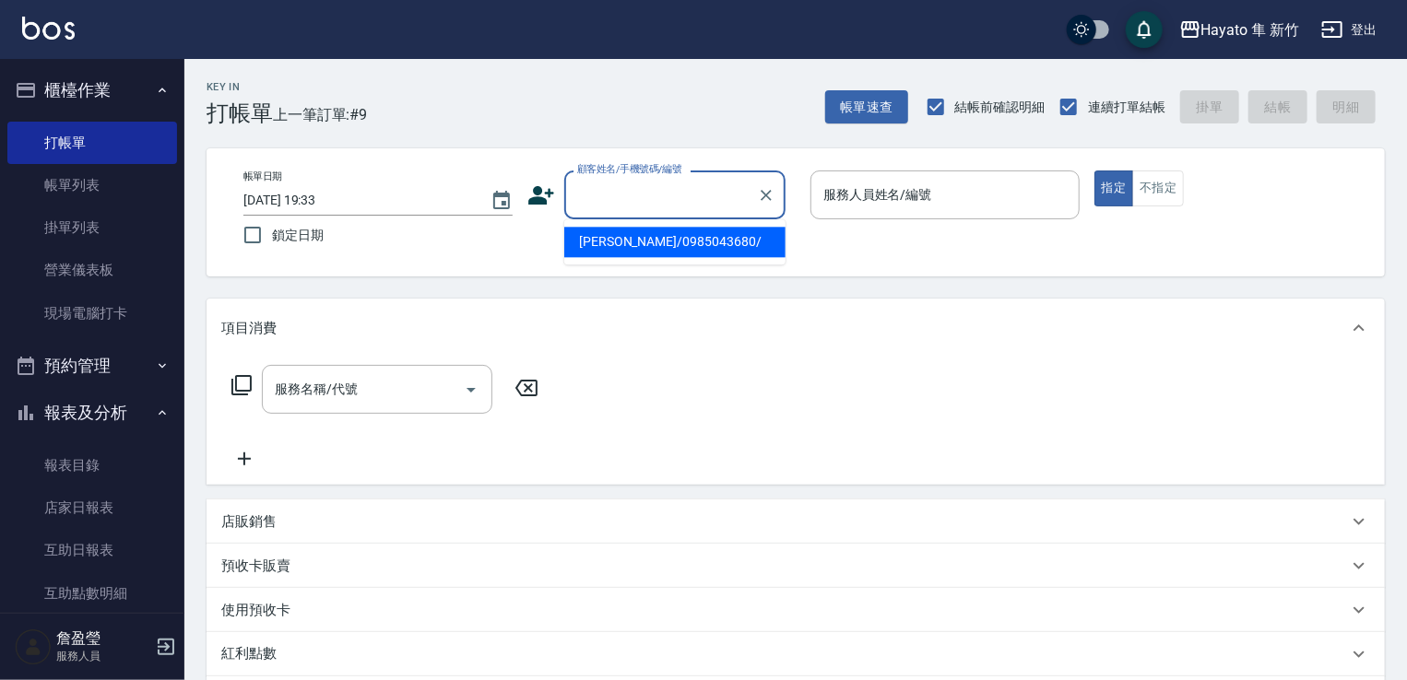
click at [612, 188] on input "顧客姓名/手機號碼/編號" at bounding box center [661, 195] width 177 height 32
click at [616, 248] on li "[PERSON_NAME]/0915303031/" at bounding box center [674, 242] width 221 height 30
type input "[PERSON_NAME]/0915303031/"
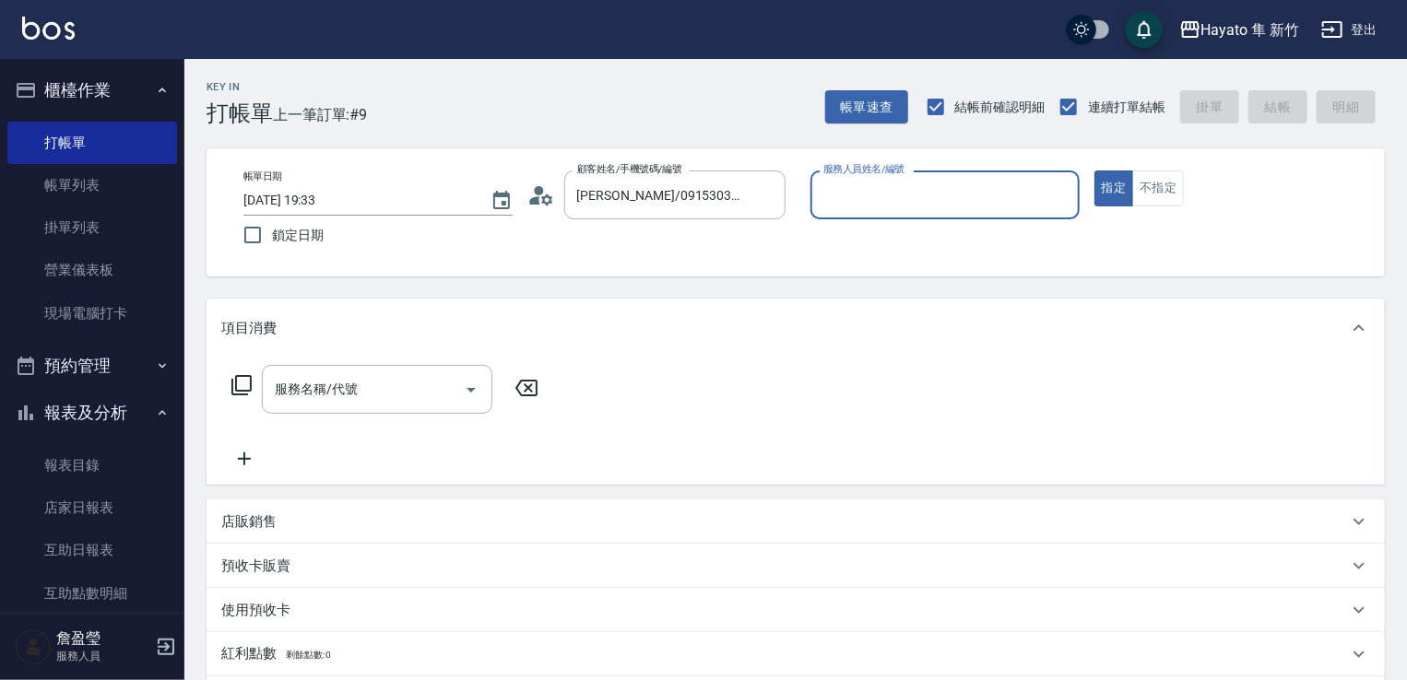
type input "[PERSON_NAME](無代號)"
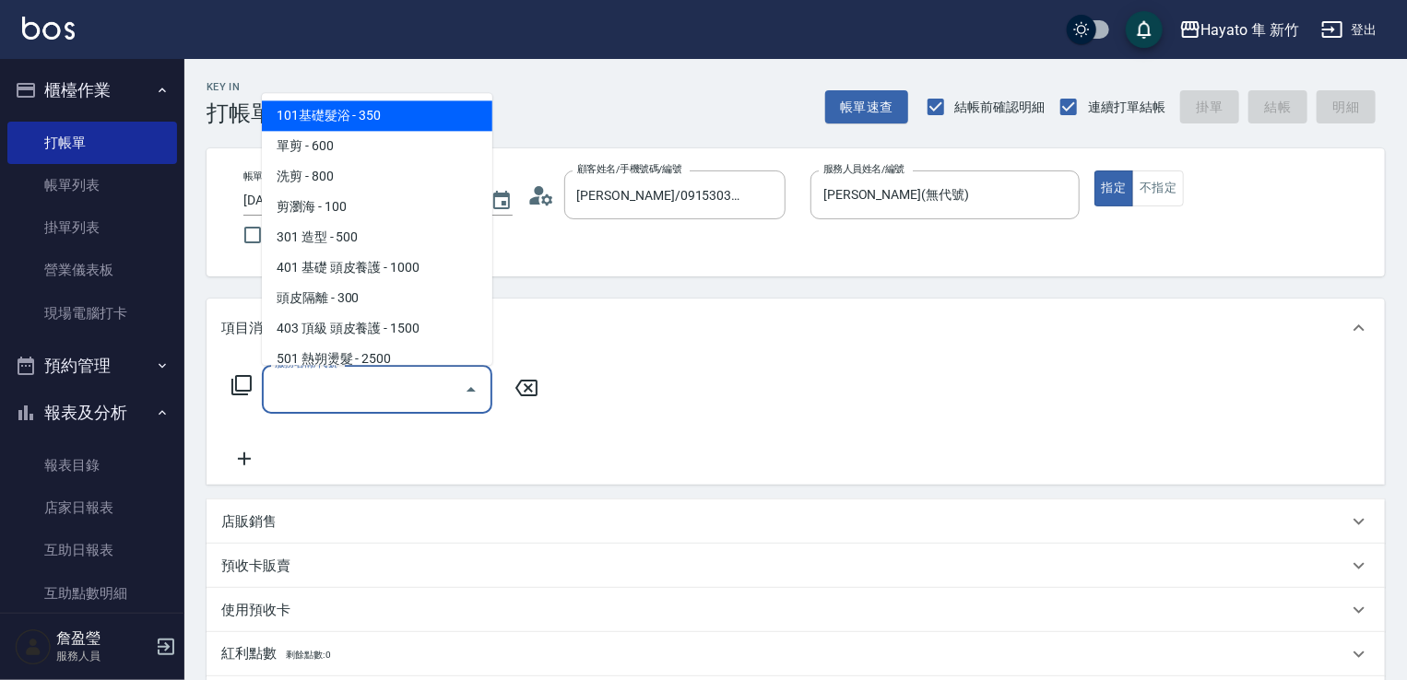
click at [345, 382] on div "服務名稱/代號 服務名稱/代號" at bounding box center [377, 389] width 230 height 49
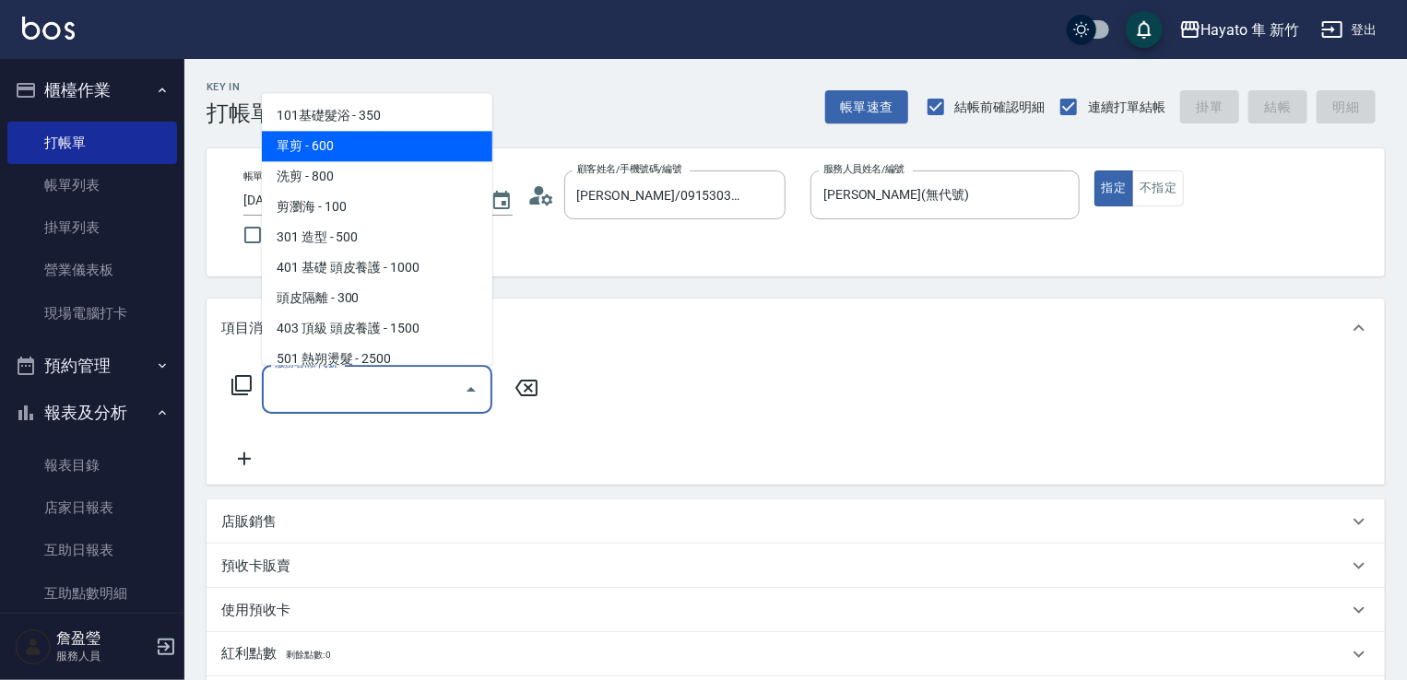
drag, startPoint x: 320, startPoint y: 144, endPoint x: 548, endPoint y: 303, distance: 278.0
click at [326, 144] on span "單剪 - 600" at bounding box center [377, 146] width 230 height 30
type input "單剪(102)"
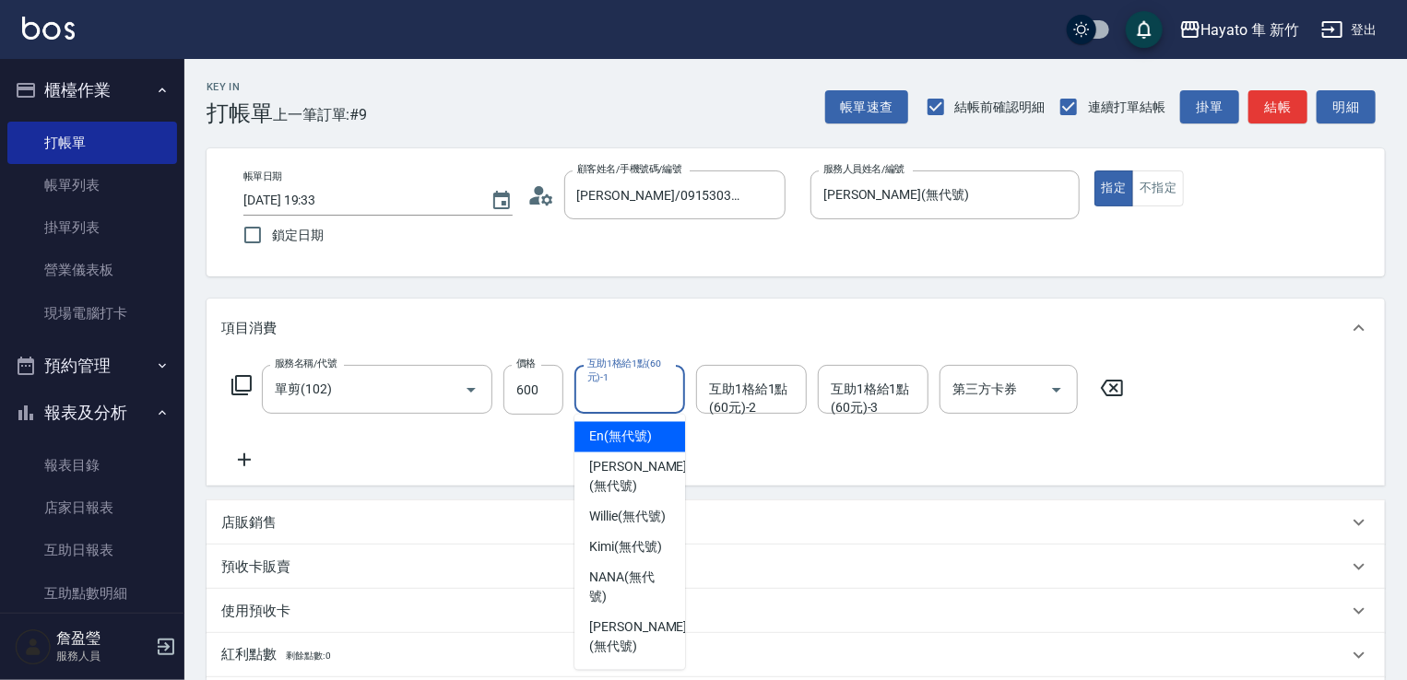
click at [644, 388] on div "互助1格給1點(60元)-1 互助1格給1點(60元)-1" at bounding box center [629, 389] width 111 height 49
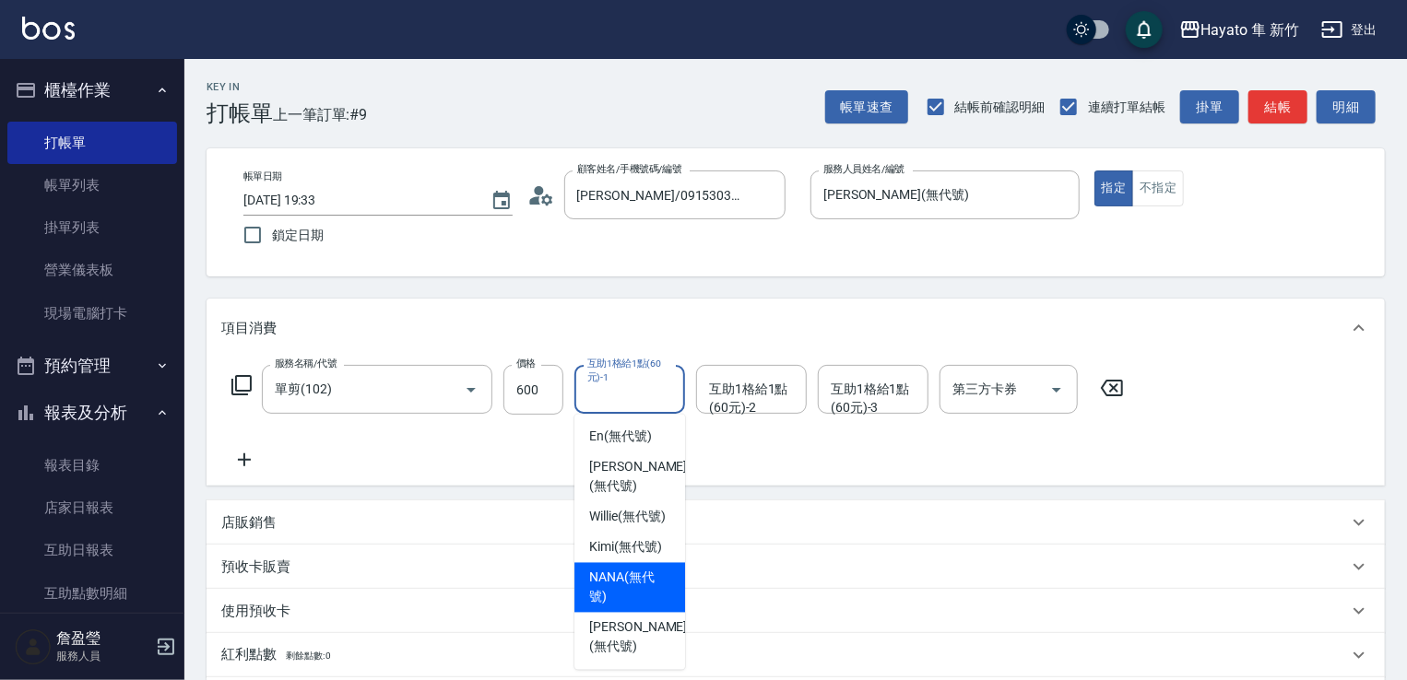
click at [640, 569] on span "NANA (無代號)" at bounding box center [629, 588] width 81 height 39
type input "NANA(無代號)"
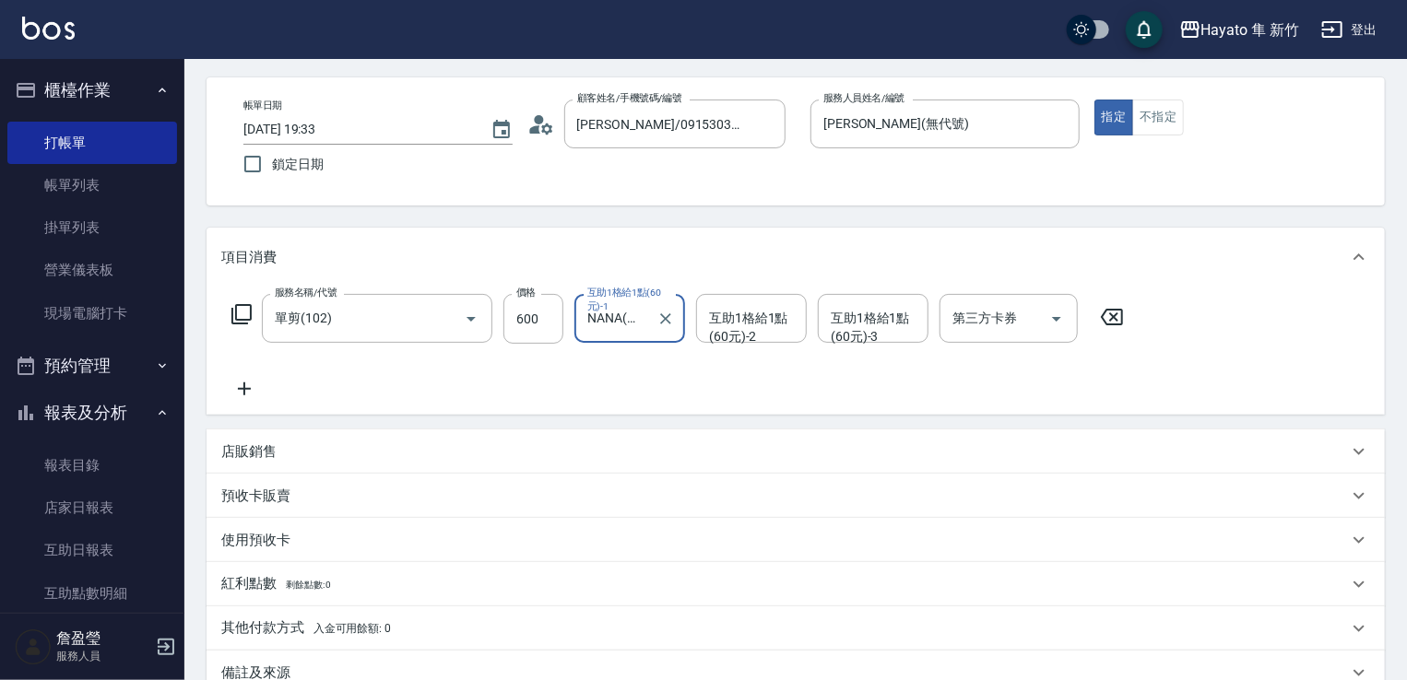
scroll to position [184, 0]
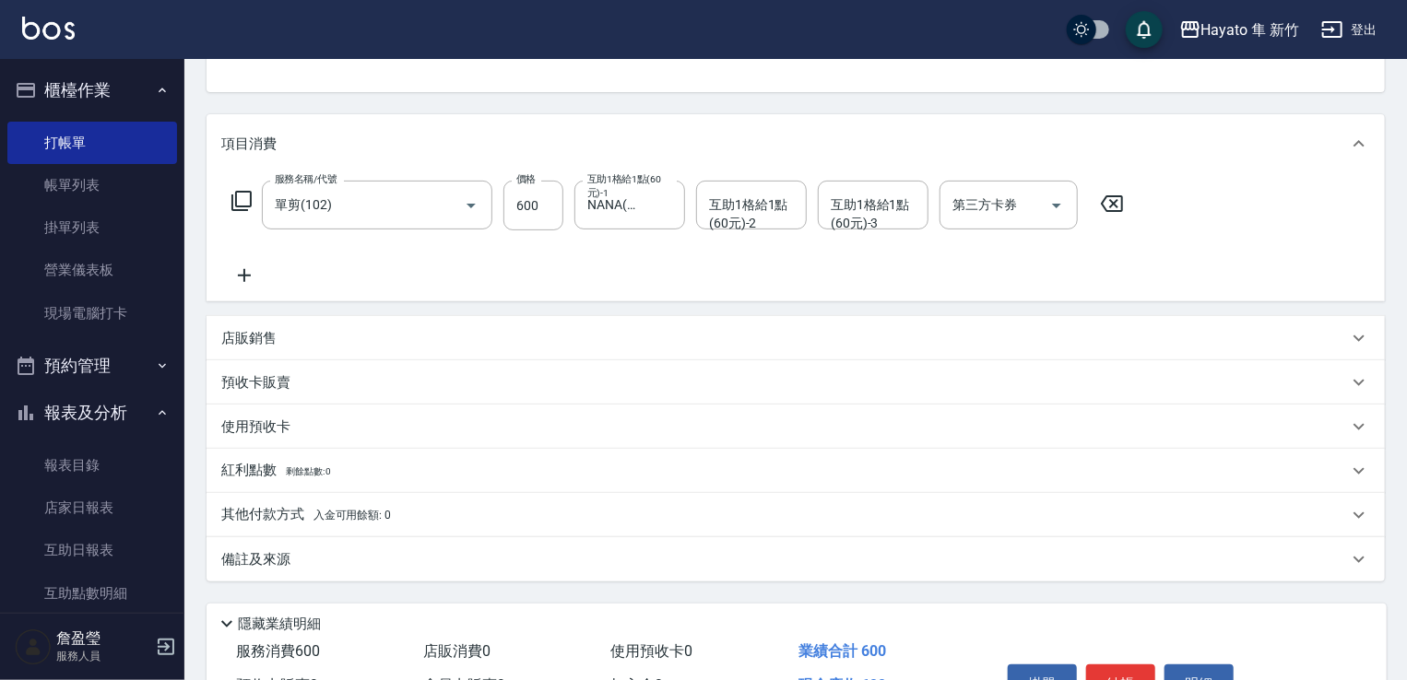
click at [253, 274] on icon at bounding box center [244, 276] width 46 height 22
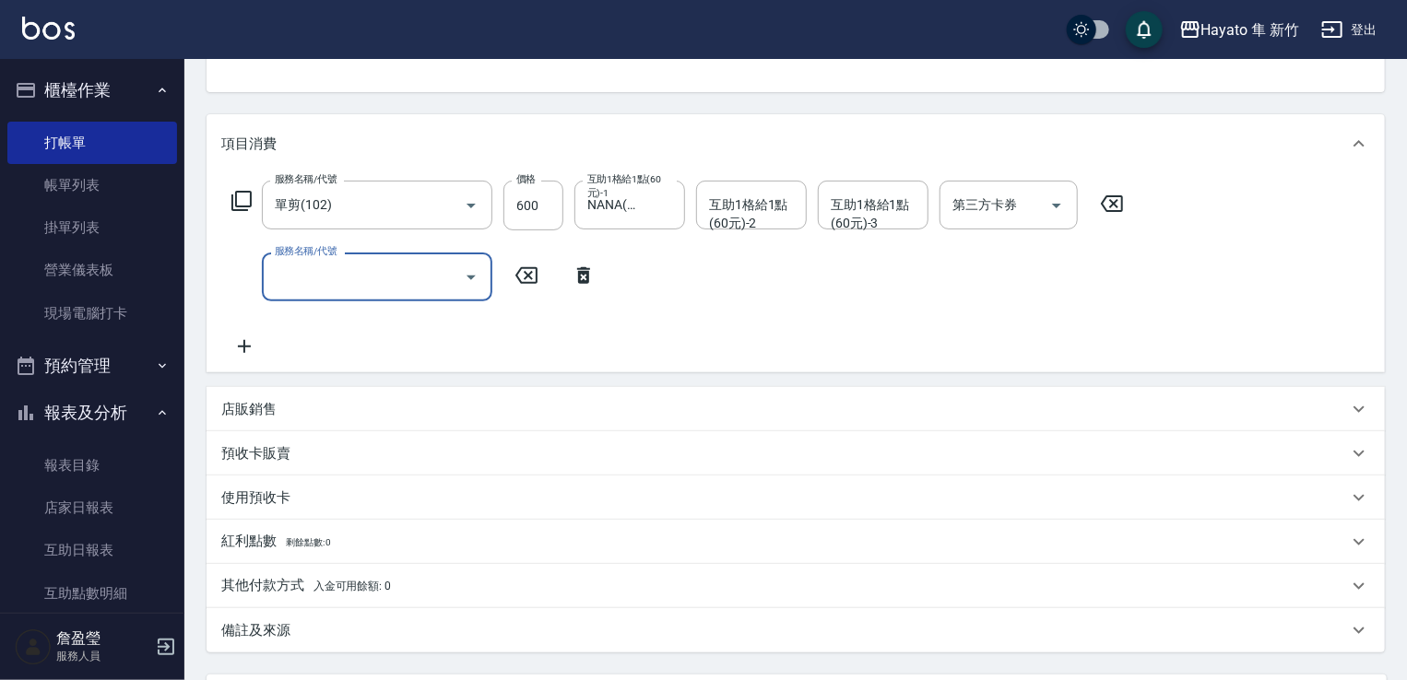
drag, startPoint x: 363, startPoint y: 288, endPoint x: 372, endPoint y: 276, distance: 15.1
click at [365, 285] on input "服務名稱/代號" at bounding box center [363, 277] width 186 height 32
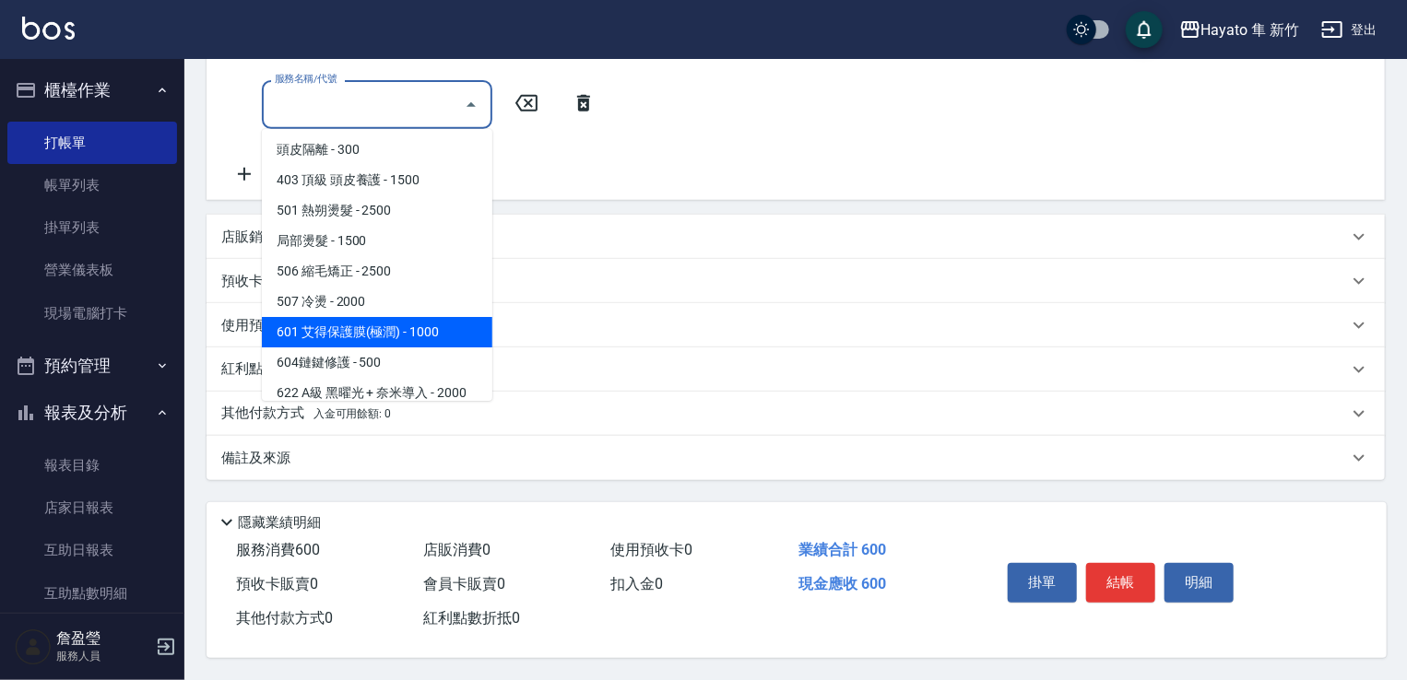
drag, startPoint x: 380, startPoint y: 324, endPoint x: 469, endPoint y: 311, distance: 90.4
click at [382, 324] on span "601 艾得保護膜(極潤) - 1000" at bounding box center [377, 332] width 230 height 30
type input "601 艾得保護膜(極潤)(601)"
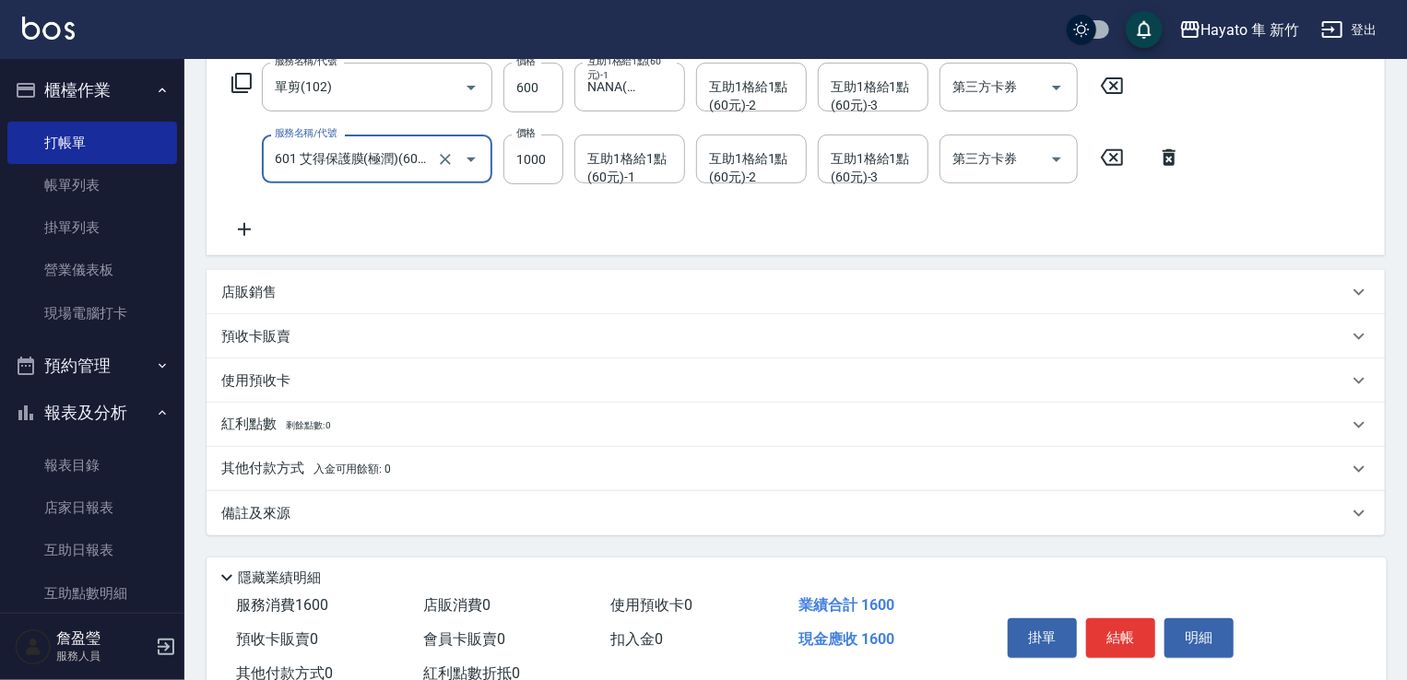
scroll to position [179, 0]
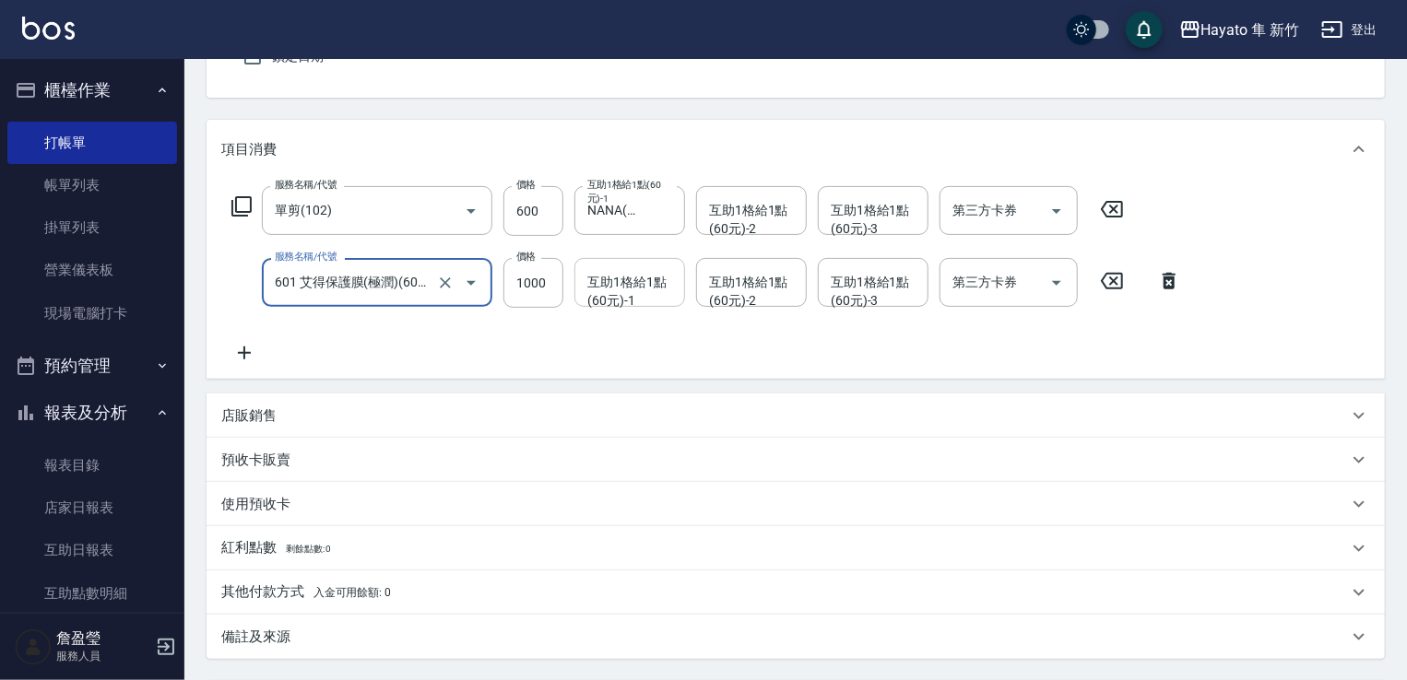
click at [620, 278] on div "互助1格給1點(60元)-1 互助1格給1點(60元)-1" at bounding box center [629, 282] width 111 height 49
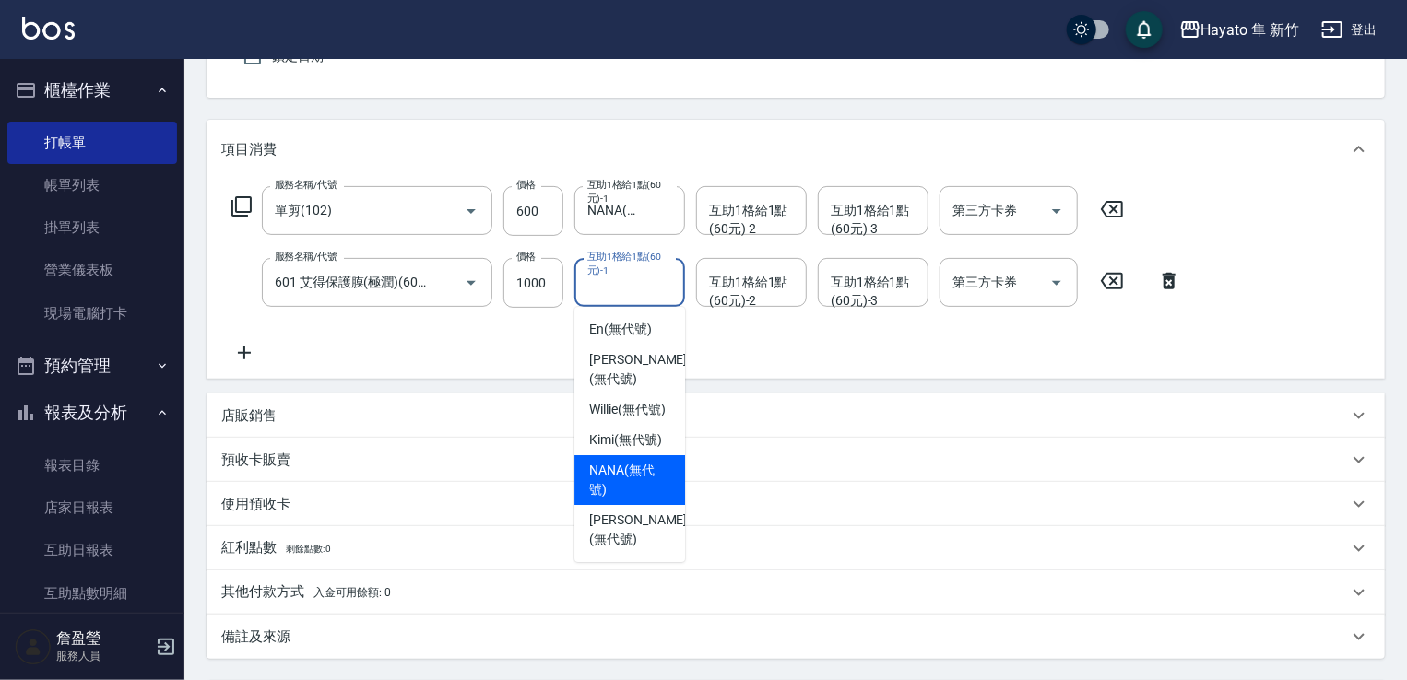
drag, startPoint x: 638, startPoint y: 441, endPoint x: 718, endPoint y: 368, distance: 108.3
click at [649, 455] on div "NANA (無代號)" at bounding box center [629, 480] width 111 height 50
type input "NANA(無代號)"
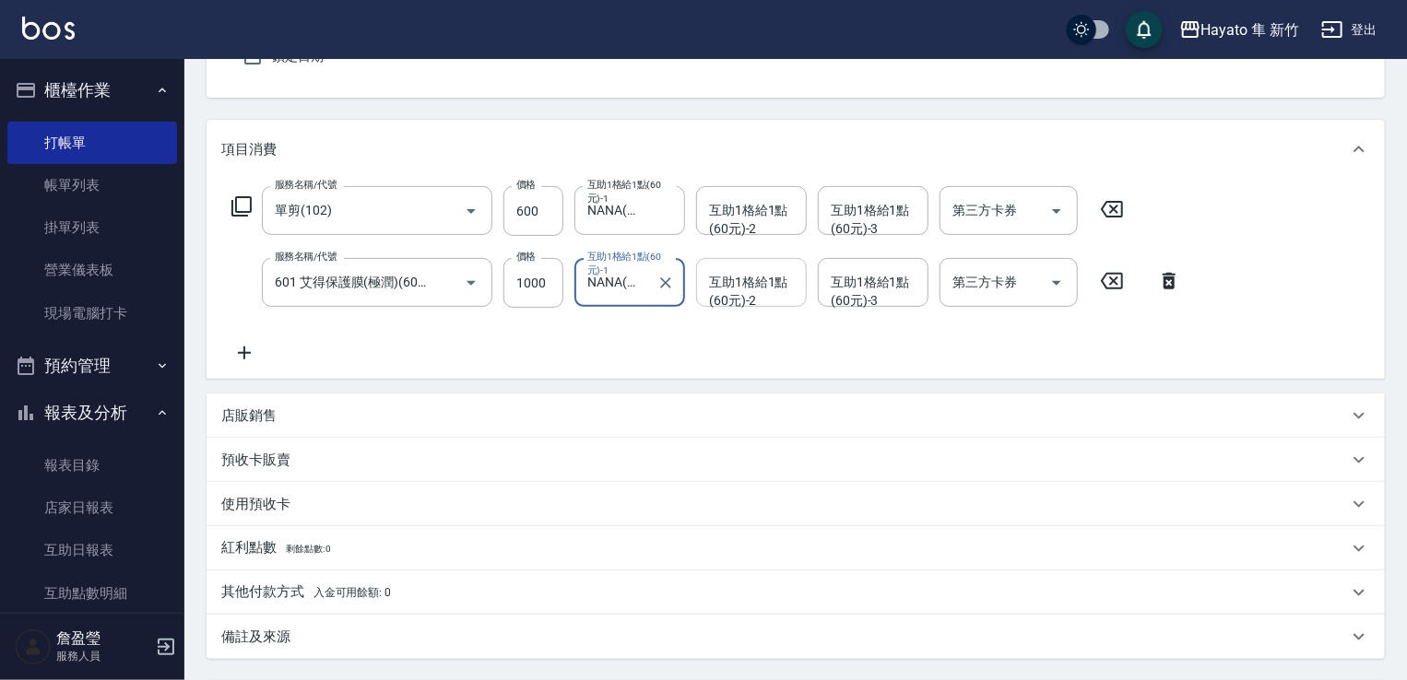
click at [771, 285] on div "互助1格給1點(60元)-2 互助1格給1點(60元)-2" at bounding box center [751, 282] width 111 height 49
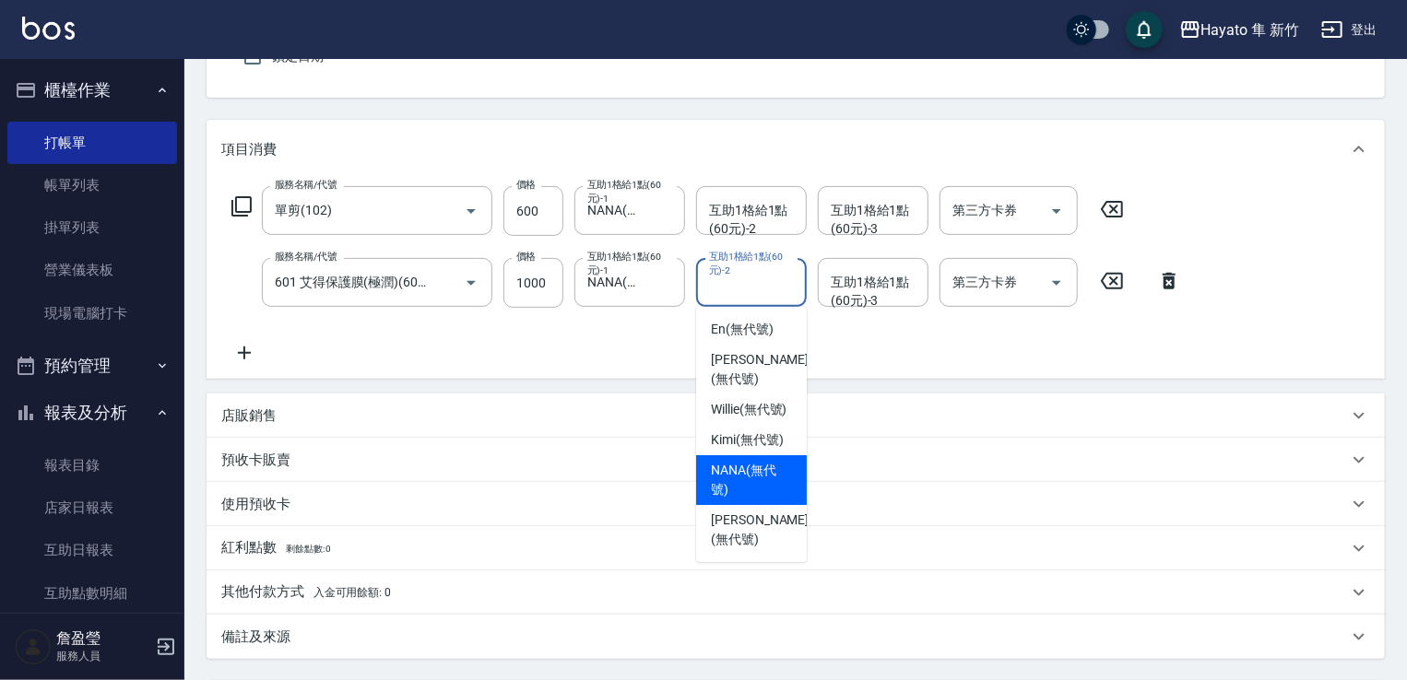
click at [774, 461] on span "NANA (無代號)" at bounding box center [751, 480] width 81 height 39
type input "NANA(無代號)"
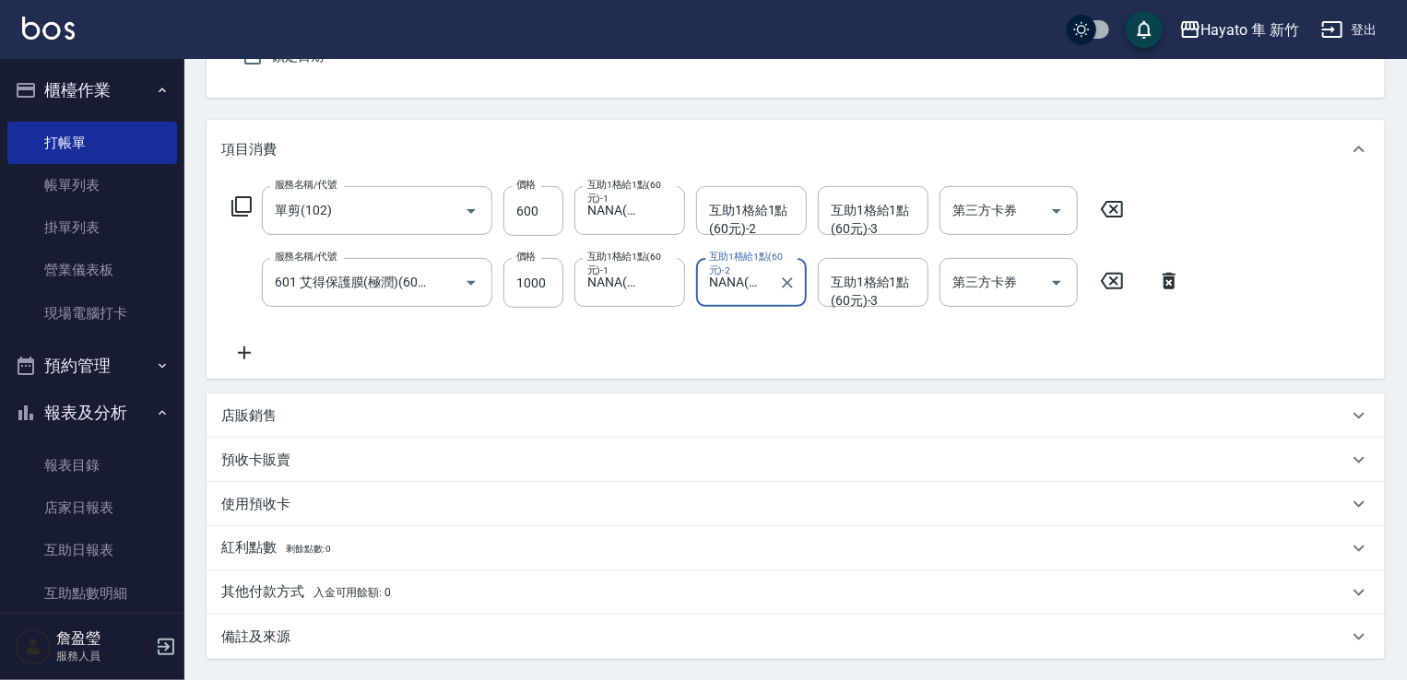
click at [251, 355] on icon at bounding box center [244, 353] width 46 height 22
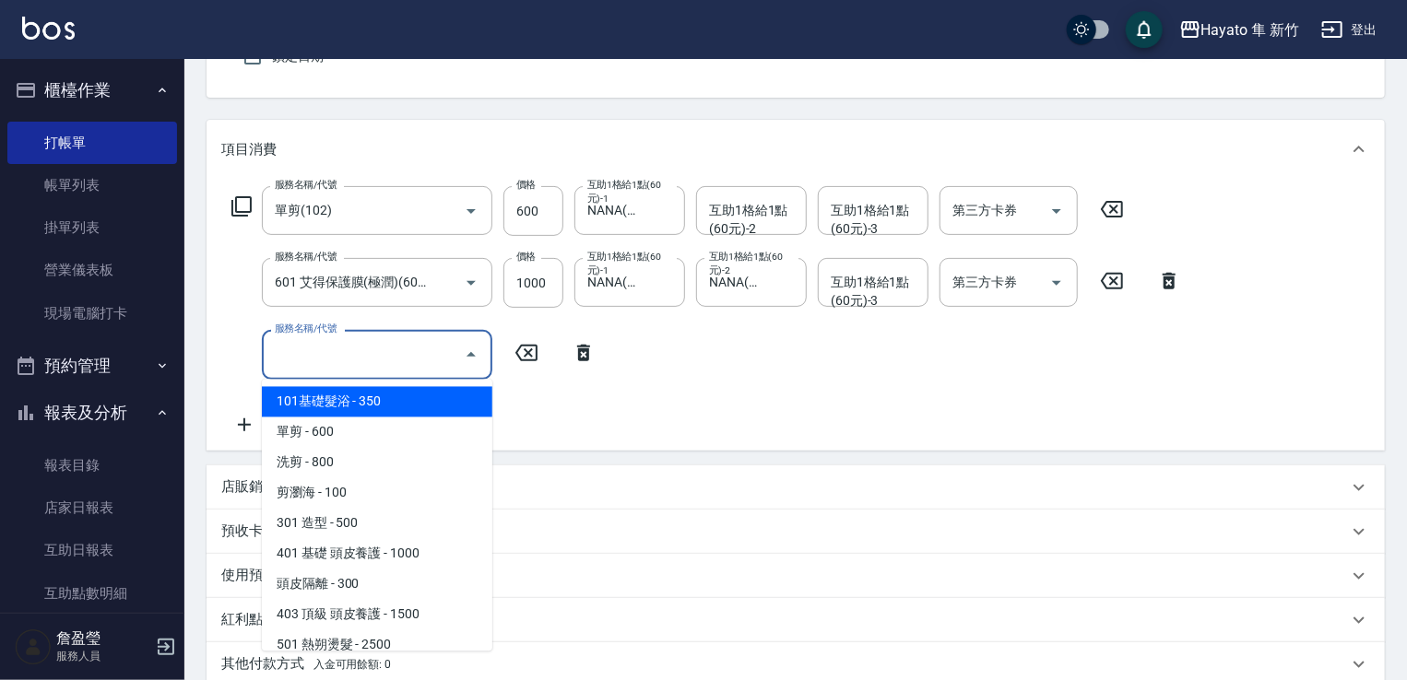
click at [320, 362] on input "服務名稱/代號" at bounding box center [363, 354] width 186 height 32
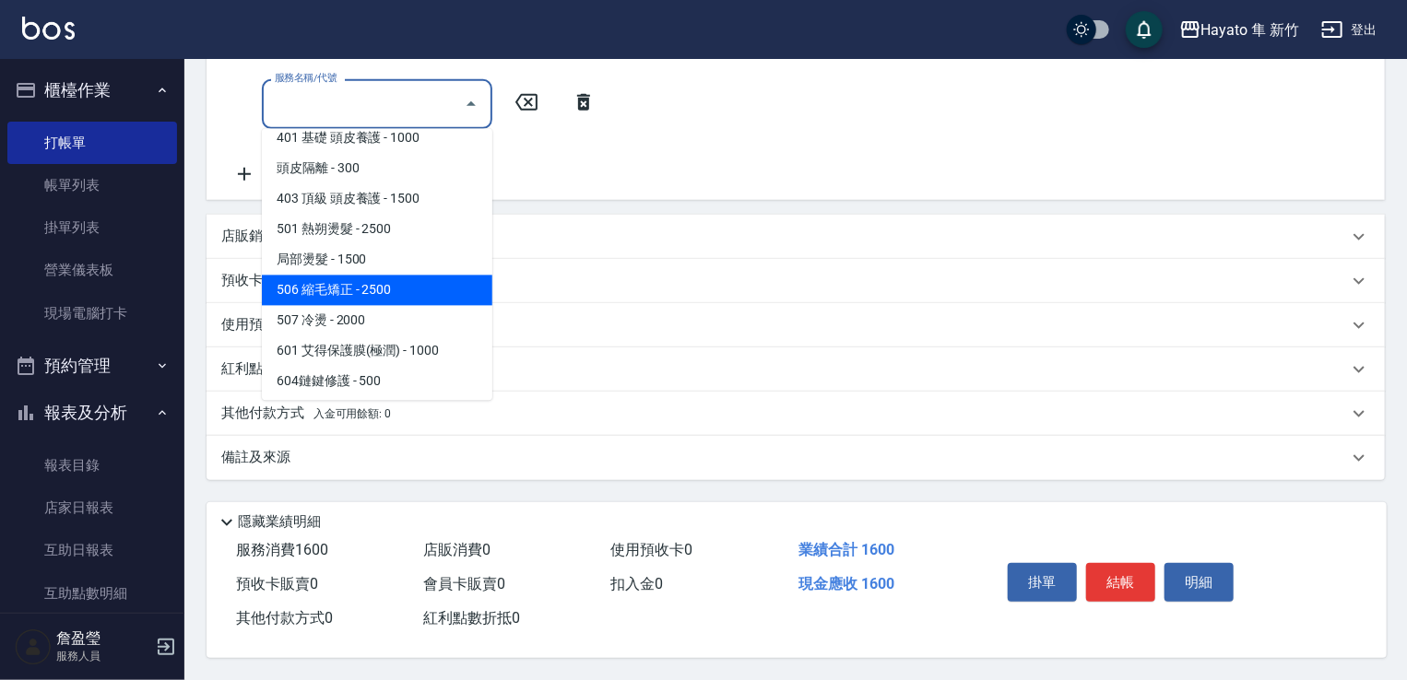
scroll to position [184, 0]
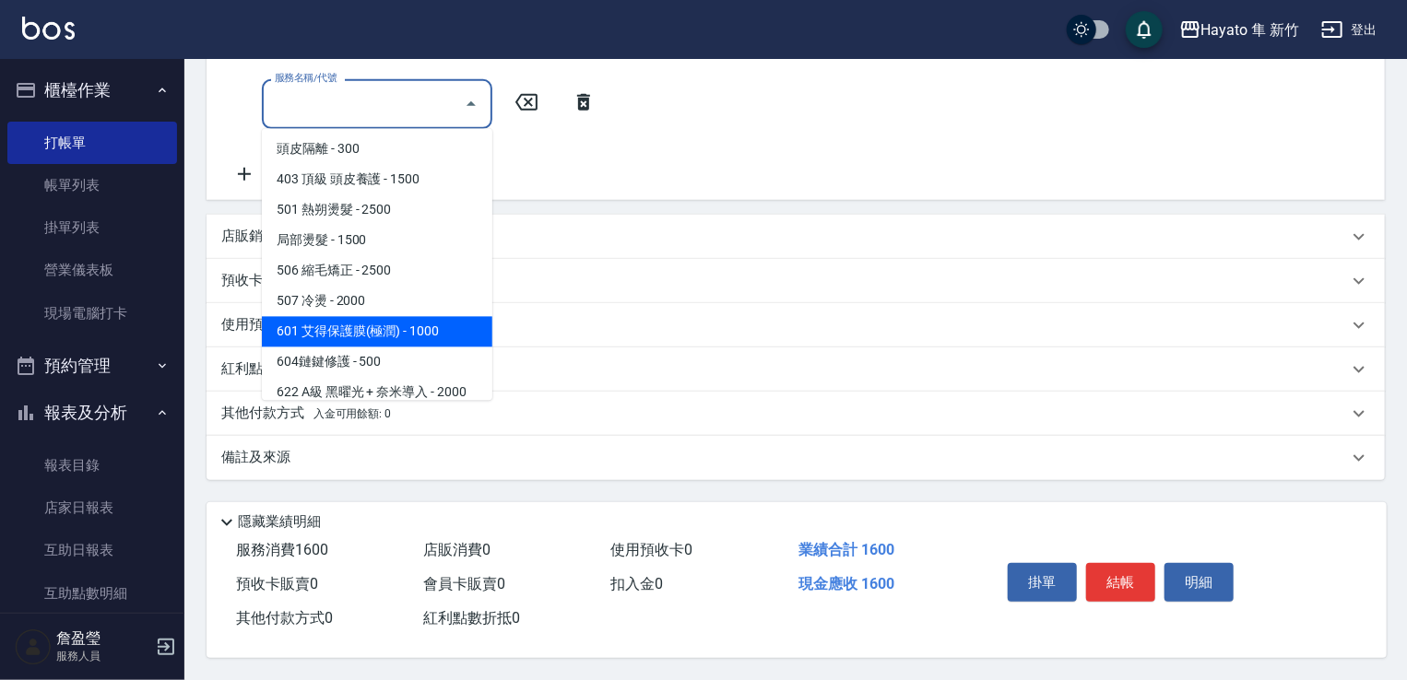
click at [377, 317] on span "601 艾得保護膜(極潤) - 1000" at bounding box center [377, 332] width 230 height 30
type input "601 艾得保護膜(極潤)(601)"
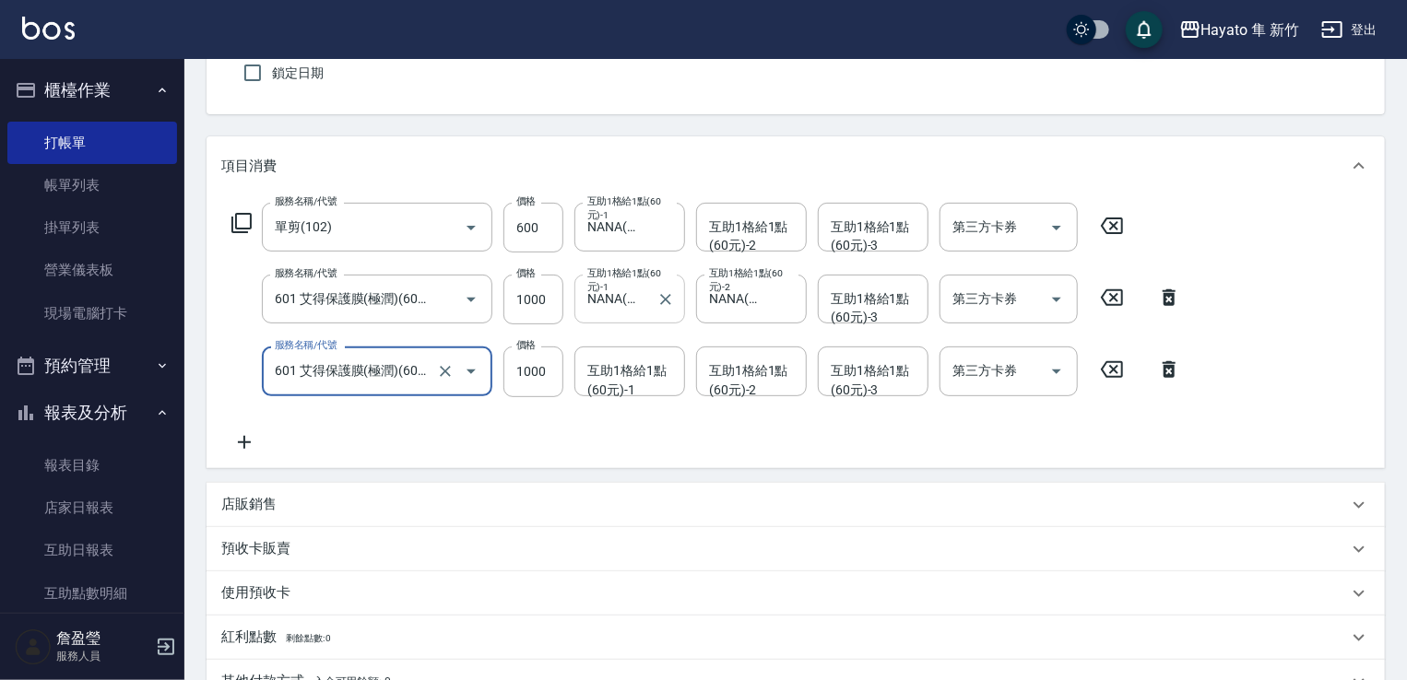
scroll to position [159, 0]
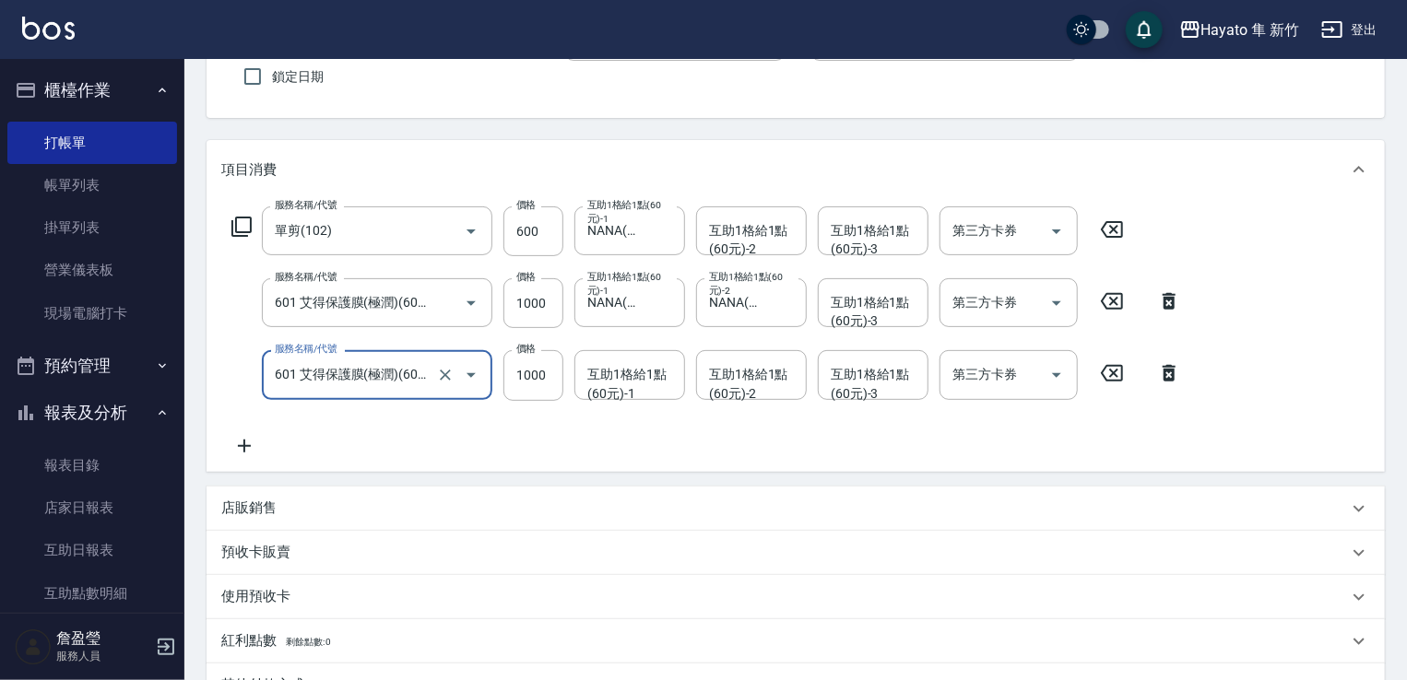
drag, startPoint x: 631, startPoint y: 354, endPoint x: 640, endPoint y: 385, distance: 32.7
click at [633, 359] on div "互助1格給1點(60元)-1" at bounding box center [629, 374] width 111 height 49
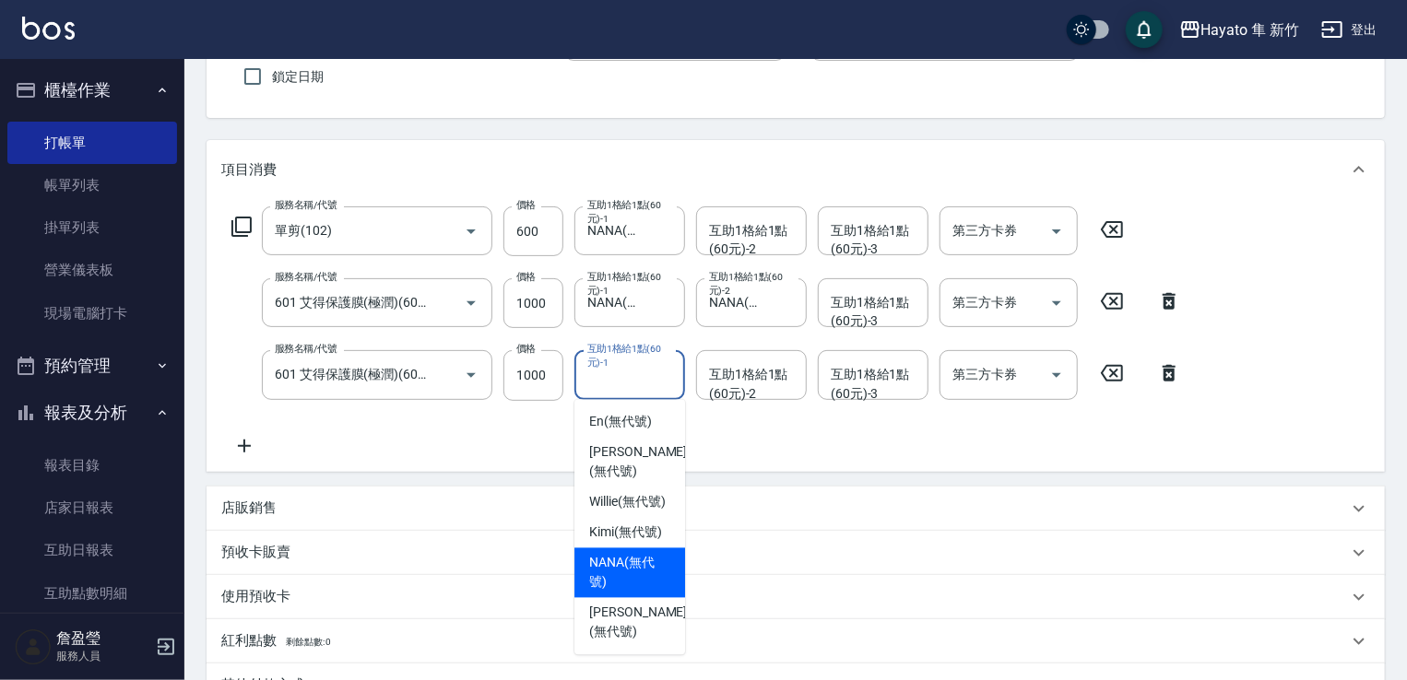
drag, startPoint x: 617, startPoint y: 533, endPoint x: 652, endPoint y: 509, distance: 42.4
click at [631, 549] on div "NANA (無代號)" at bounding box center [629, 574] width 111 height 50
type input "NANA(無代號)"
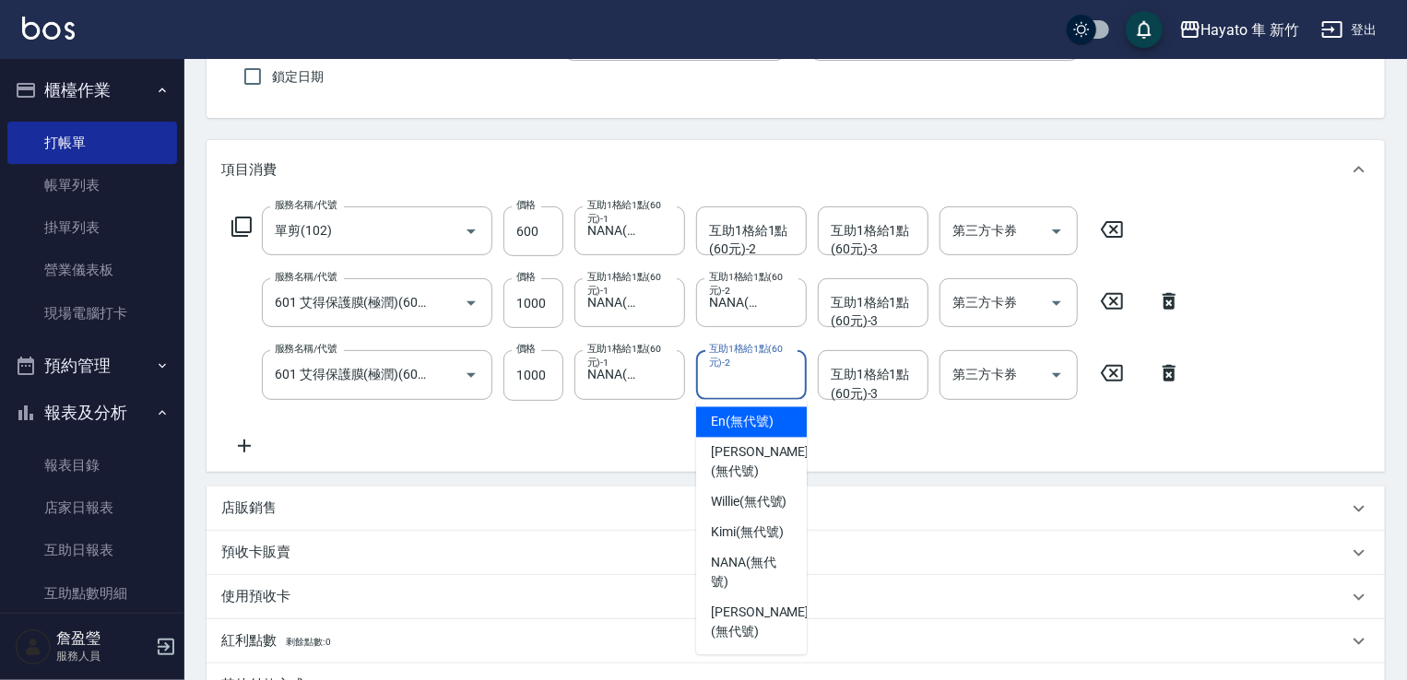
click at [778, 382] on div "互助1格給1點(60元)-2 互助1格給1點(60元)-2" at bounding box center [751, 374] width 111 height 49
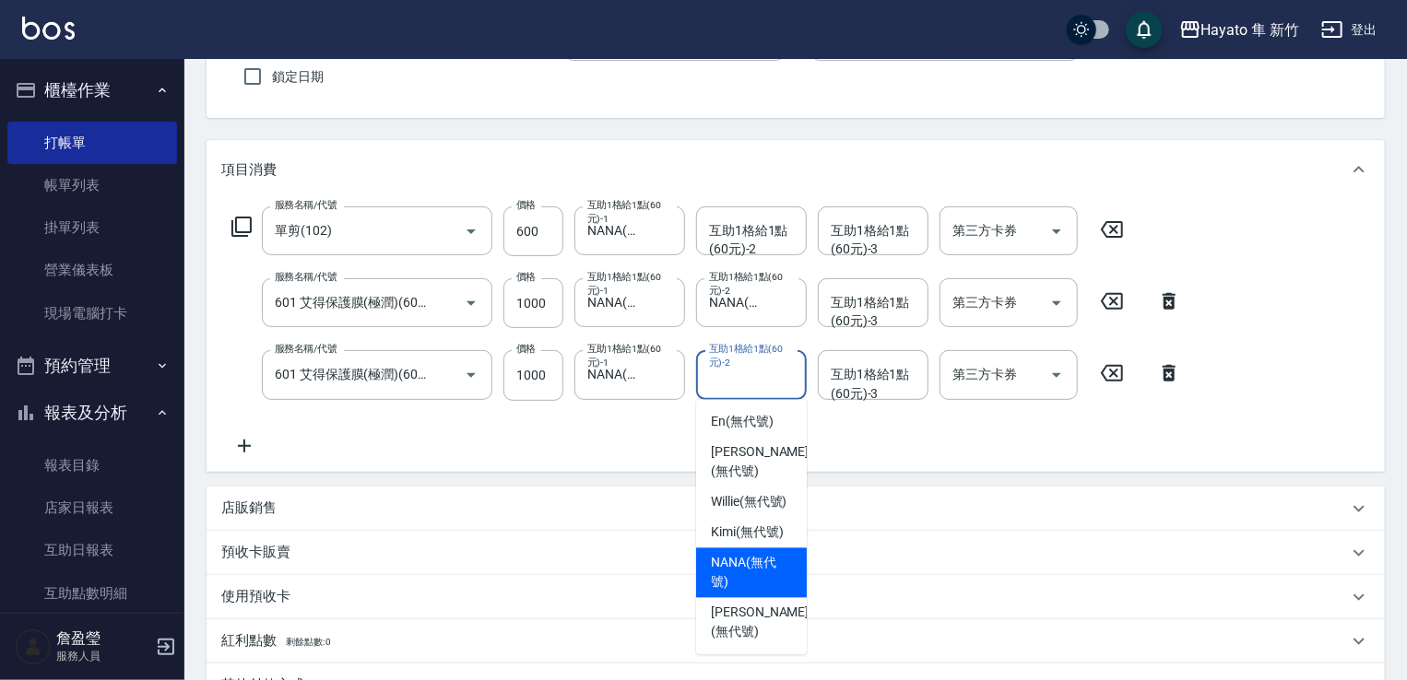
click at [749, 549] on div "NANA (無代號)" at bounding box center [751, 574] width 111 height 50
type input "NANA(無代號)"
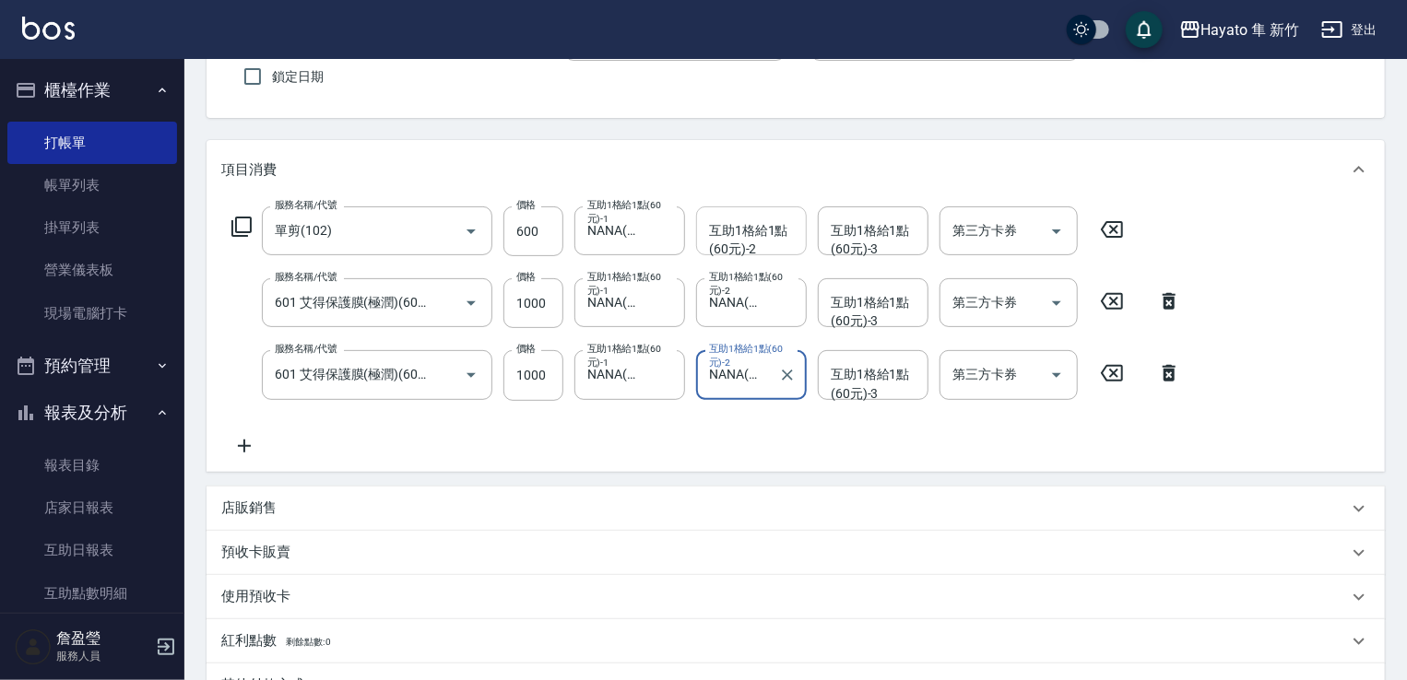
click at [749, 234] on div "互助1格給1點(60元)-2 互助1格給1點(60元)-2" at bounding box center [751, 231] width 111 height 49
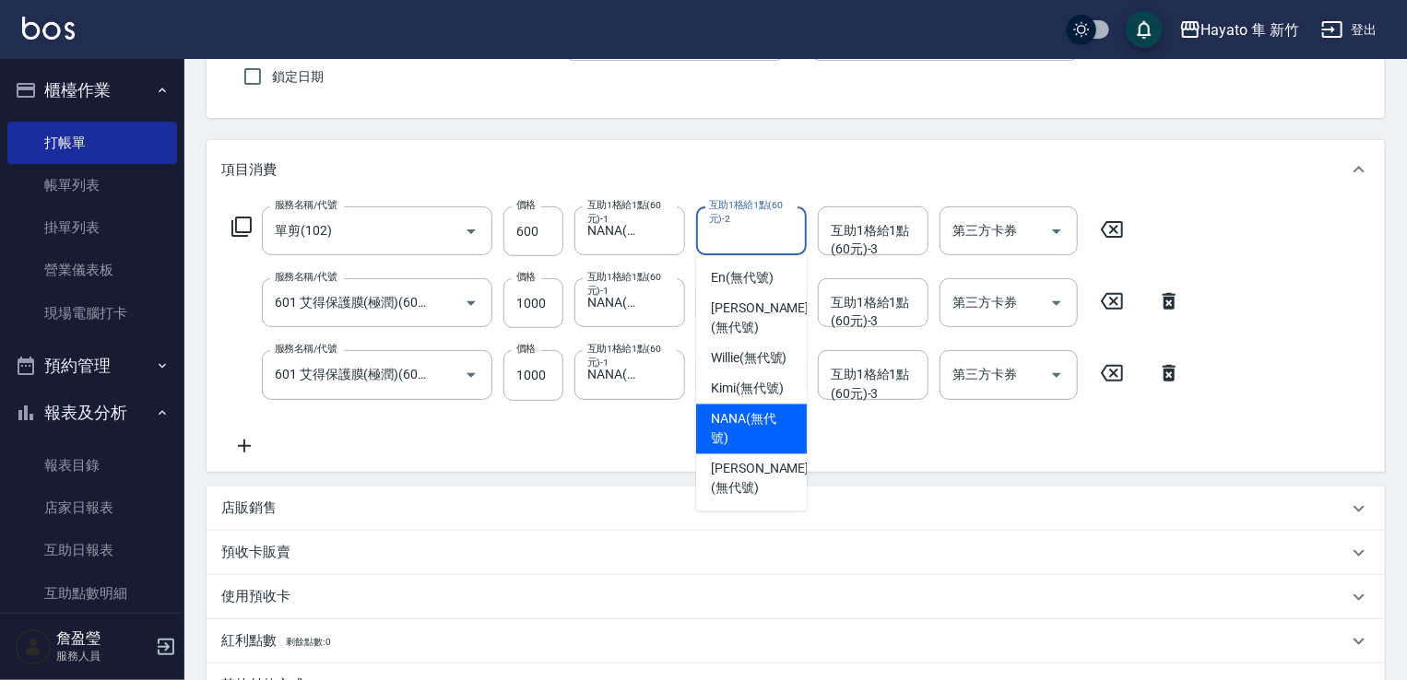
drag, startPoint x: 781, startPoint y: 396, endPoint x: 789, endPoint y: 377, distance: 20.2
click at [783, 410] on span "NANA (無代號)" at bounding box center [751, 429] width 81 height 39
type input "NANA(無代號)"
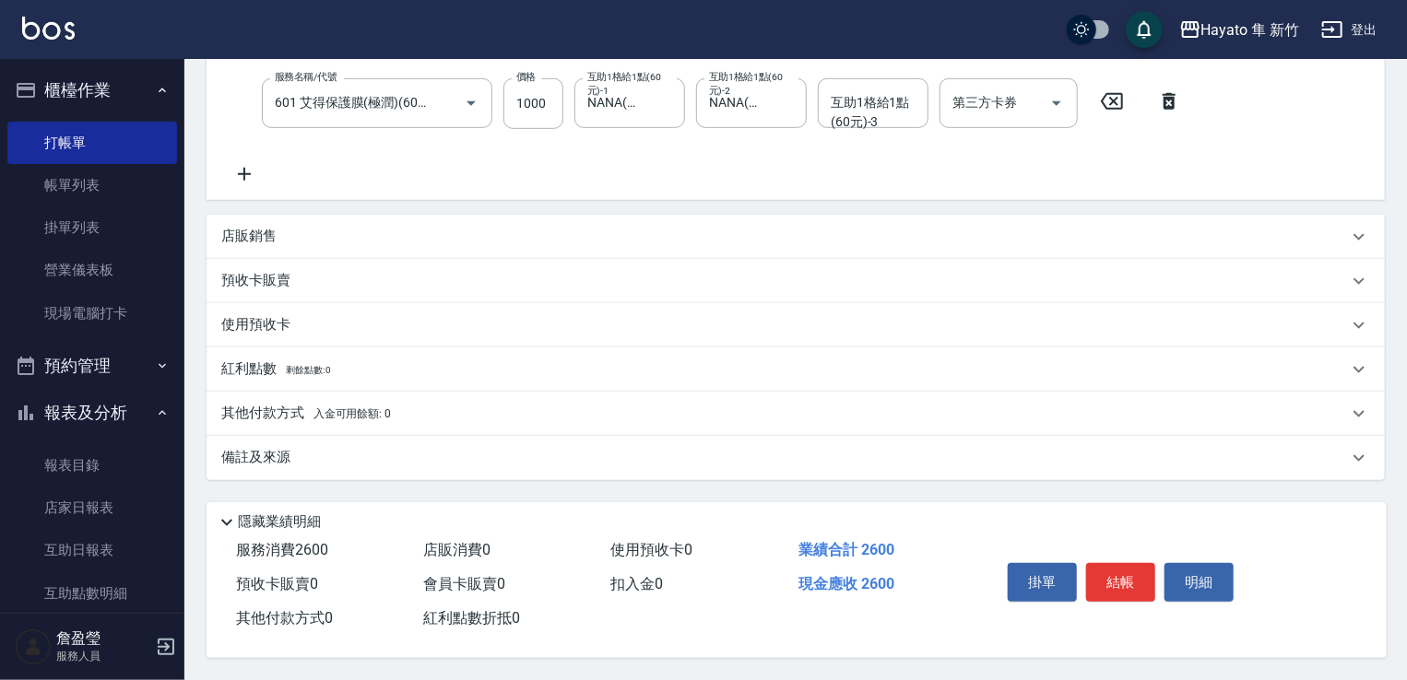
scroll to position [435, 0]
click at [280, 218] on div "店販銷售" at bounding box center [796, 237] width 1178 height 44
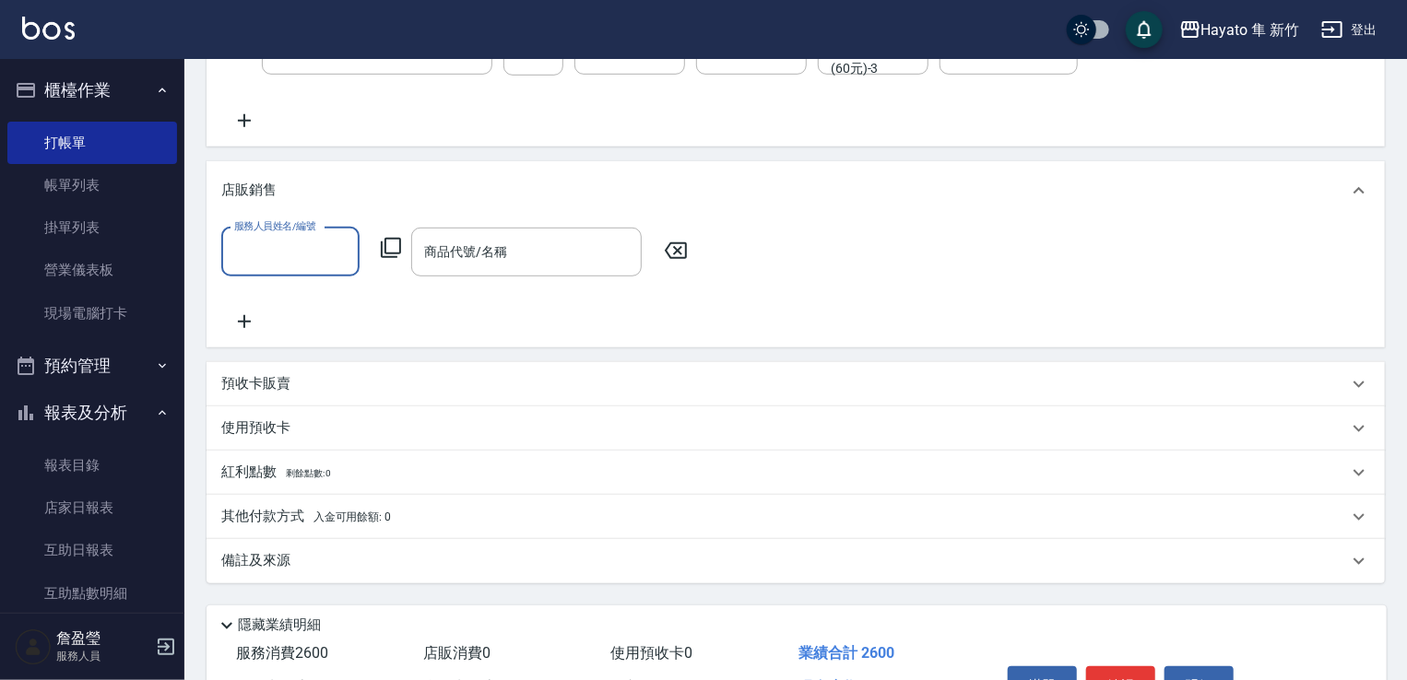
scroll to position [527, 0]
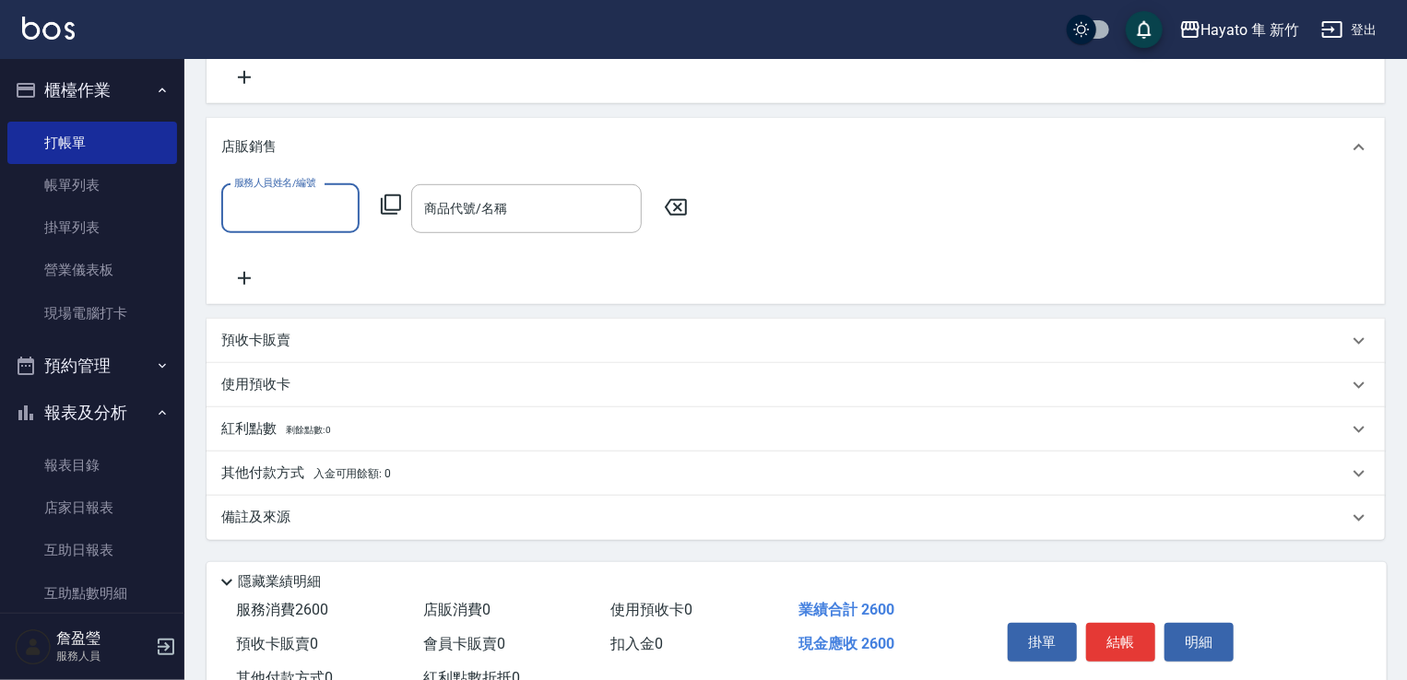
drag, startPoint x: 336, startPoint y: 508, endPoint x: 363, endPoint y: 510, distance: 27.7
click at [347, 510] on div "備註及來源" at bounding box center [784, 517] width 1127 height 19
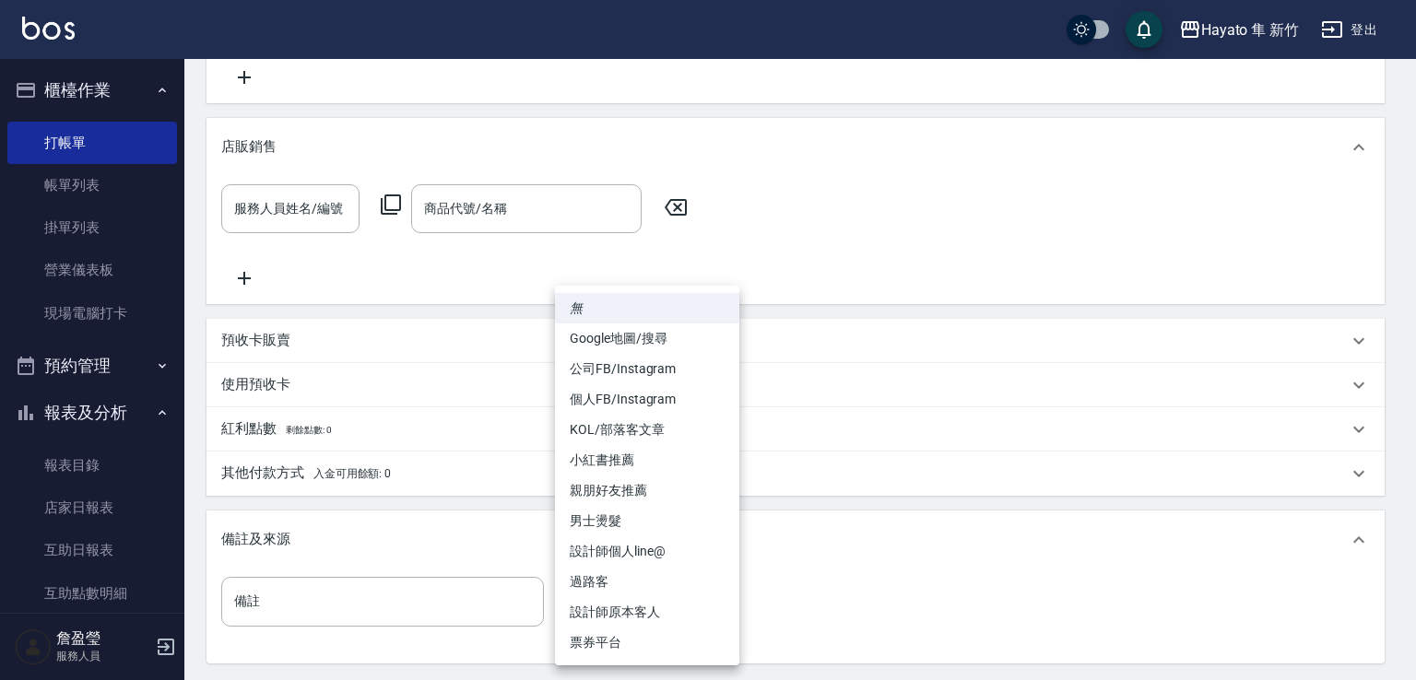
drag, startPoint x: 633, startPoint y: 595, endPoint x: 642, endPoint y: 566, distance: 29.8
click at [642, 589] on body "Hayato 隼 新竹 登出 櫃檯作業 打帳單 帳單列表 掛單列表 營業儀表板 現場電腦打卡 預約管理 預約管理 報表及分析 報表目錄 店家日報表 互助日報表…" at bounding box center [708, 168] width 1416 height 1391
click at [621, 614] on li "設計師原本客人" at bounding box center [647, 612] width 184 height 30
type input "設計師原本客人"
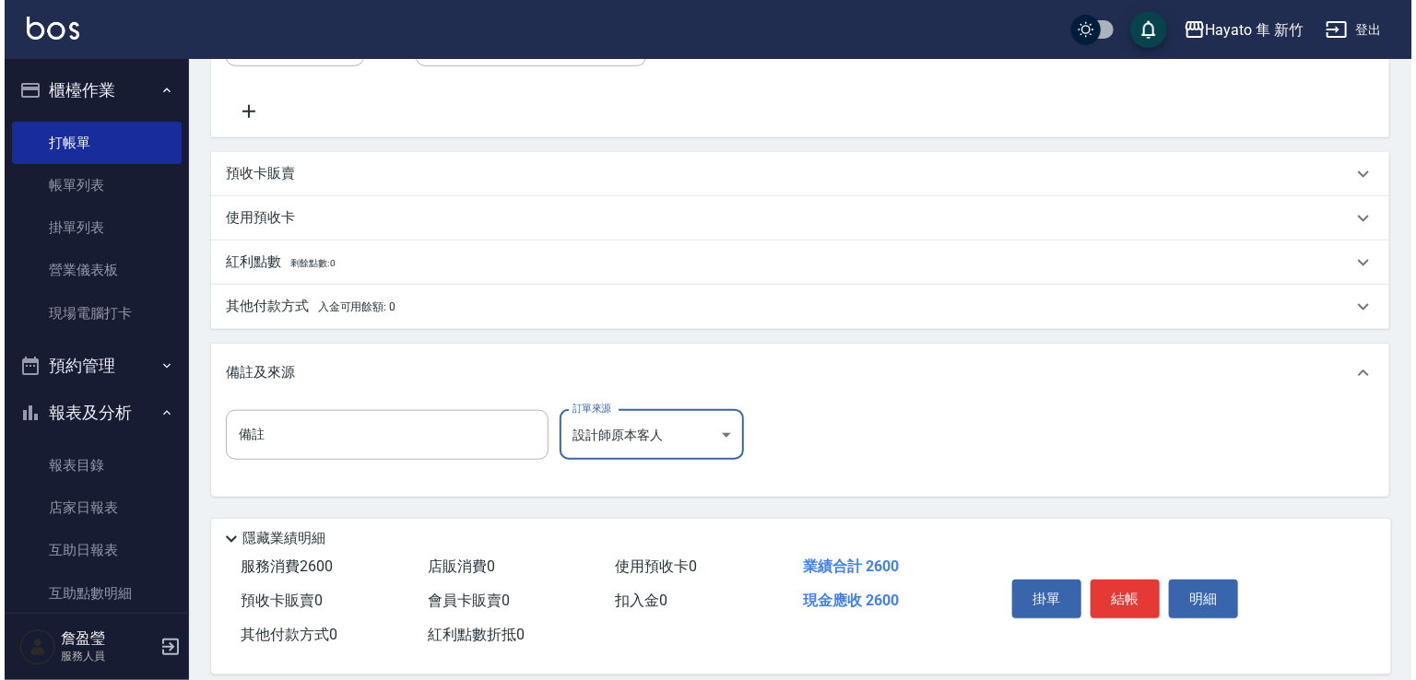
scroll to position [712, 0]
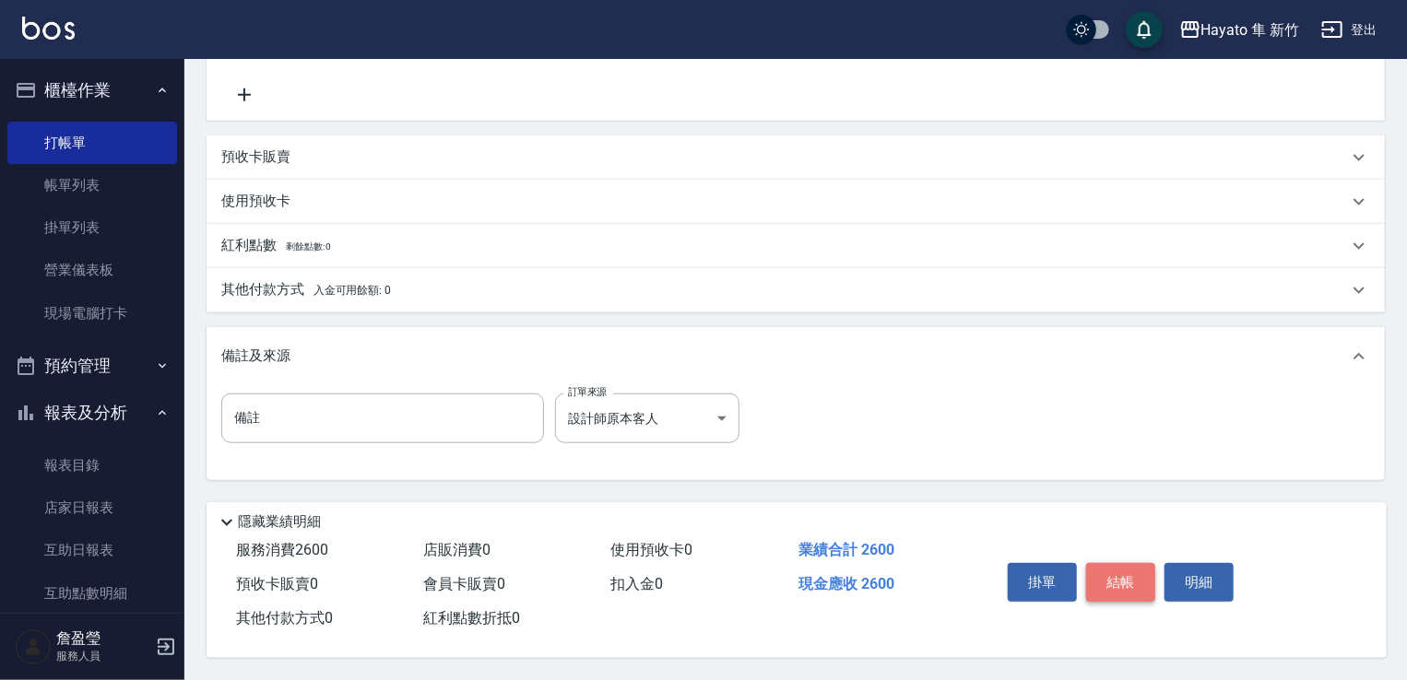
click at [1110, 576] on button "結帳" at bounding box center [1120, 582] width 69 height 39
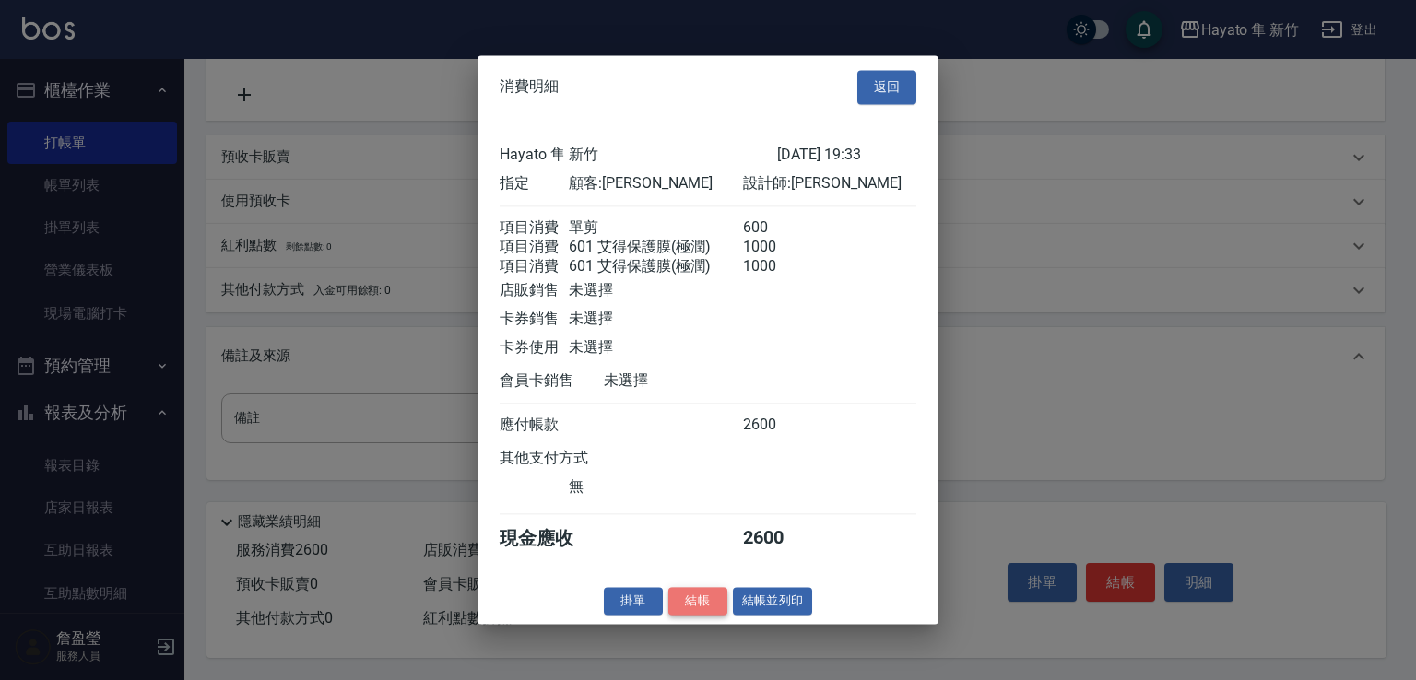
click at [695, 603] on button "結帳" at bounding box center [697, 601] width 59 height 29
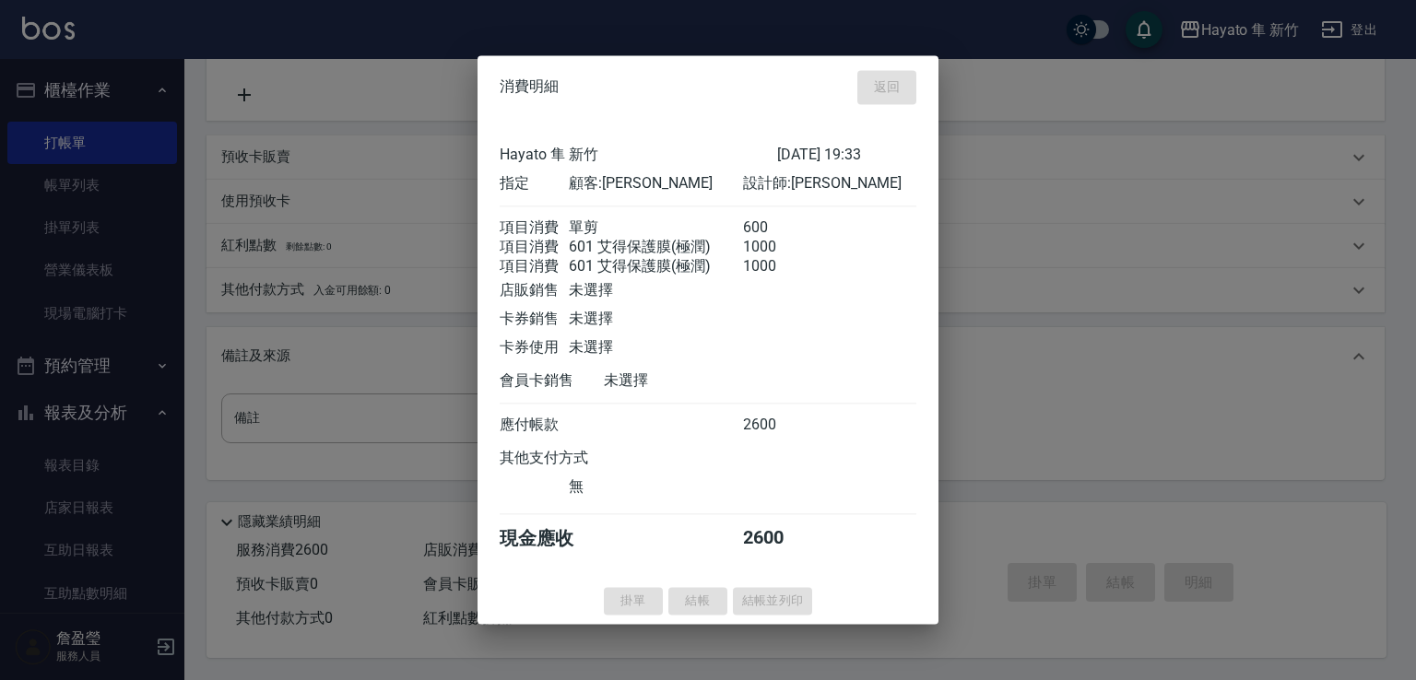
type input "[DATE] 19:34"
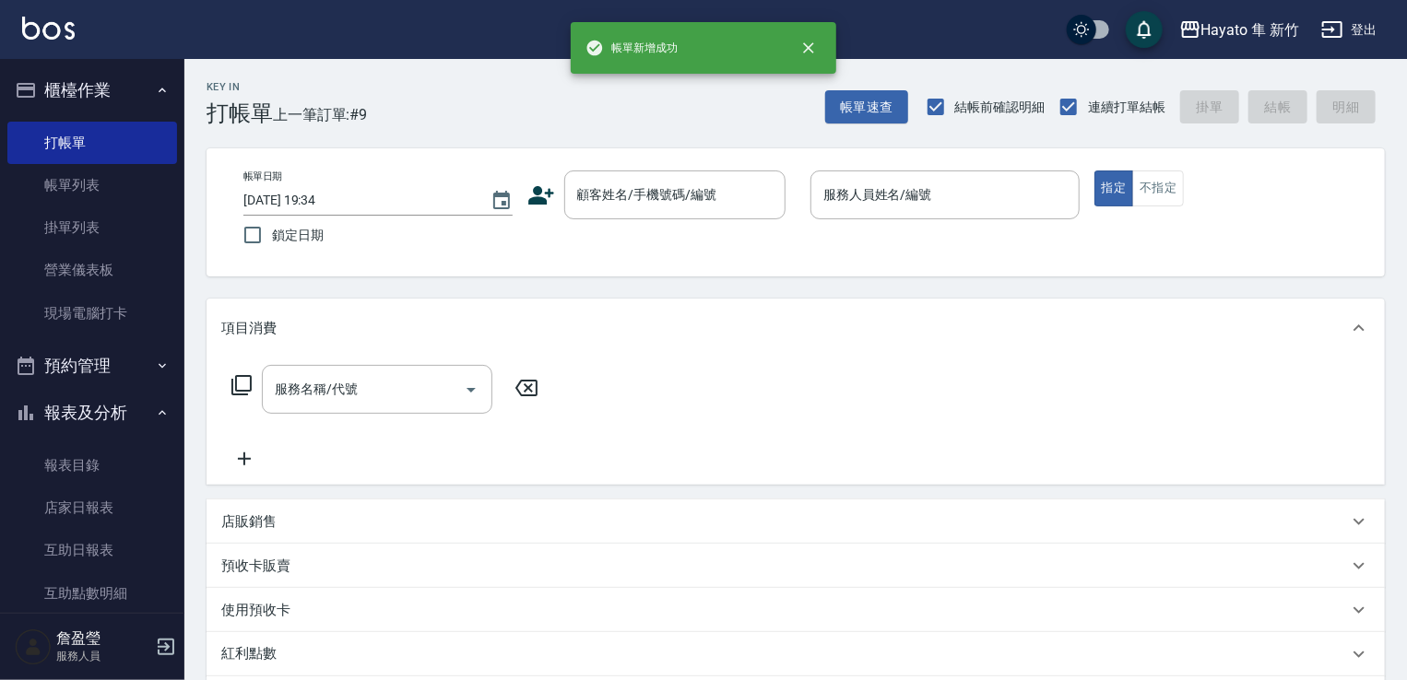
scroll to position [0, 0]
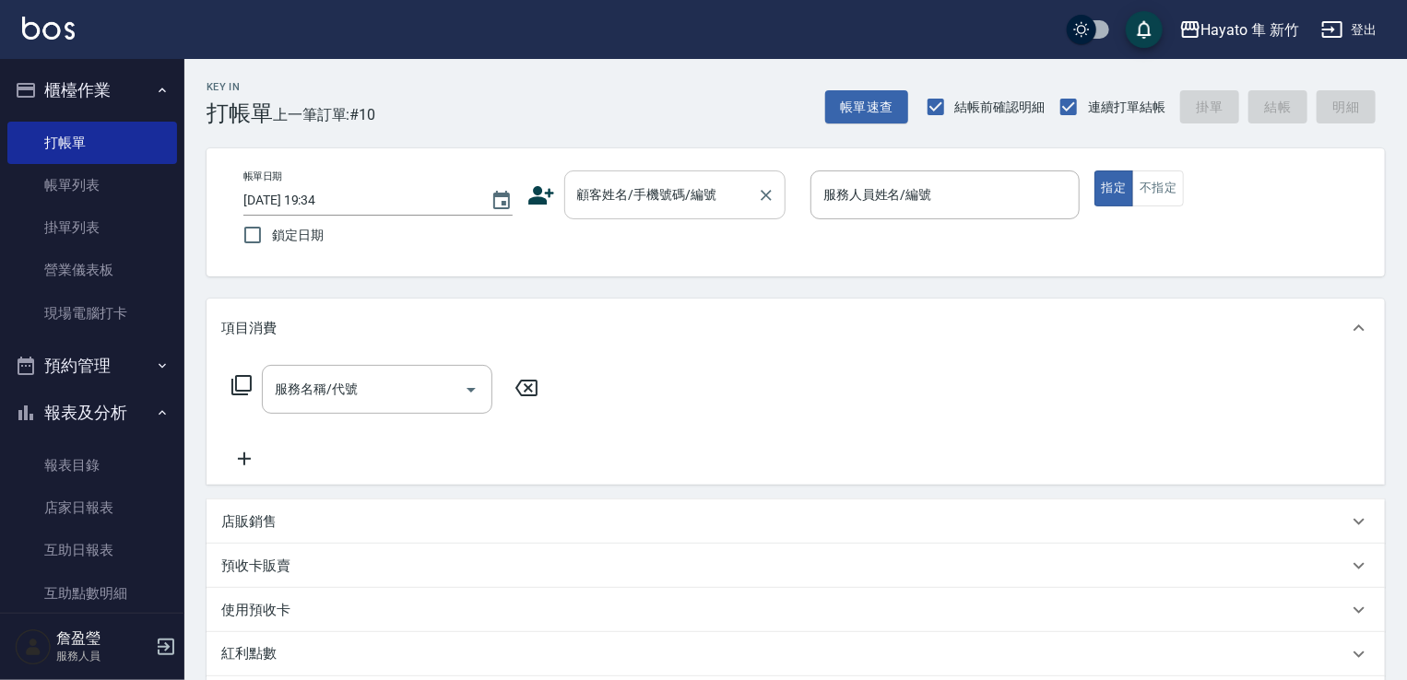
drag, startPoint x: 656, startPoint y: 197, endPoint x: 645, endPoint y: 196, distance: 11.1
click at [653, 195] on input "顧客姓名/手機號碼/編號" at bounding box center [661, 195] width 177 height 32
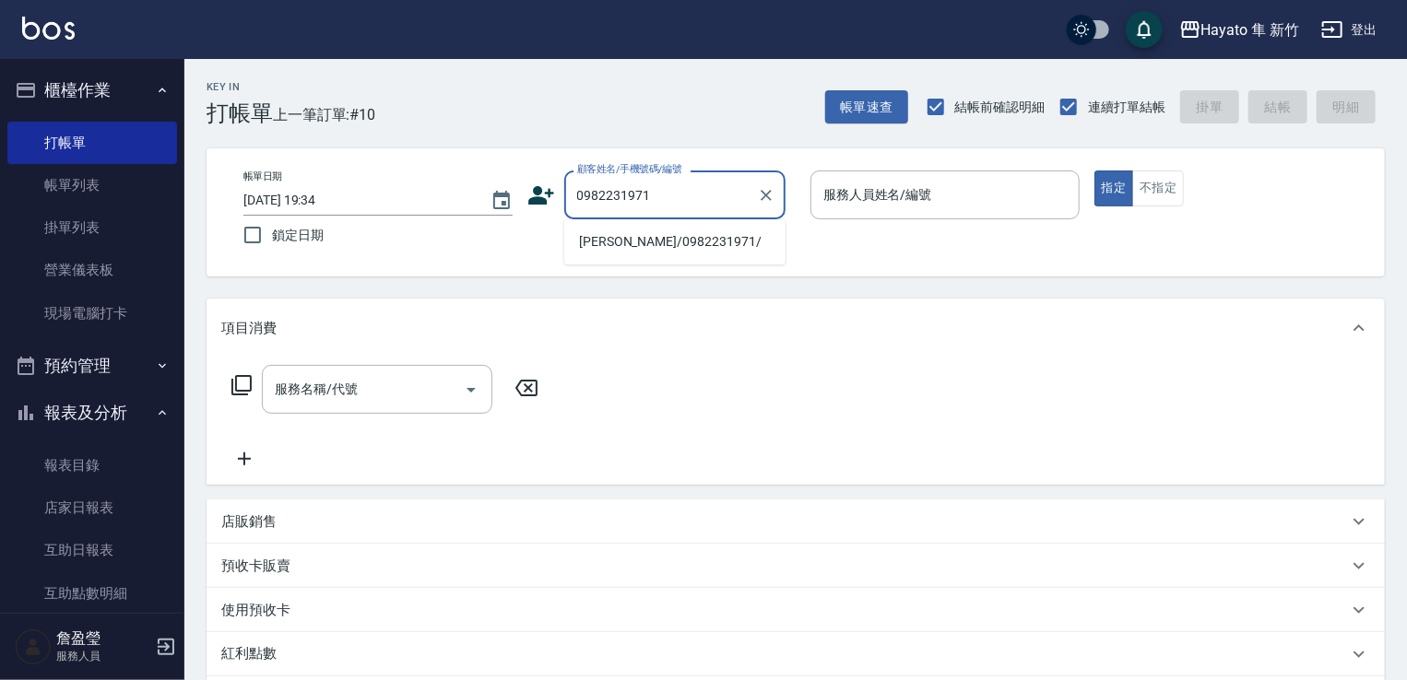
click at [703, 250] on li "[PERSON_NAME]/0982231971/" at bounding box center [674, 242] width 221 height 30
type input "[PERSON_NAME]/0982231971/"
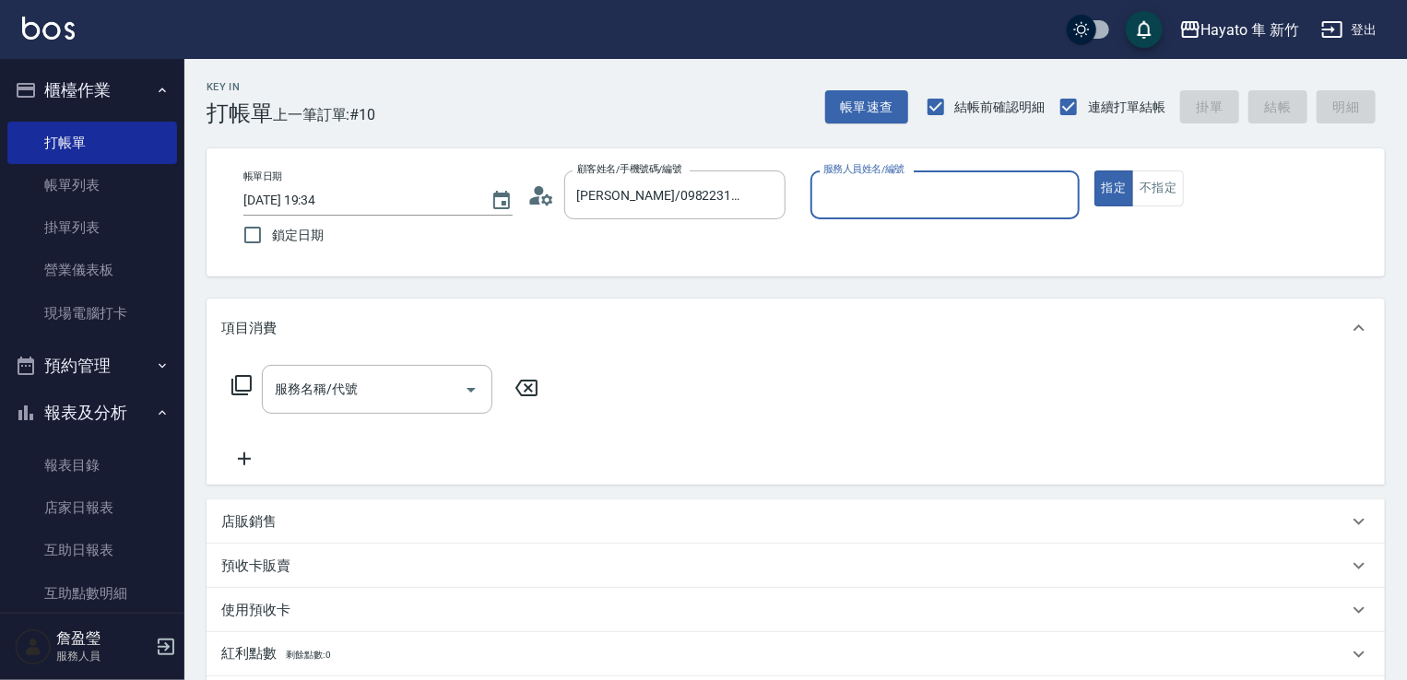
type input "[PERSON_NAME](無代號)"
click at [308, 405] on input "服務名稱/代號" at bounding box center [363, 389] width 186 height 32
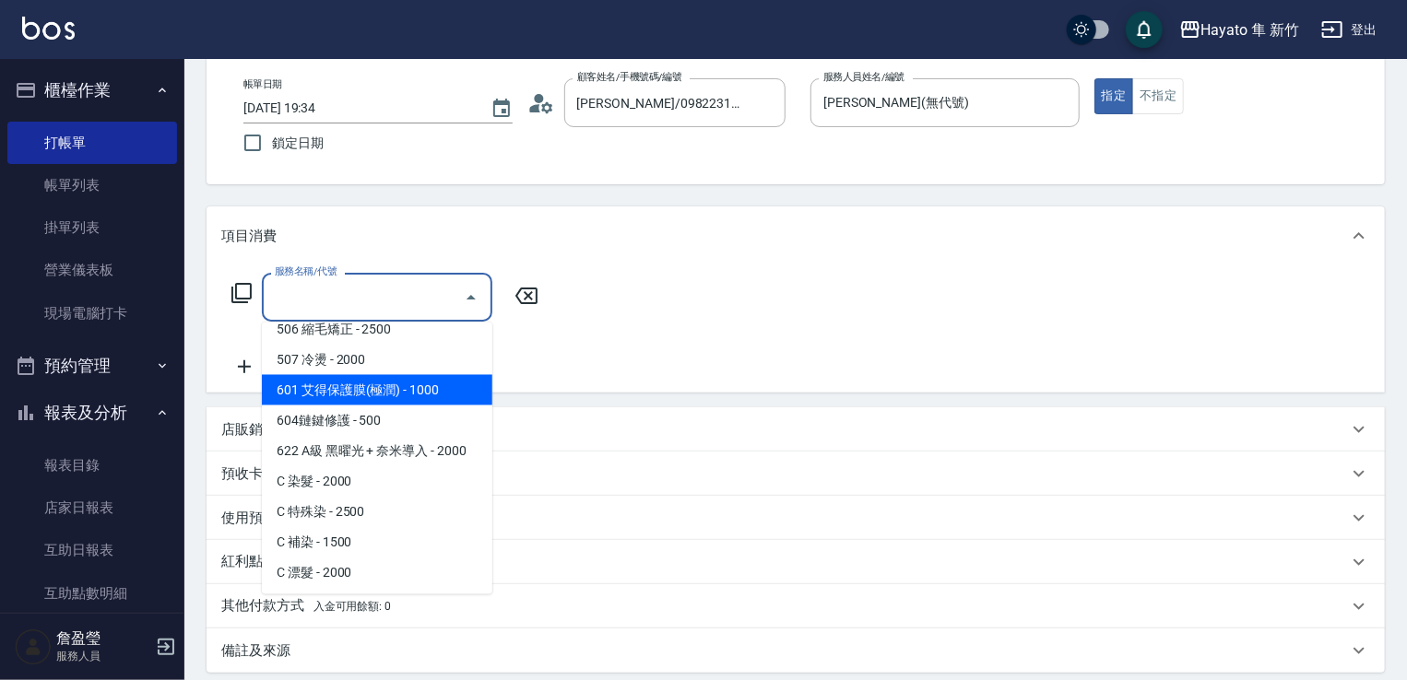
scroll to position [321, 0]
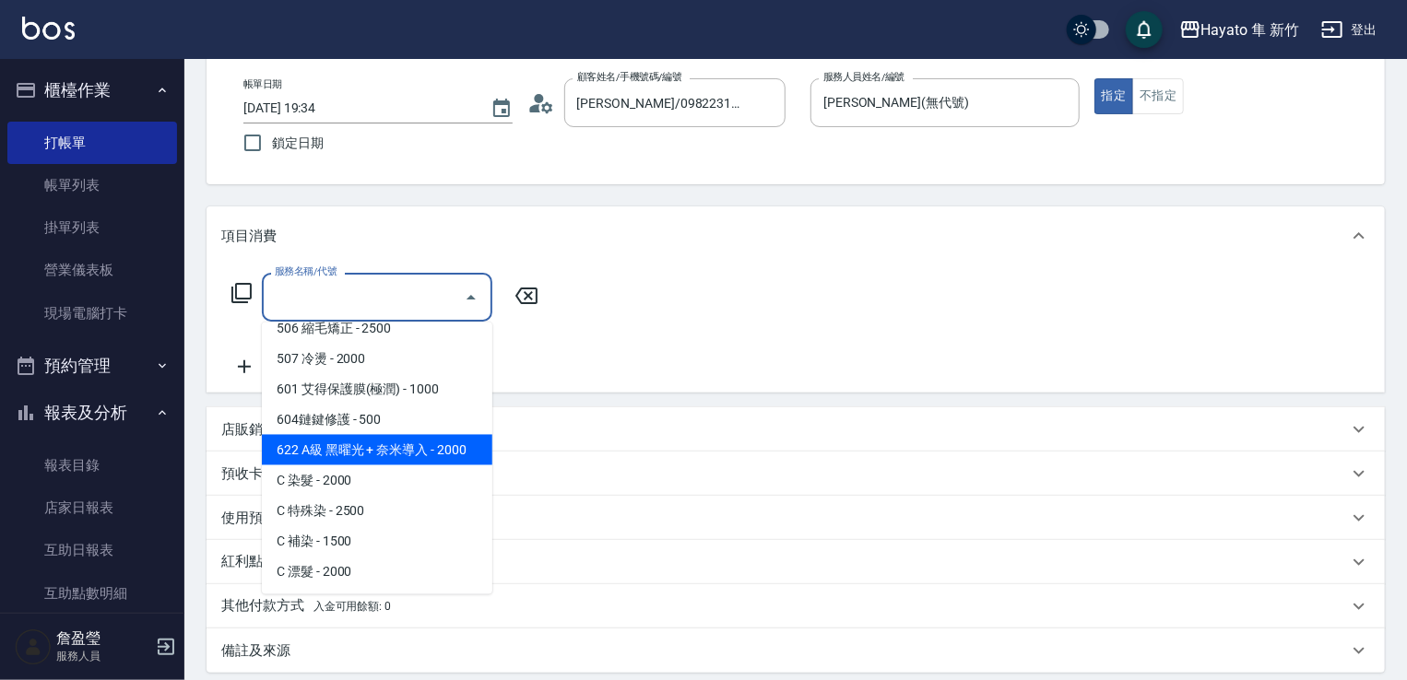
click at [346, 462] on span "622 A級 黑曜光 + 奈米導入 - 2000" at bounding box center [377, 450] width 230 height 30
type input "622 A級 黑曜光 + 奈米導入(622)"
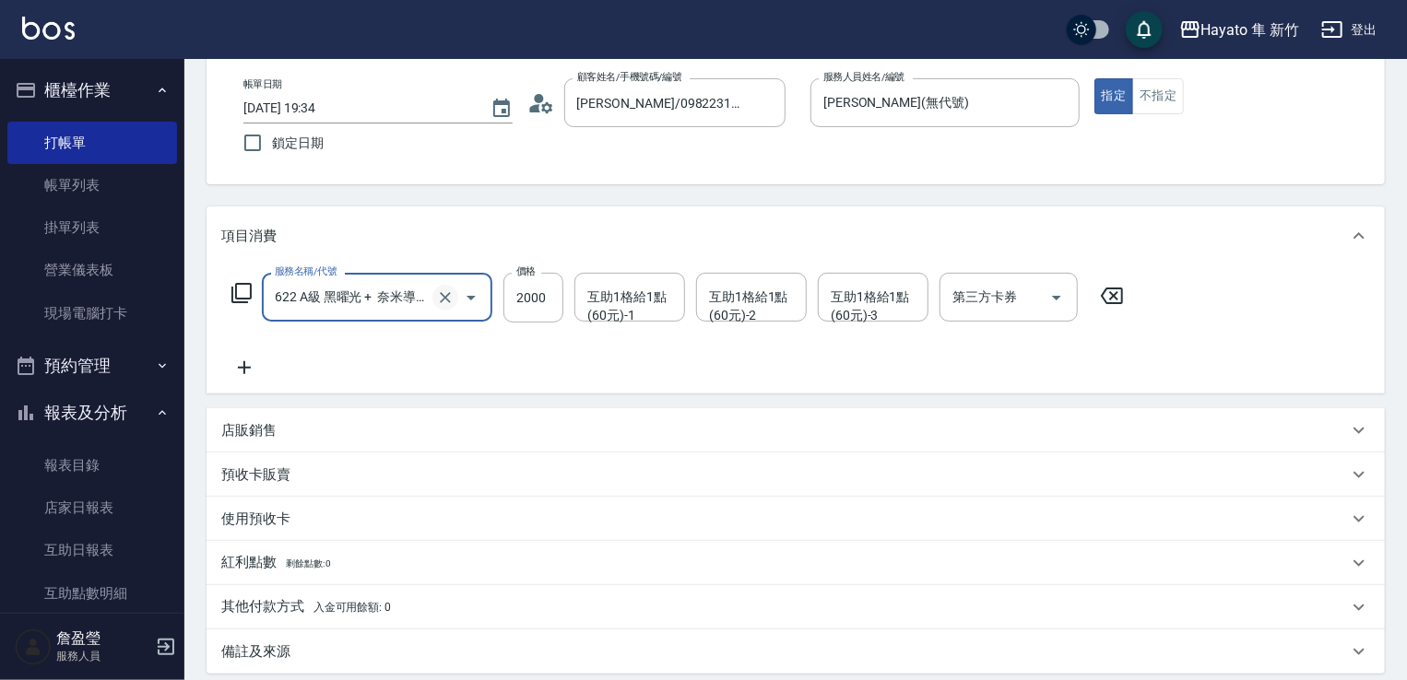
click at [436, 301] on icon "Clear" at bounding box center [445, 298] width 18 height 18
click at [428, 303] on input "服務名稱/代號" at bounding box center [351, 297] width 162 height 32
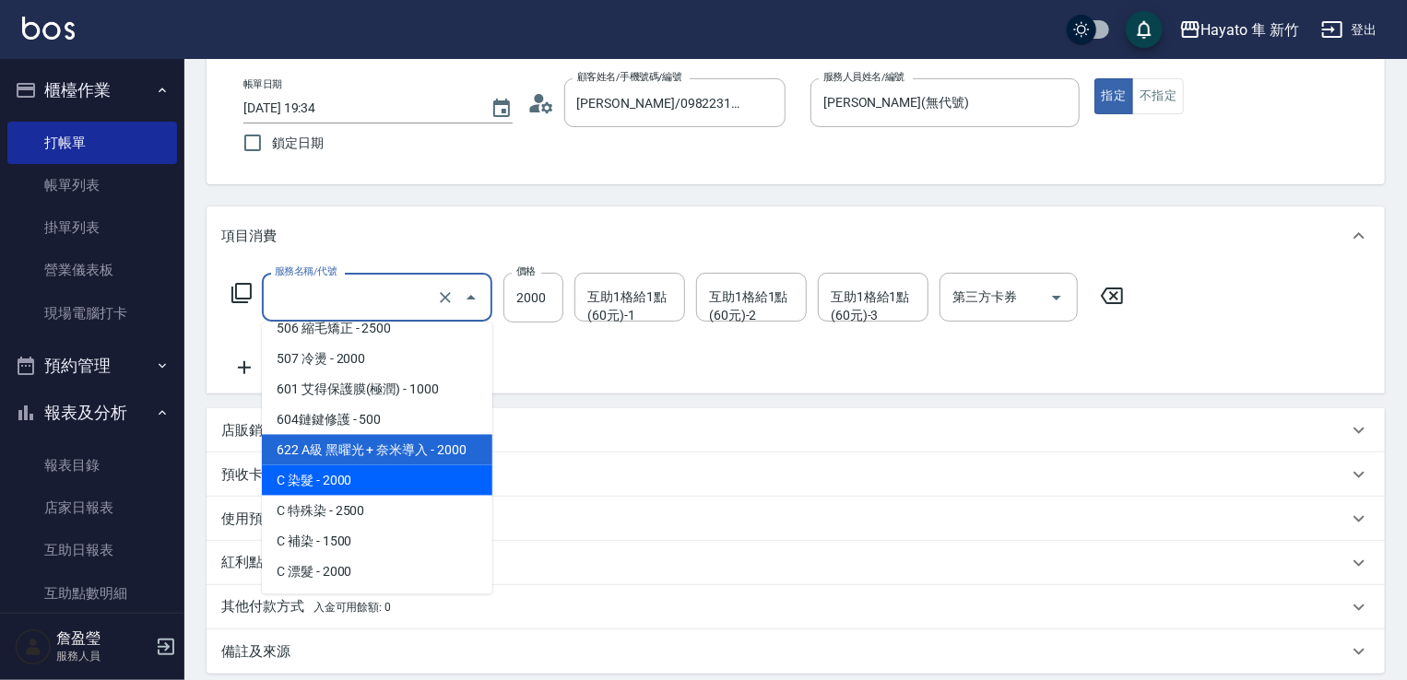
click at [340, 484] on span "C 染髮 - 2000" at bounding box center [377, 481] width 230 height 30
type input "C 染髮(701)"
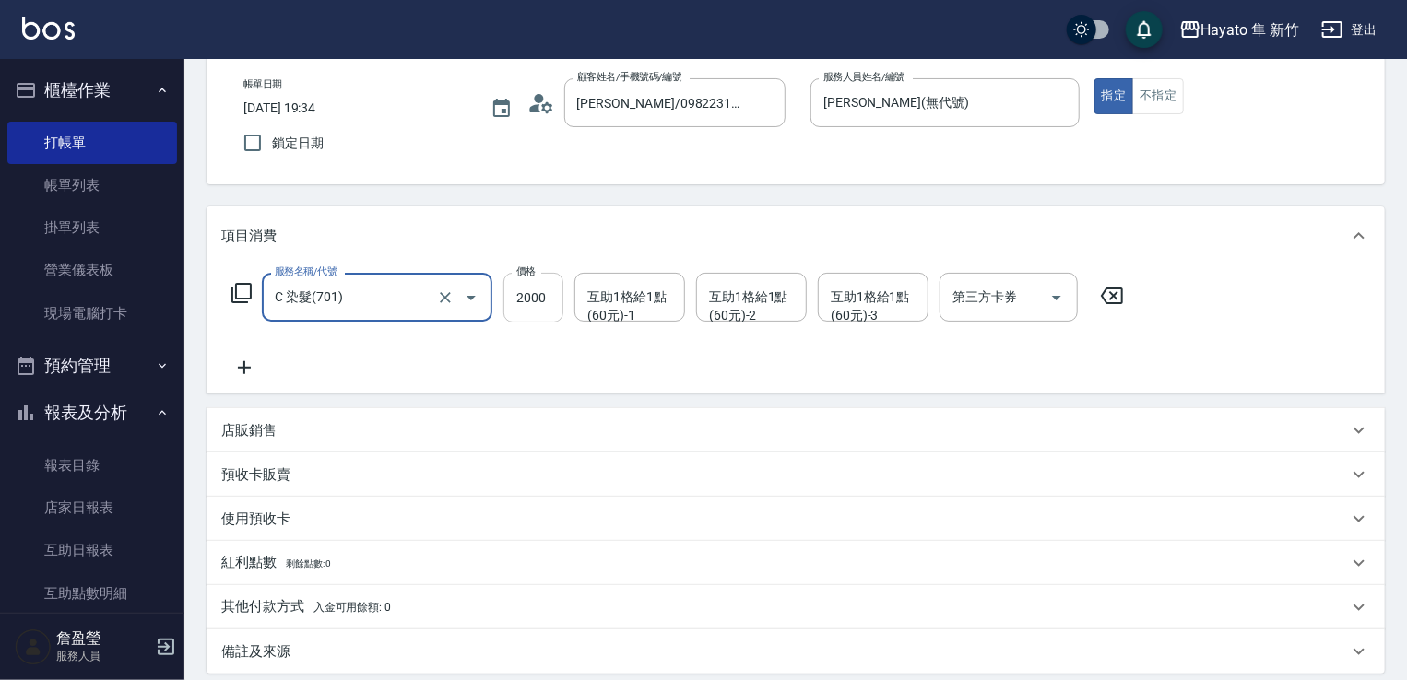
click at [504, 311] on input "2000" at bounding box center [533, 298] width 60 height 50
type input "1800"
click at [536, 355] on div "服務名稱/代號 C 染髮(701) 服務名稱/代號 價格 1800 價格 互助1格給1點(60元)-1 互助1格給1點(60元)-1 互助1格給1點(60元)…" at bounding box center [678, 326] width 914 height 106
click at [249, 363] on icon at bounding box center [244, 368] width 46 height 22
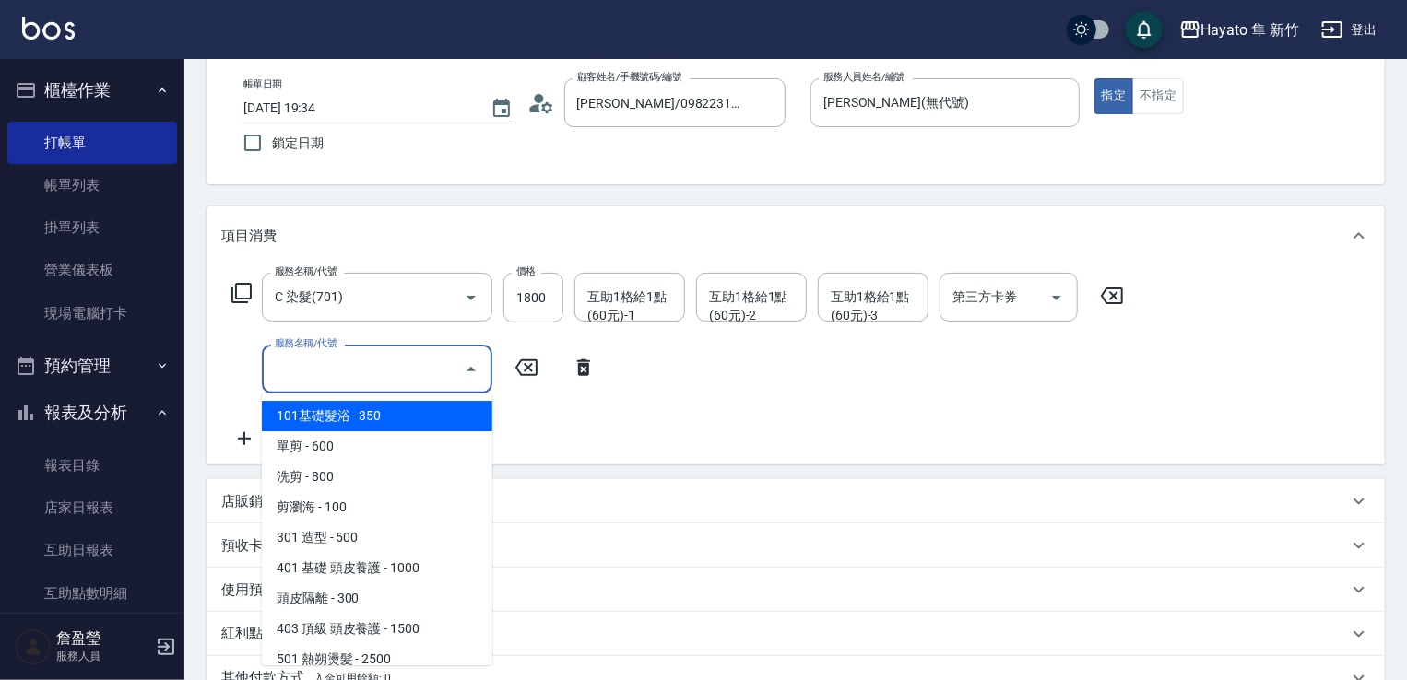
click at [328, 377] on input "服務名稱/代號" at bounding box center [363, 369] width 186 height 32
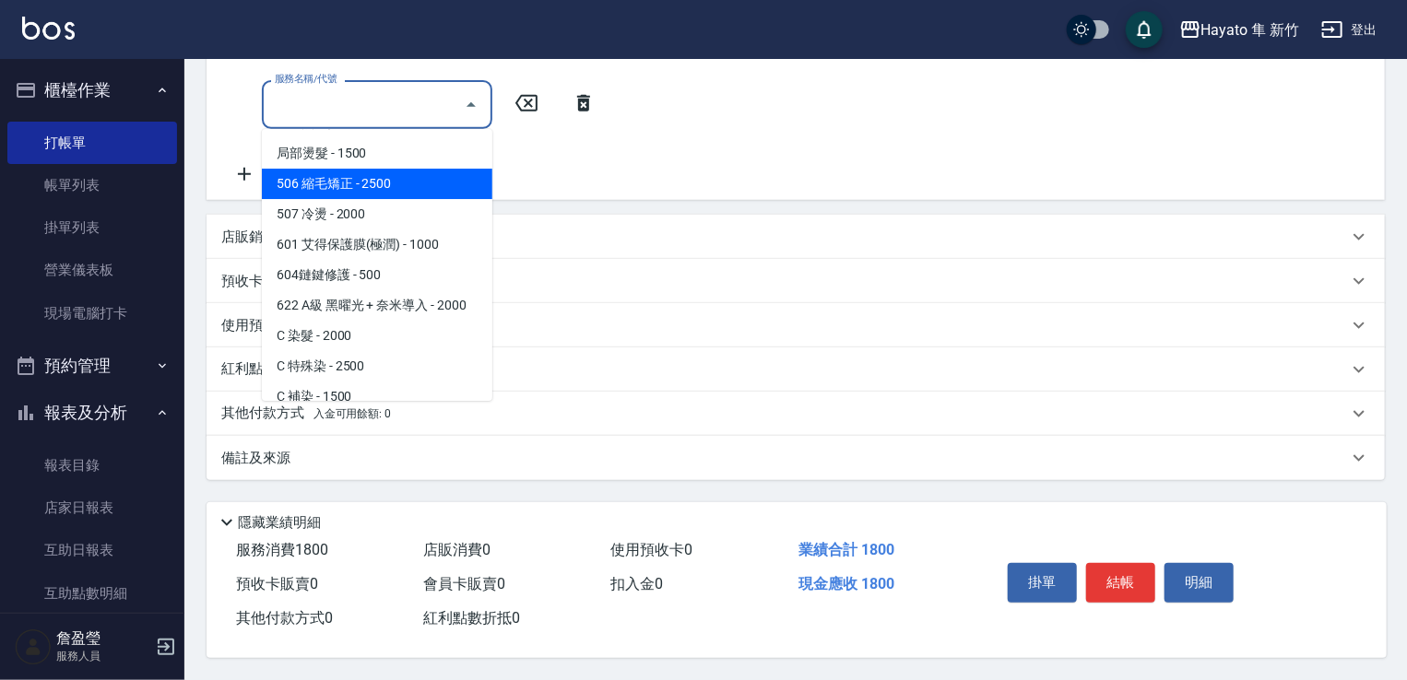
scroll to position [277, 0]
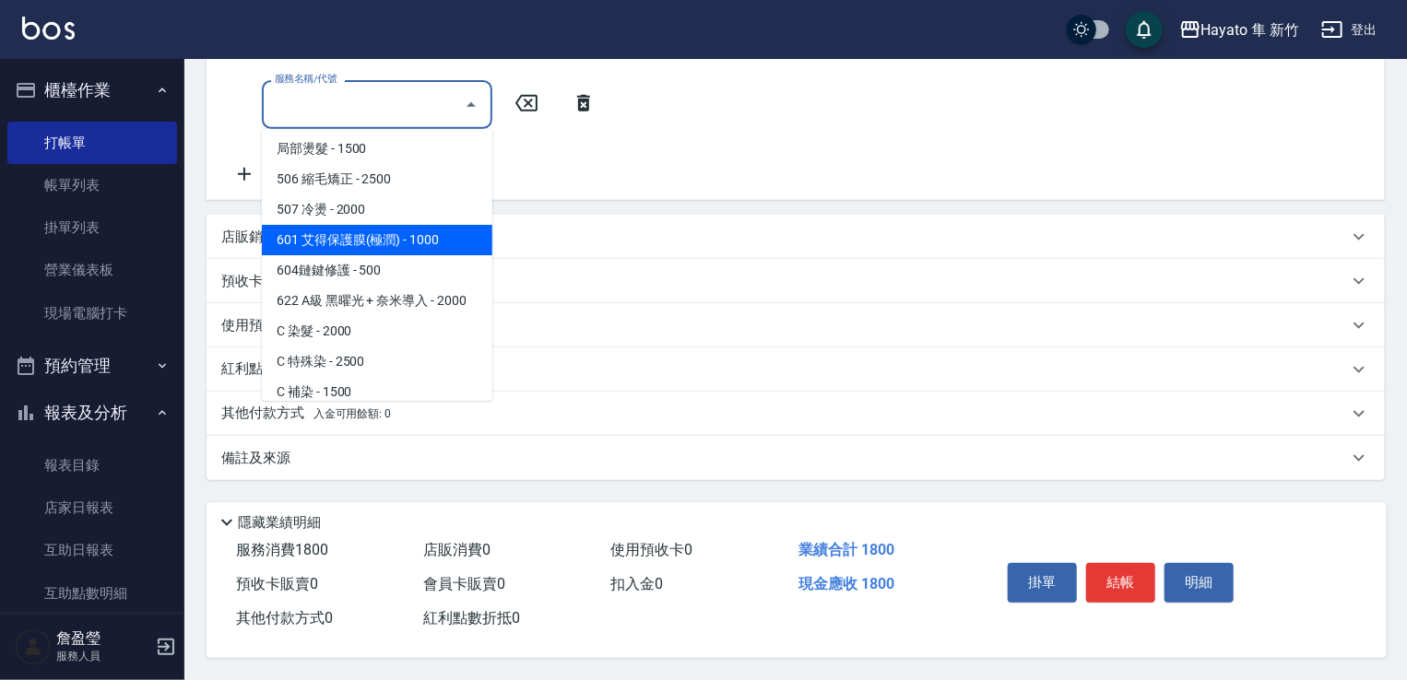
click at [414, 234] on span "601 艾得保護膜(極潤) - 1000" at bounding box center [377, 240] width 230 height 30
type input "601 艾得保護膜(極潤)(601)"
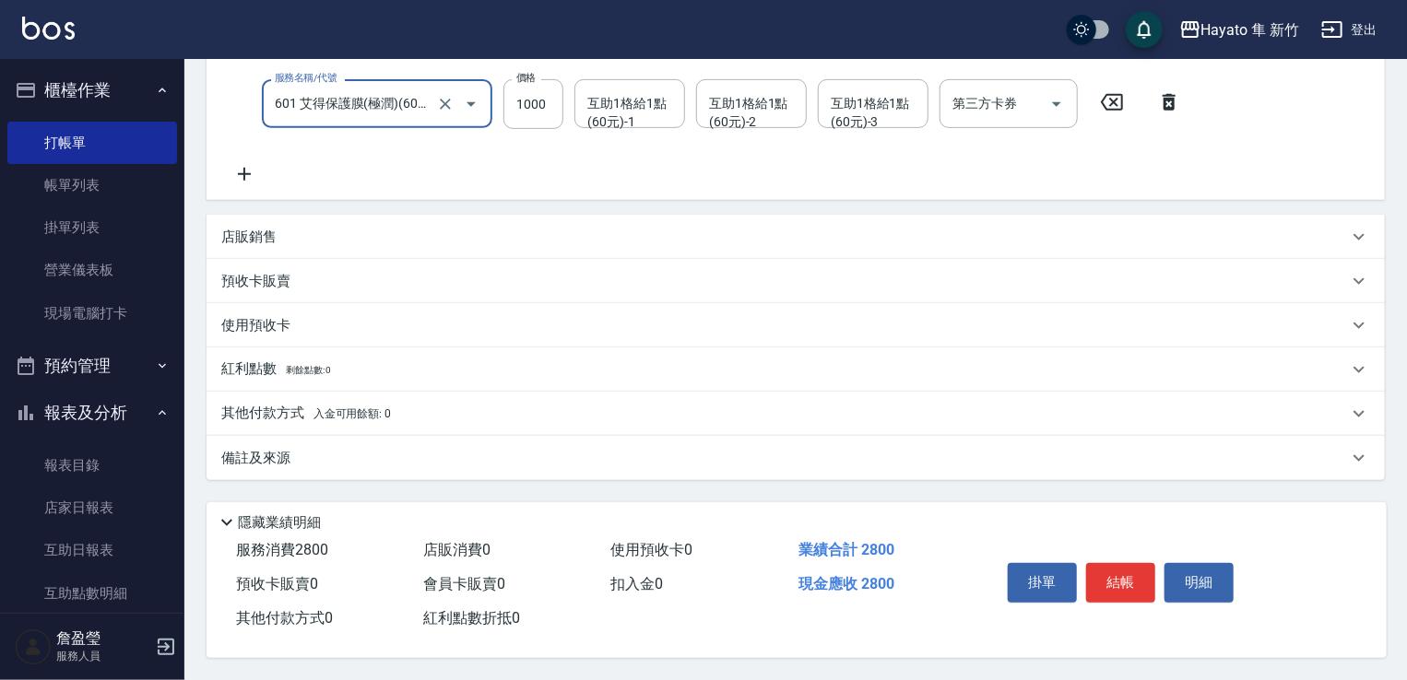
scroll to position [364, 0]
click at [417, 449] on div "備註及來源" at bounding box center [784, 458] width 1127 height 19
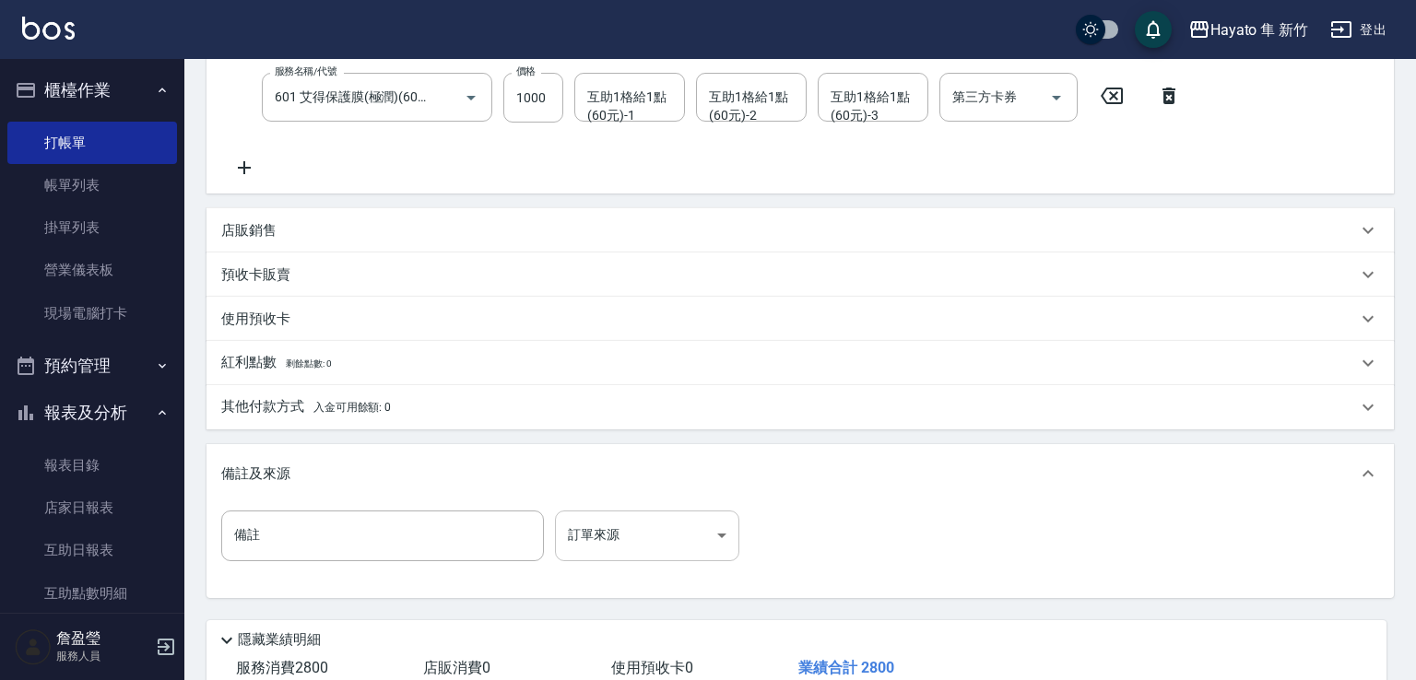
click at [656, 511] on body "Hayato 隼 新竹 登出 櫃檯作業 打帳單 帳單列表 掛單列表 營業儀表板 現場電腦打卡 預約管理 預約管理 報表及分析 報表目錄 店家日報表 互助日報表…" at bounding box center [708, 217] width 1416 height 1163
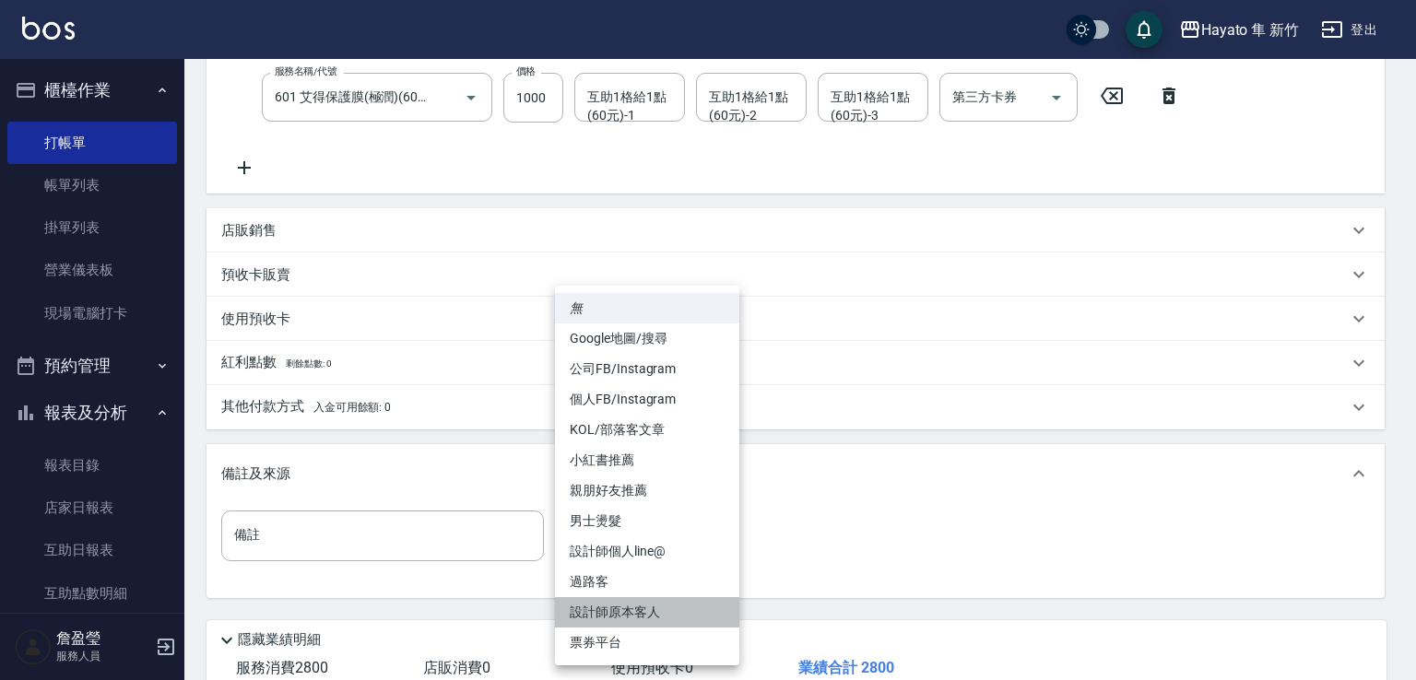
drag, startPoint x: 645, startPoint y: 612, endPoint x: 660, endPoint y: 585, distance: 31.3
click at [654, 608] on li "設計師原本客人" at bounding box center [647, 612] width 184 height 30
type input "設計師原本客人"
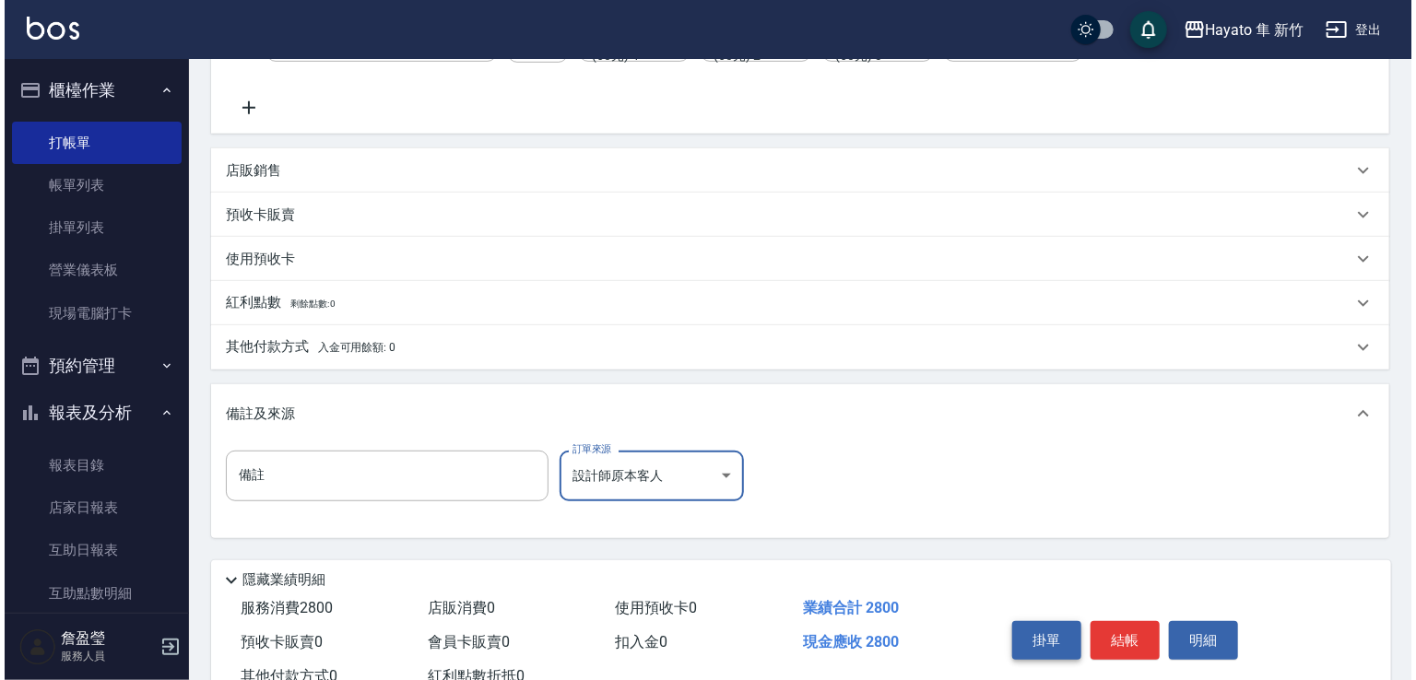
scroll to position [488, 0]
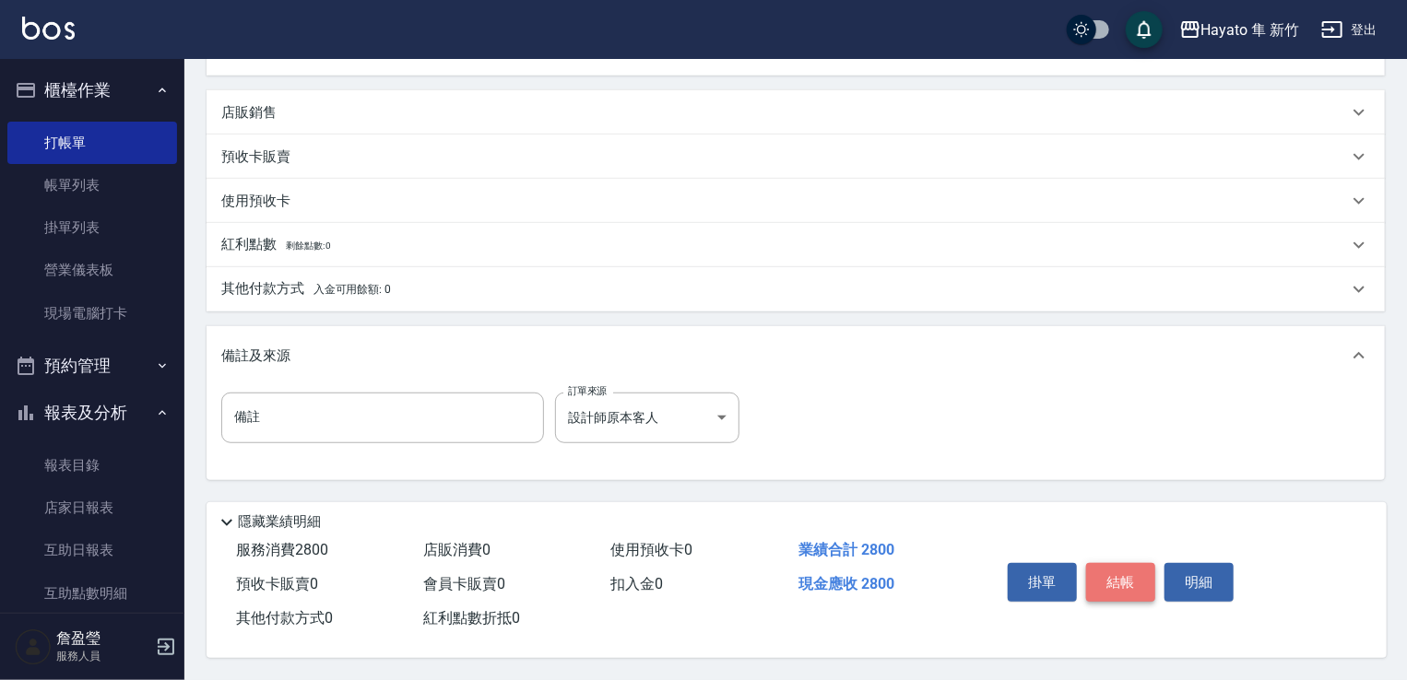
click at [1117, 586] on button "結帳" at bounding box center [1120, 582] width 69 height 39
click at [1128, 569] on button "結帳" at bounding box center [1120, 582] width 69 height 39
click at [1106, 582] on button "結帳" at bounding box center [1120, 582] width 69 height 39
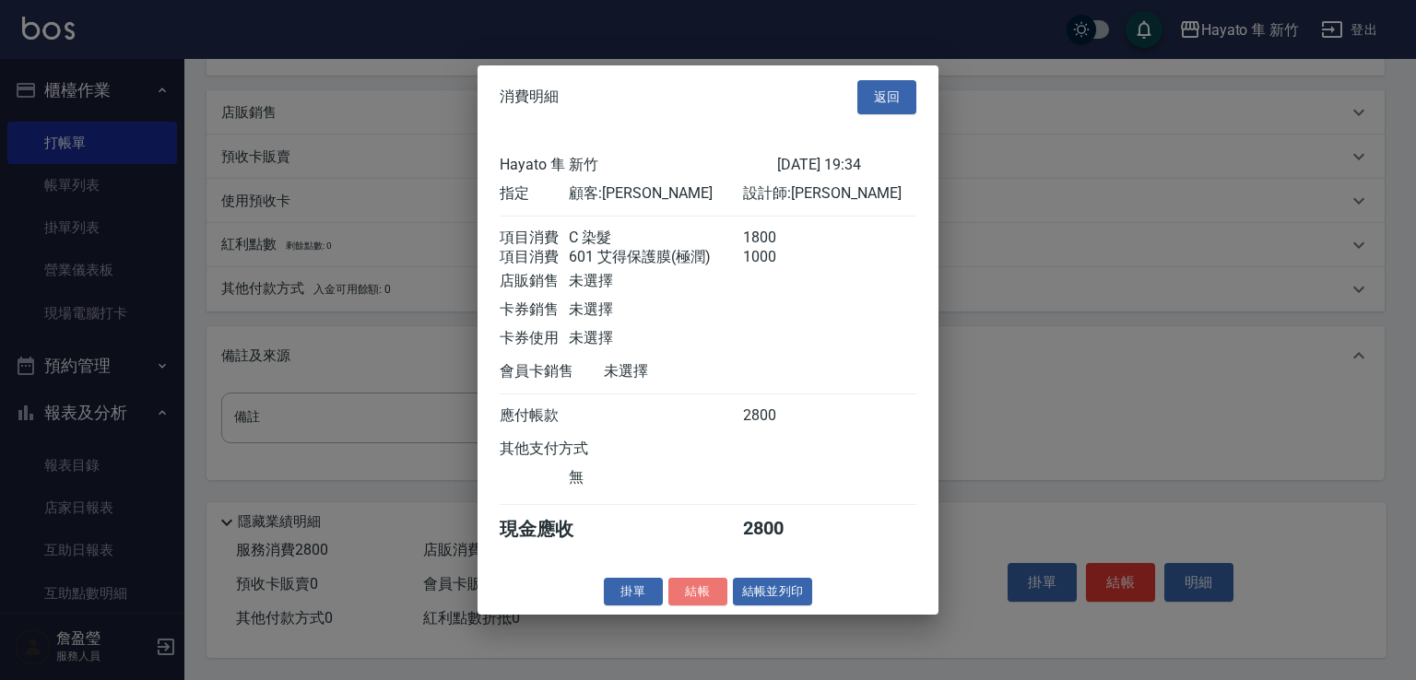
drag, startPoint x: 686, startPoint y: 607, endPoint x: 734, endPoint y: 606, distance: 47.9
click at [689, 606] on button "結帳" at bounding box center [697, 591] width 59 height 29
type input "[DATE] 19:36"
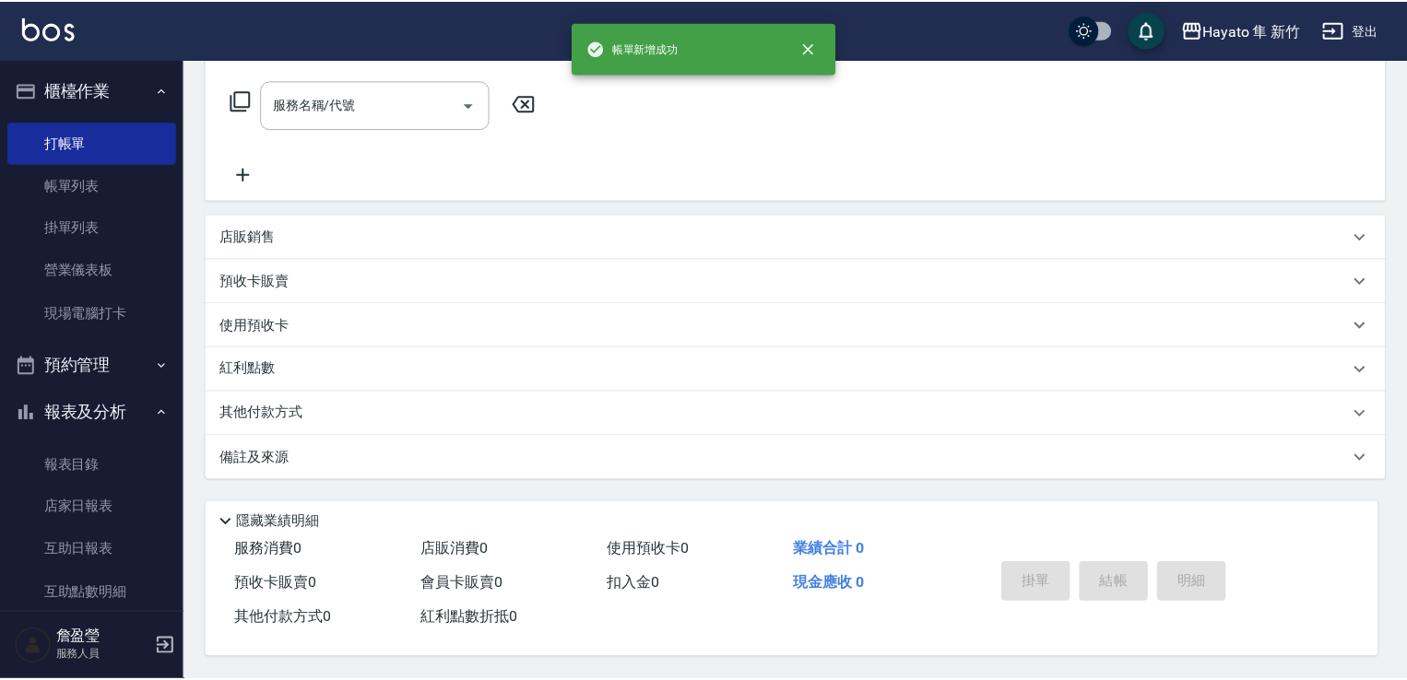
scroll to position [0, 0]
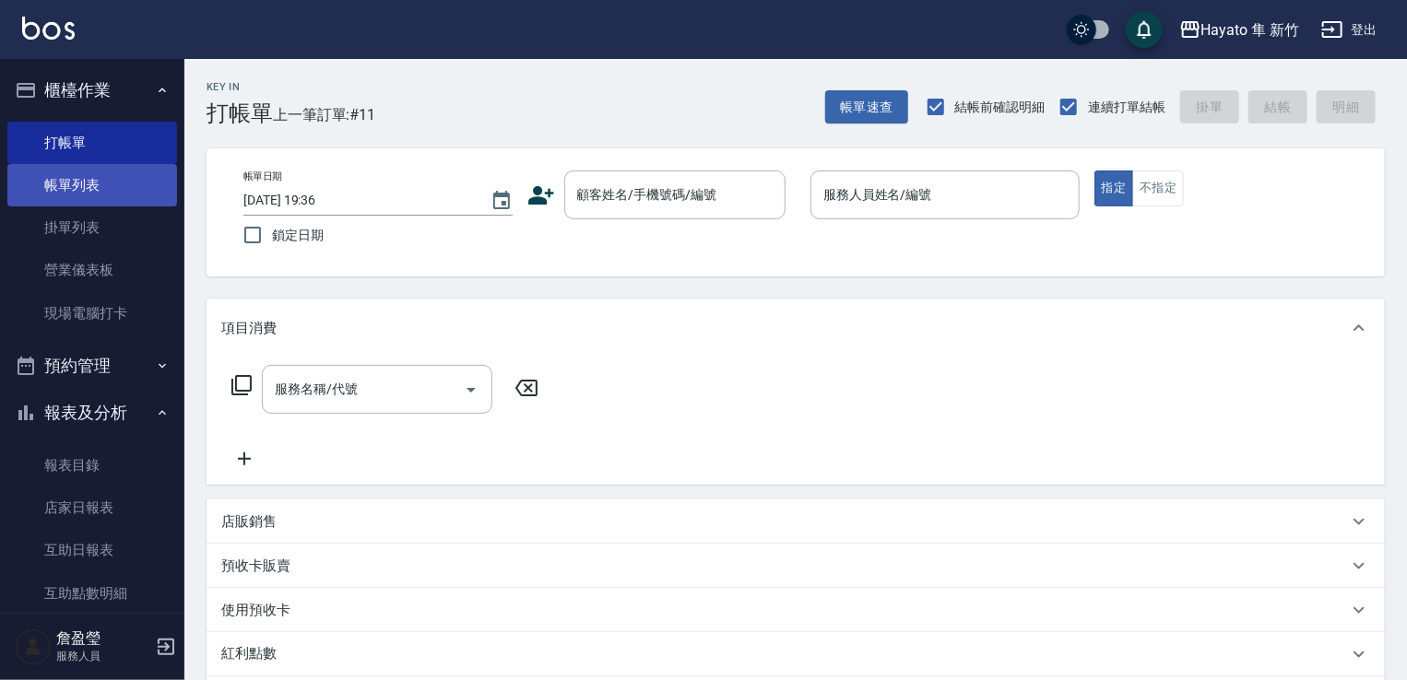
click at [89, 174] on link "帳單列表" at bounding box center [92, 185] width 170 height 42
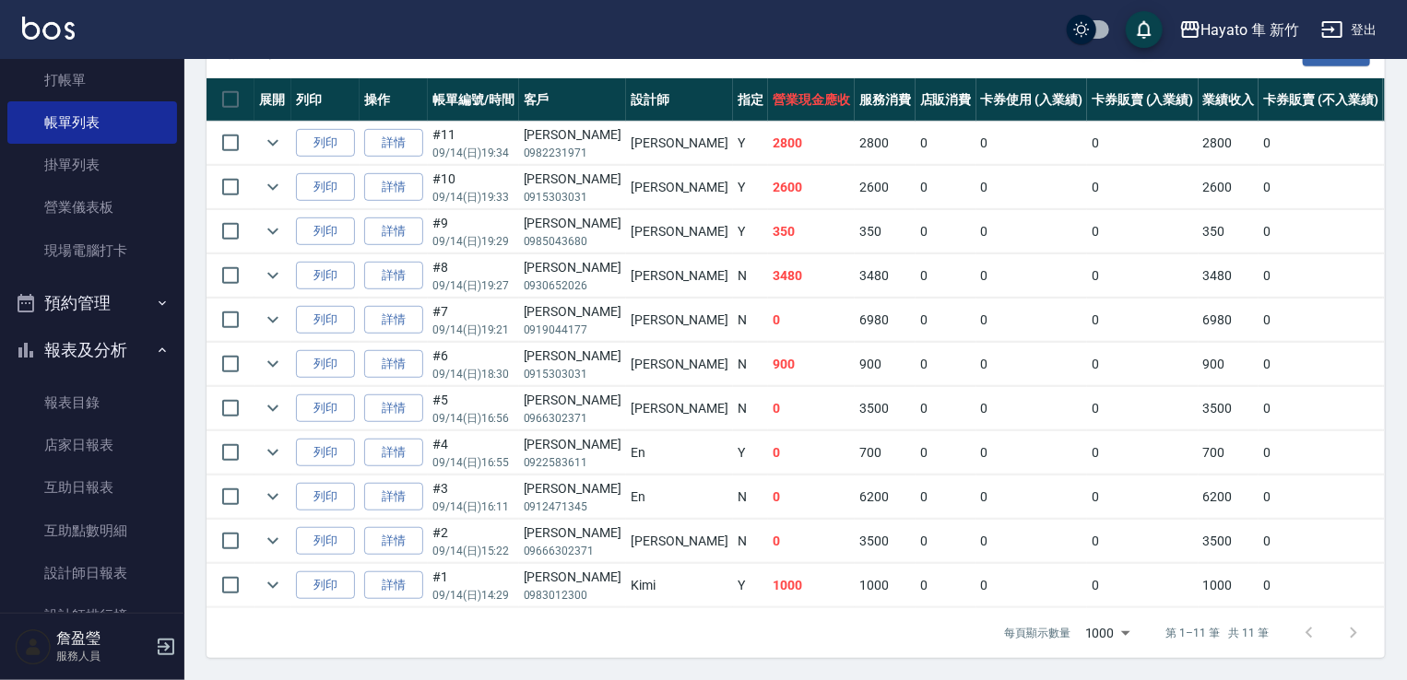
scroll to position [184, 0]
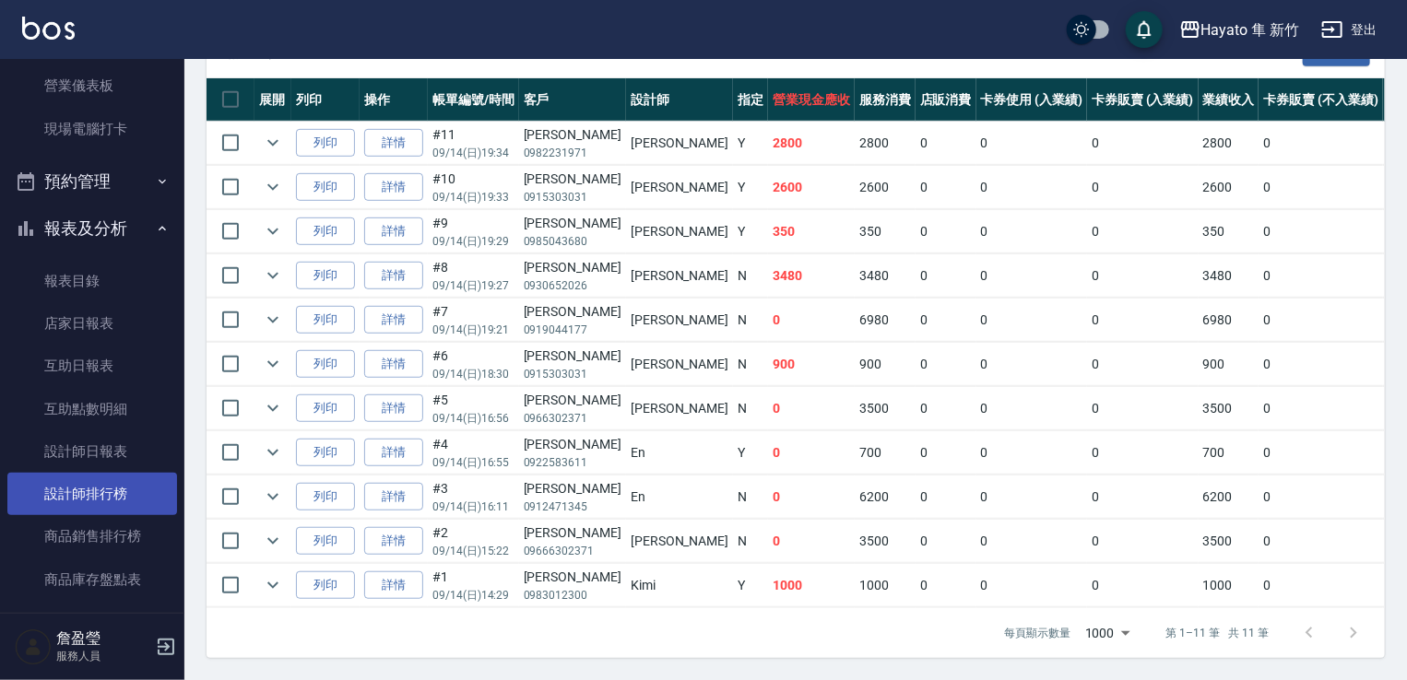
click at [94, 490] on link "設計師排行榜" at bounding box center [92, 494] width 170 height 42
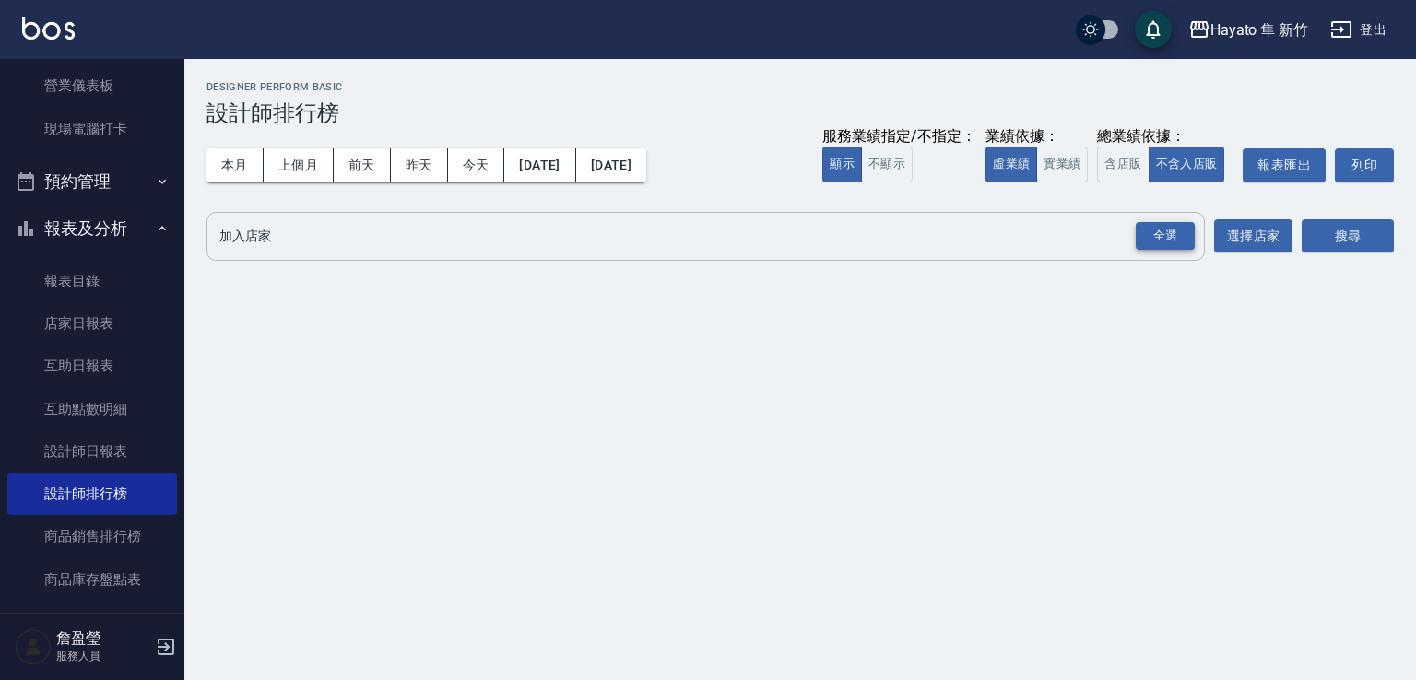
click at [1173, 231] on div "全選" at bounding box center [1165, 236] width 59 height 29
click at [1329, 233] on button "搜尋" at bounding box center [1348, 237] width 92 height 34
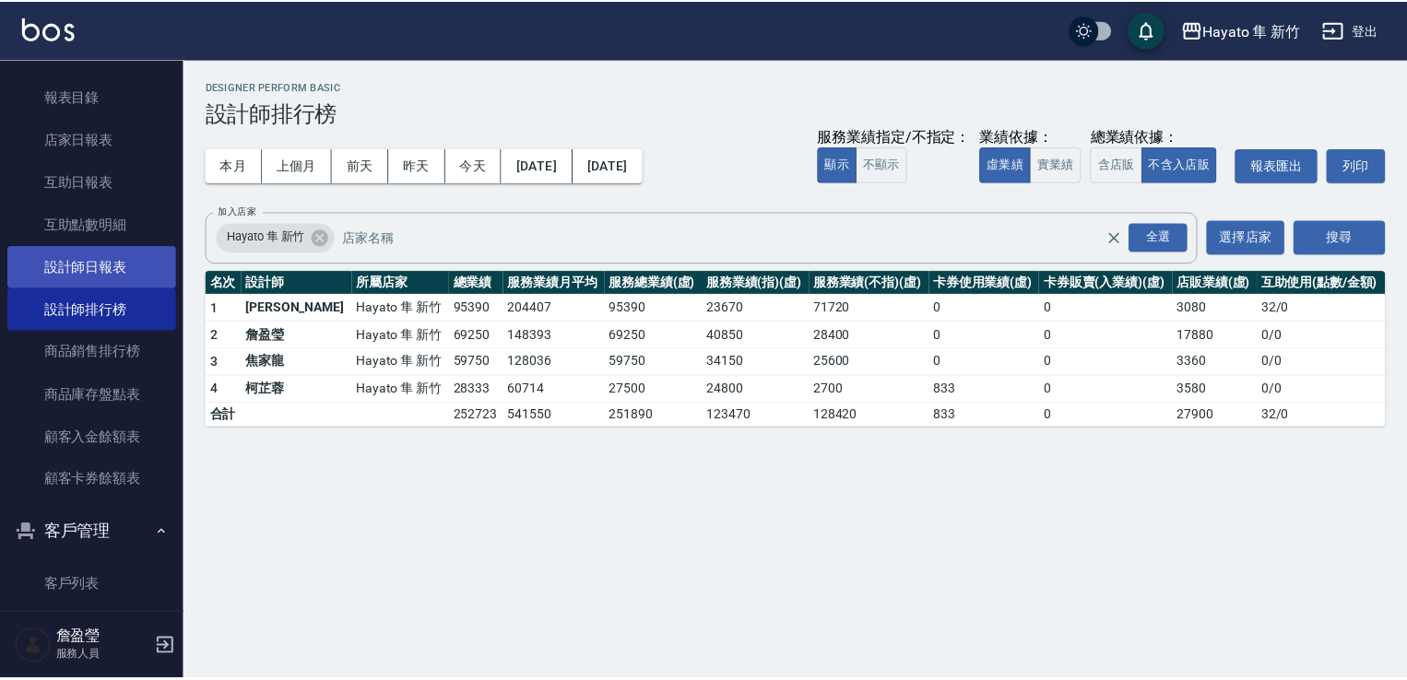
scroll to position [277, 0]
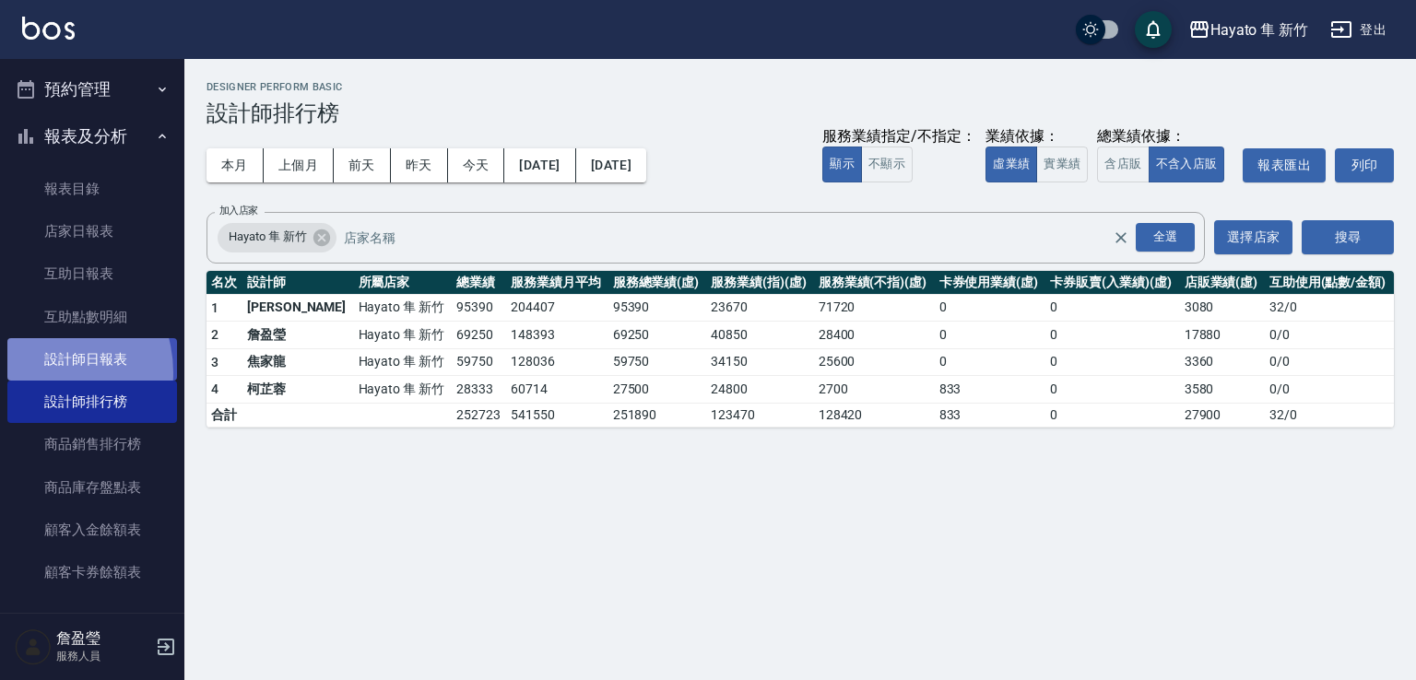
drag, startPoint x: 41, startPoint y: 372, endPoint x: 66, endPoint y: 366, distance: 26.6
click at [42, 370] on link "設計師日報表" at bounding box center [92, 359] width 170 height 42
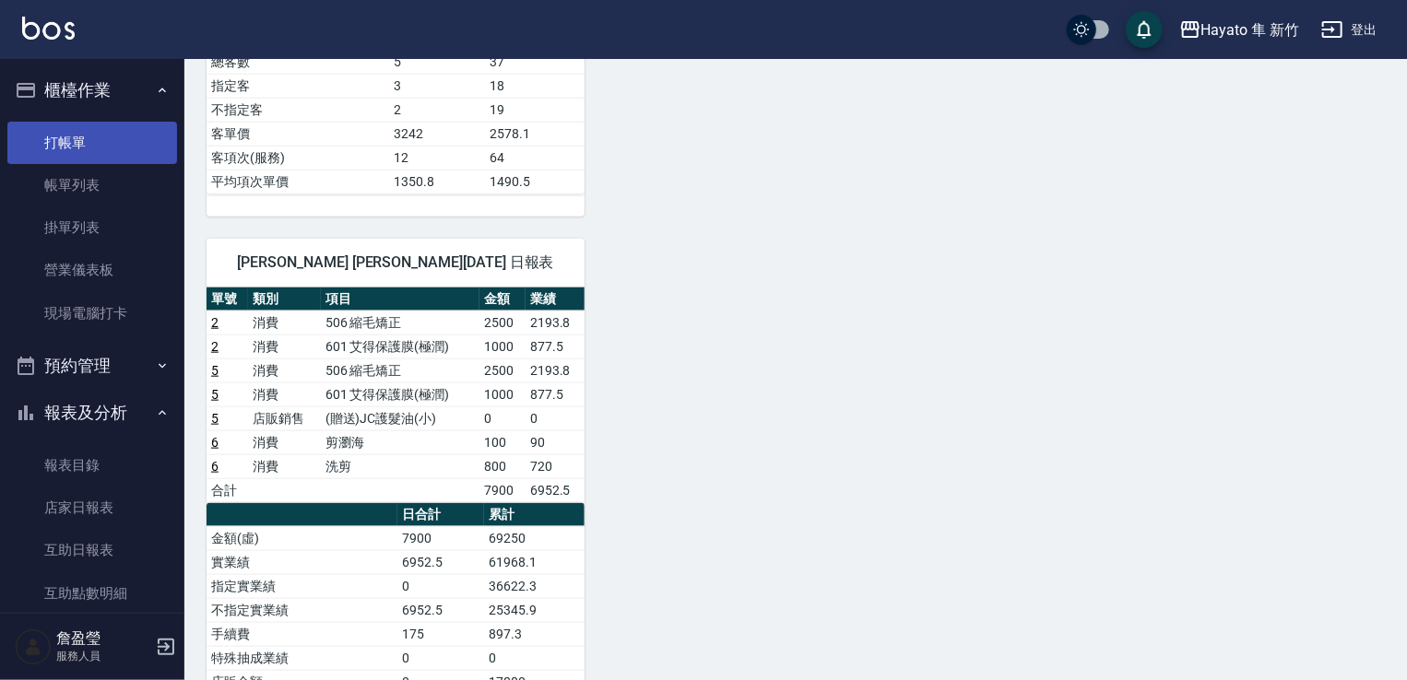
scroll to position [837, 0]
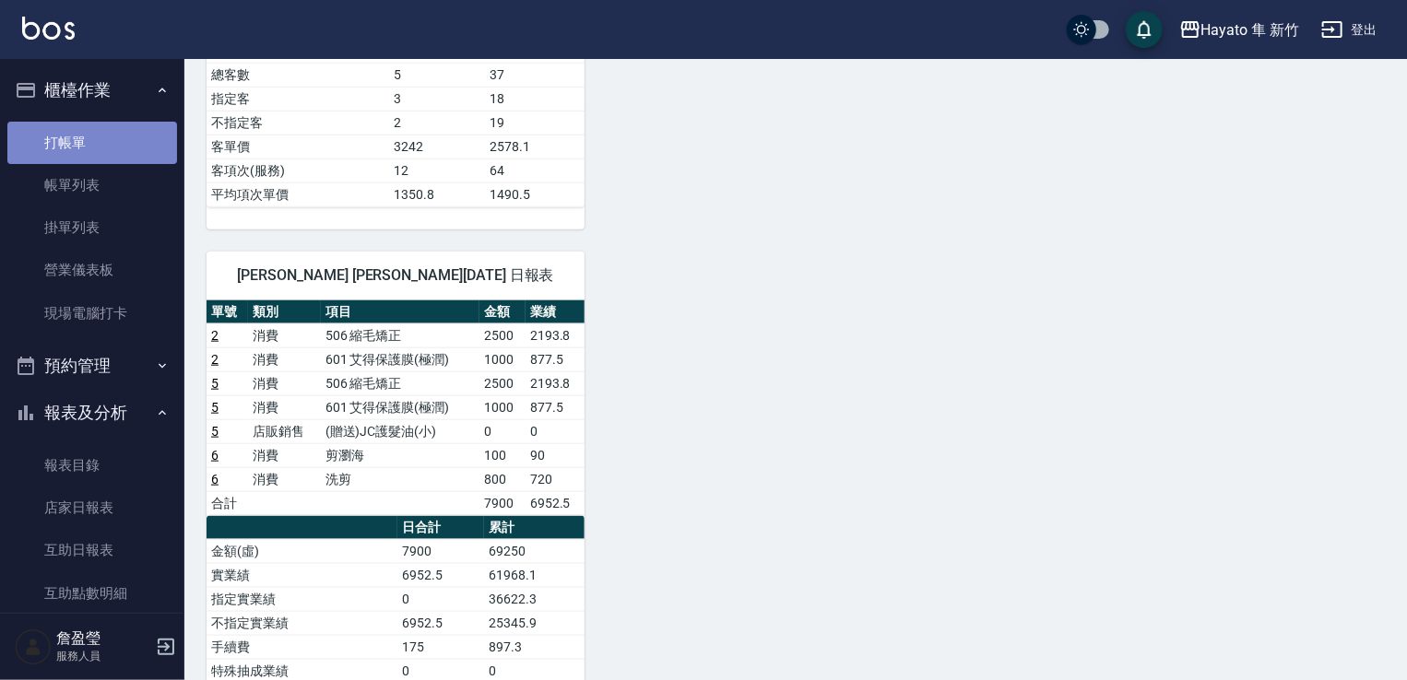
click at [121, 130] on link "打帳單" at bounding box center [92, 143] width 170 height 42
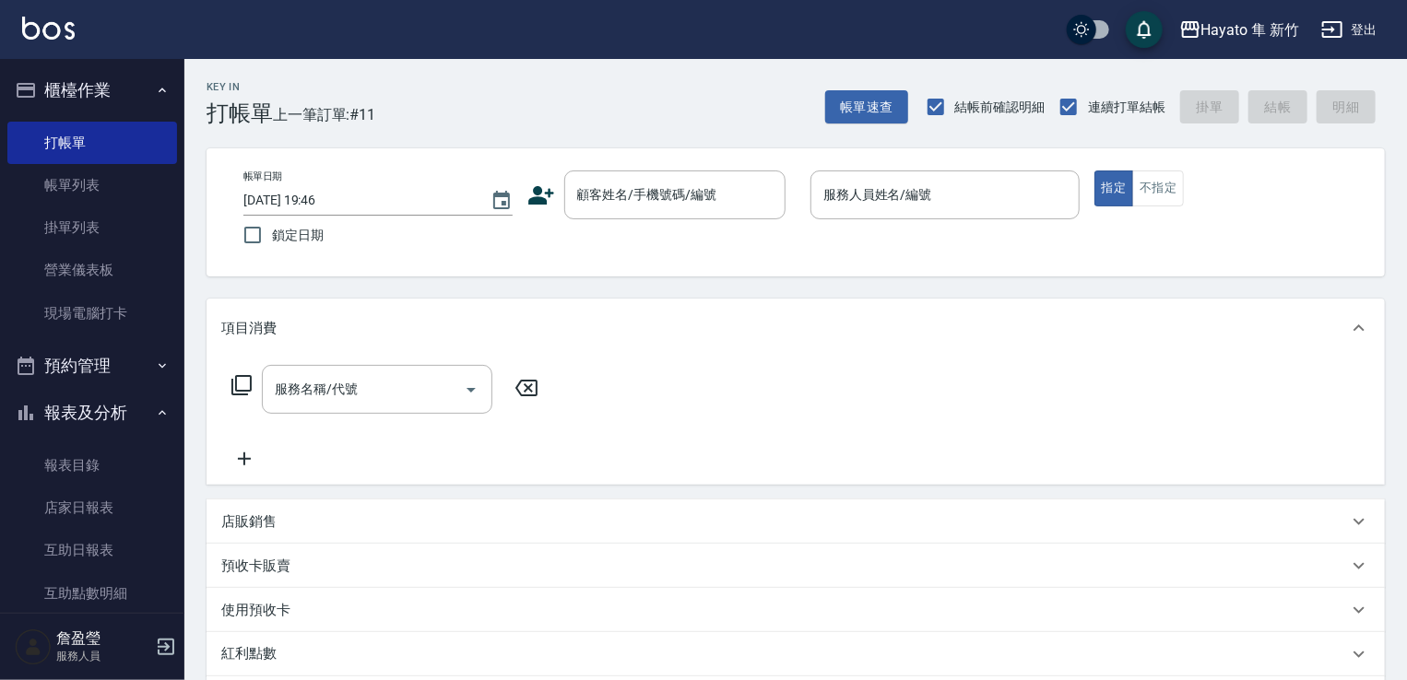
click at [534, 198] on icon at bounding box center [541, 195] width 26 height 18
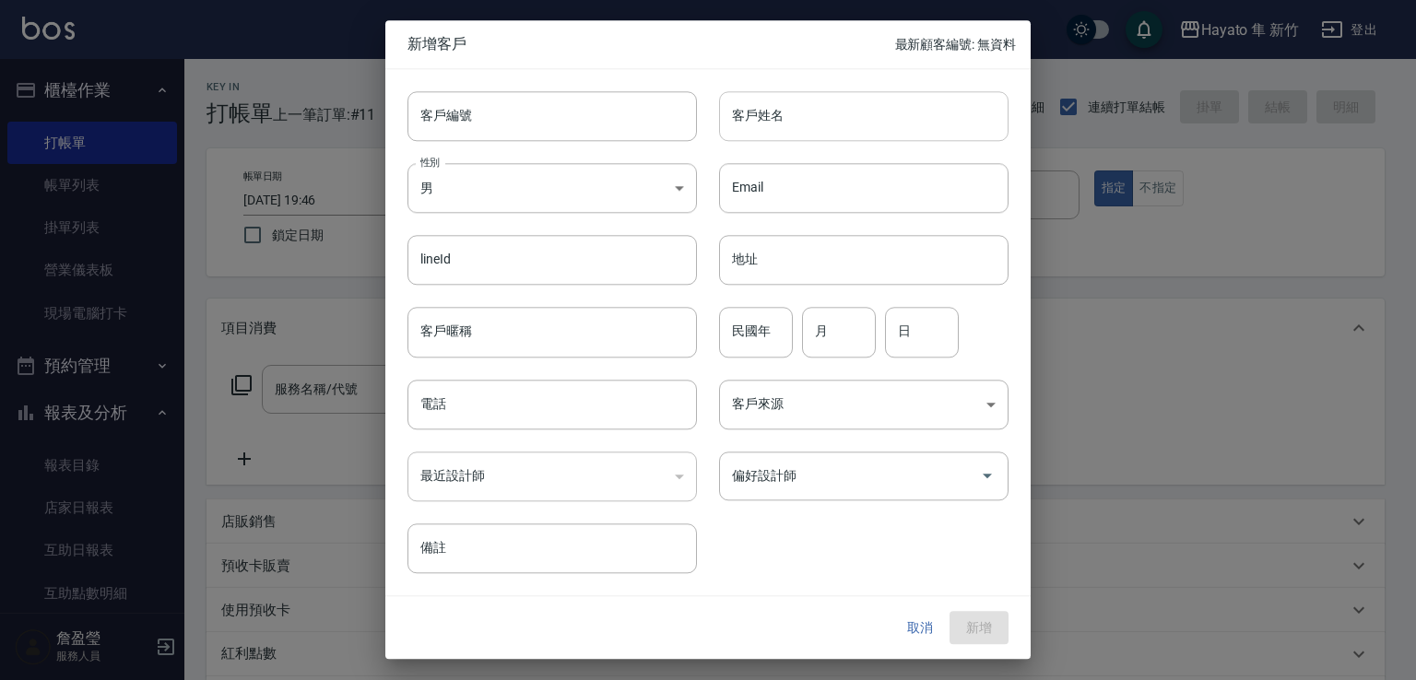
click at [789, 101] on input "客戶姓名" at bounding box center [863, 116] width 289 height 50
type input "林宛縈"
click at [598, 183] on body "Hayato 隼 新竹 登出 櫃檯作業 打帳單 帳單列表 掛單列表 營業儀表板 現場電腦打卡 預約管理 預約管理 報表及分析 報表目錄 店家日報表 互助日報表…" at bounding box center [708, 482] width 1416 height 965
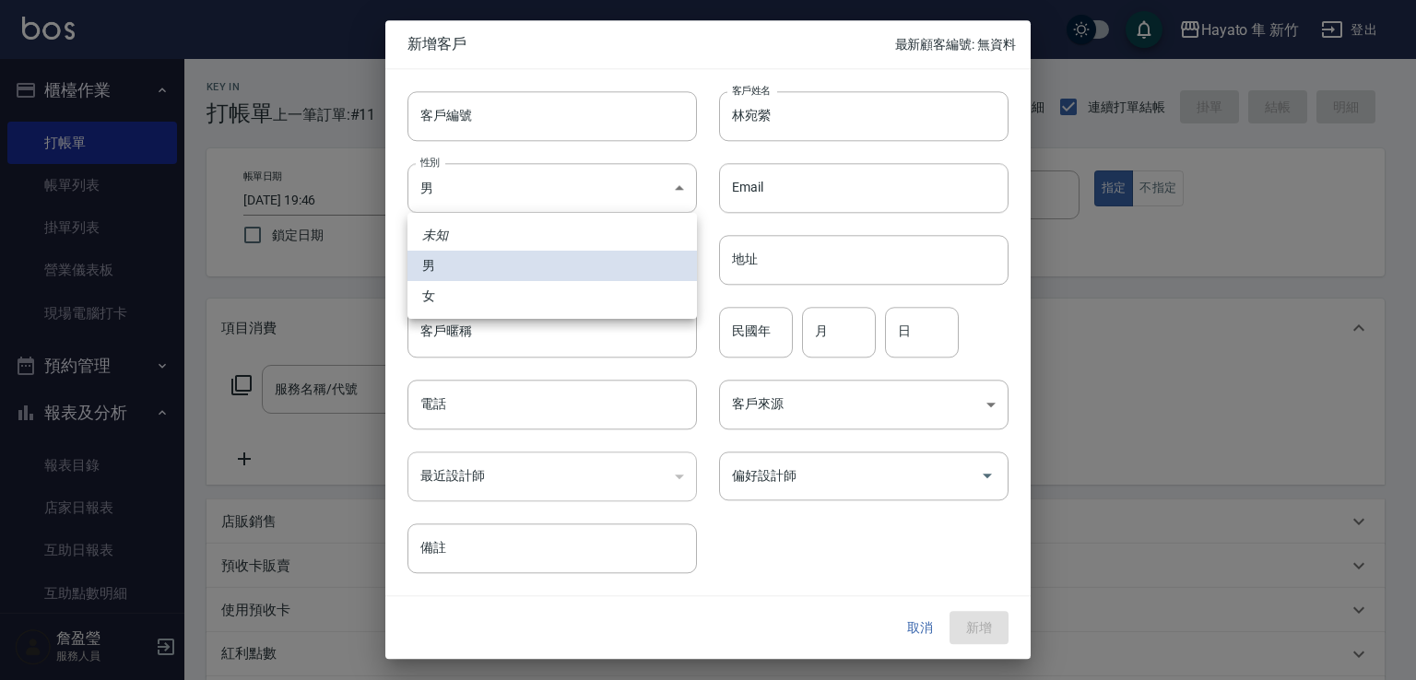
click at [583, 292] on li "女" at bounding box center [551, 296] width 289 height 30
type input "[DEMOGRAPHIC_DATA]"
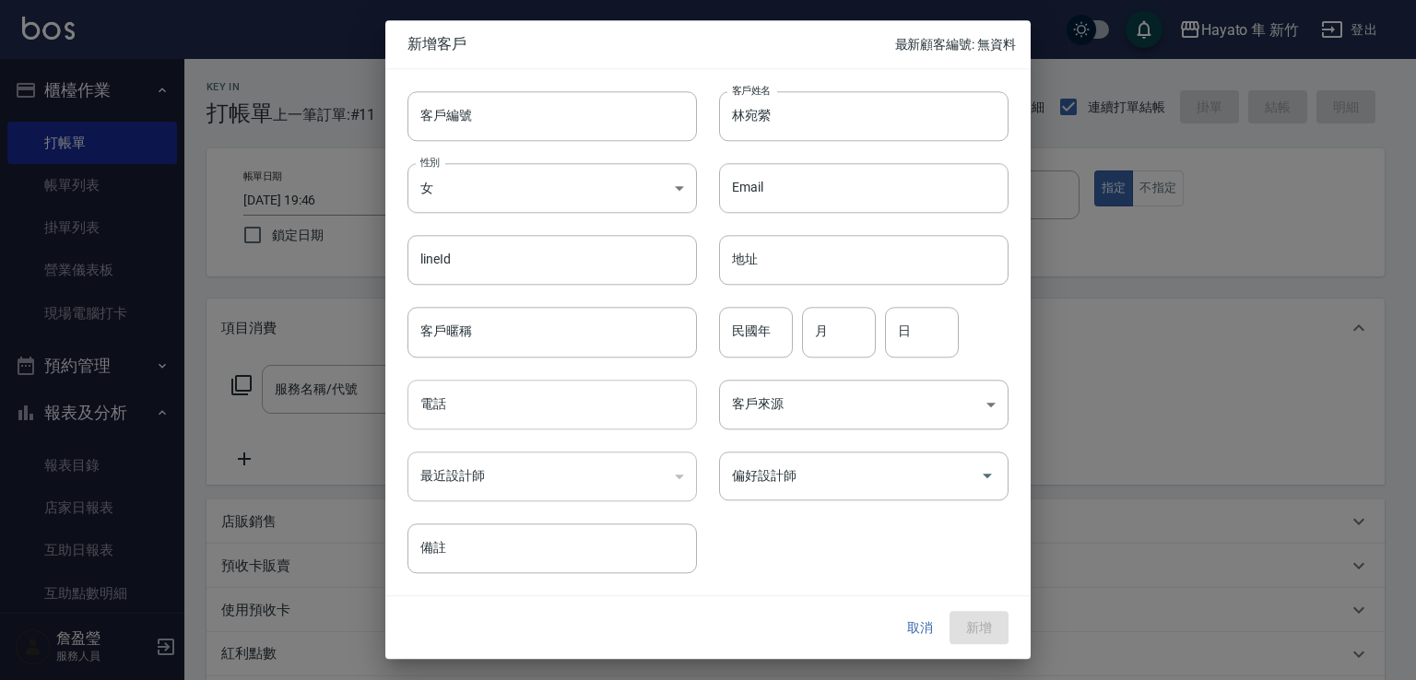
click at [492, 410] on input "電話" at bounding box center [551, 405] width 289 height 50
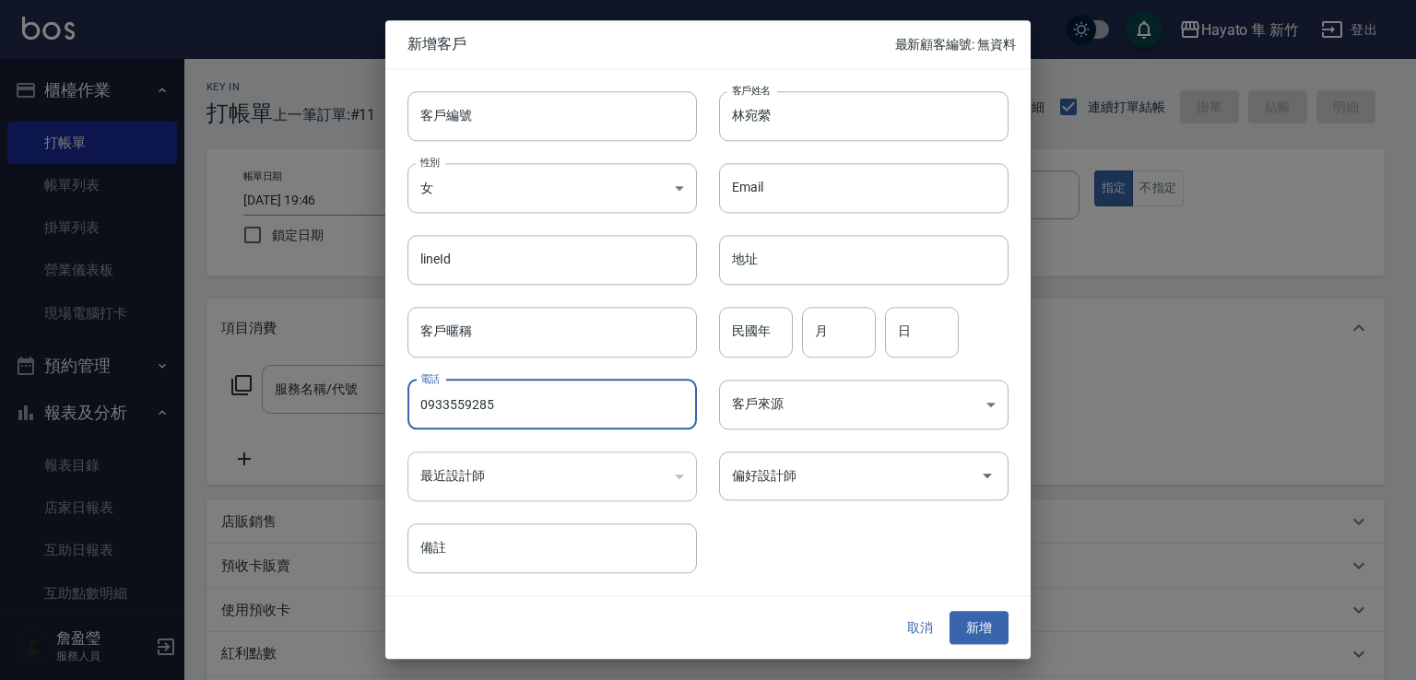
click at [483, 396] on input "0933559285" at bounding box center [551, 405] width 289 height 50
type input "0933559275"
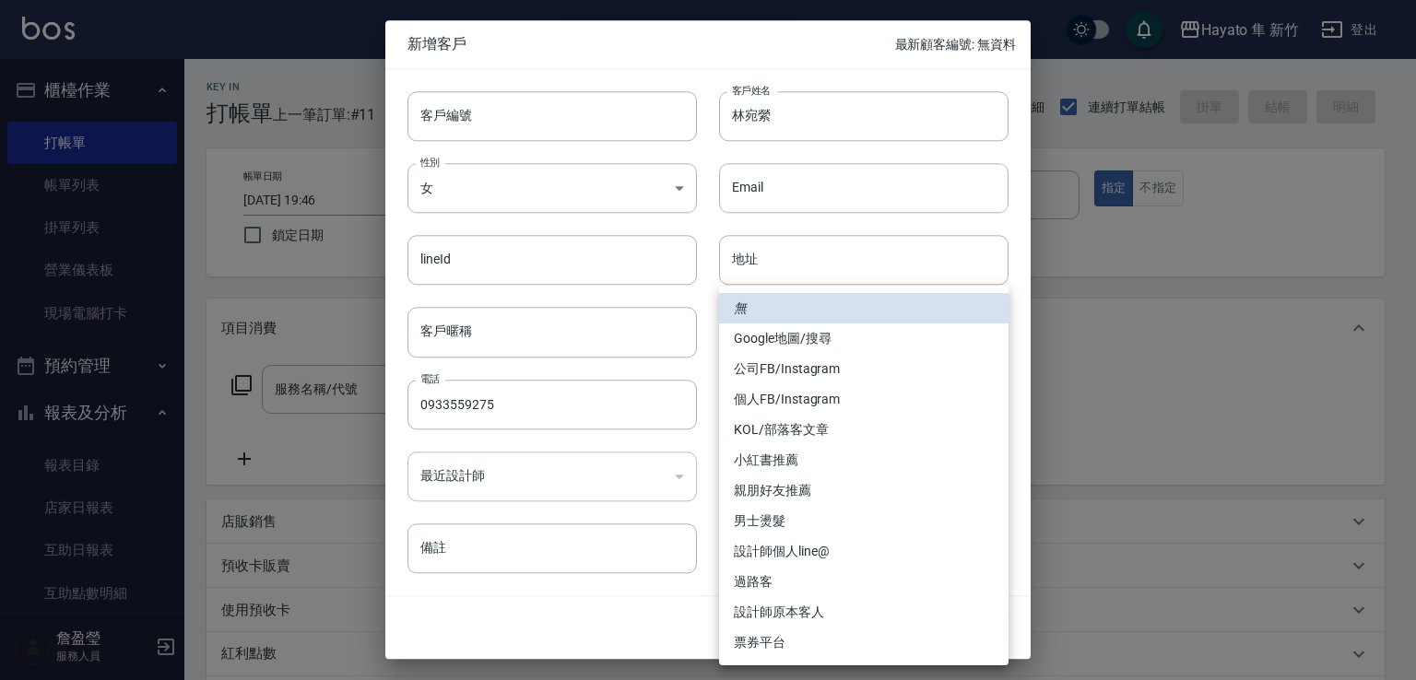
click at [880, 407] on body "Hayato 隼 新竹 登出 櫃檯作業 打帳單 帳單列表 掛單列表 營業儀表板 現場電腦打卡 預約管理 預約管理 報表及分析 報表目錄 店家日報表 互助日報表…" at bounding box center [708, 482] width 1416 height 965
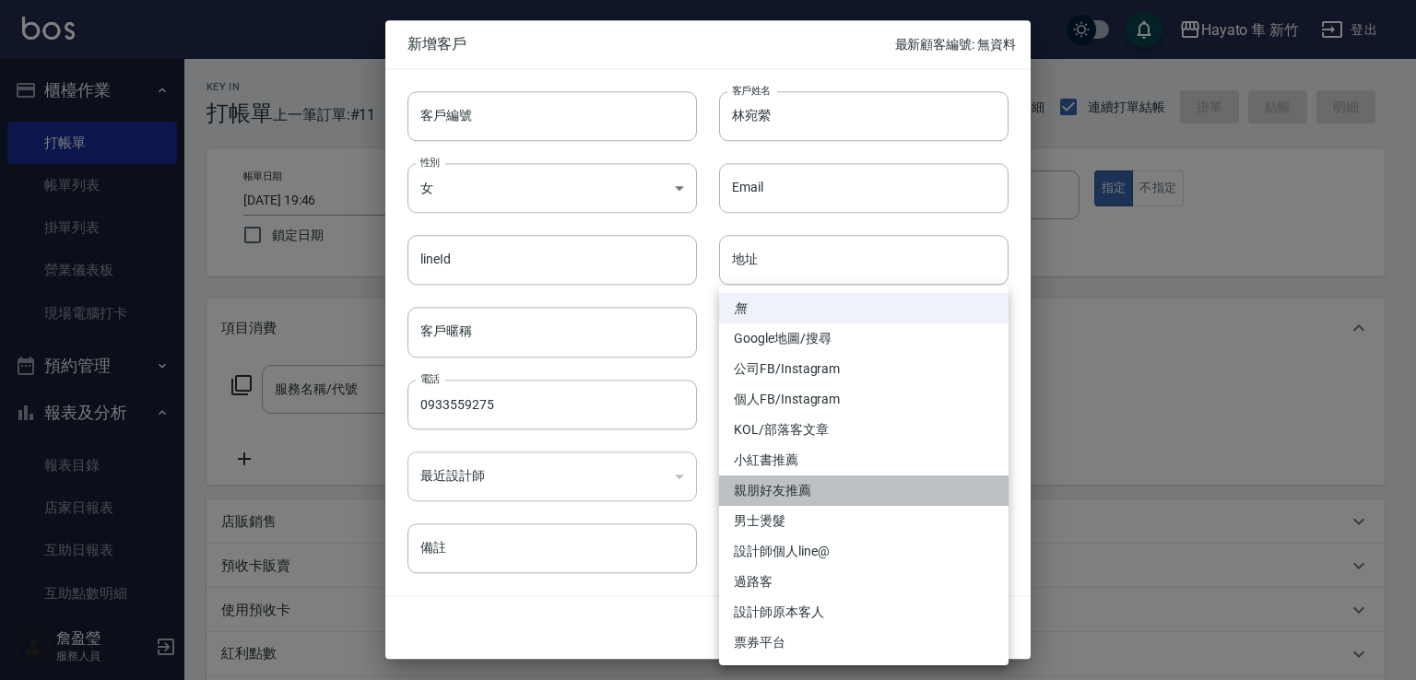
click at [849, 482] on li "親朋好友推薦" at bounding box center [863, 491] width 289 height 30
type input "親朋好友推薦"
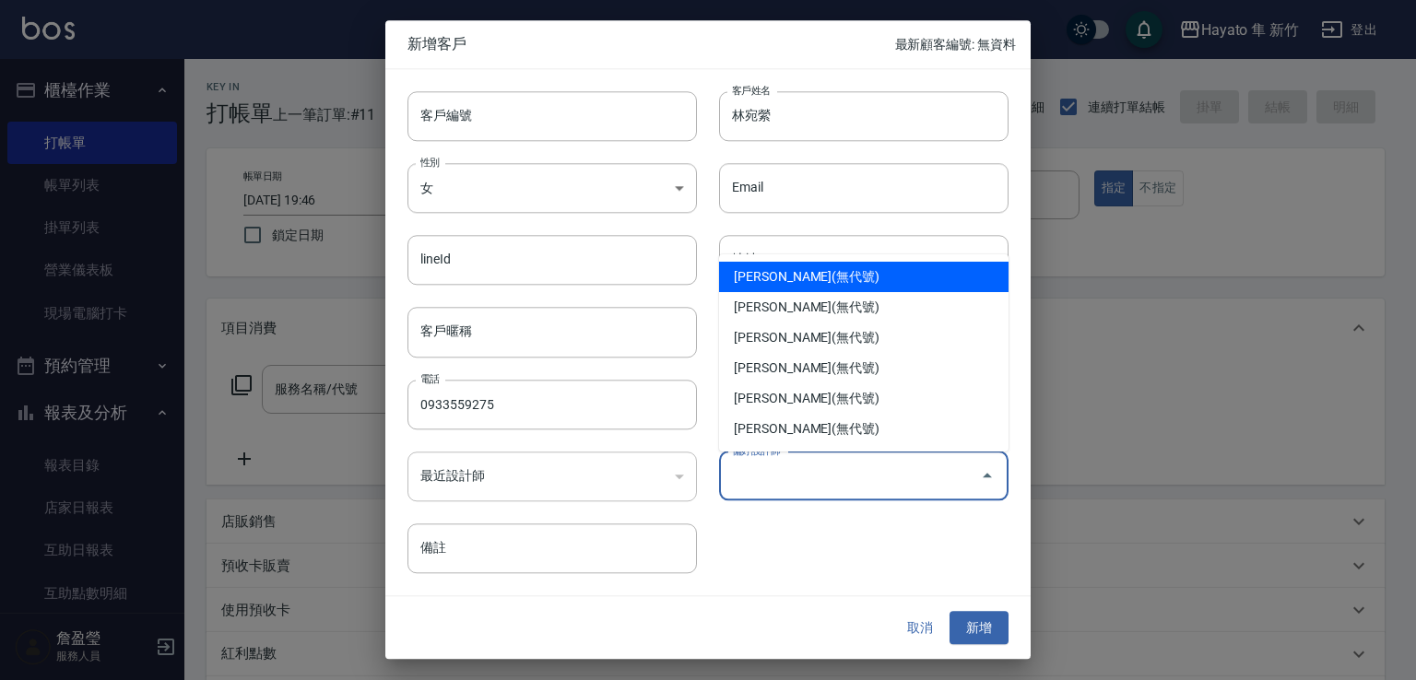
click at [849, 491] on input "偏好設計師" at bounding box center [849, 476] width 245 height 32
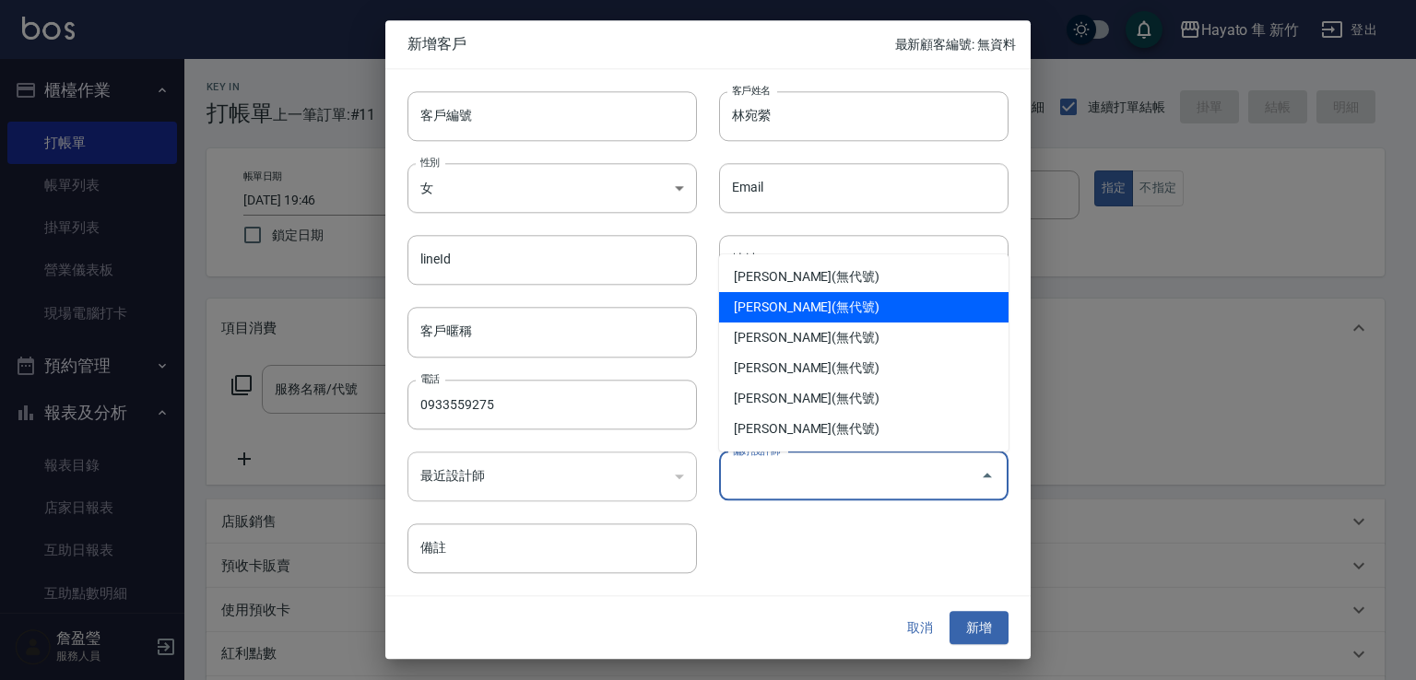
click at [798, 304] on li "[PERSON_NAME](無代號)" at bounding box center [863, 307] width 289 height 30
type input "詹盈瑩"
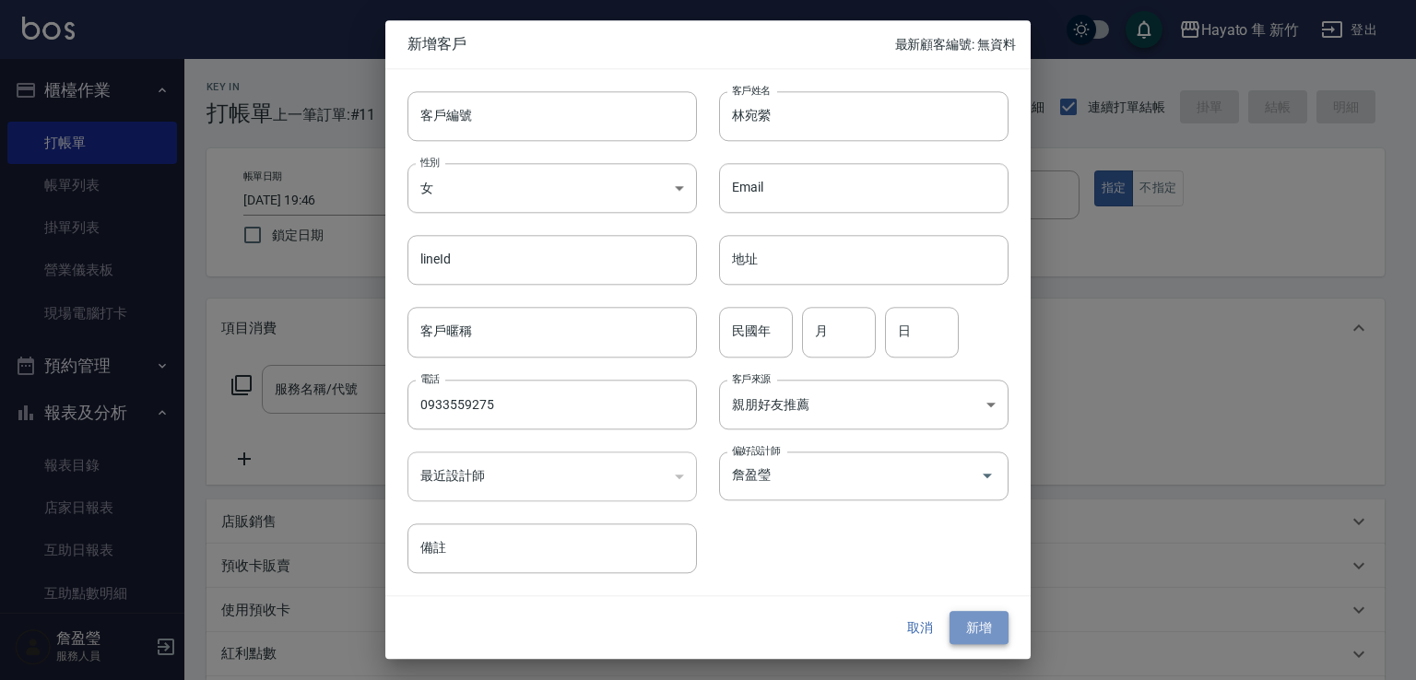
click at [981, 623] on button "新增" at bounding box center [979, 628] width 59 height 34
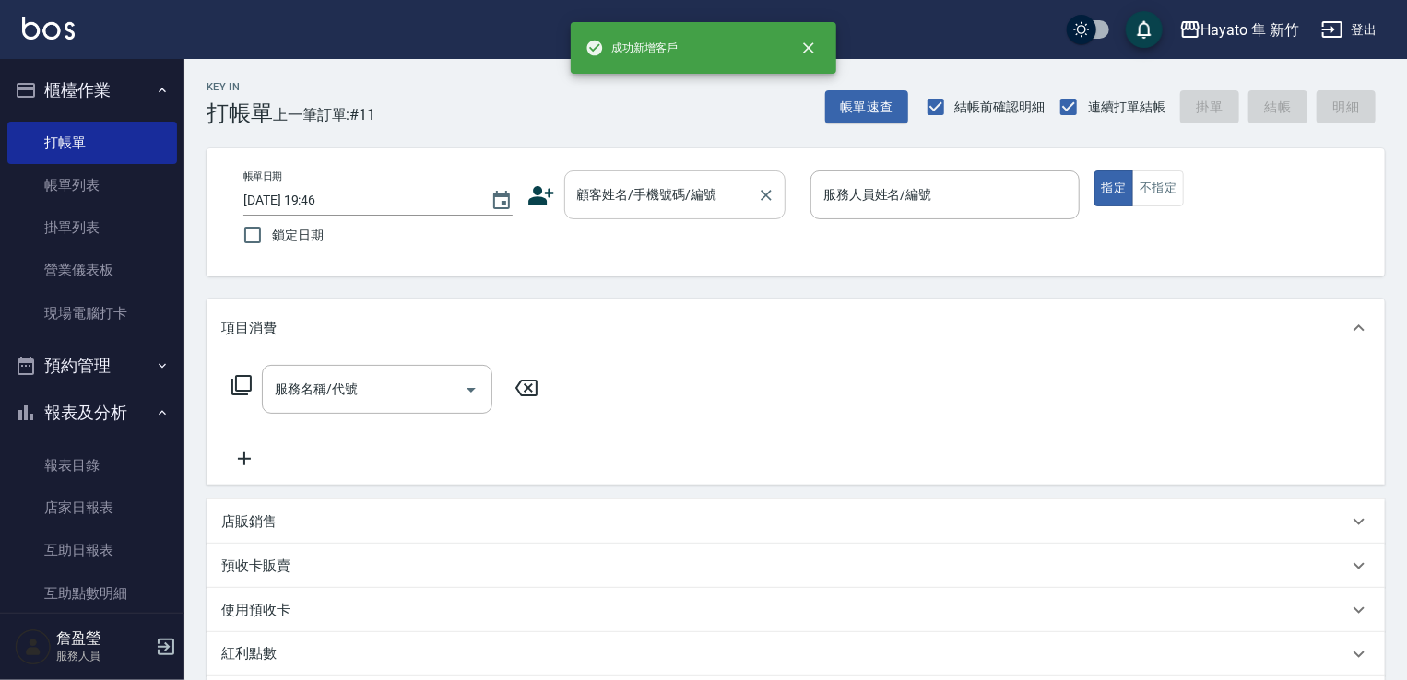
click at [591, 181] on div "顧客姓名/手機號碼/編號 顧客姓名/手機號碼/編號" at bounding box center [674, 195] width 221 height 49
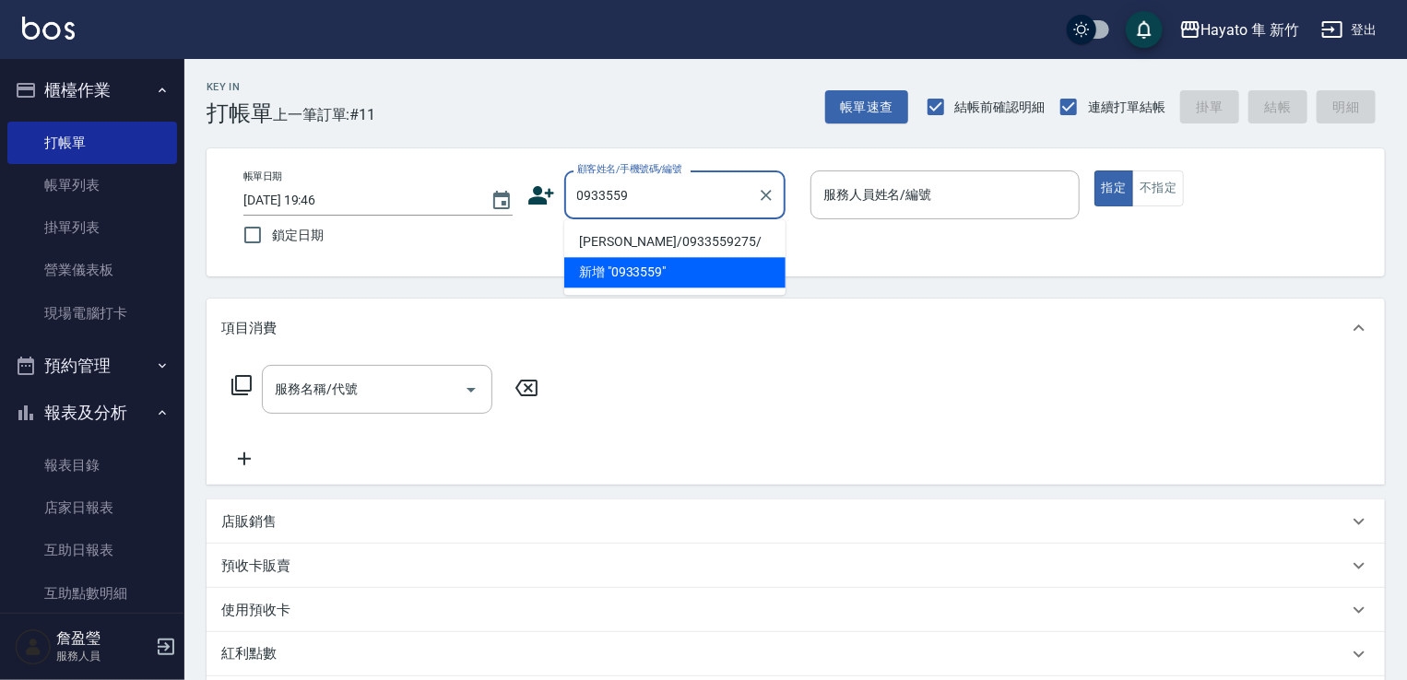
click at [654, 233] on li "[PERSON_NAME]/0933559275/" at bounding box center [674, 242] width 221 height 30
type input "[PERSON_NAME]/0933559275/"
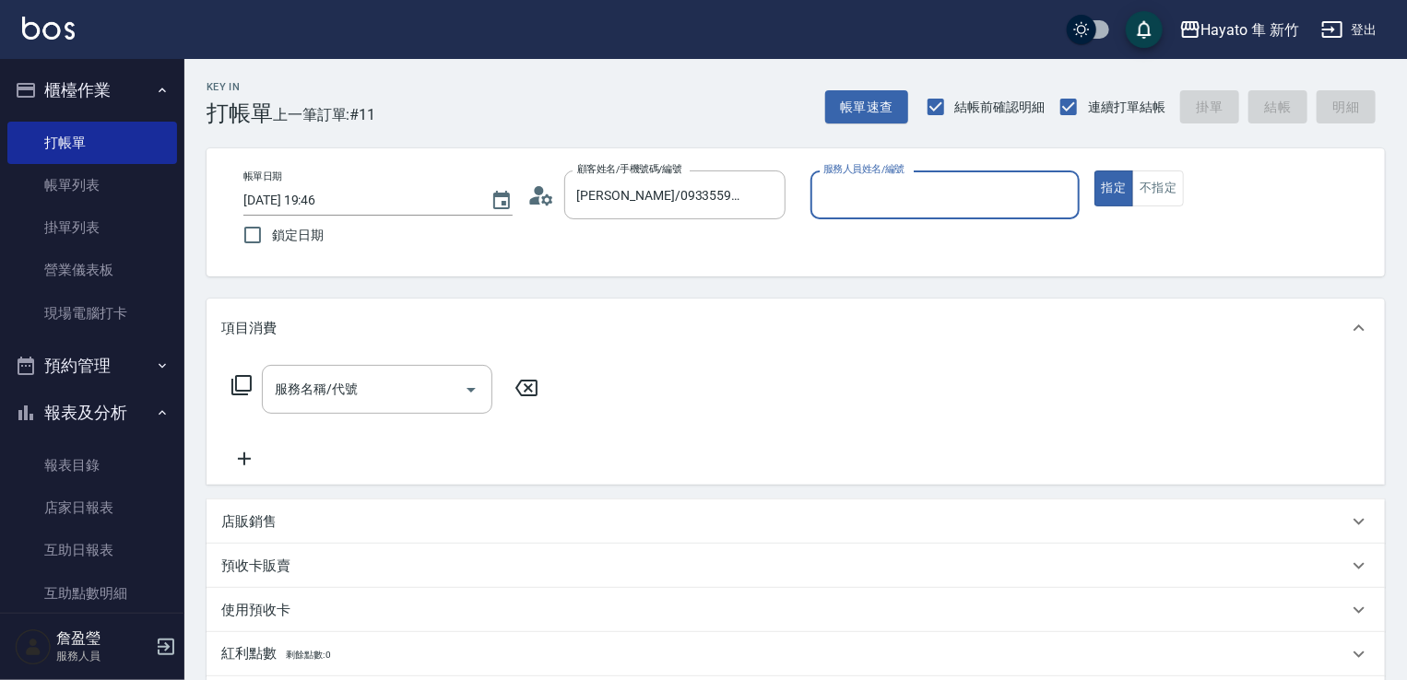
type input "[PERSON_NAME](無代號)"
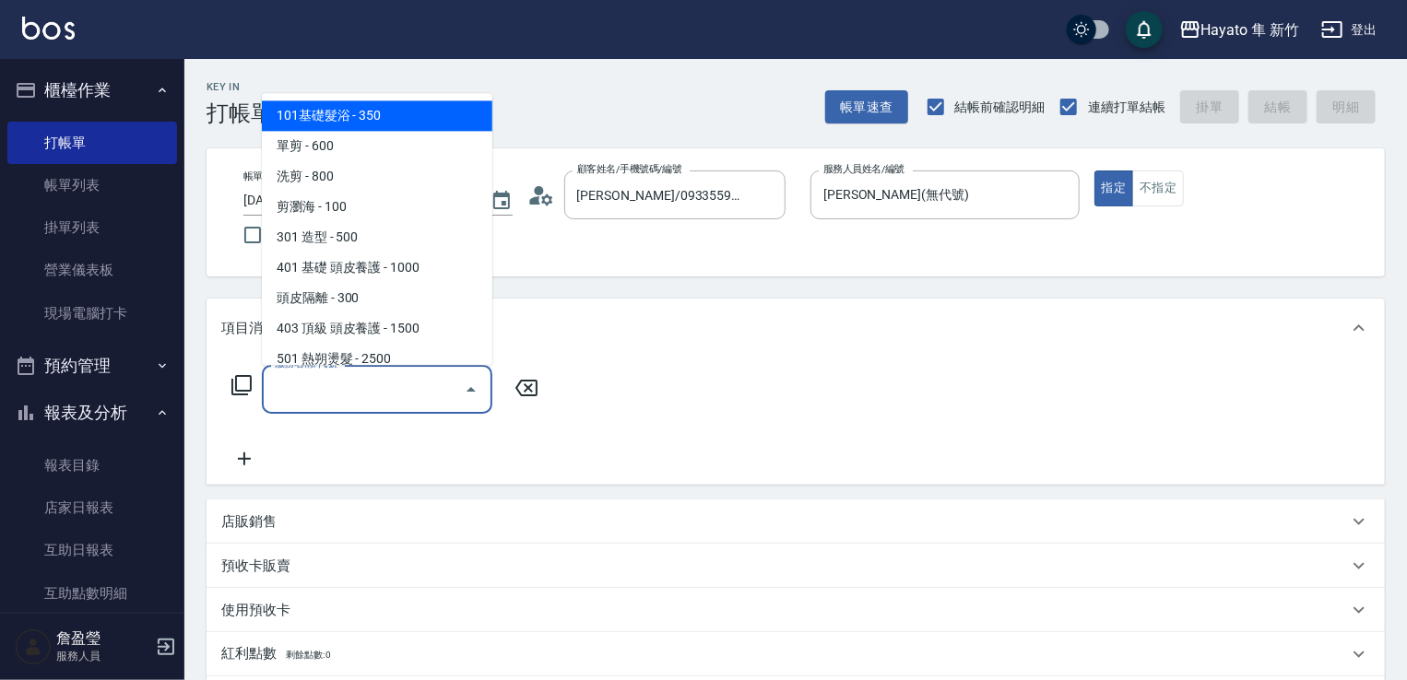
click at [424, 392] on input "服務名稱/代號" at bounding box center [363, 389] width 186 height 32
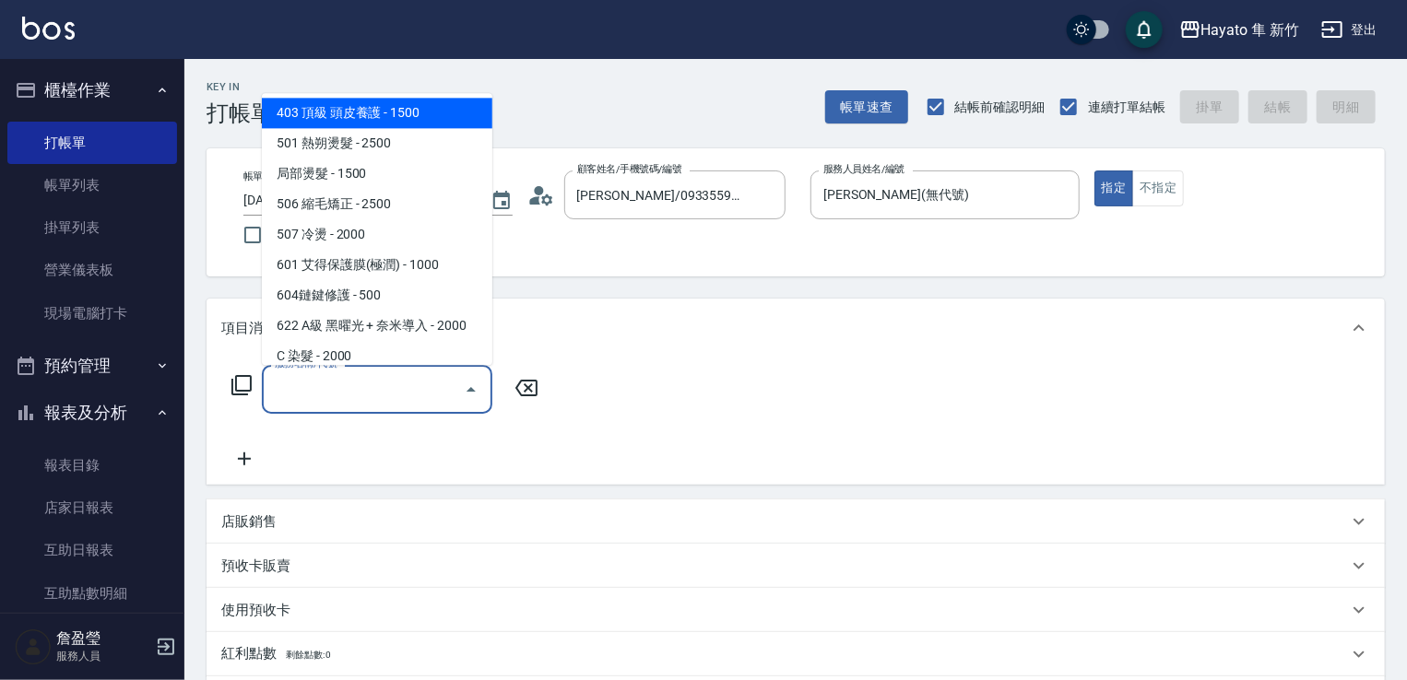
scroll to position [321, 0]
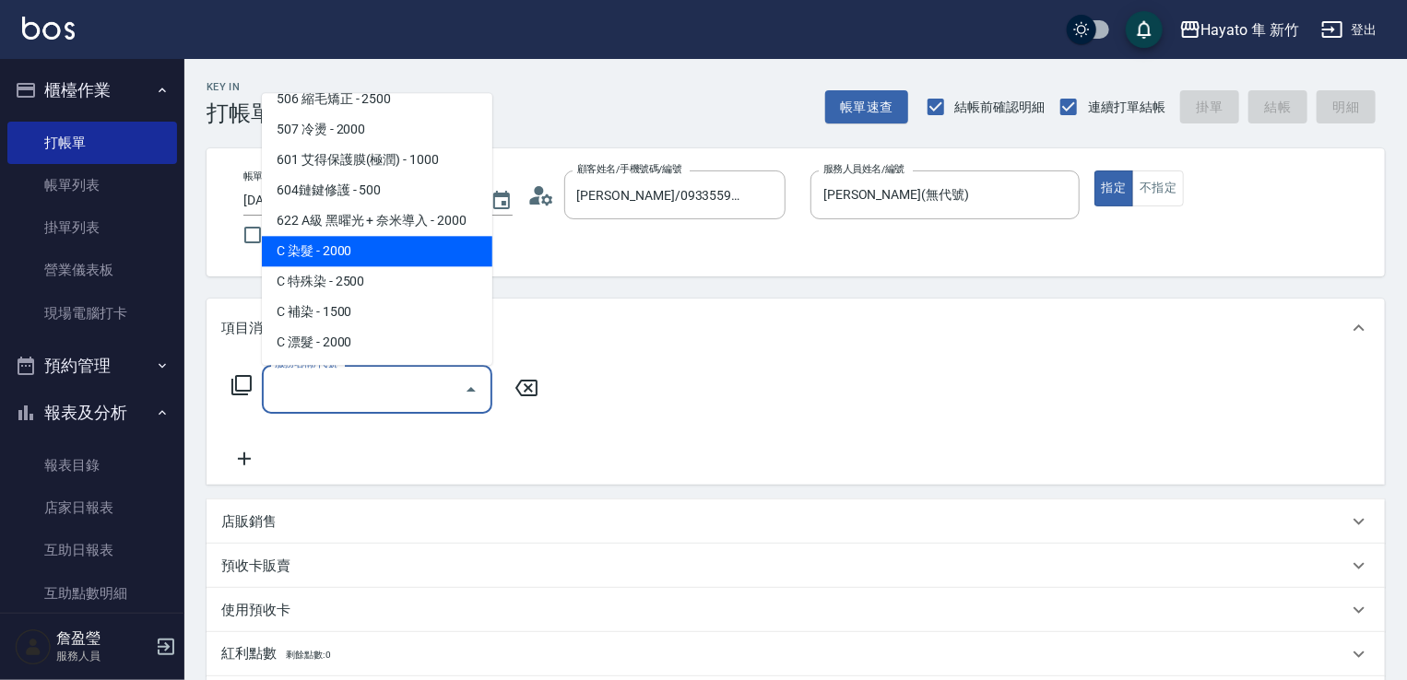
click at [369, 249] on span "C 染髮 - 2000" at bounding box center [377, 251] width 230 height 30
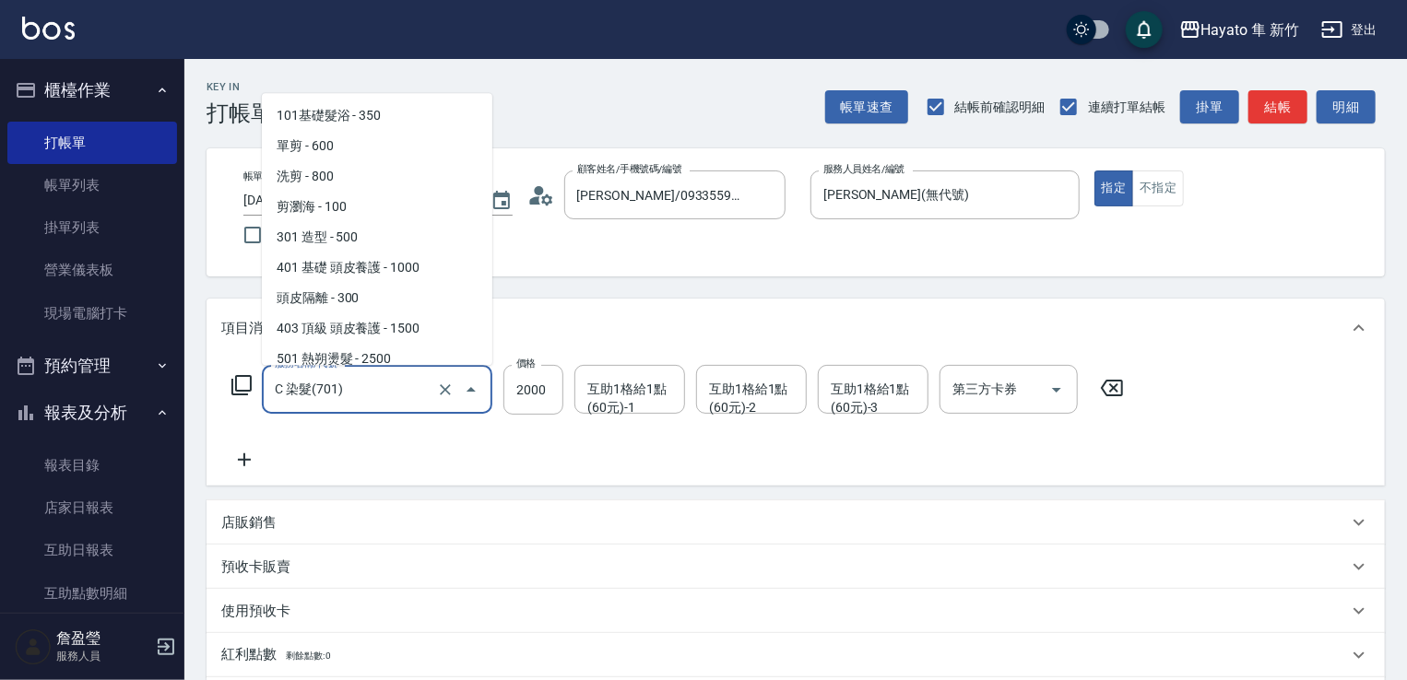
click at [368, 381] on input "C 染髮(701)" at bounding box center [351, 389] width 162 height 32
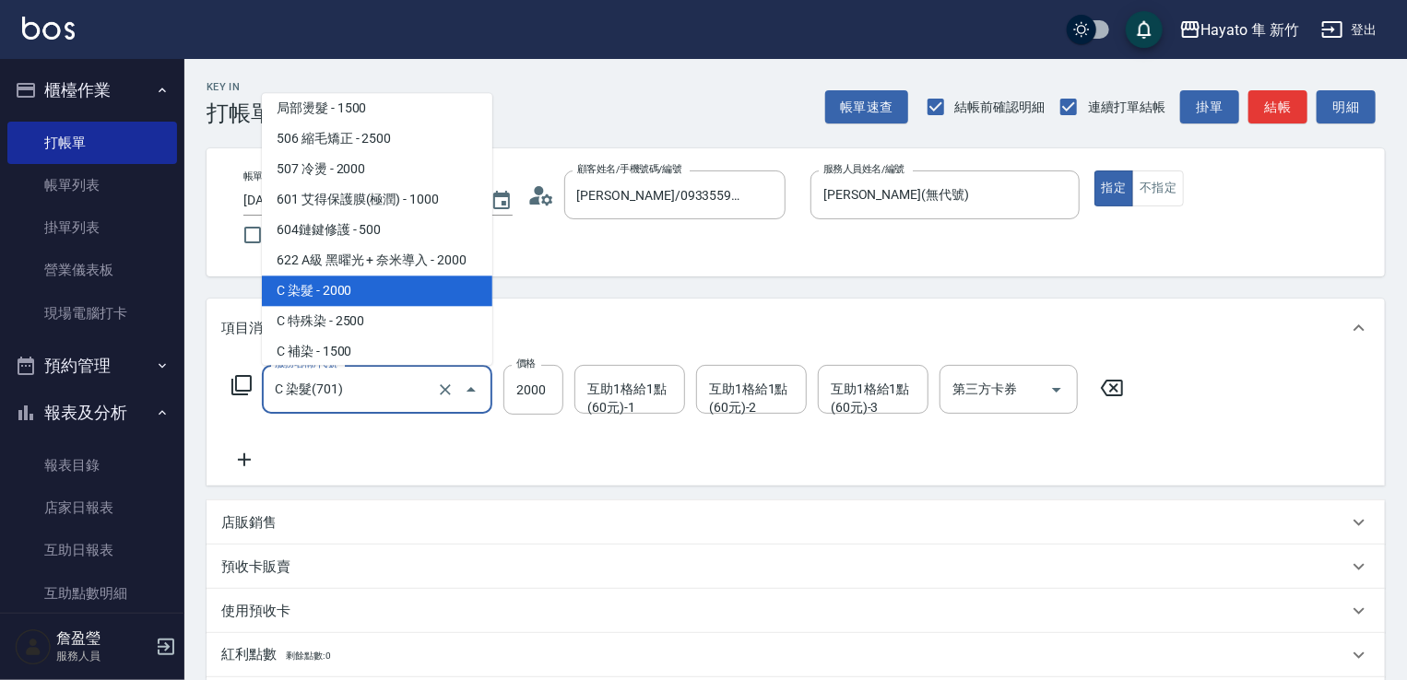
scroll to position [313, 0]
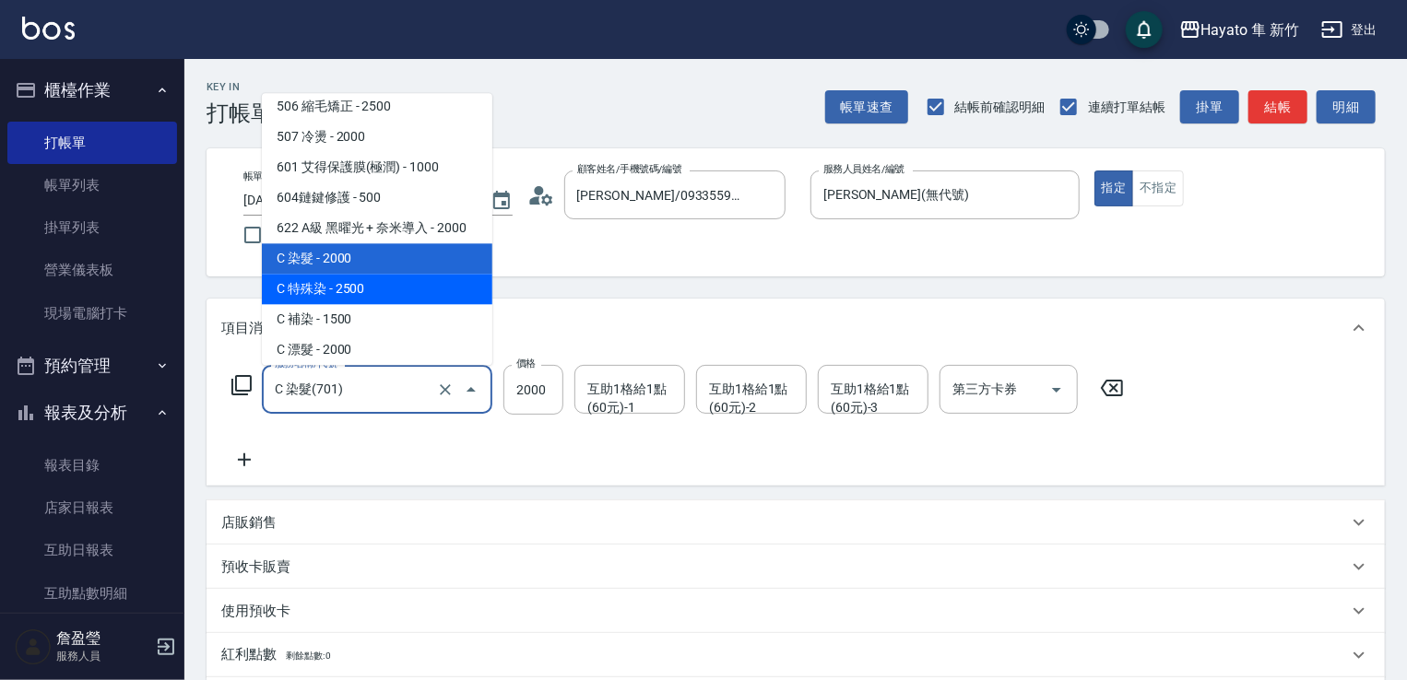
click at [382, 289] on span "C 特殊染 - 2500" at bounding box center [377, 289] width 230 height 30
type input "C 特殊染(703)"
type input "2500"
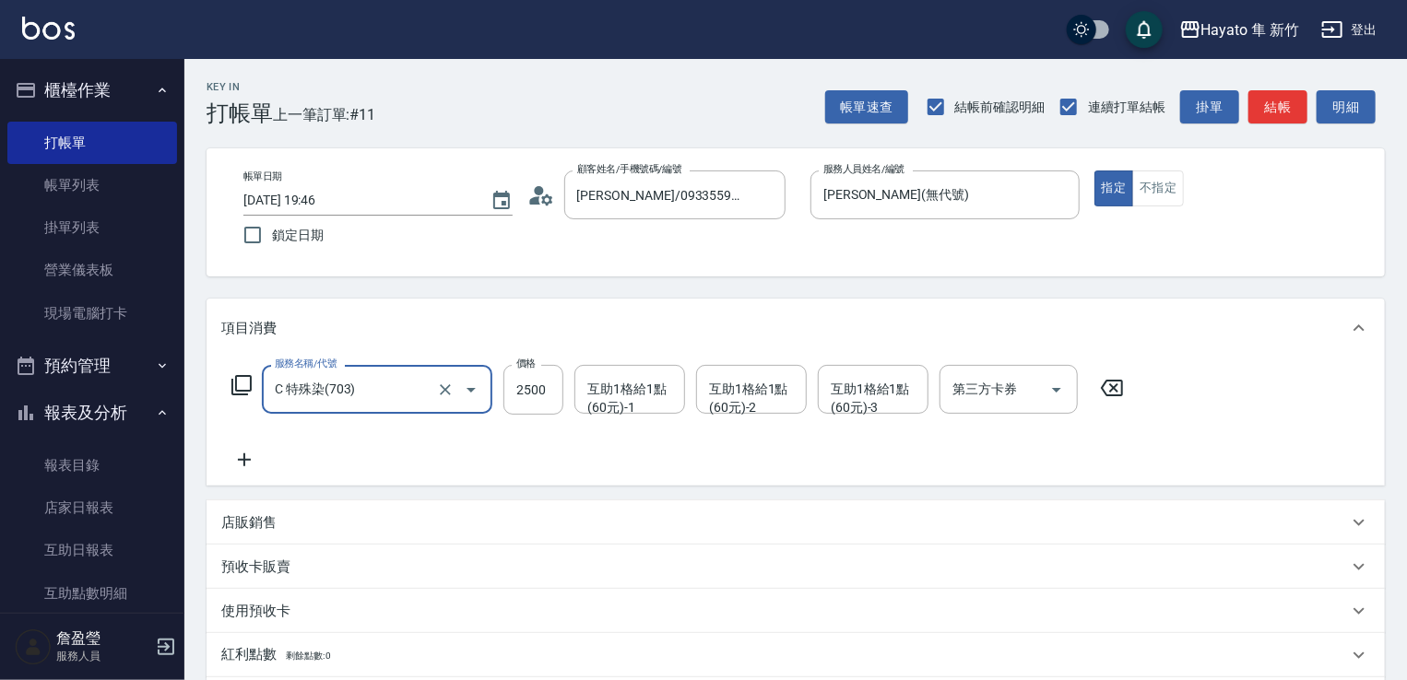
click at [259, 455] on icon at bounding box center [244, 460] width 46 height 22
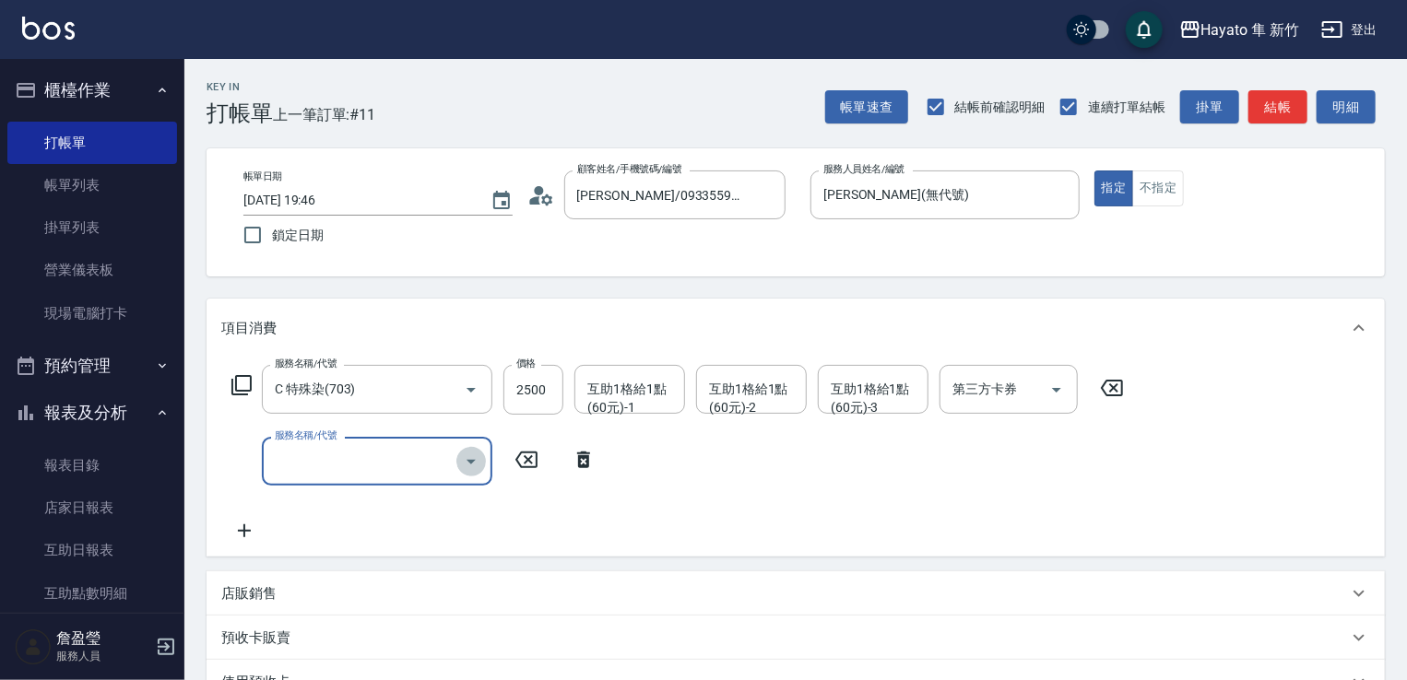
click at [465, 455] on icon "Open" at bounding box center [471, 462] width 22 height 22
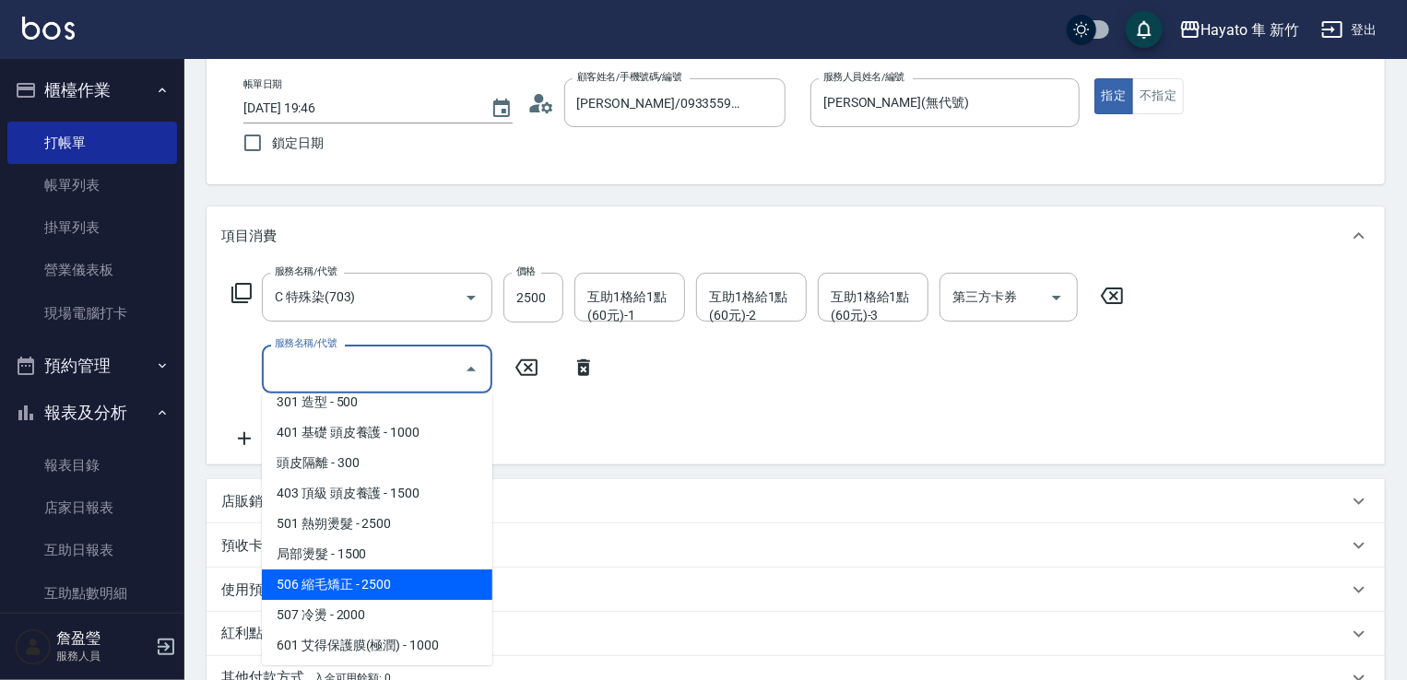
scroll to position [0, 0]
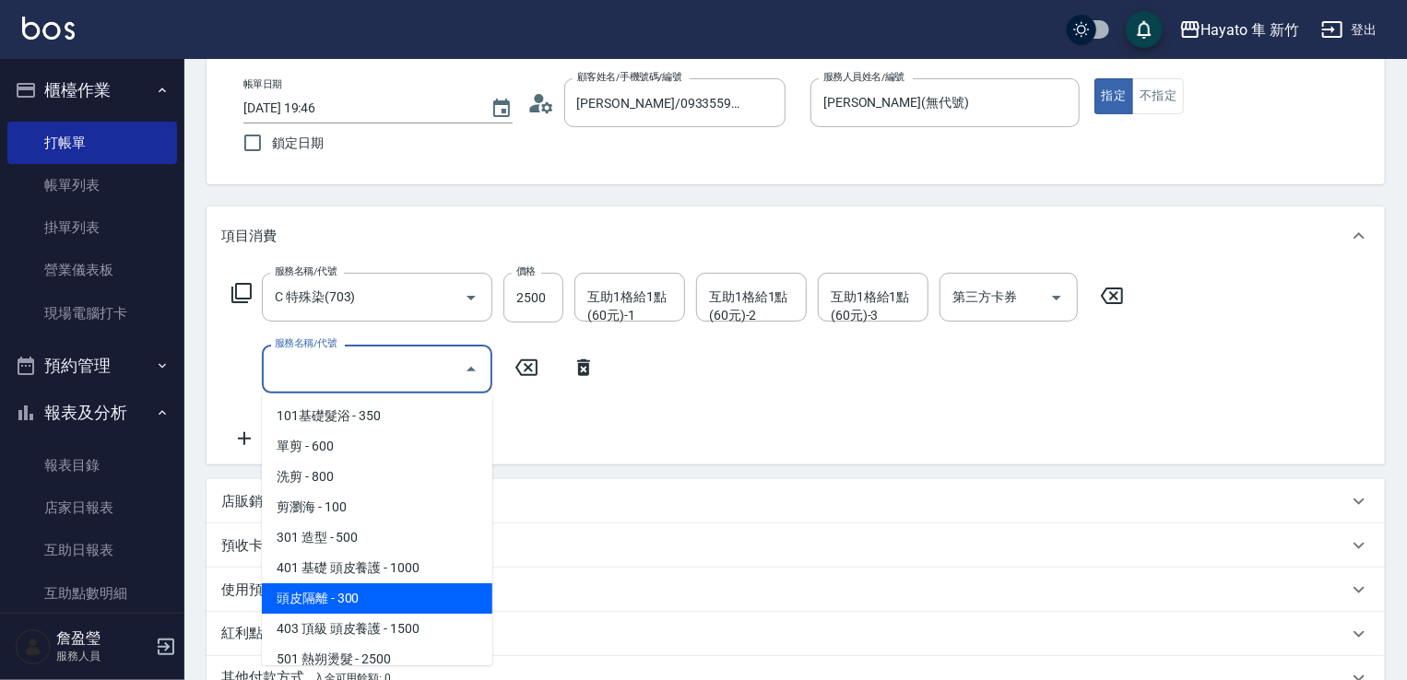
click at [421, 587] on span "頭皮隔離 - 300" at bounding box center [377, 599] width 230 height 30
type input "頭皮隔離(402)"
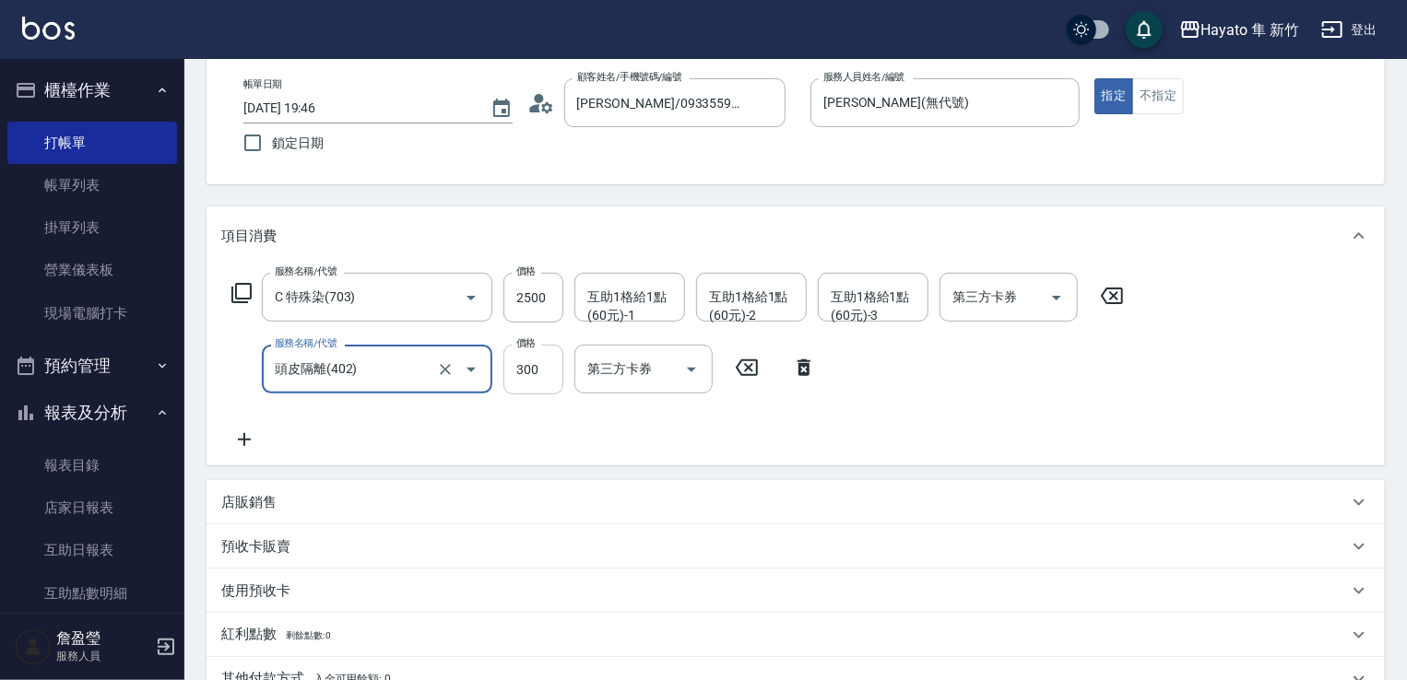
click at [520, 378] on input "300" at bounding box center [533, 370] width 60 height 50
type input "200"
click at [878, 431] on div "服務名稱/代號 C 特殊染(703) 服務名稱/代號 價格 2500 價格 互助1格給1點(60元)-1 互助1格給1點(60元)-1 互助1格給1點(60元…" at bounding box center [678, 362] width 914 height 178
click at [282, 499] on div "店販銷售" at bounding box center [784, 502] width 1127 height 19
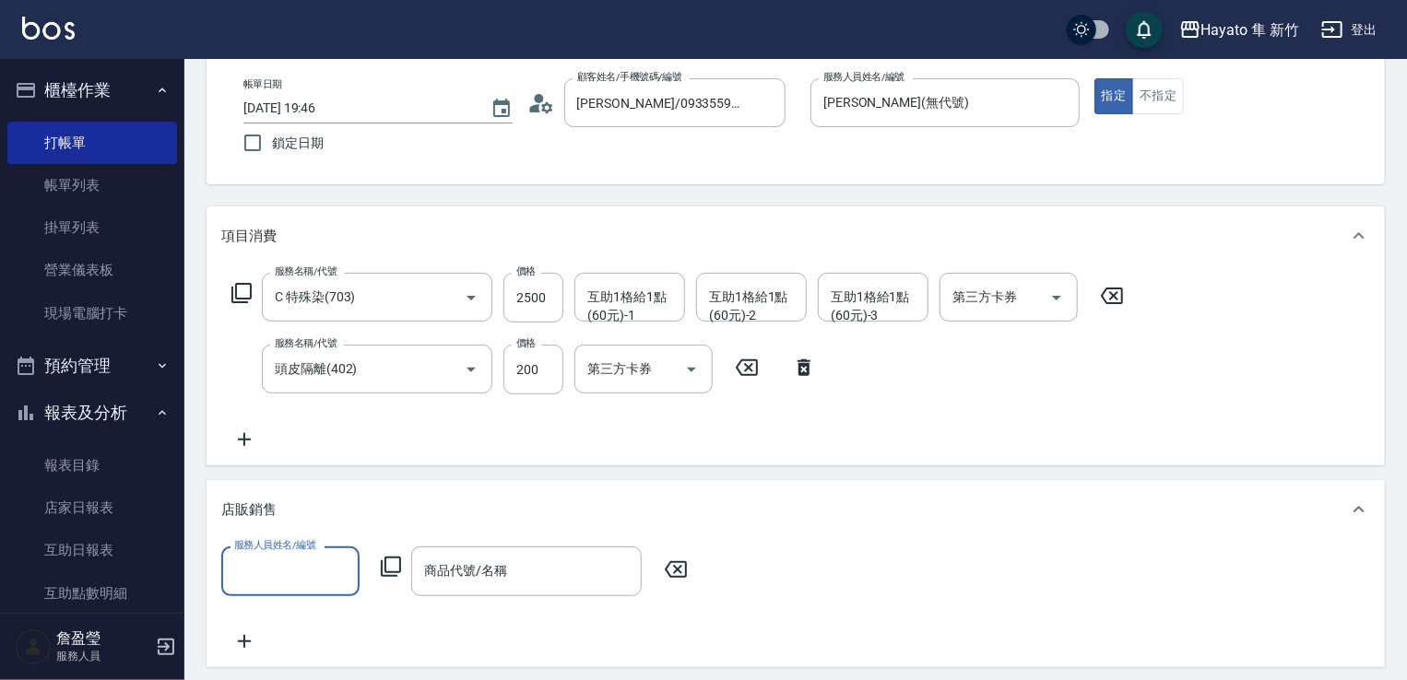
click at [278, 553] on div "服務人員姓名/編號" at bounding box center [290, 571] width 138 height 49
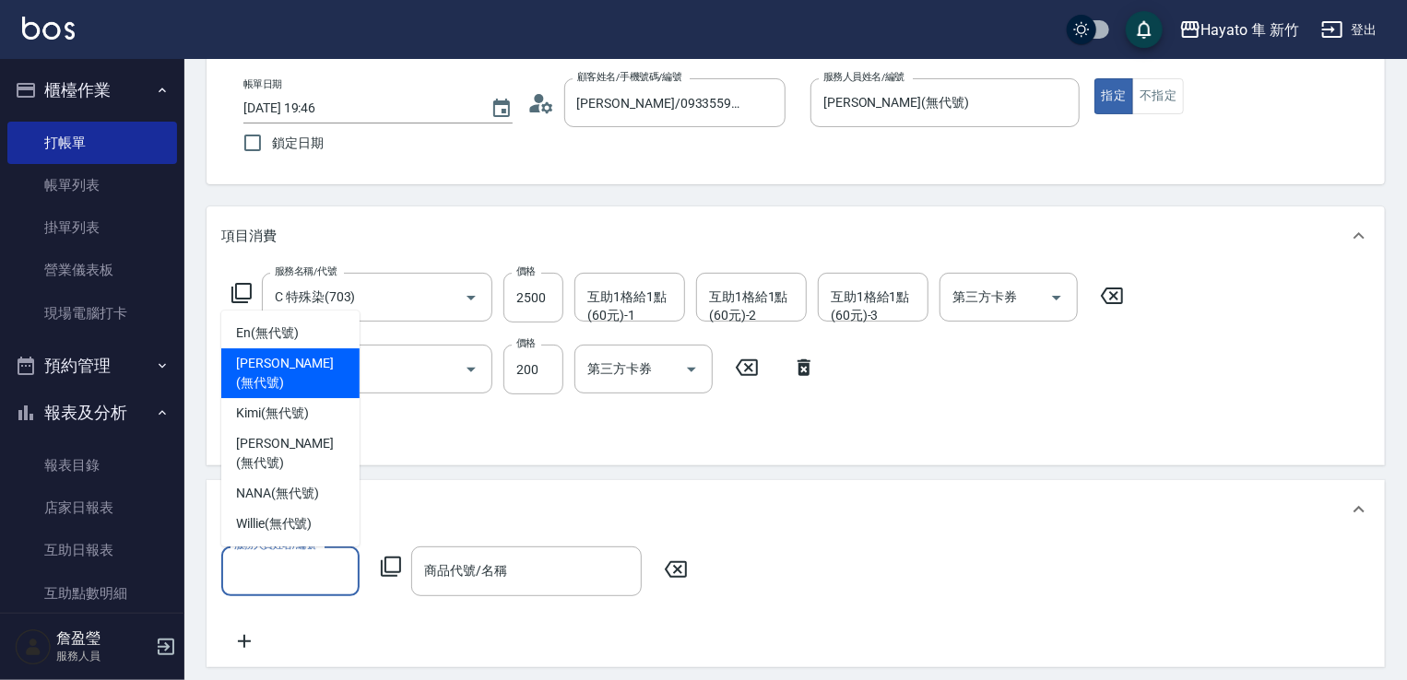
click at [274, 393] on span "[PERSON_NAME] (無代號)" at bounding box center [290, 373] width 109 height 39
type input "[PERSON_NAME](無代號)"
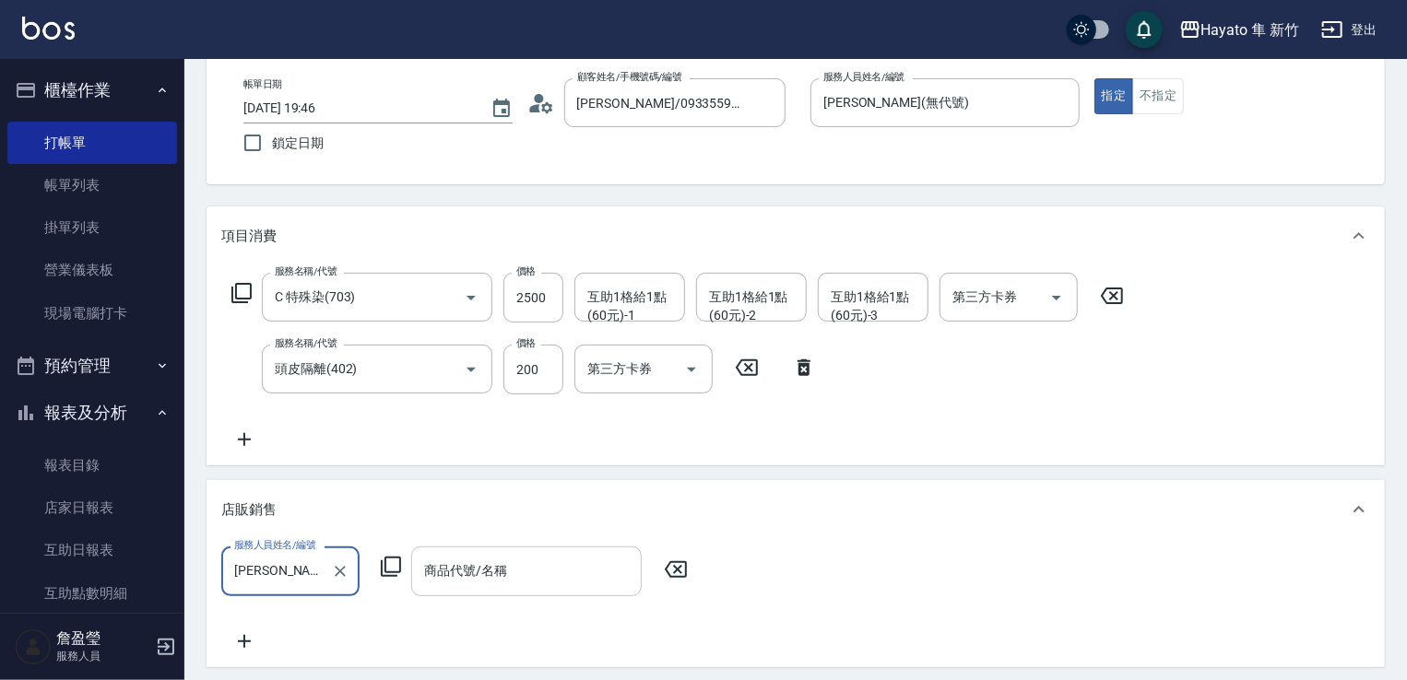
click at [502, 572] on input "商品代號/名稱" at bounding box center [526, 571] width 214 height 32
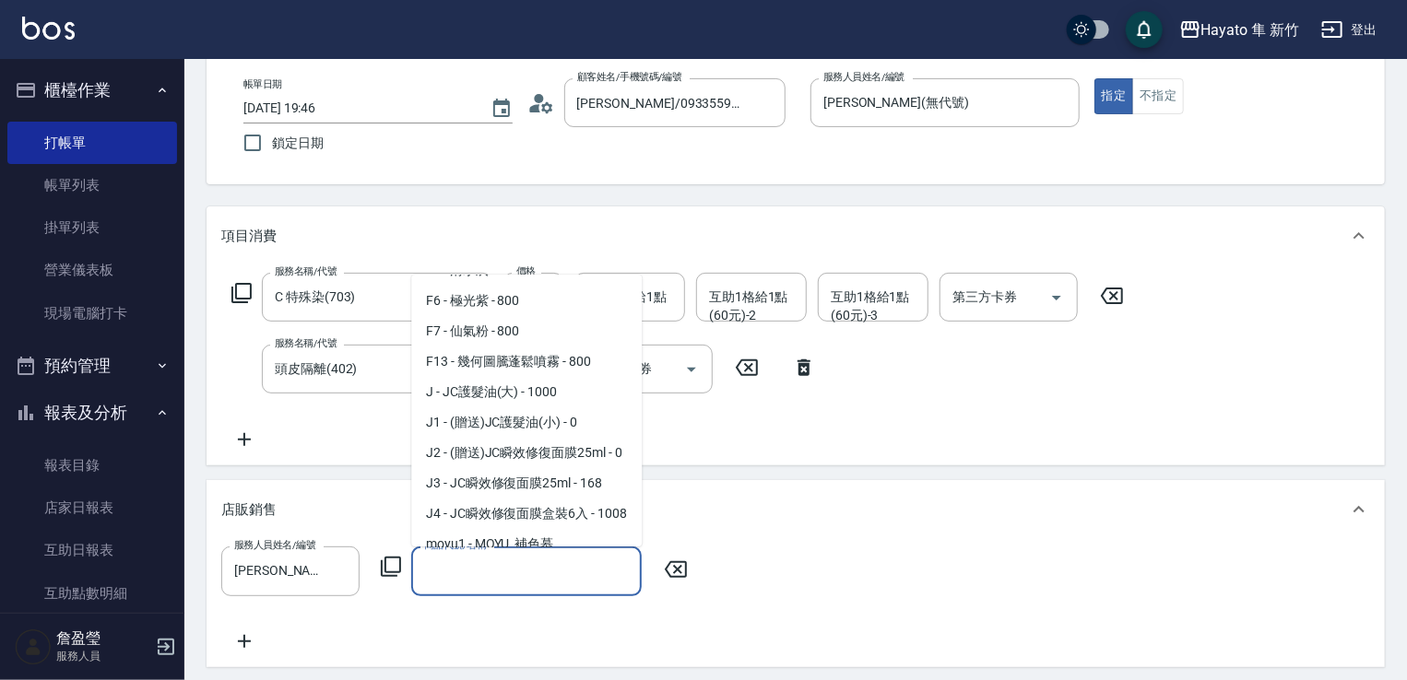
scroll to position [184, 0]
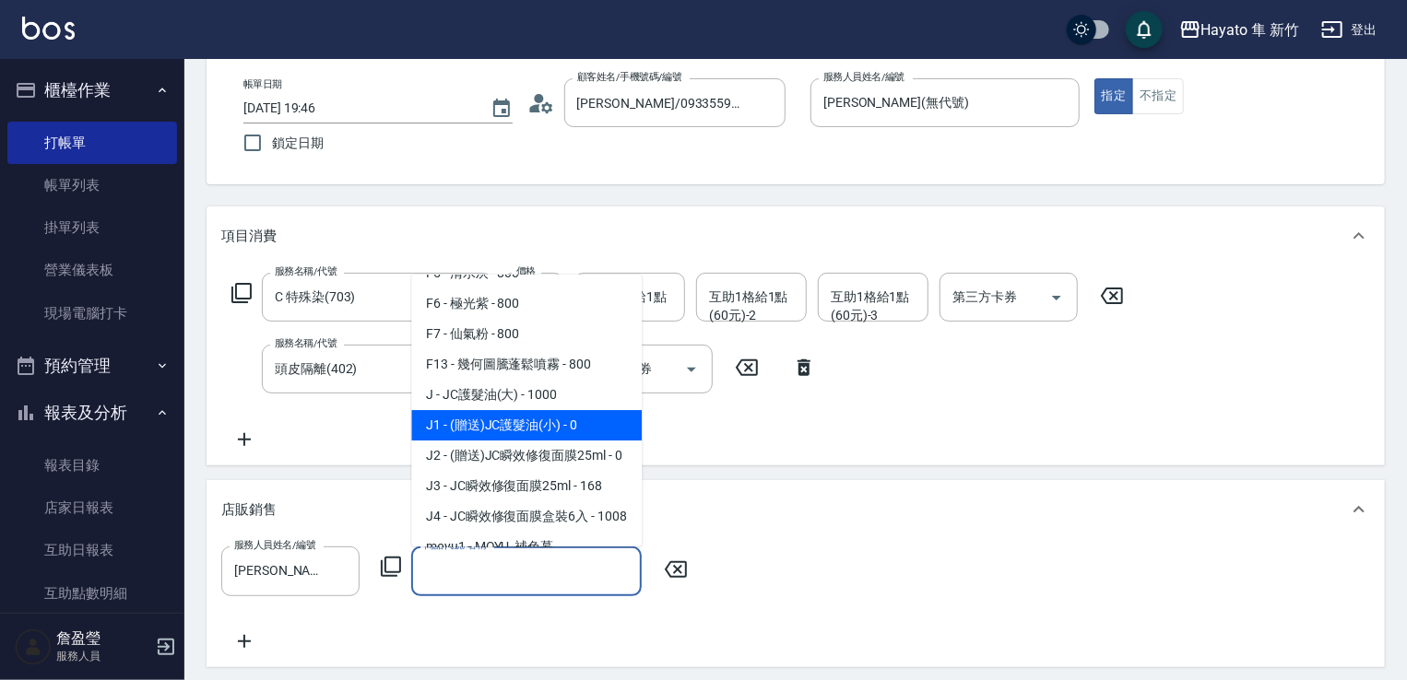
click at [546, 415] on span "J1 - (贈送)JC護髮油(小) - 0" at bounding box center [526, 425] width 230 height 30
type input "(贈送)JC護髮油(小)"
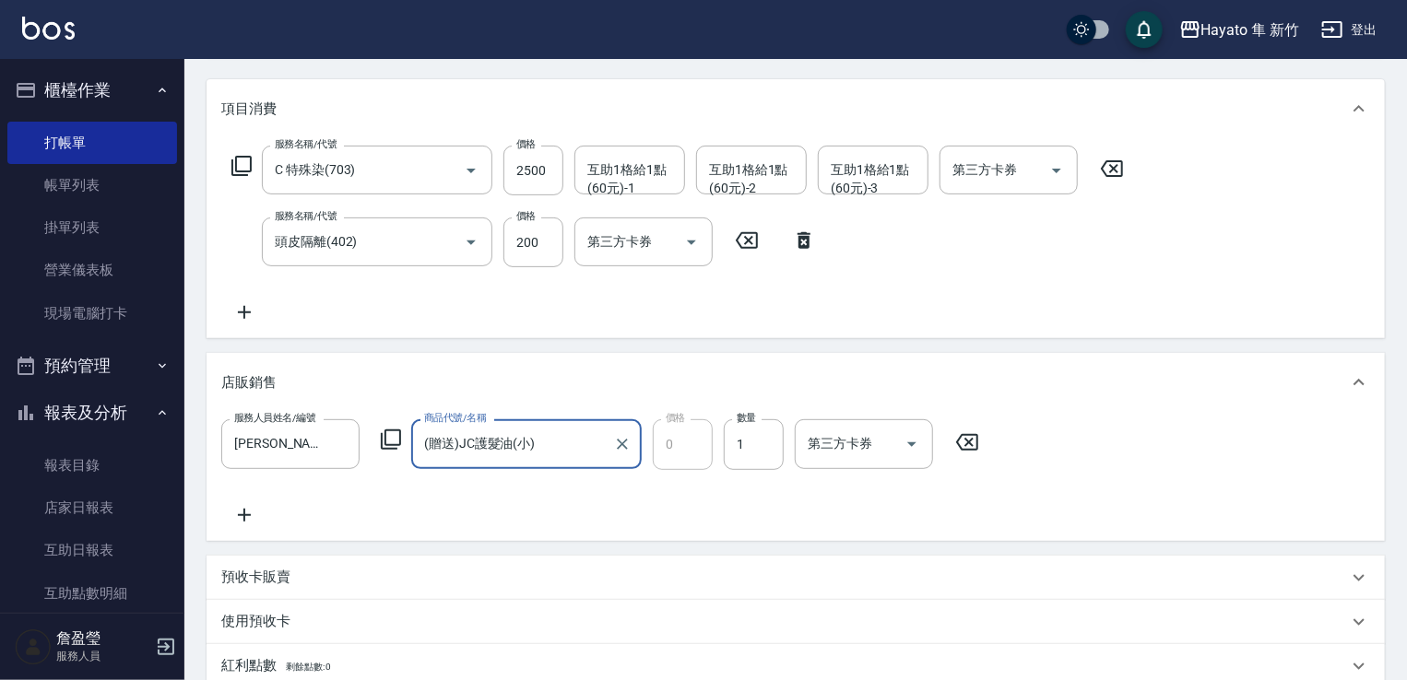
scroll to position [369, 0]
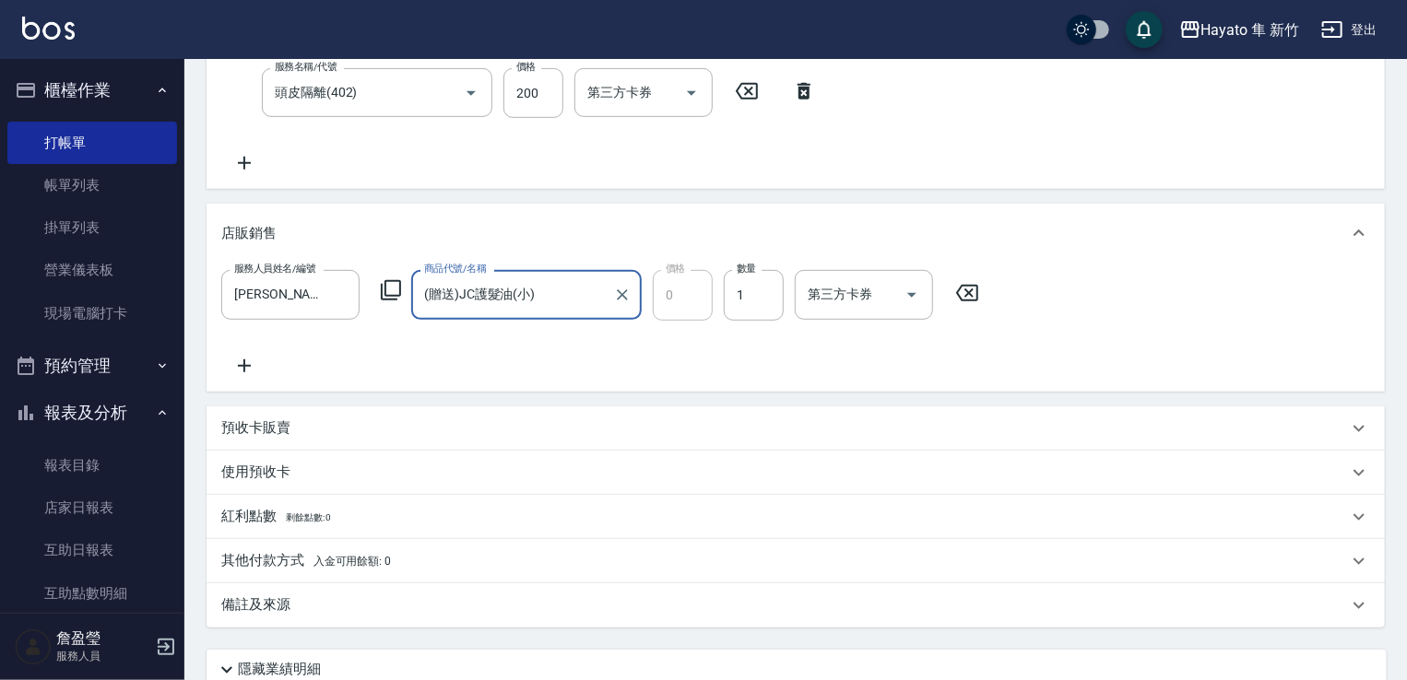
click at [248, 357] on icon at bounding box center [244, 366] width 46 height 22
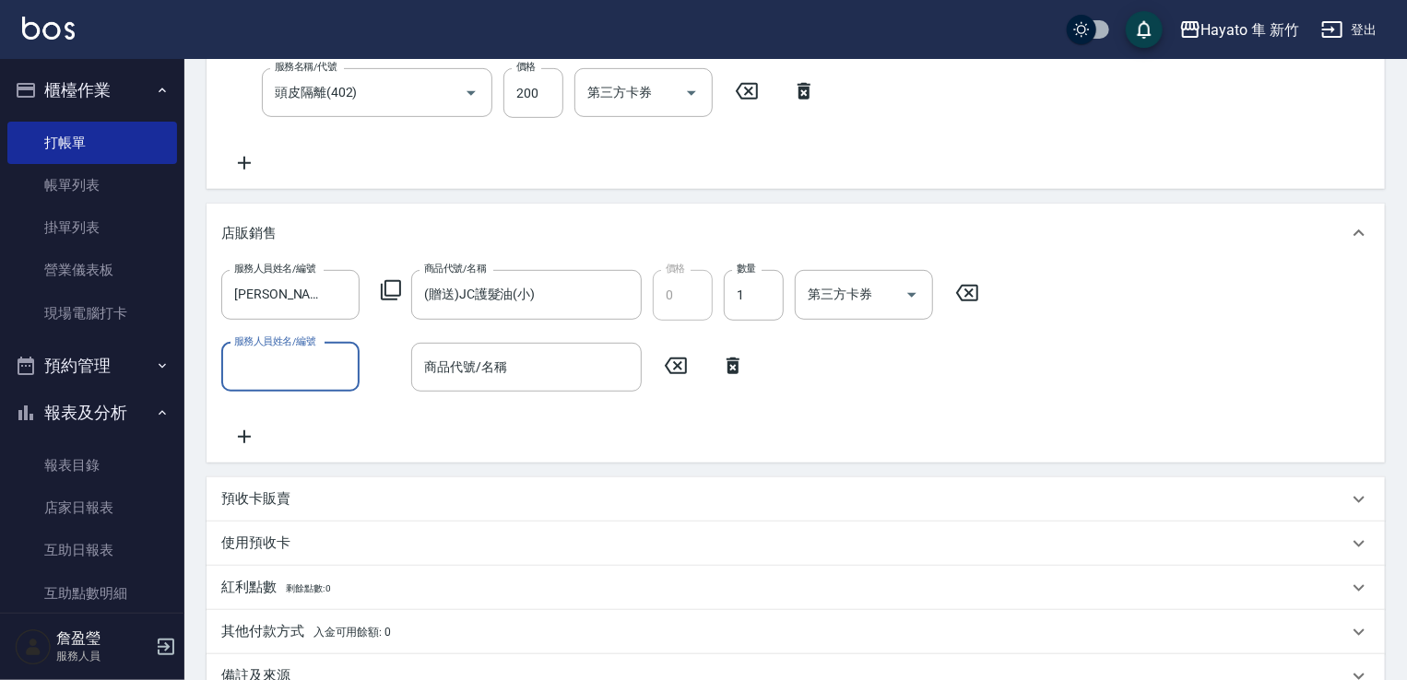
click at [296, 383] on input "服務人員姓名/編號" at bounding box center [291, 367] width 122 height 32
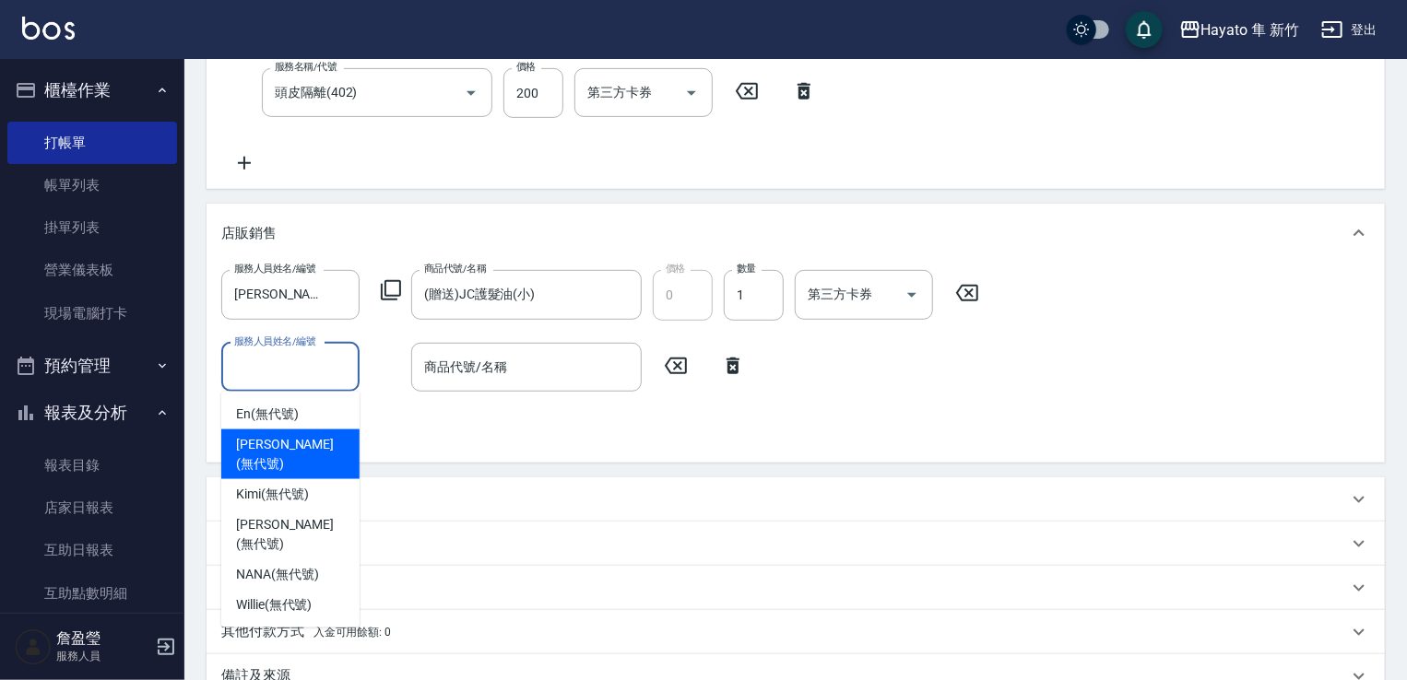
click at [290, 443] on span "[PERSON_NAME] (無代號)" at bounding box center [290, 454] width 109 height 39
type input "[PERSON_NAME](無代號)"
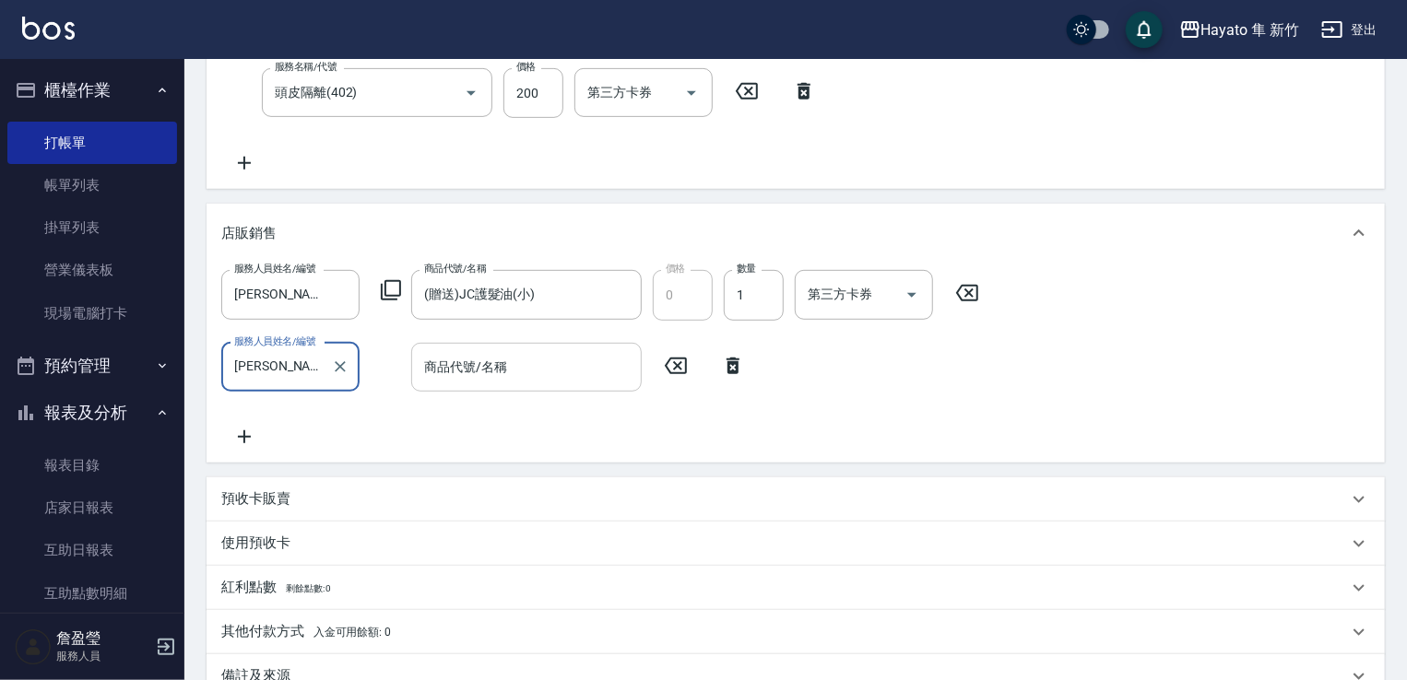
click at [480, 362] on input "商品代號/名稱" at bounding box center [526, 367] width 214 height 32
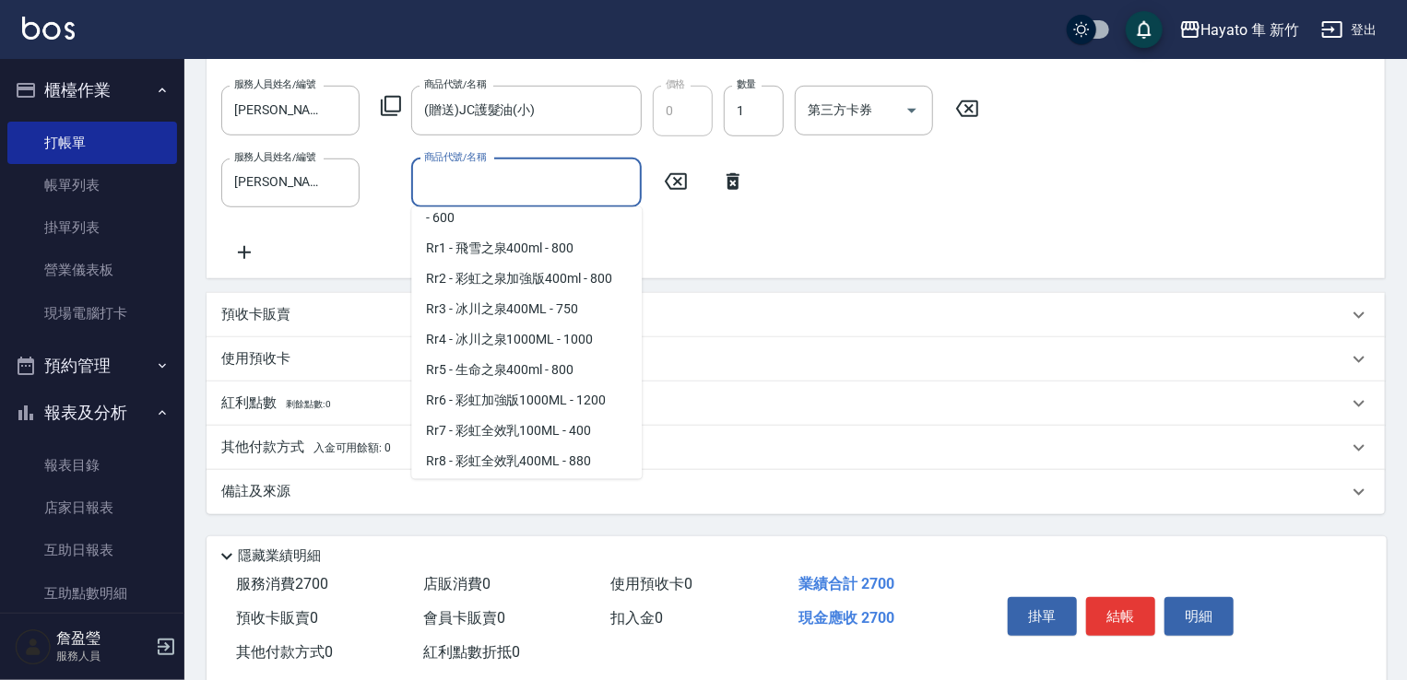
scroll to position [738, 0]
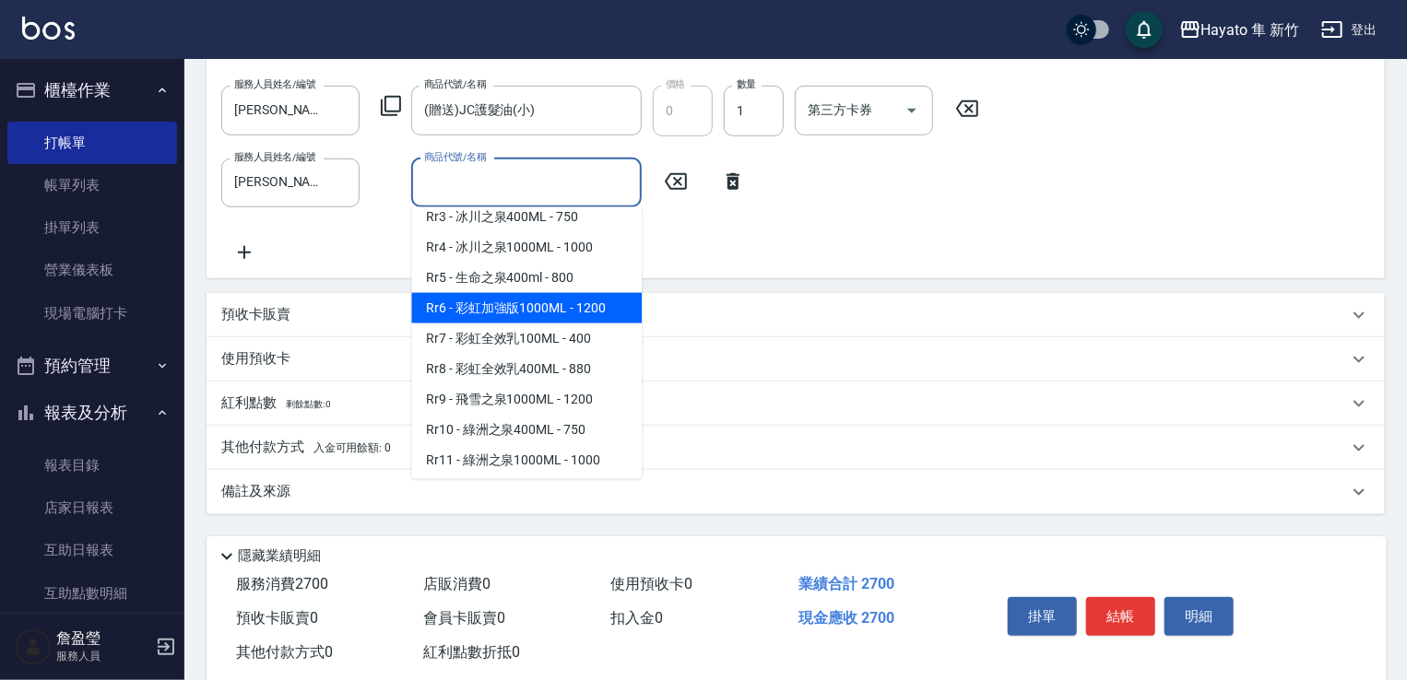
click at [566, 323] on span "Rr6 - 彩虹加強版1000ML - 1200" at bounding box center [526, 308] width 230 height 30
type input "彩虹加強版1000ML"
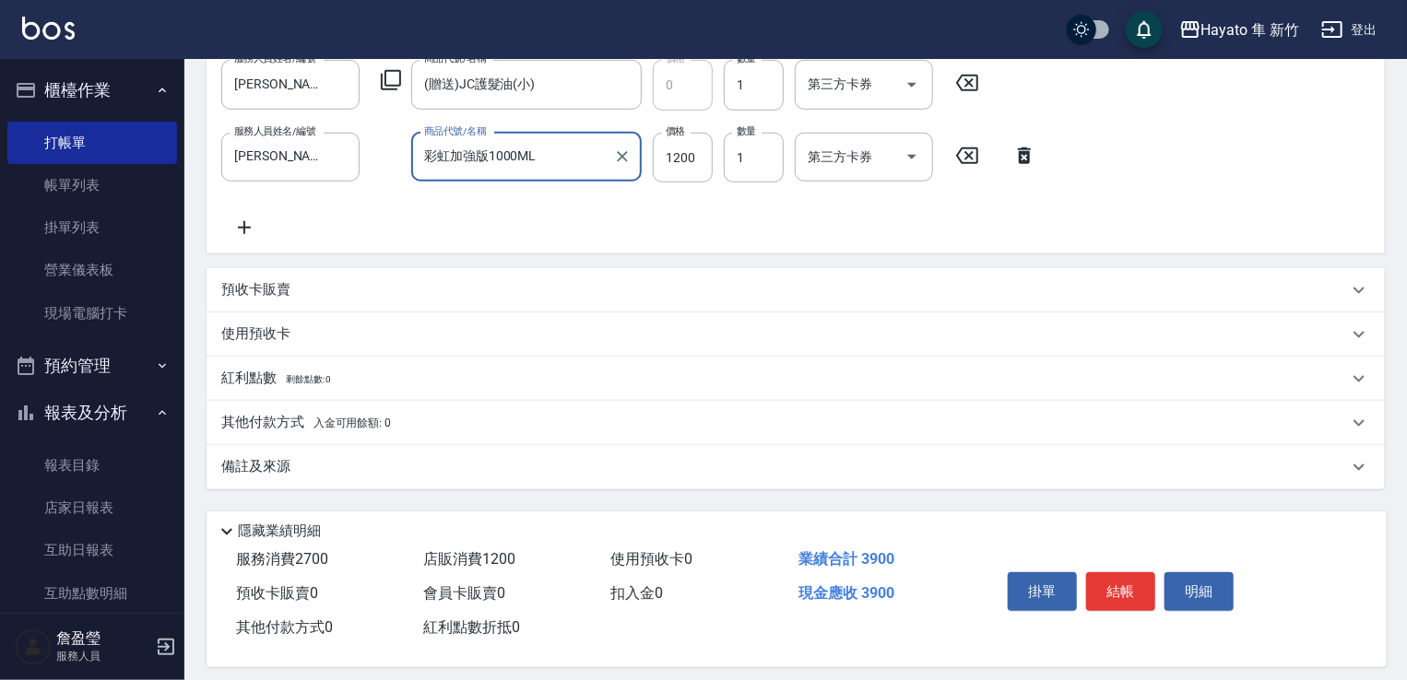
scroll to position [594, 0]
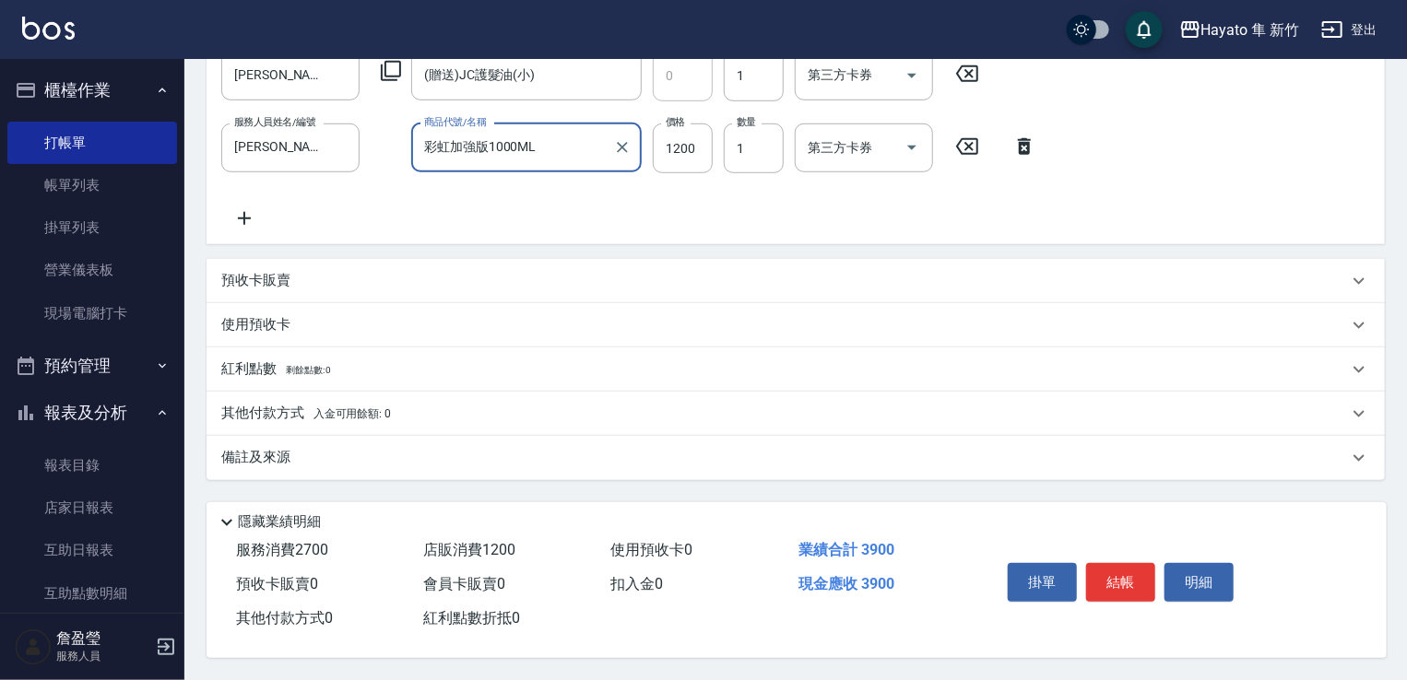
drag, startPoint x: 271, startPoint y: 462, endPoint x: 409, endPoint y: 477, distance: 139.1
click at [276, 462] on div "備註及來源" at bounding box center [796, 458] width 1178 height 44
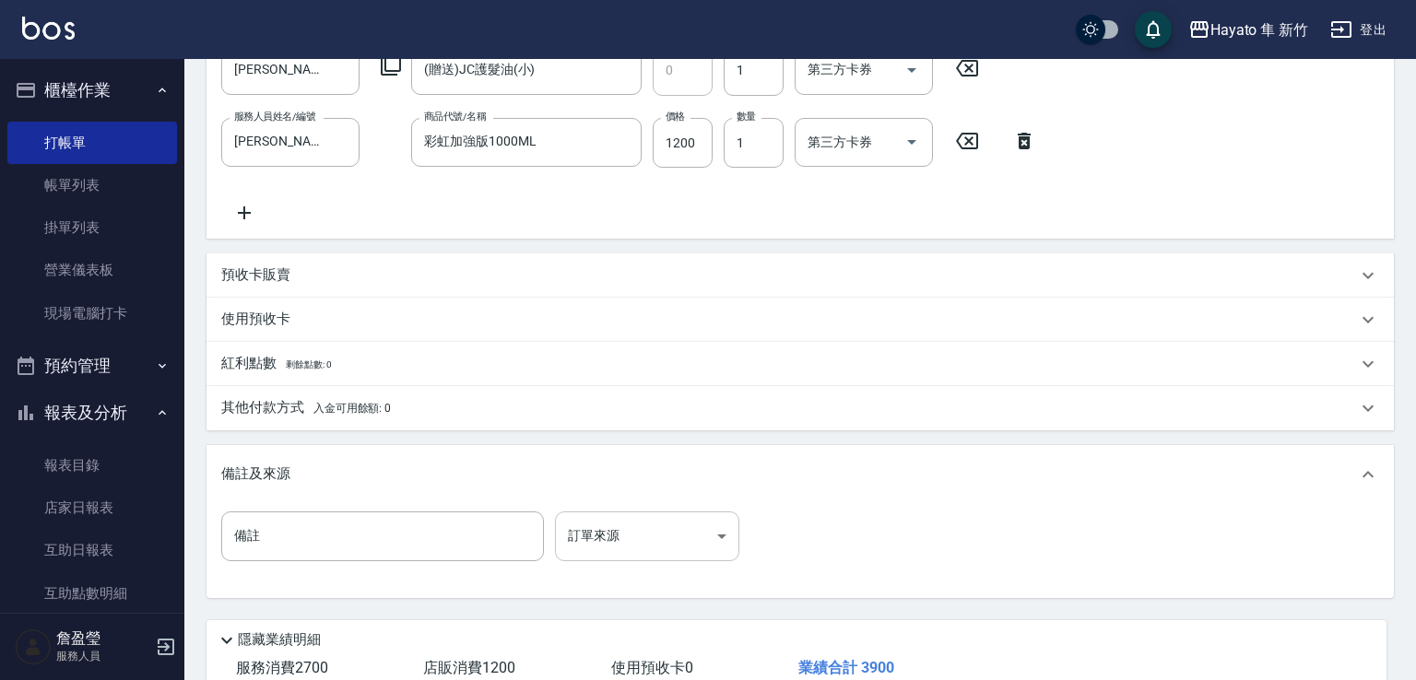
click at [651, 537] on body "Hayato 隼 新竹 登出 櫃檯作業 打帳單 帳單列表 掛單列表 營業儀表板 現場電腦打卡 預約管理 預約管理 報表及分析 報表目錄 店家日報表 互助日報表…" at bounding box center [708, 102] width 1416 height 1392
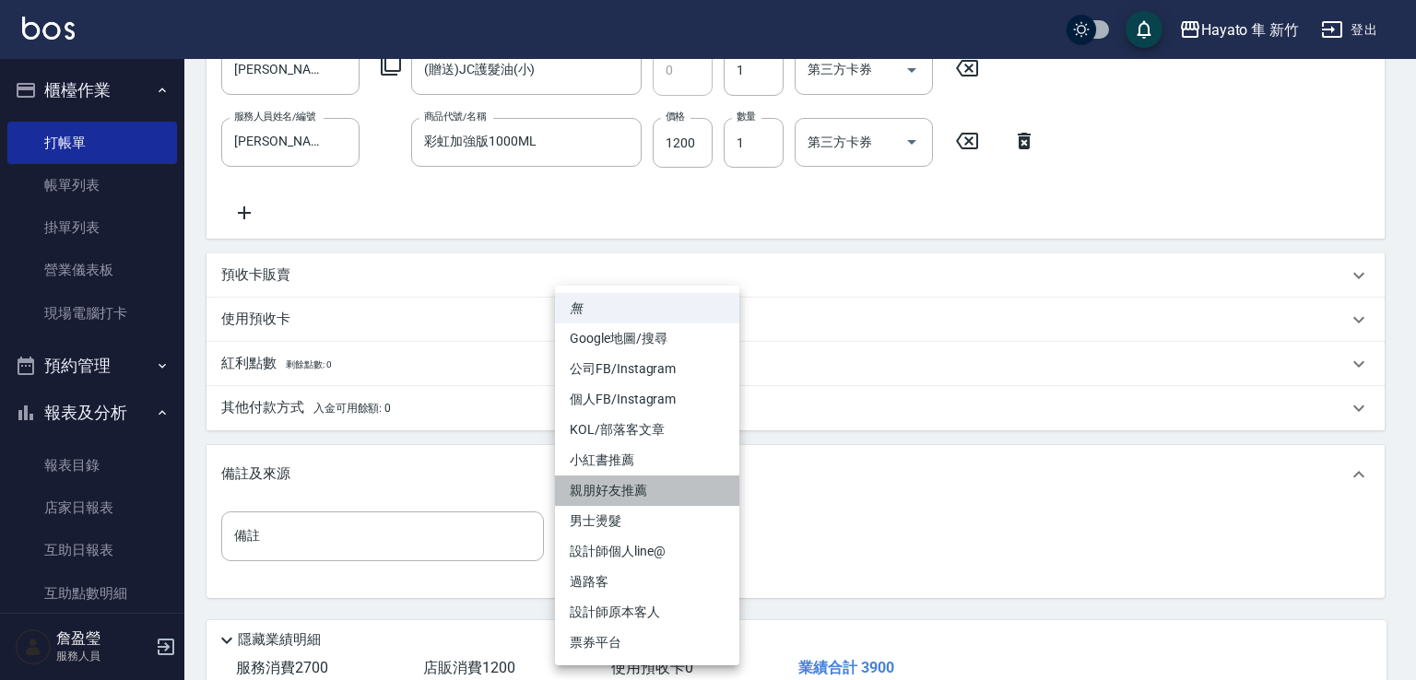
drag, startPoint x: 647, startPoint y: 484, endPoint x: 679, endPoint y: 484, distance: 31.3
click at [645, 482] on li "親朋好友推薦" at bounding box center [647, 491] width 184 height 30
type input "親朋好友推薦"
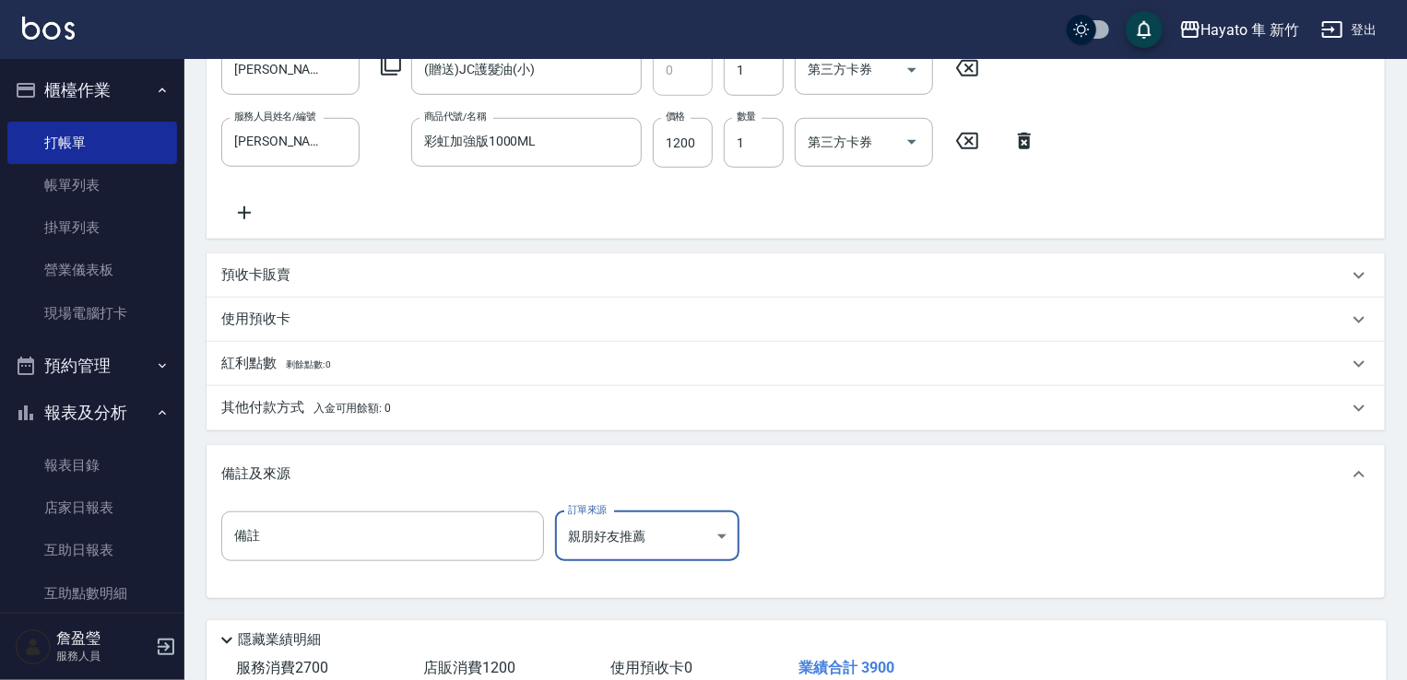
click at [904, 506] on div "備註 備註 訂單來源 親朋好友推薦 親朋好友推薦 訂單來源" at bounding box center [796, 551] width 1178 height 94
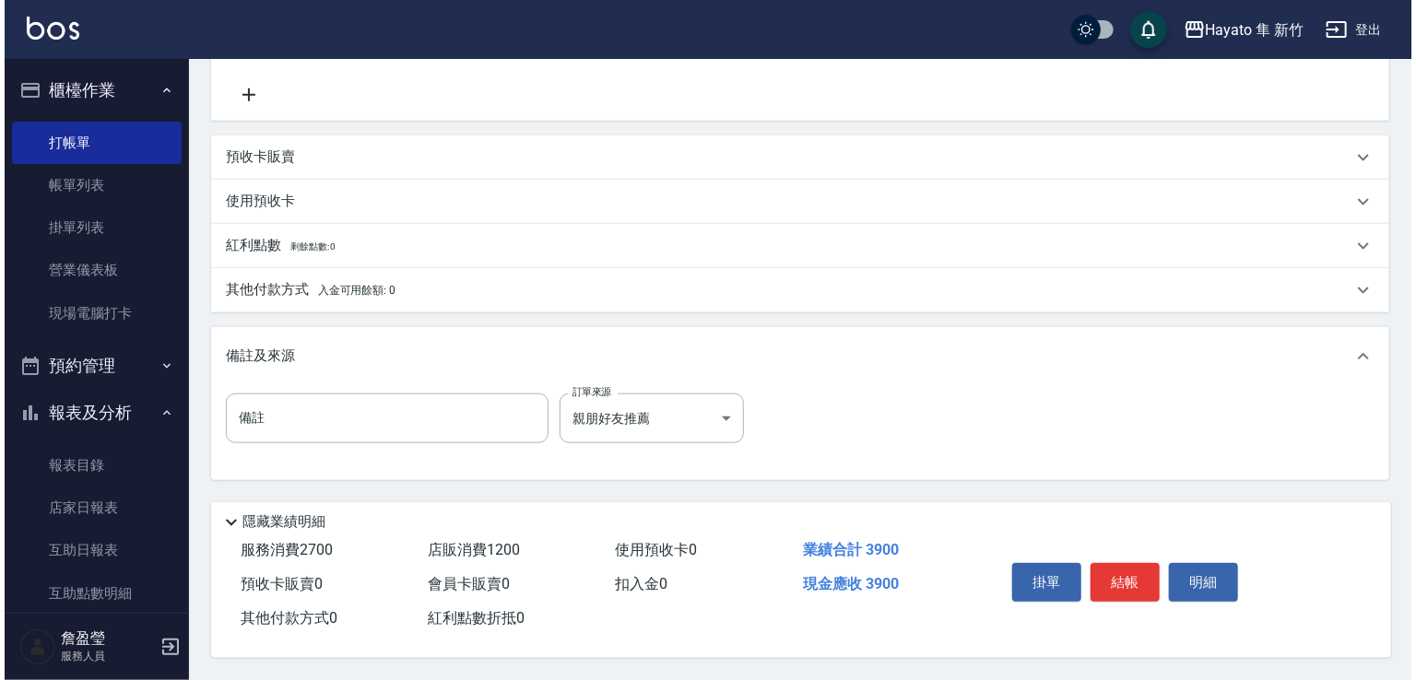
scroll to position [717, 0]
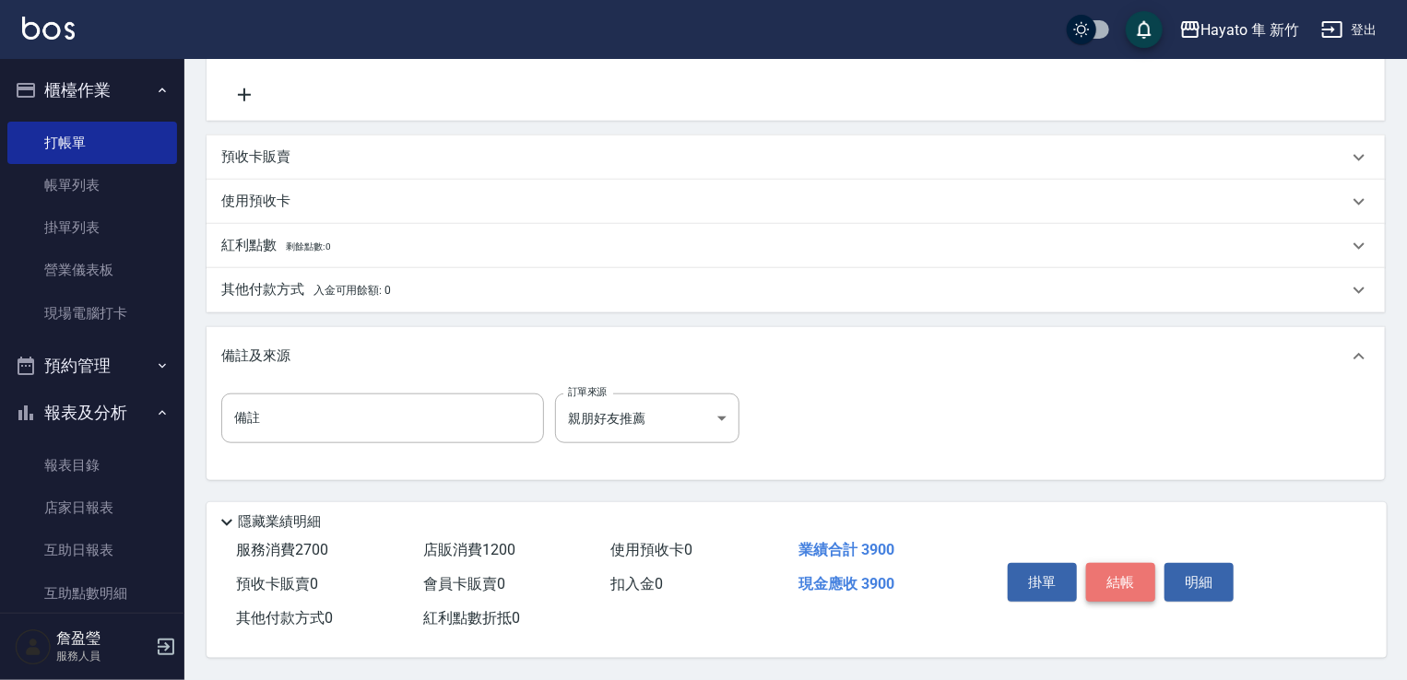
click at [1115, 580] on button "結帳" at bounding box center [1120, 582] width 69 height 39
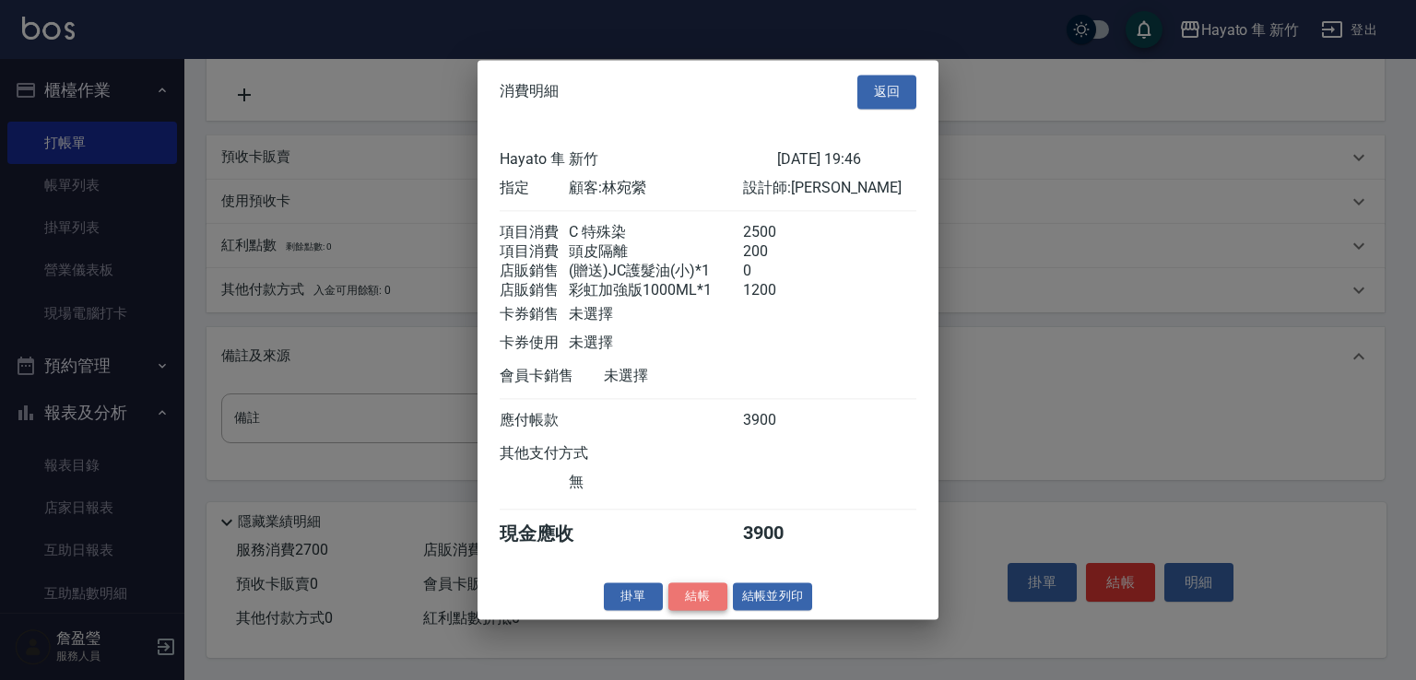
click at [683, 611] on button "結帳" at bounding box center [697, 597] width 59 height 29
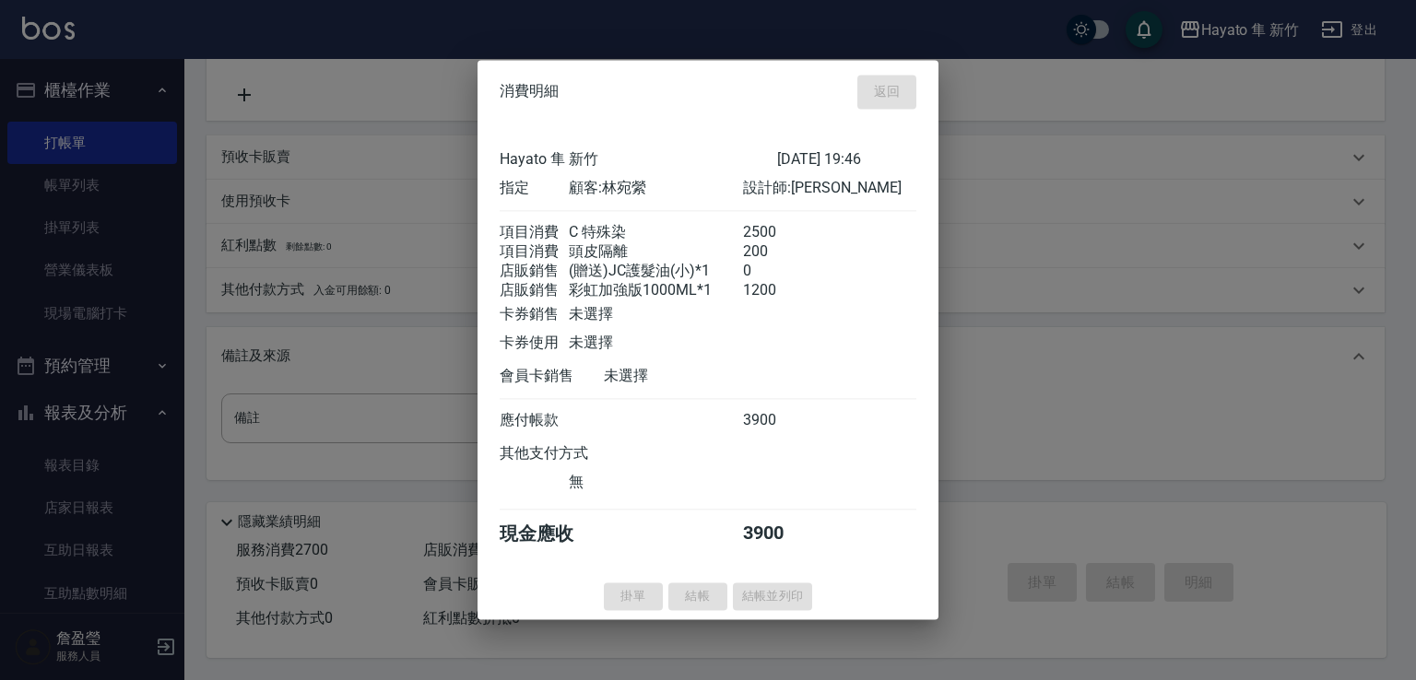
type input "[DATE] 19:47"
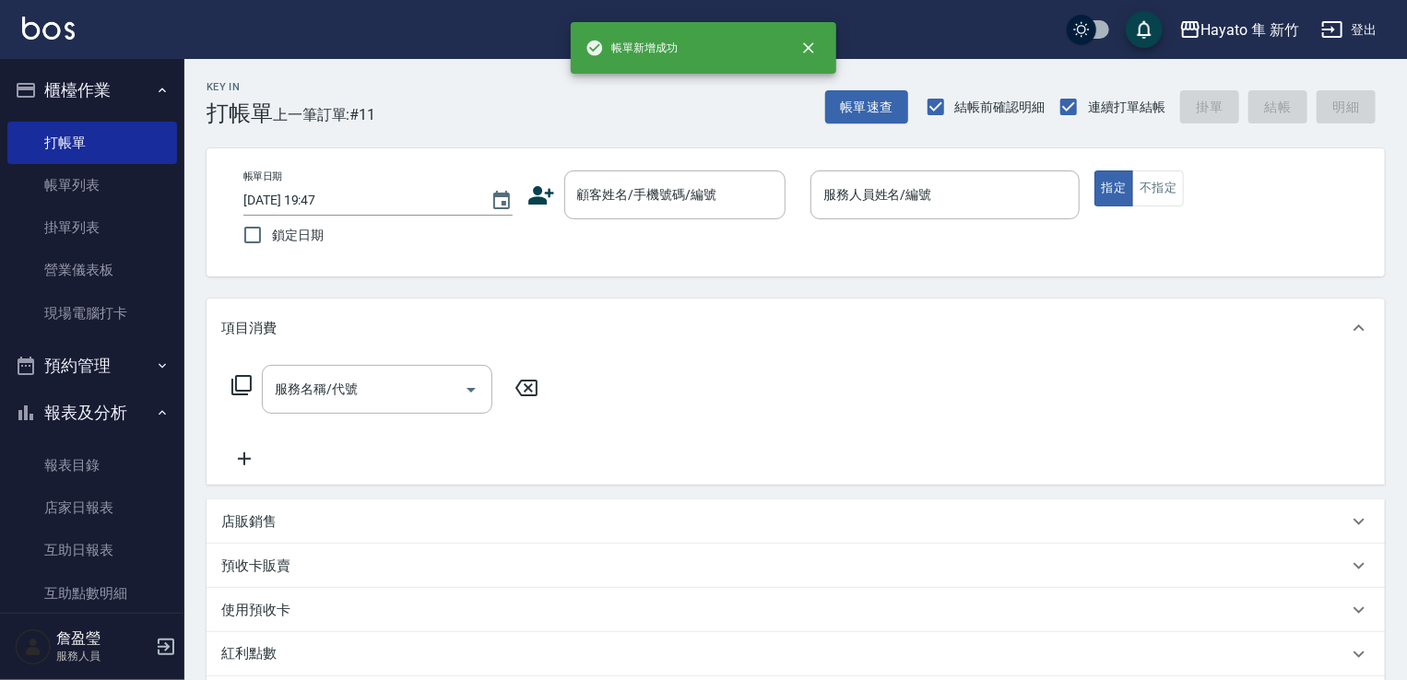
scroll to position [0, 0]
click at [89, 175] on link "帳單列表" at bounding box center [92, 185] width 170 height 42
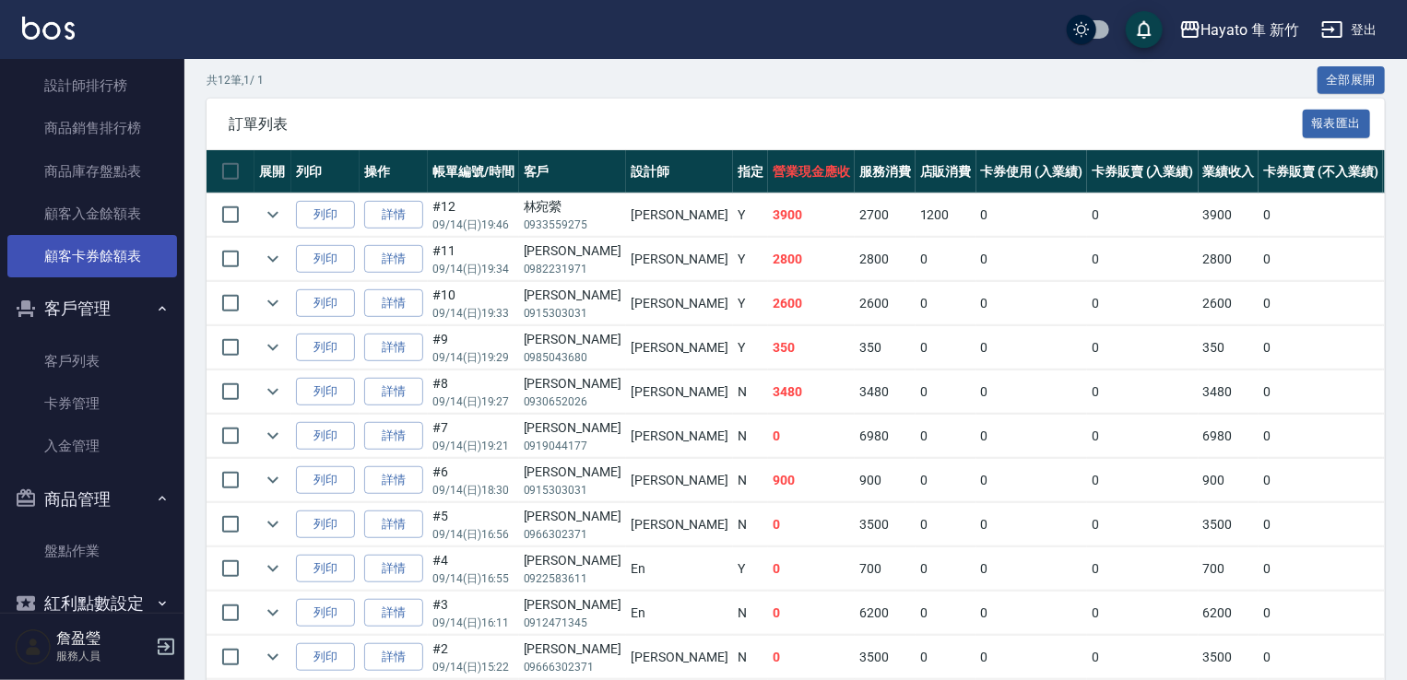
scroll to position [630, 0]
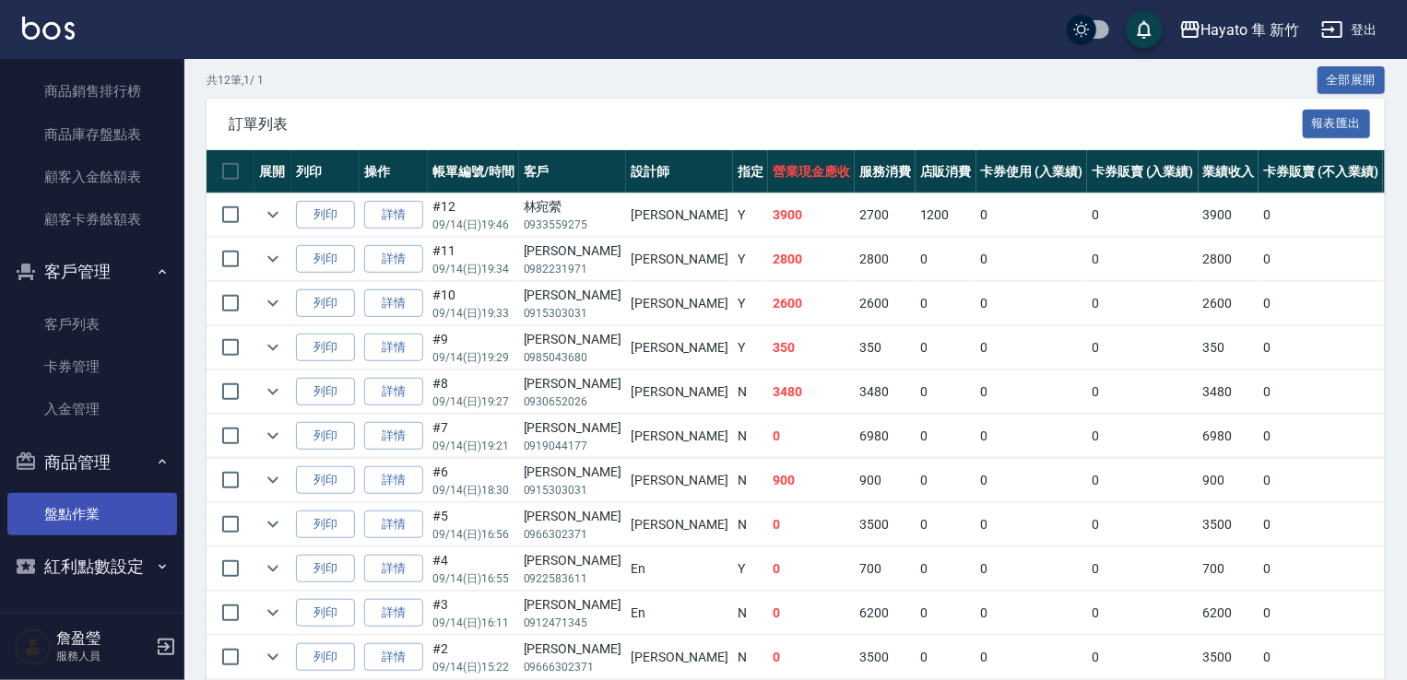
click at [82, 510] on link "盤點作業" at bounding box center [92, 514] width 170 height 42
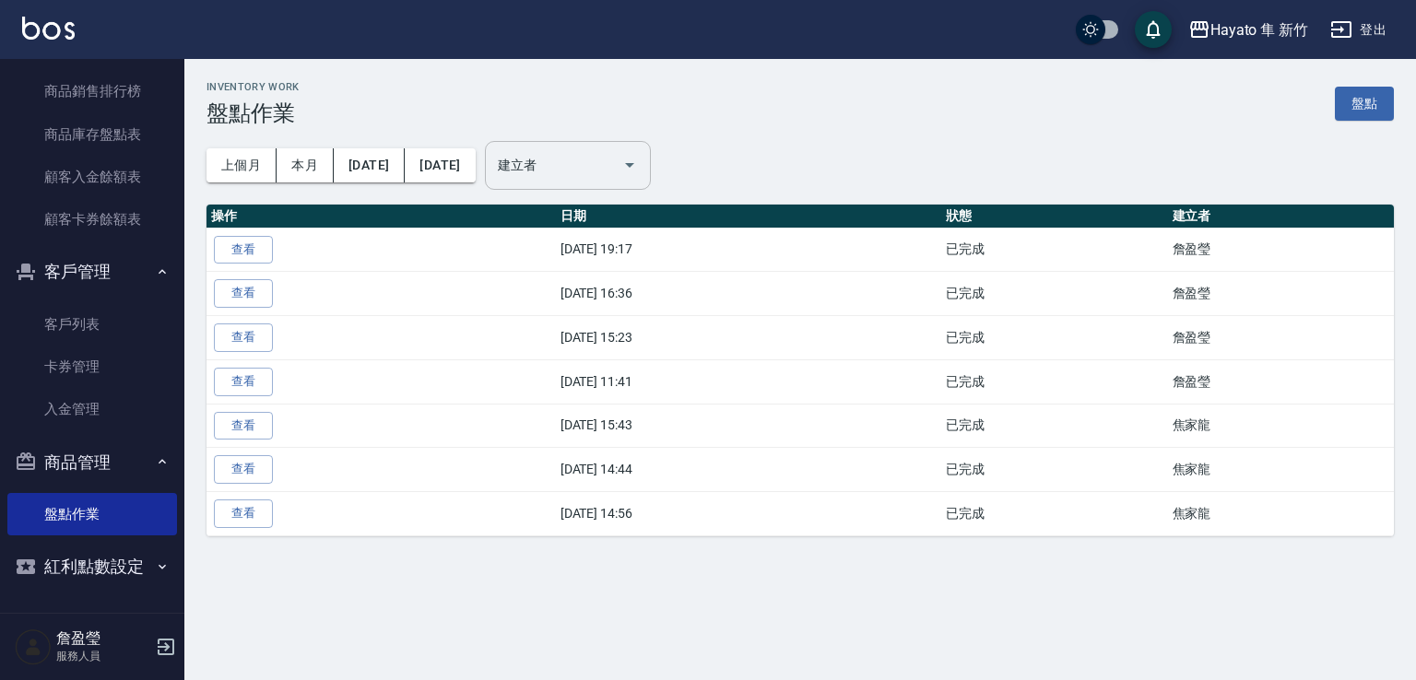
click at [615, 157] on input "建立者" at bounding box center [554, 165] width 122 height 32
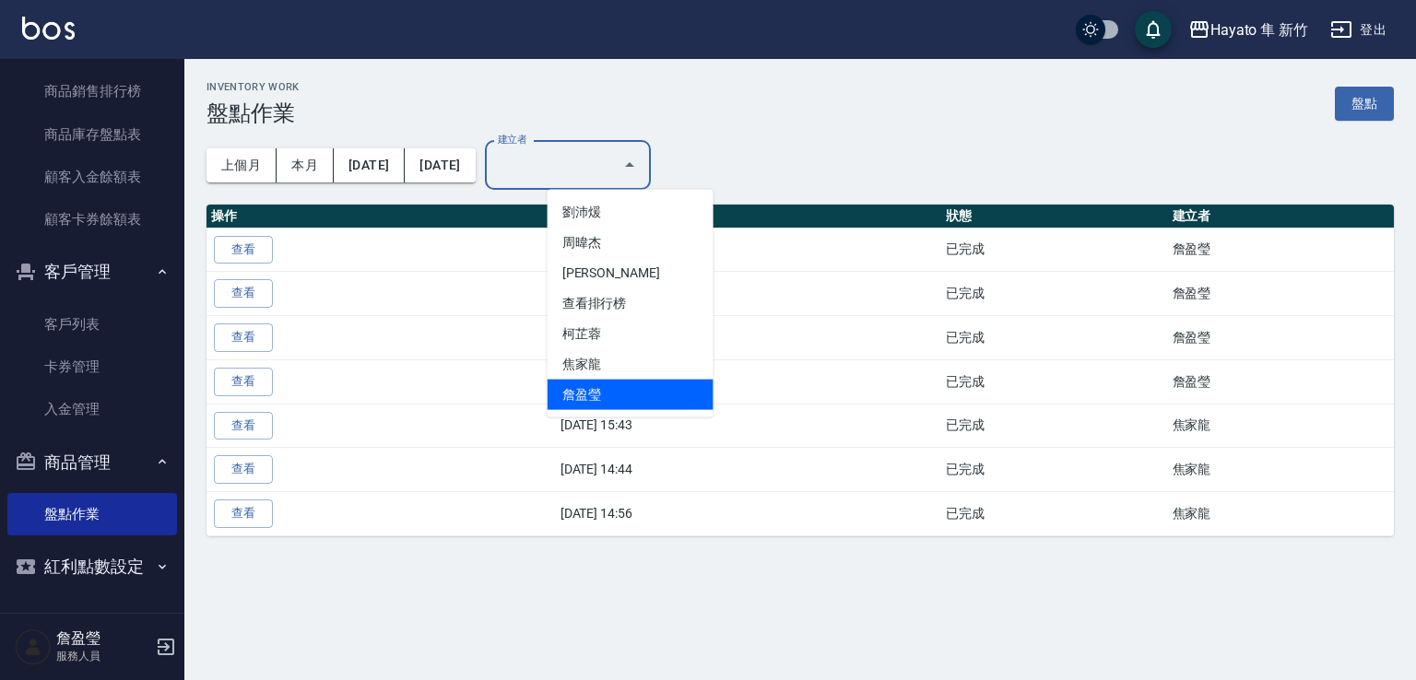
click at [636, 389] on li "詹盈瑩" at bounding box center [631, 395] width 166 height 30
type input "詹盈瑩"
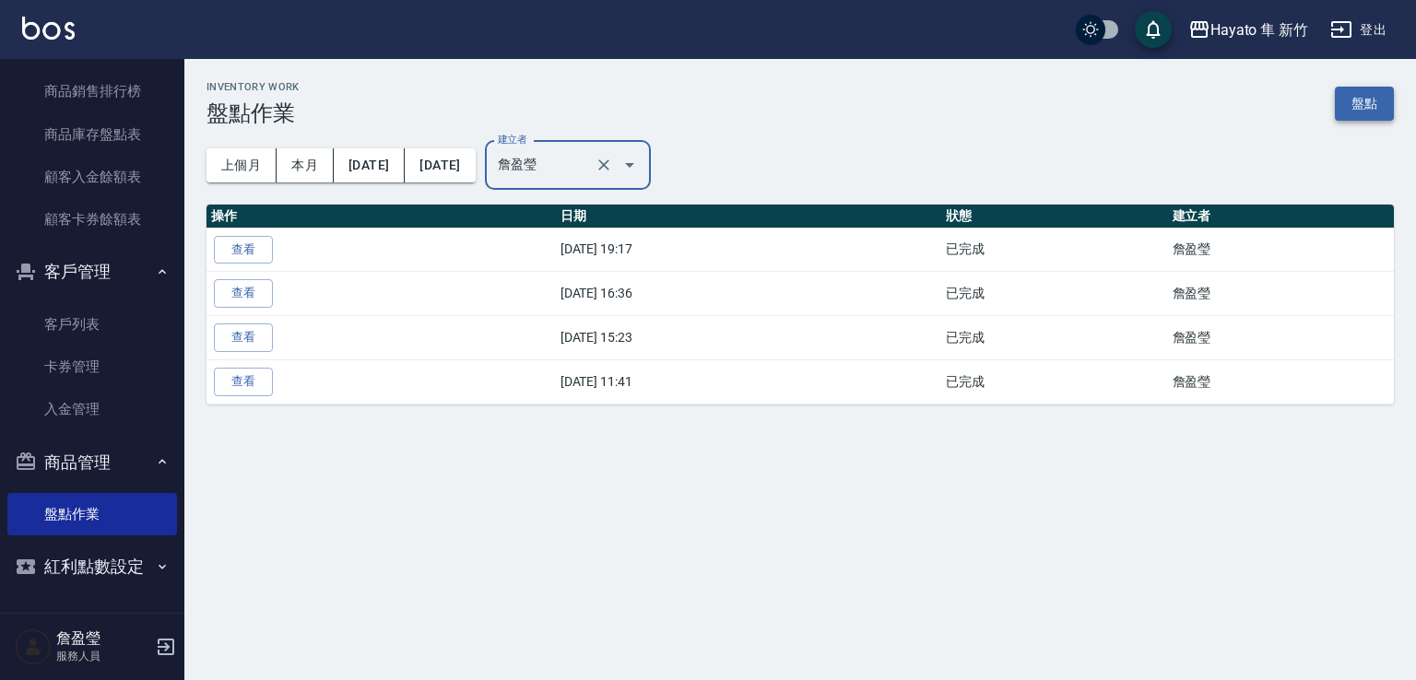
click at [1360, 99] on link "盤點" at bounding box center [1364, 104] width 59 height 34
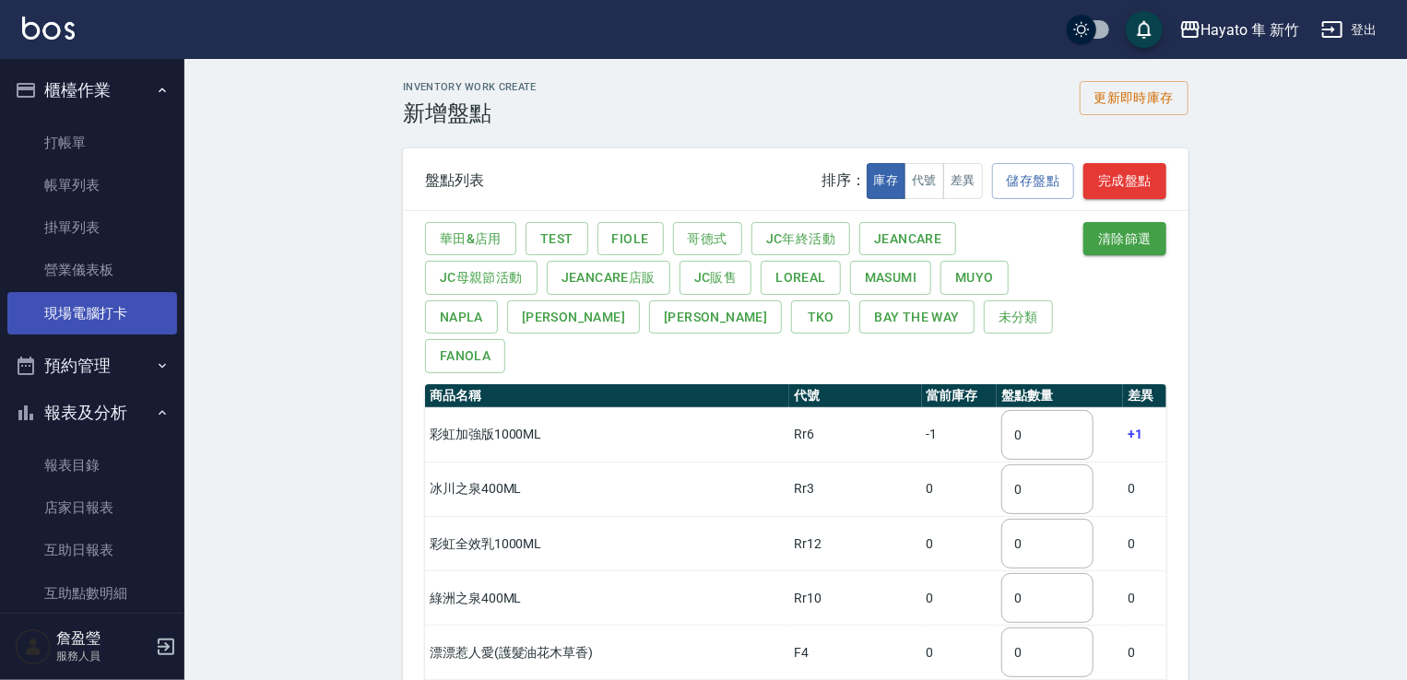
click at [114, 298] on link "現場電腦打卡" at bounding box center [92, 313] width 170 height 42
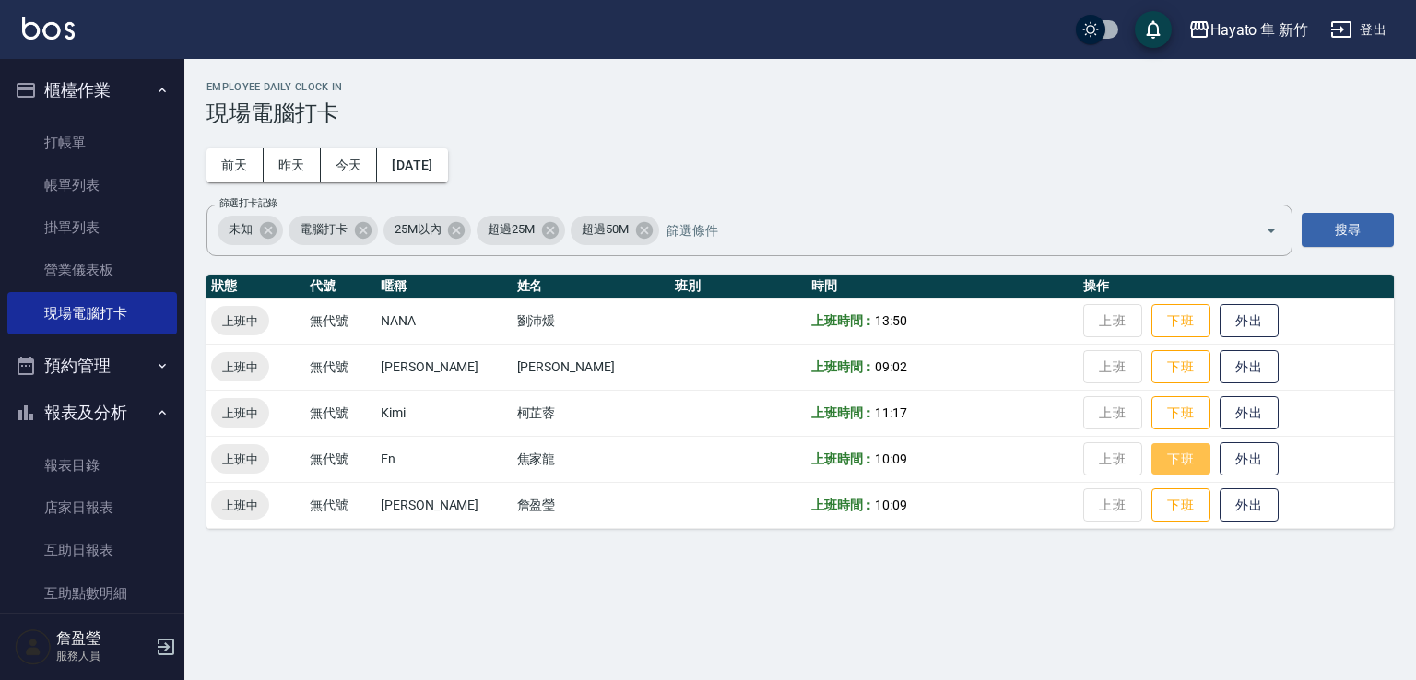
click at [1159, 470] on button "下班" at bounding box center [1180, 459] width 59 height 32
click at [1154, 414] on button "下班" at bounding box center [1180, 413] width 59 height 32
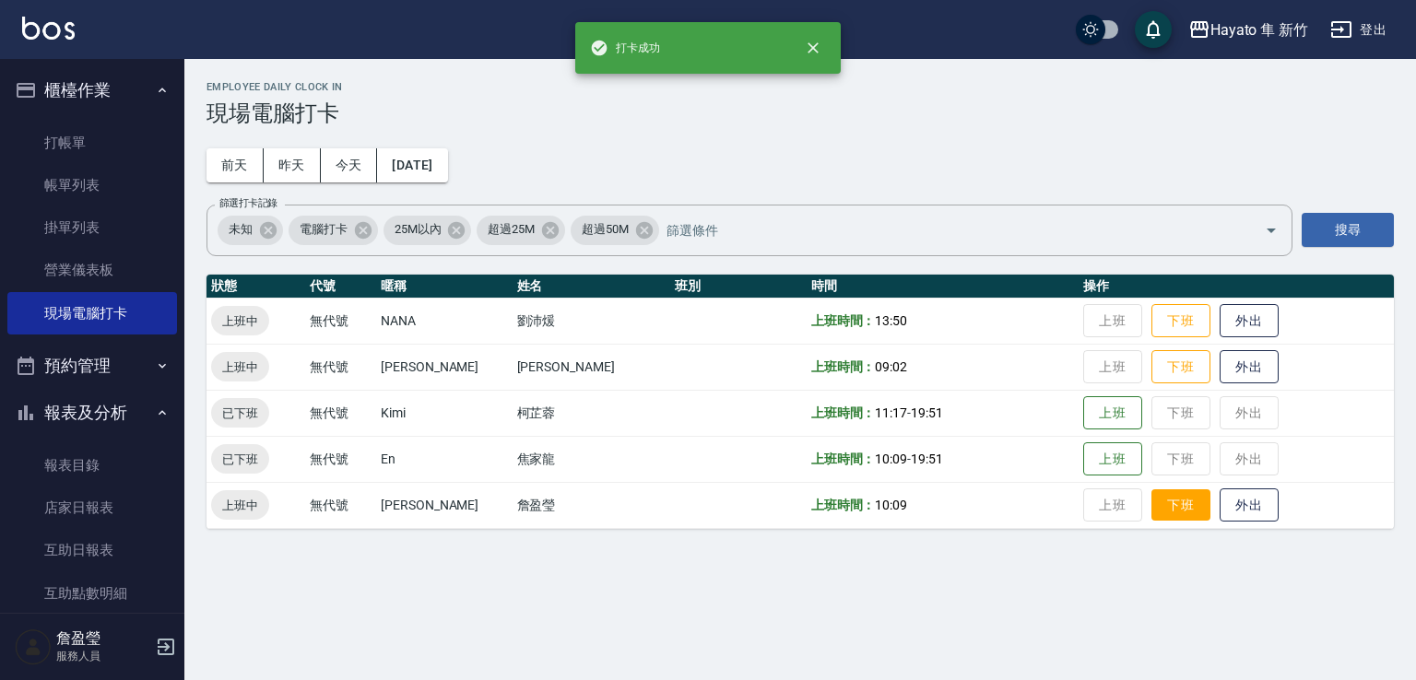
click at [1151, 502] on button "下班" at bounding box center [1180, 506] width 59 height 32
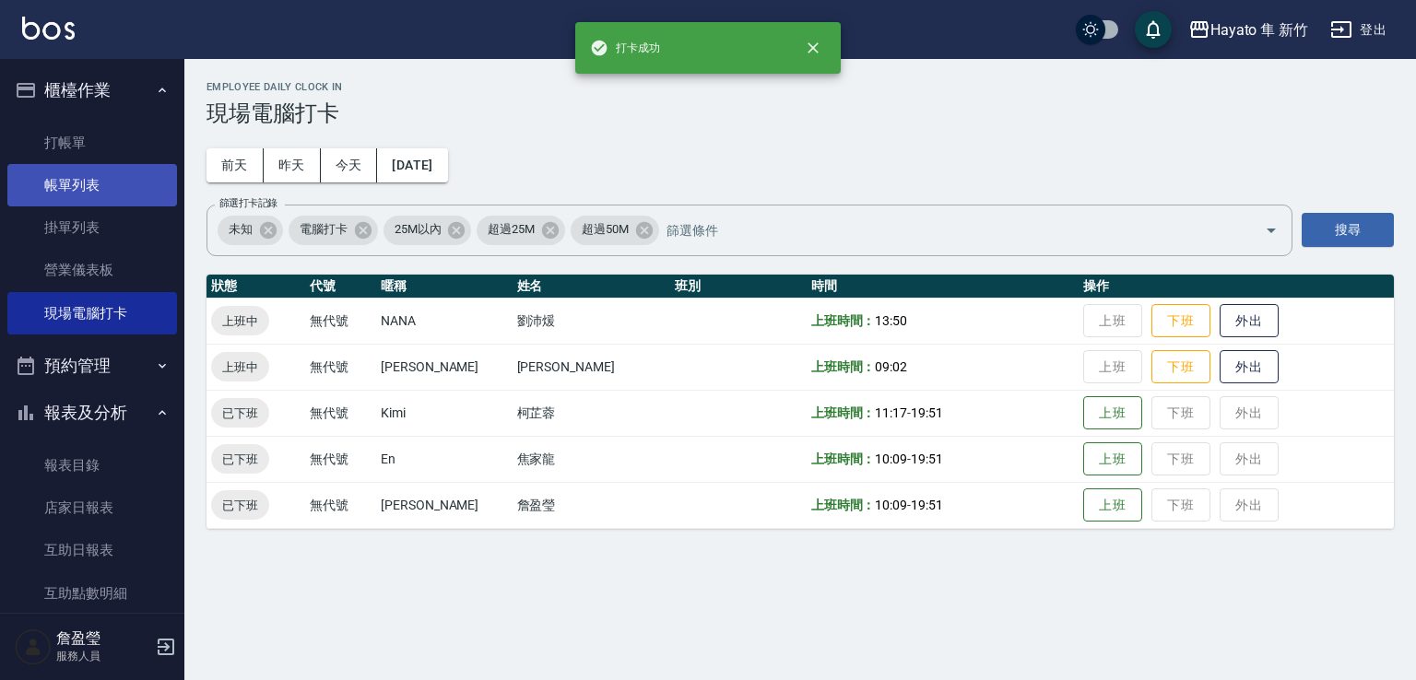
click at [75, 186] on link "帳單列表" at bounding box center [92, 185] width 170 height 42
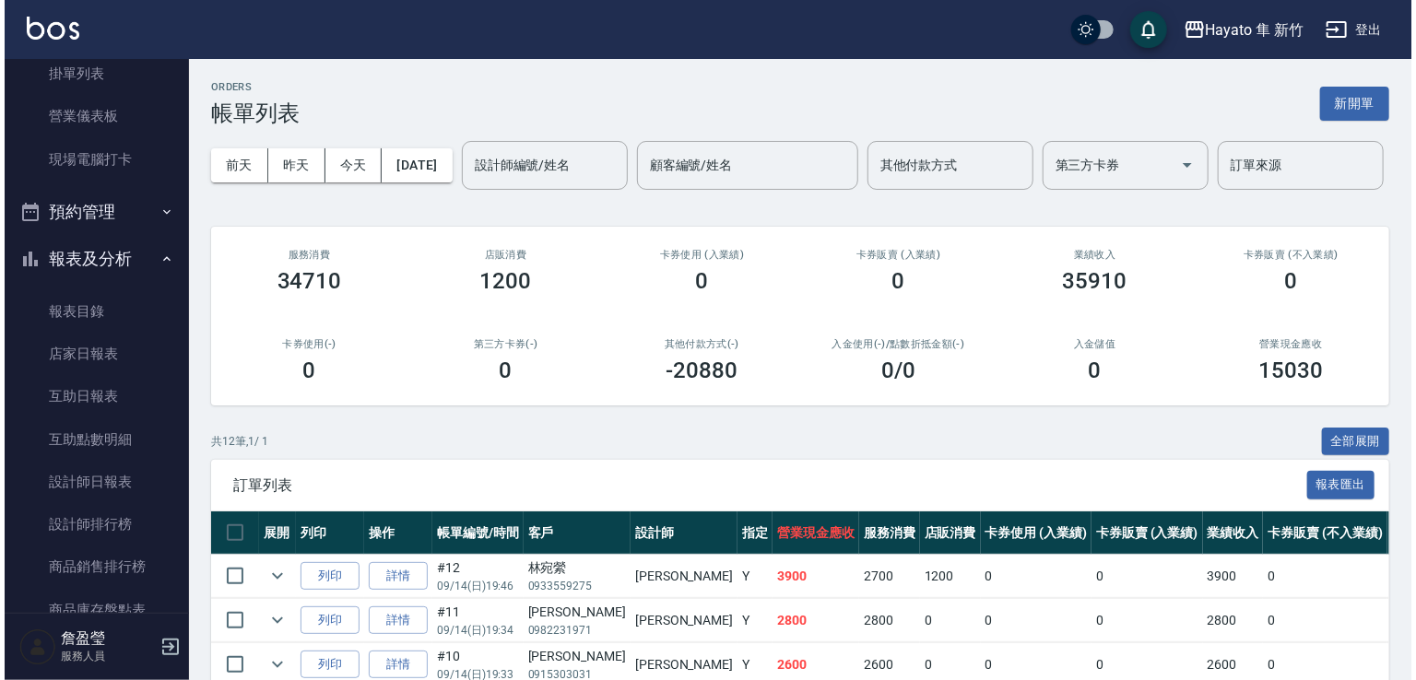
scroll to position [369, 0]
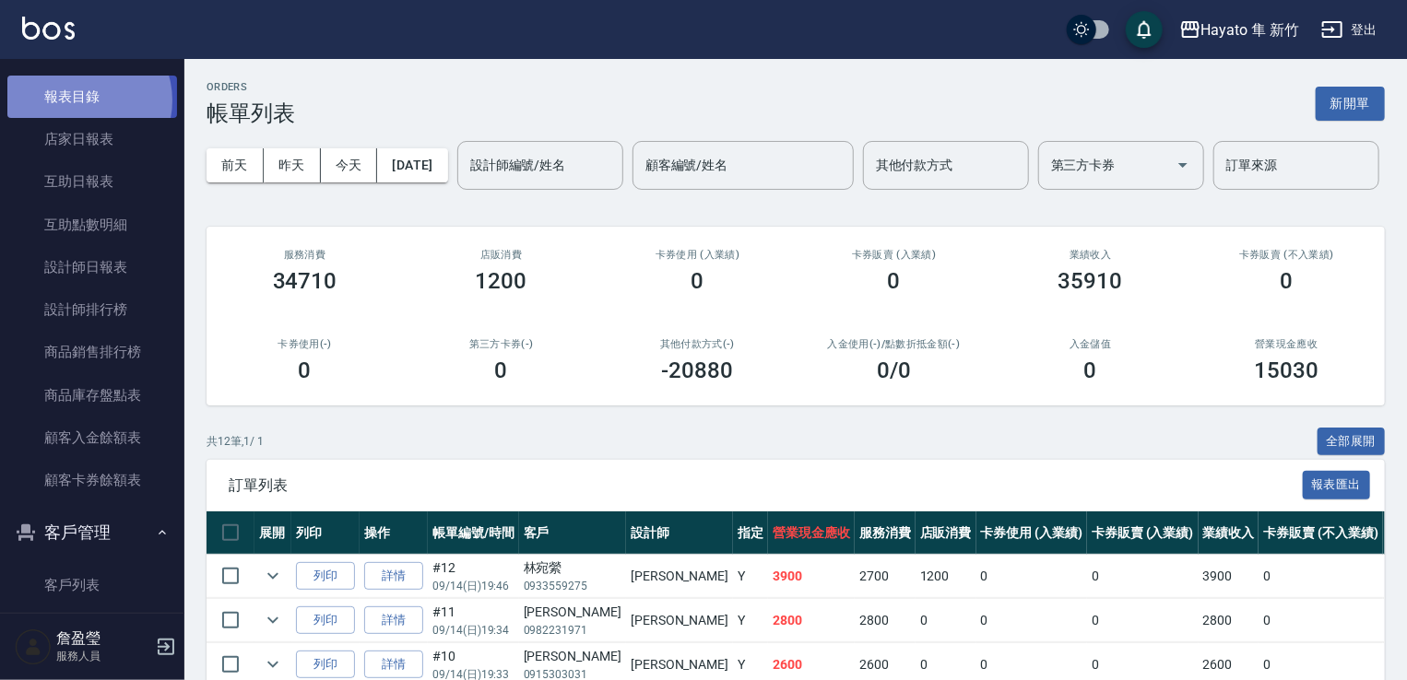
click at [82, 100] on link "報表目錄" at bounding box center [92, 97] width 170 height 42
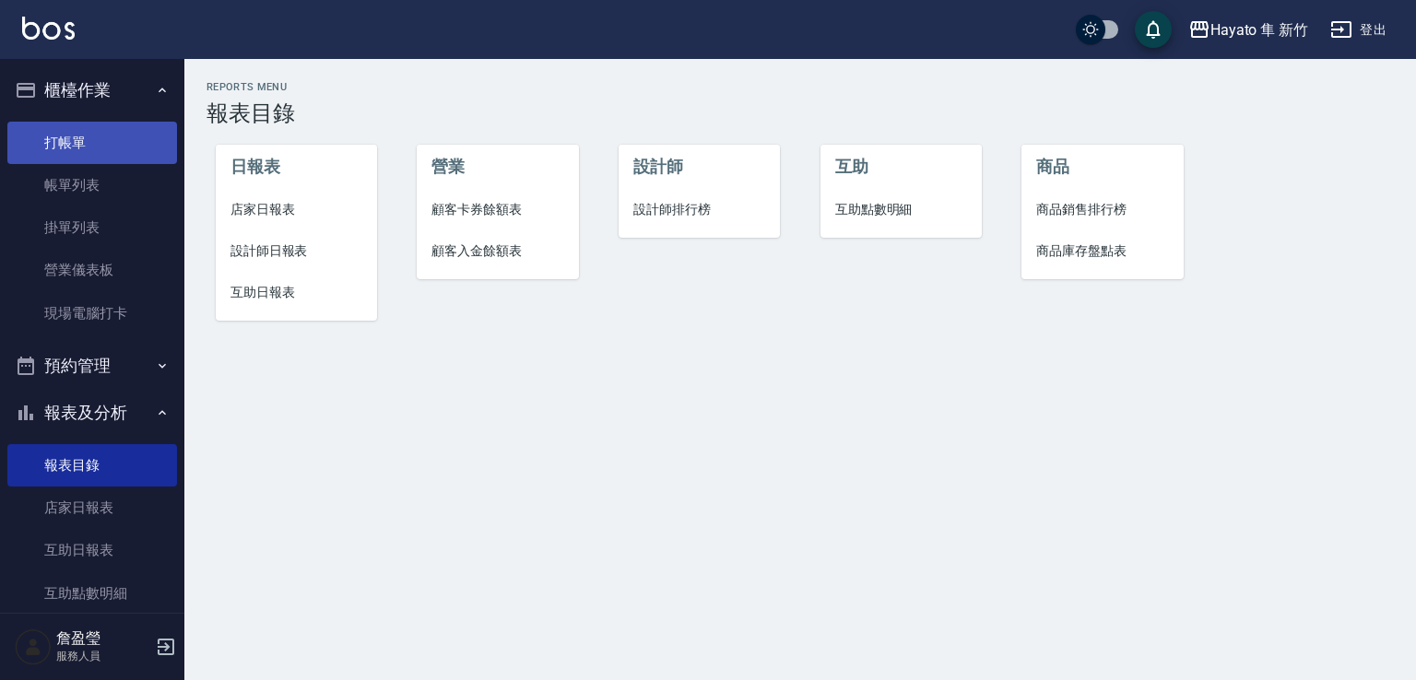
click at [89, 136] on link "打帳單" at bounding box center [92, 143] width 170 height 42
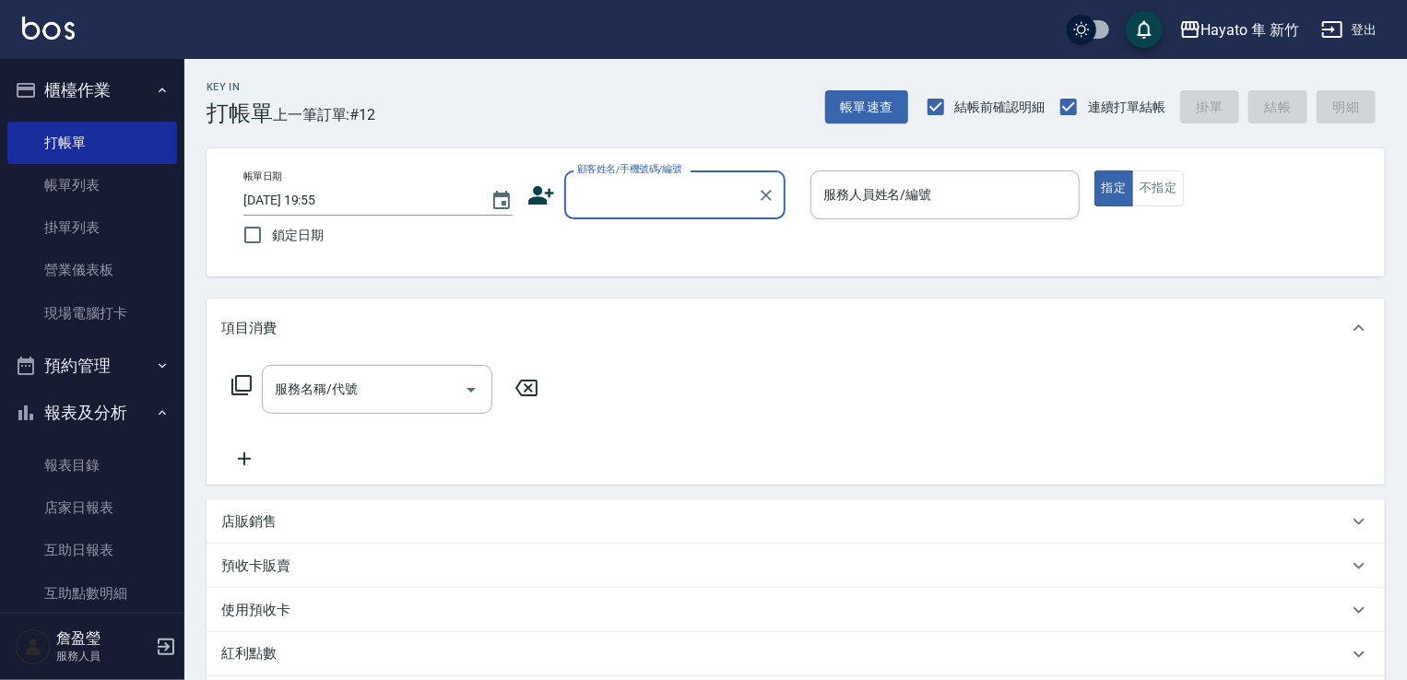
click at [632, 185] on input "顧客姓名/手機號碼/編號" at bounding box center [661, 195] width 177 height 32
click at [654, 244] on li "[PERSON_NAME]/0960609327/" at bounding box center [674, 242] width 221 height 30
type input "[PERSON_NAME]/0960609327/"
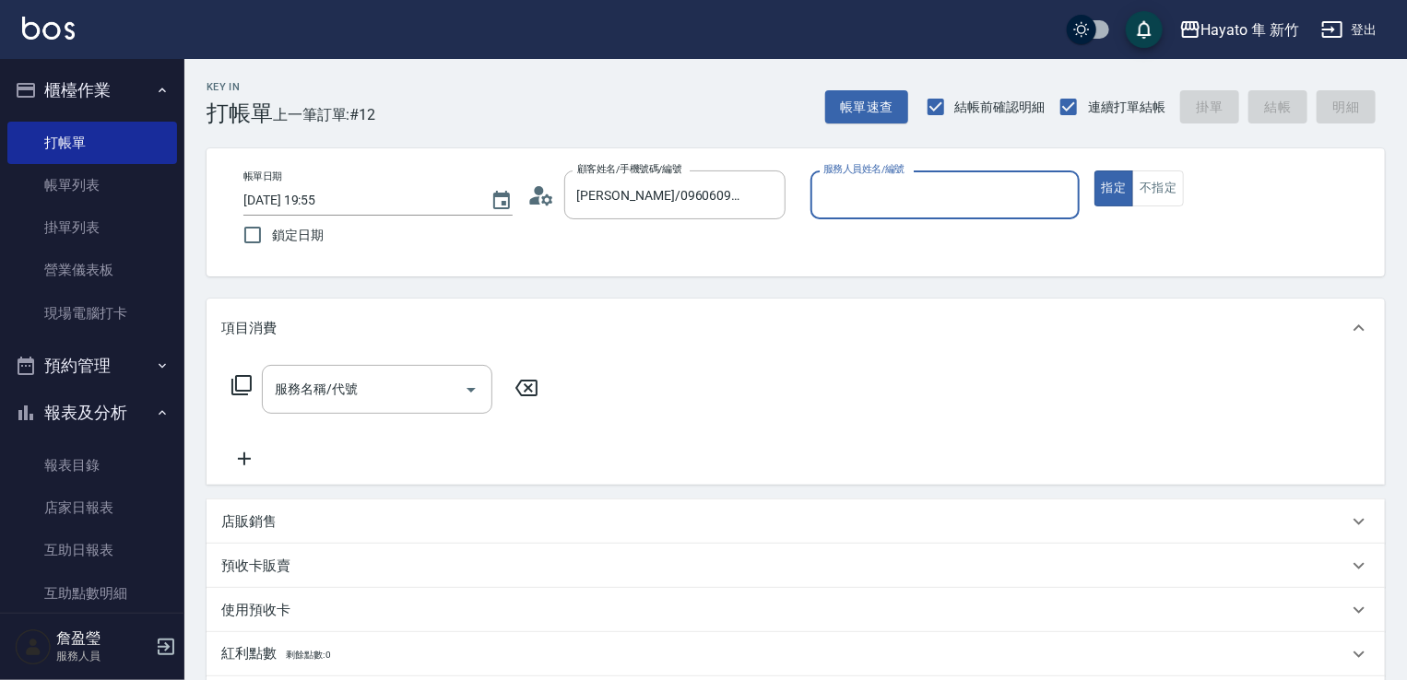
type input "[PERSON_NAME](無代號)"
click at [371, 388] on input "服務名稱/代號" at bounding box center [363, 389] width 186 height 32
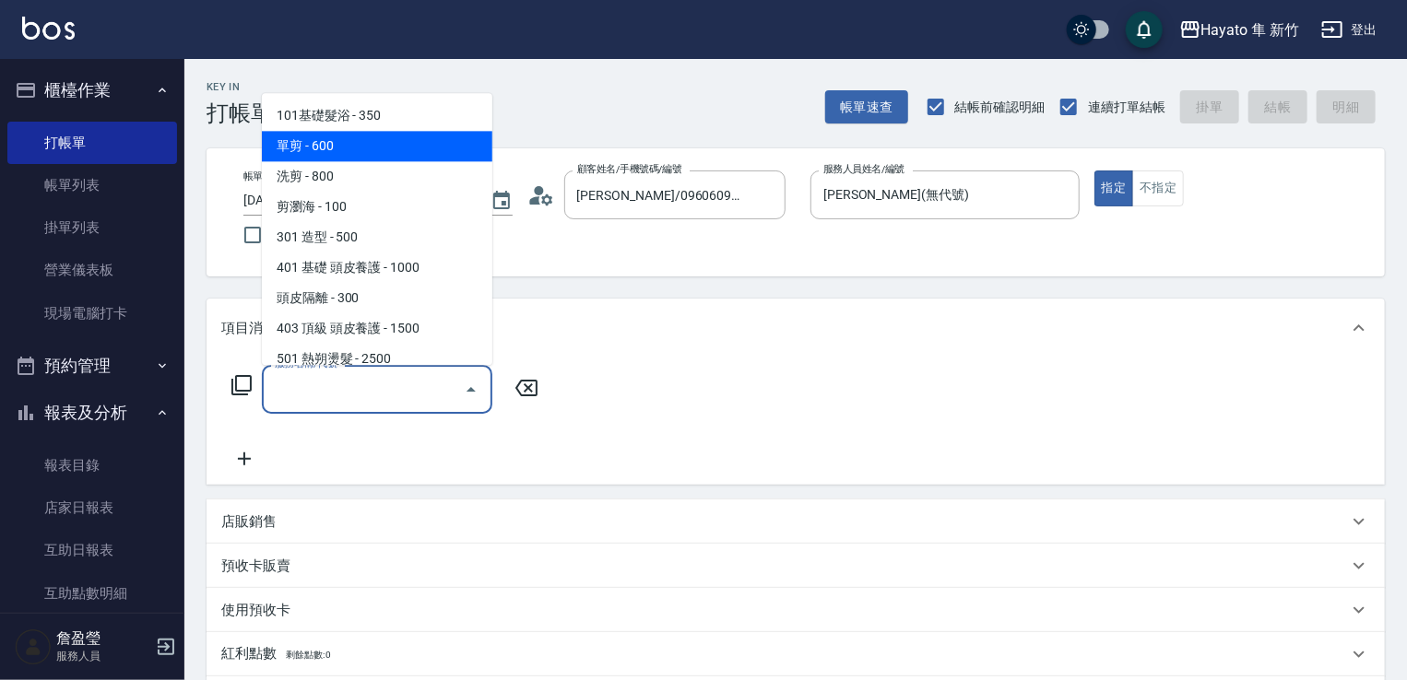
click at [273, 139] on span "單剪 - 600" at bounding box center [377, 146] width 230 height 30
type input "單剪(102)"
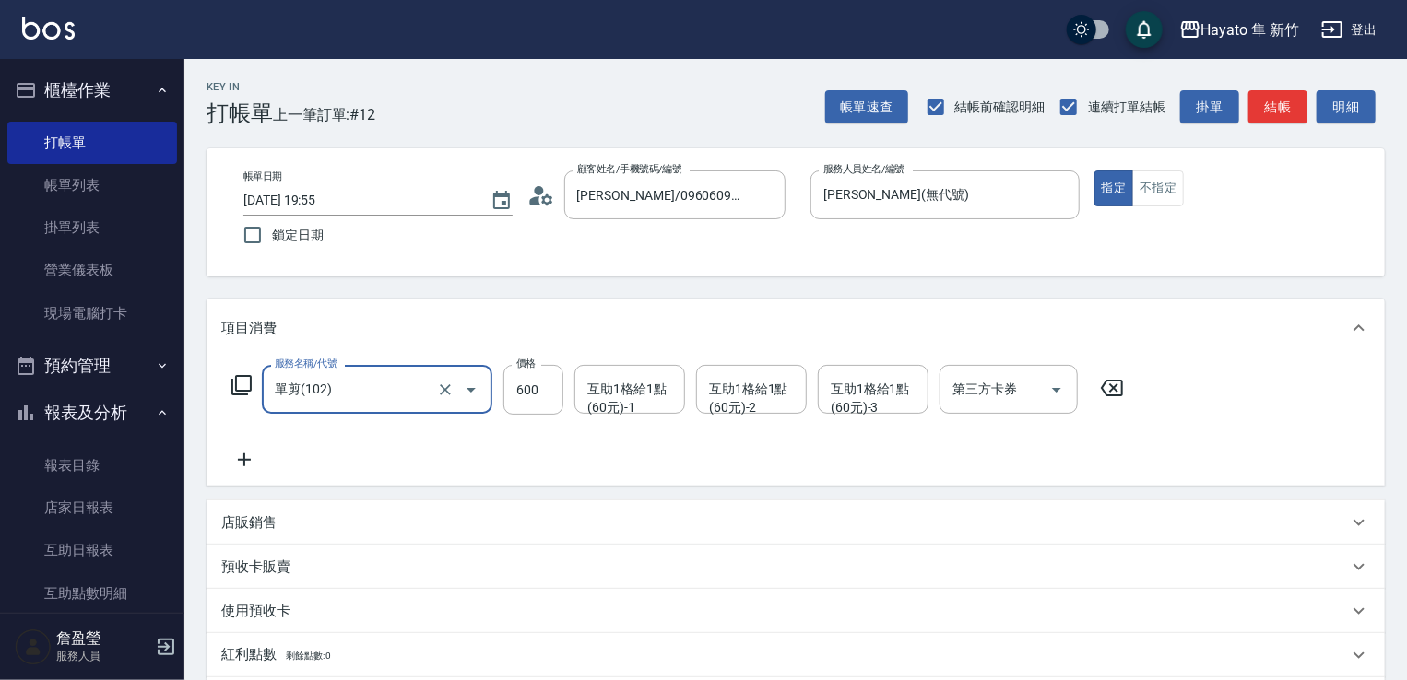
scroll to position [184, 0]
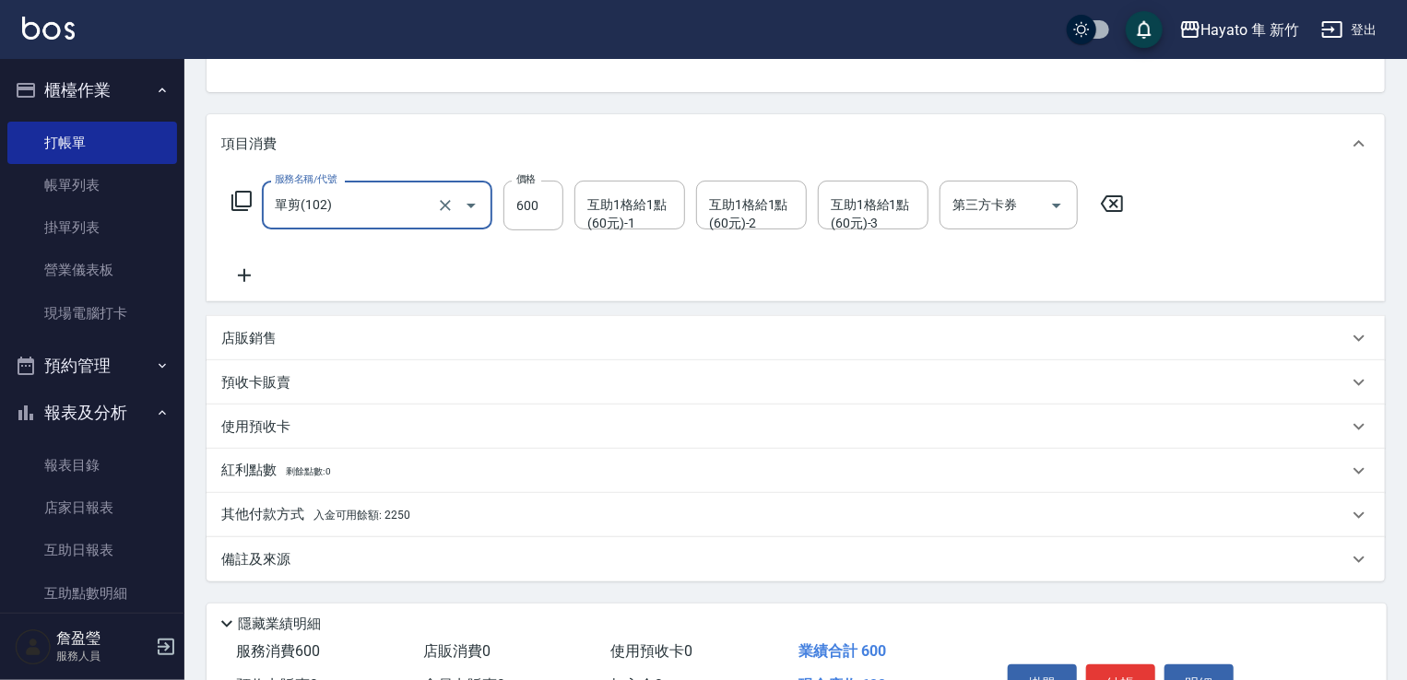
click at [382, 541] on div "備註及來源" at bounding box center [796, 559] width 1178 height 44
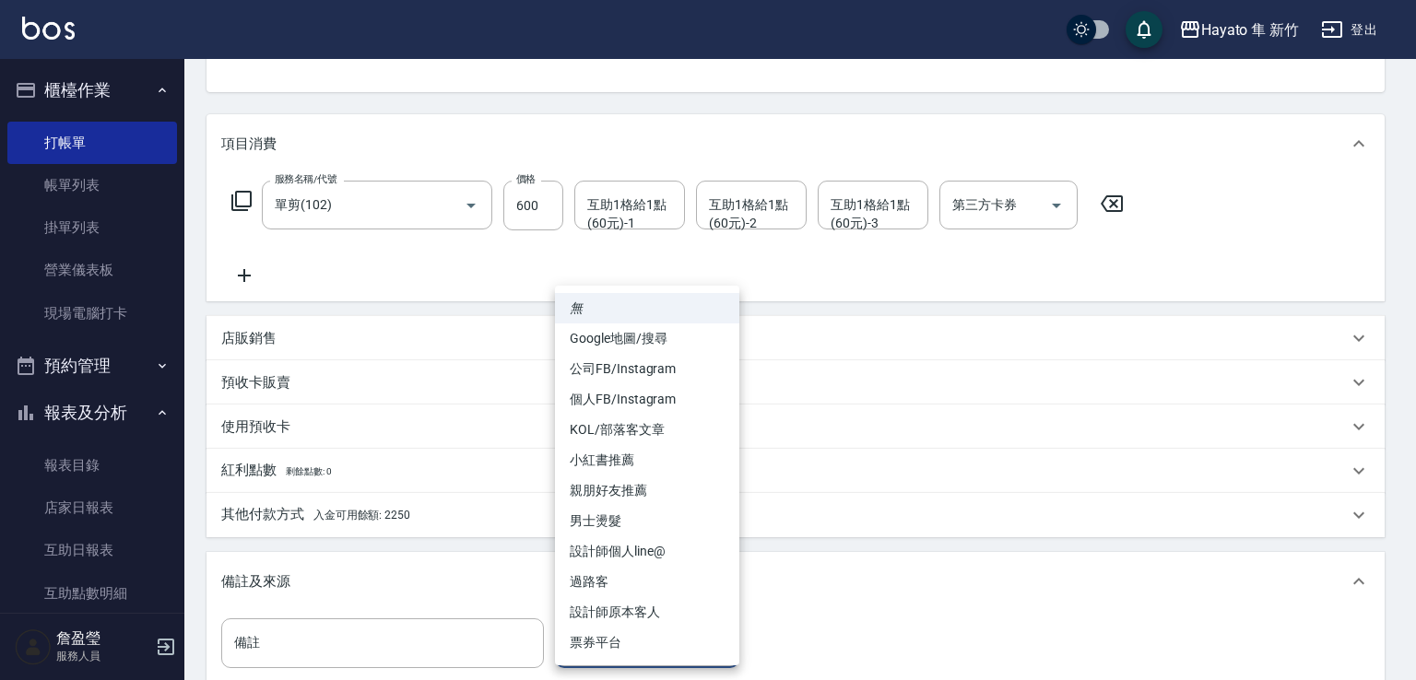
click at [654, 646] on body "Hayato 隼 新竹 登出 櫃檯作業 打帳單 帳單列表 掛單列表 營業儀表板 現場電腦打卡 預約管理 預約管理 報表及分析 報表目錄 店家日報表 互助日報表…" at bounding box center [708, 361] width 1416 height 1090
click at [629, 614] on li "設計師原本客人" at bounding box center [647, 612] width 184 height 30
type input "設計師原本客人"
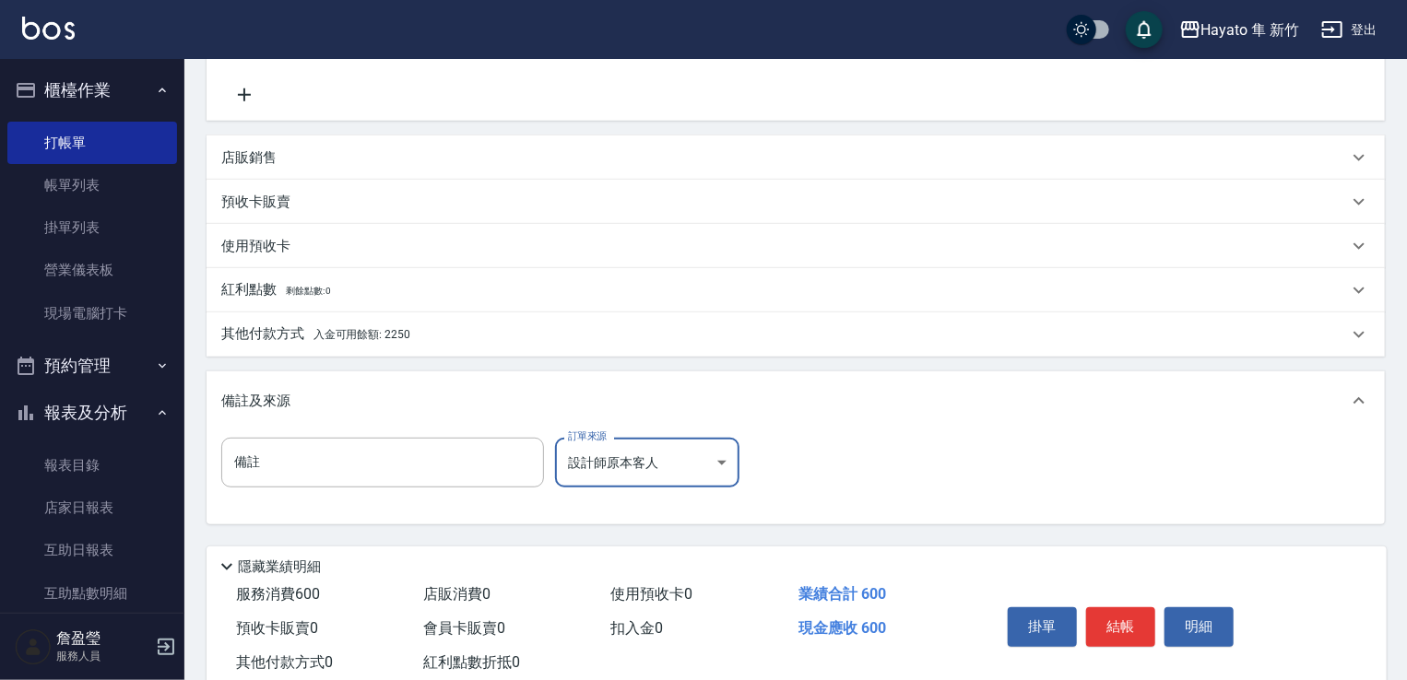
scroll to position [416, 0]
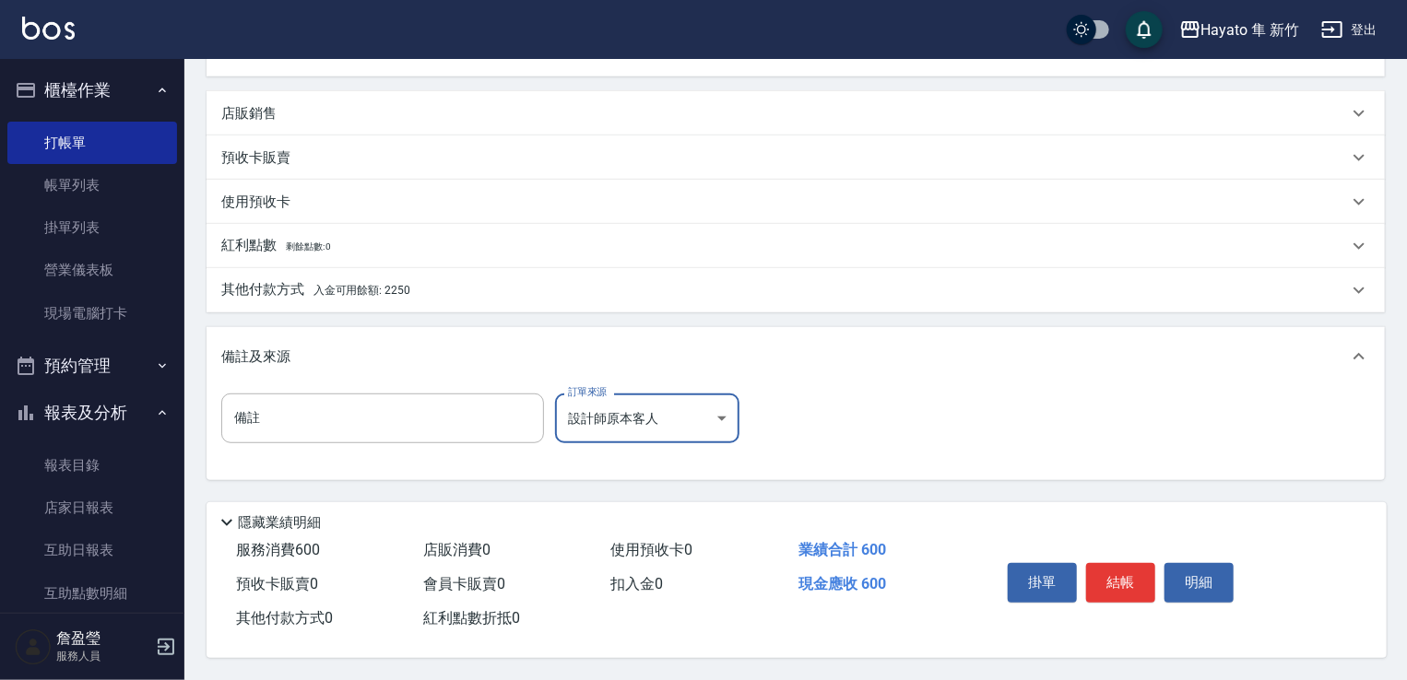
click at [333, 285] on span "入金可用餘額: 2250" at bounding box center [361, 290] width 97 height 13
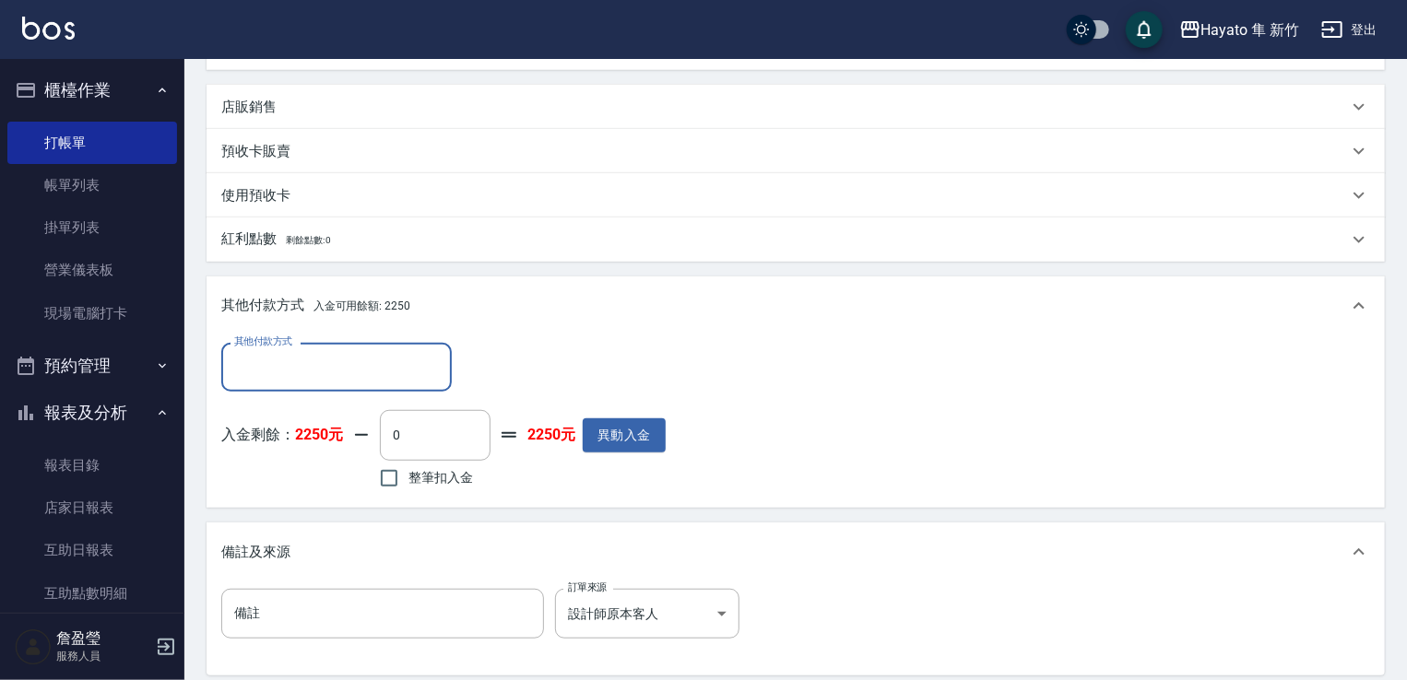
scroll to position [0, 0]
click at [382, 480] on input "整筆扣入金" at bounding box center [389, 478] width 39 height 39
checkbox input "true"
type input "600"
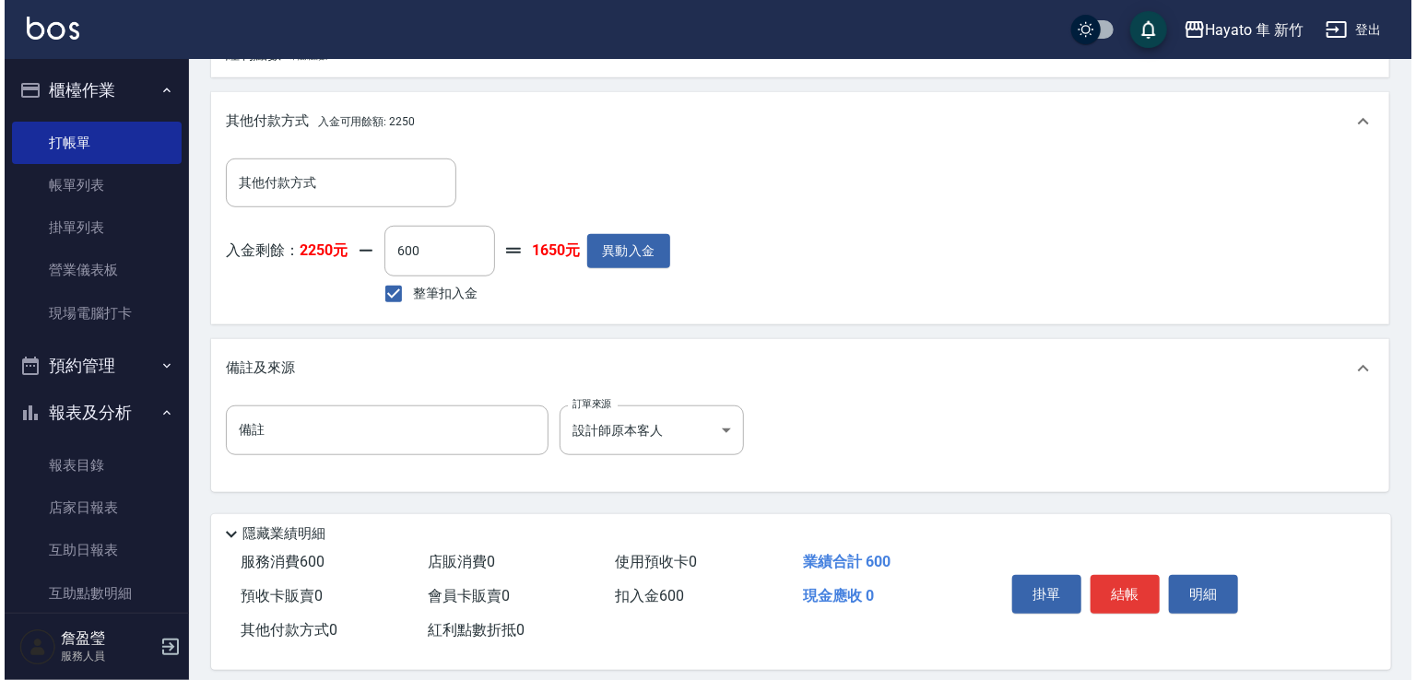
scroll to position [618, 0]
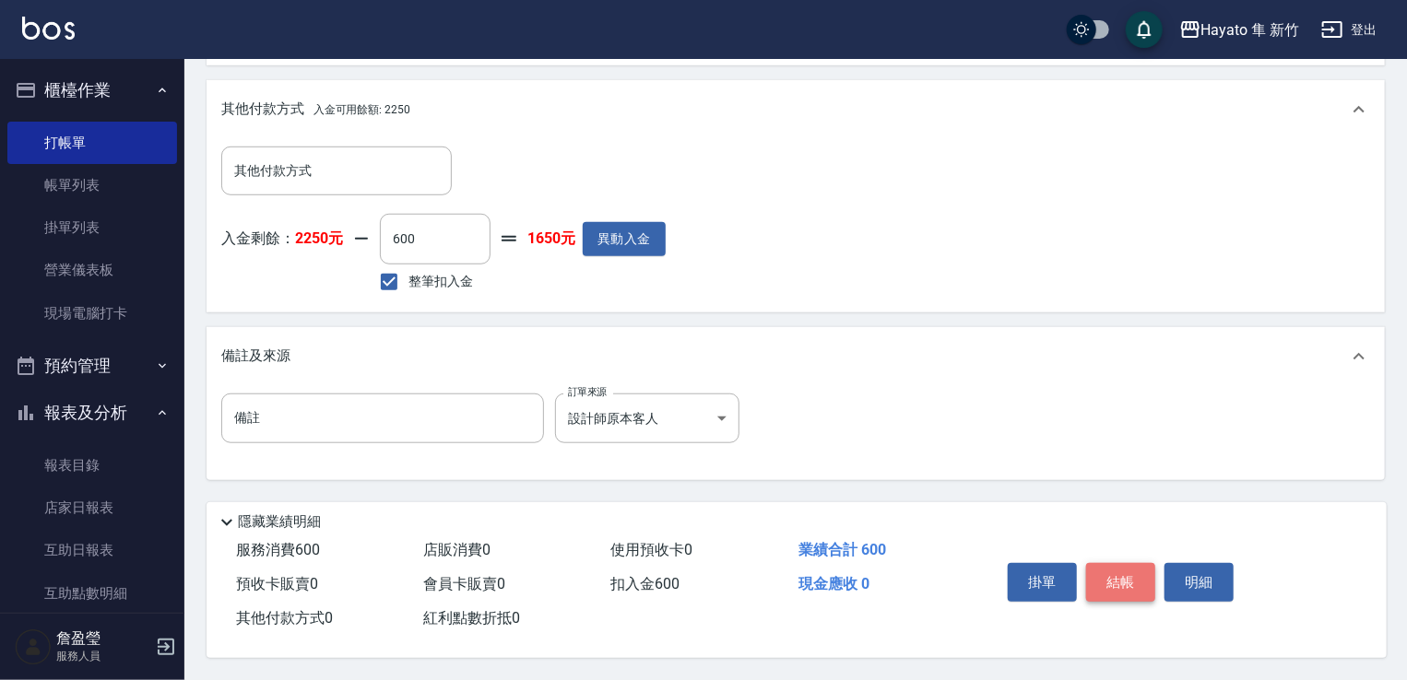
click at [1126, 576] on button "結帳" at bounding box center [1120, 582] width 69 height 39
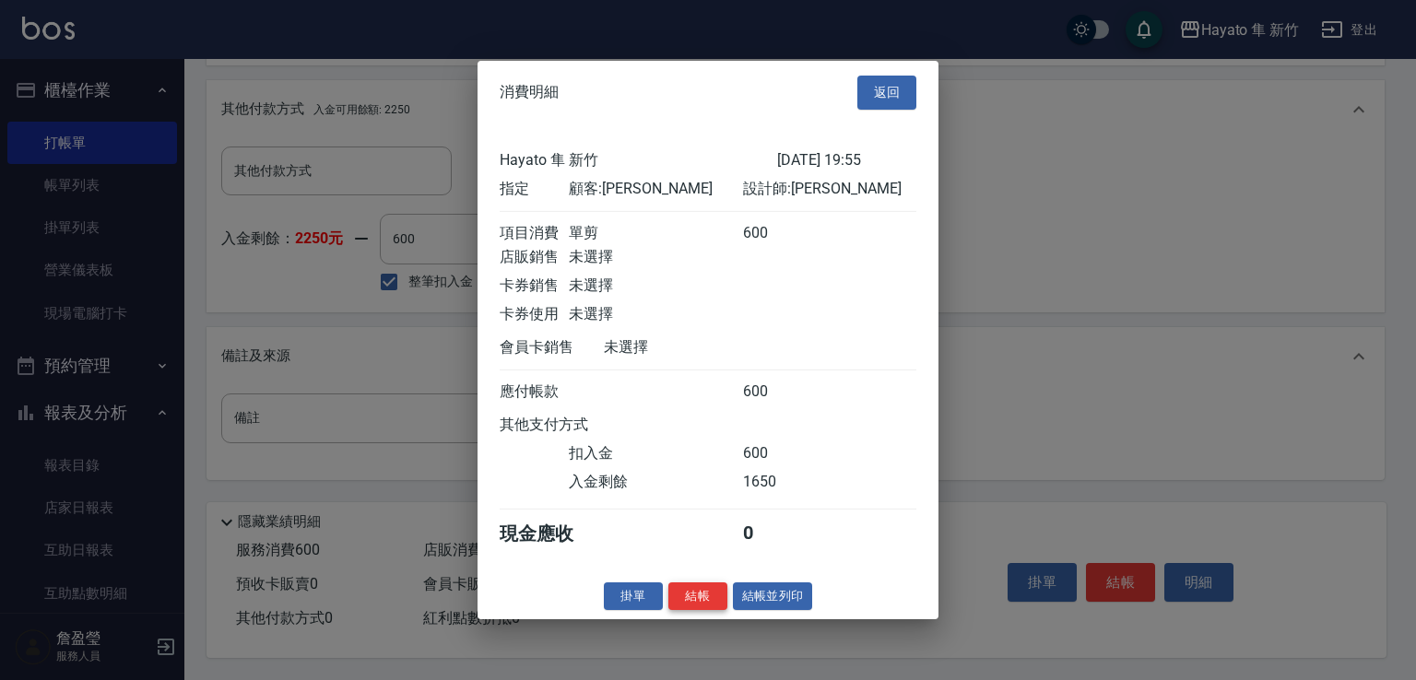
click at [697, 601] on button "結帳" at bounding box center [697, 596] width 59 height 29
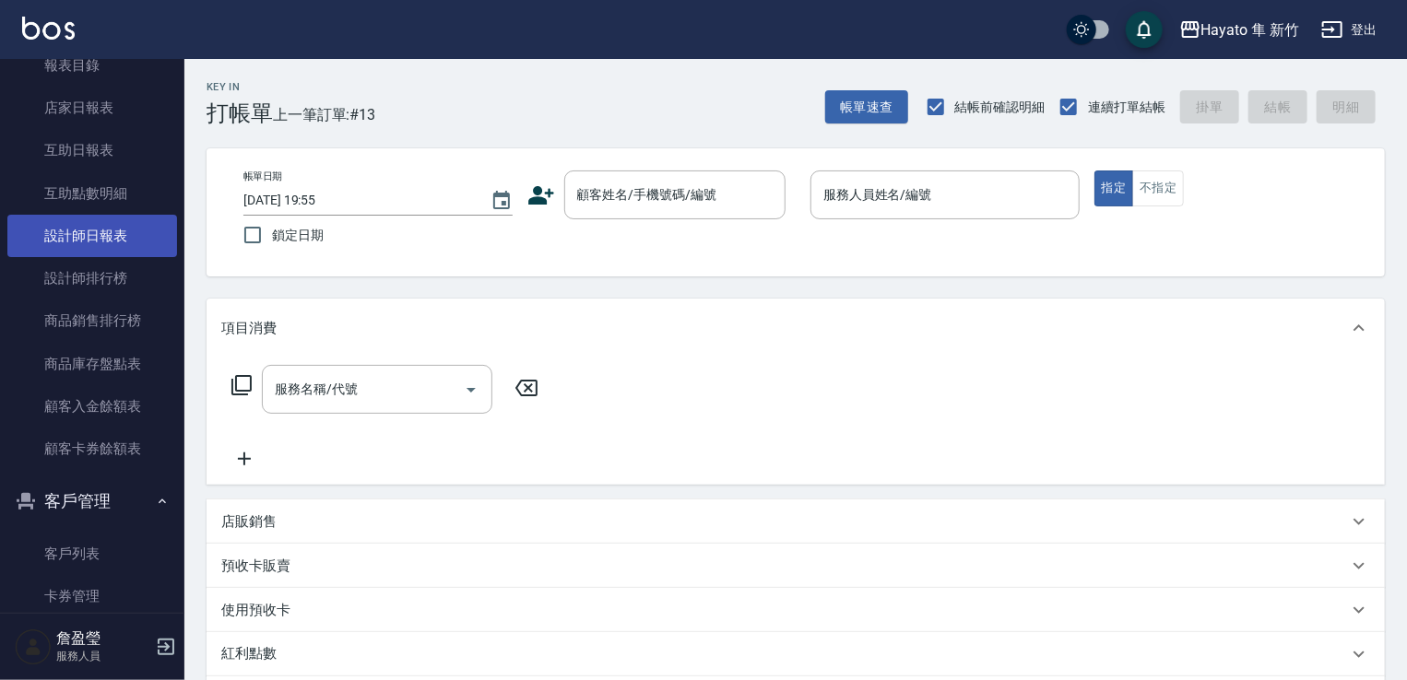
scroll to position [369, 0]
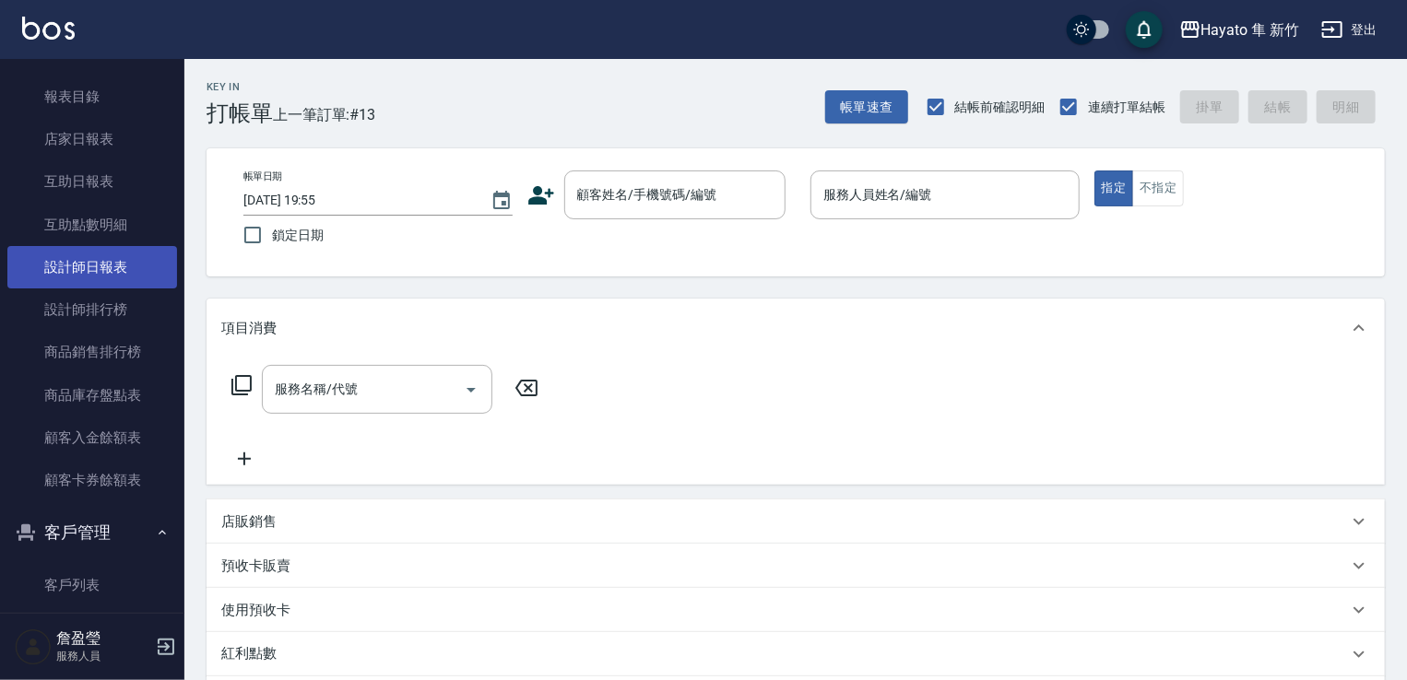
click at [98, 278] on link "設計師日報表" at bounding box center [92, 267] width 170 height 42
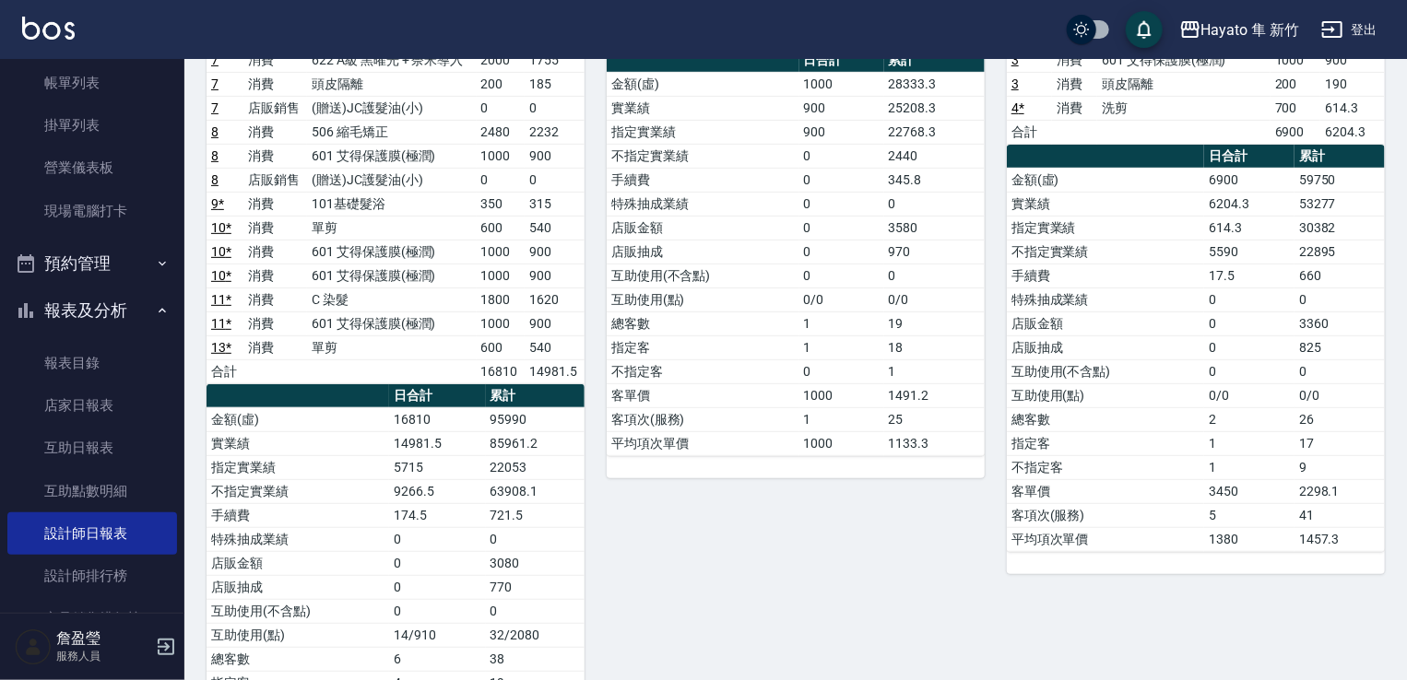
scroll to position [92, 0]
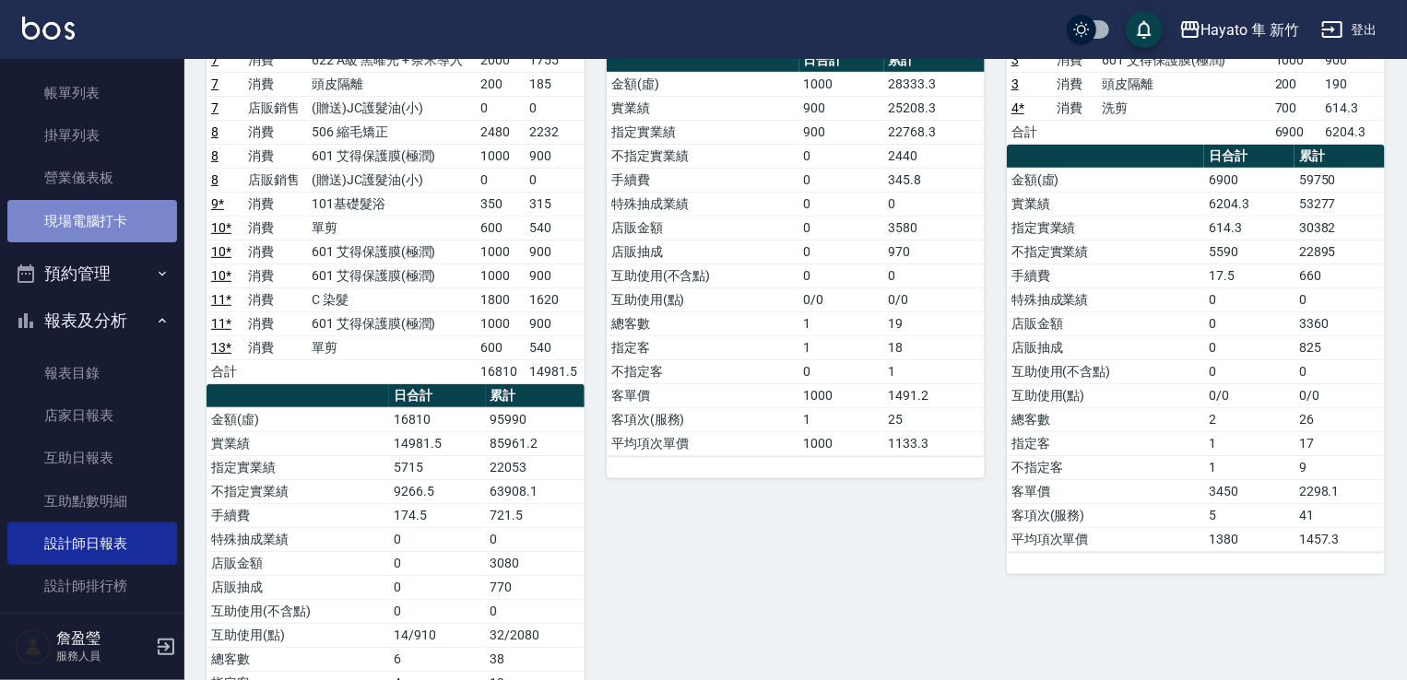
click at [91, 226] on link "現場電腦打卡" at bounding box center [92, 221] width 170 height 42
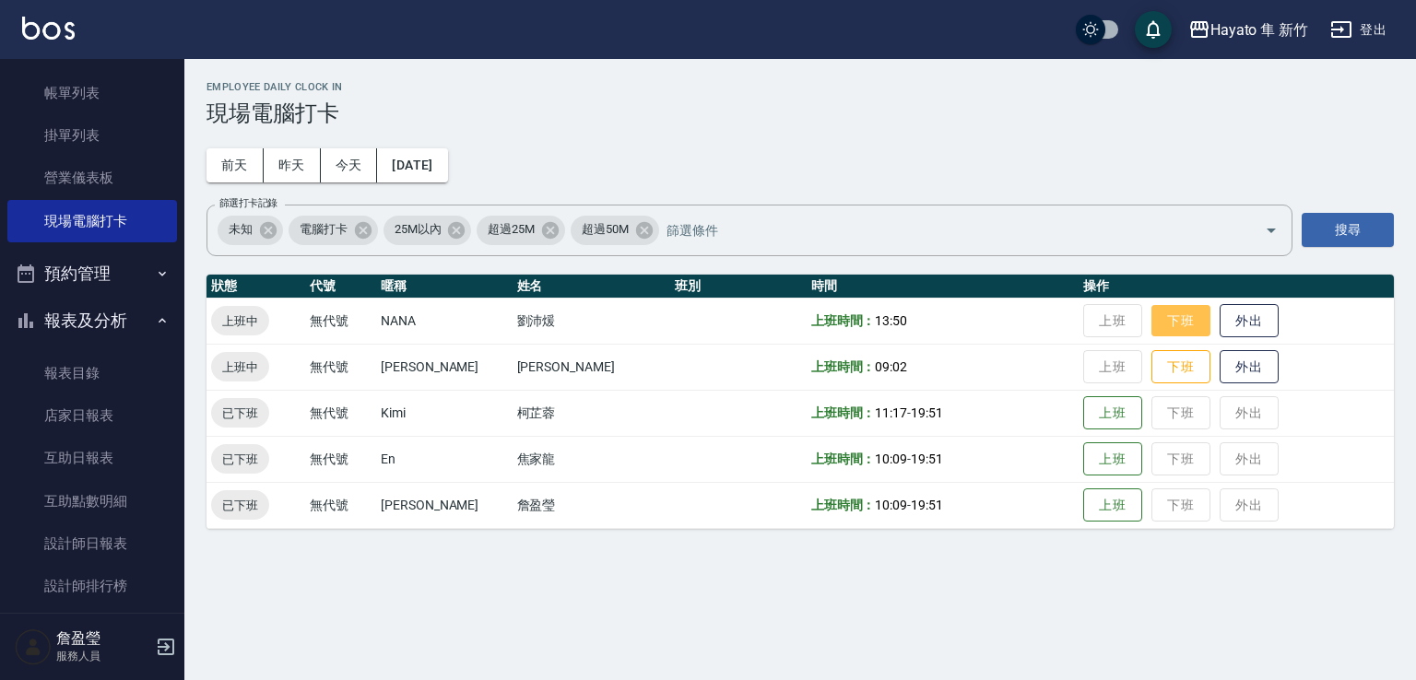
click at [1159, 314] on button "下班" at bounding box center [1180, 321] width 59 height 32
